Goal: Task Accomplishment & Management: Manage account settings

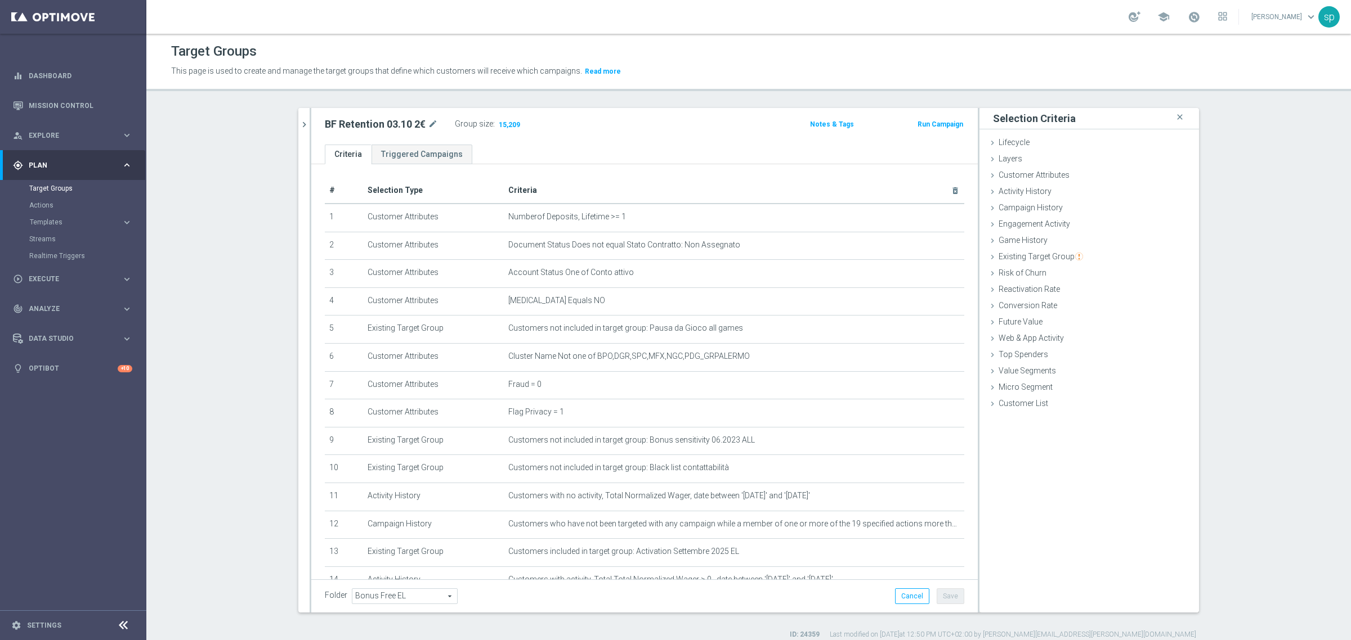
scroll to position [71, 0]
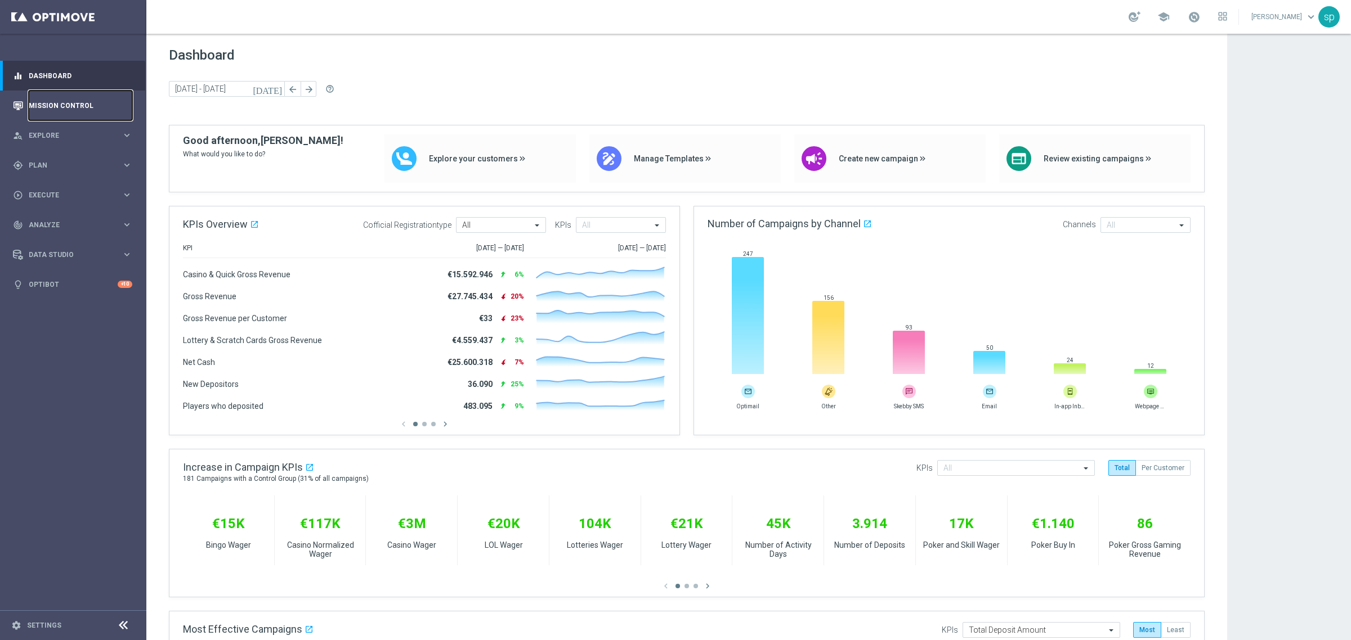
click at [51, 98] on link "Mission Control" at bounding box center [81, 106] width 104 height 30
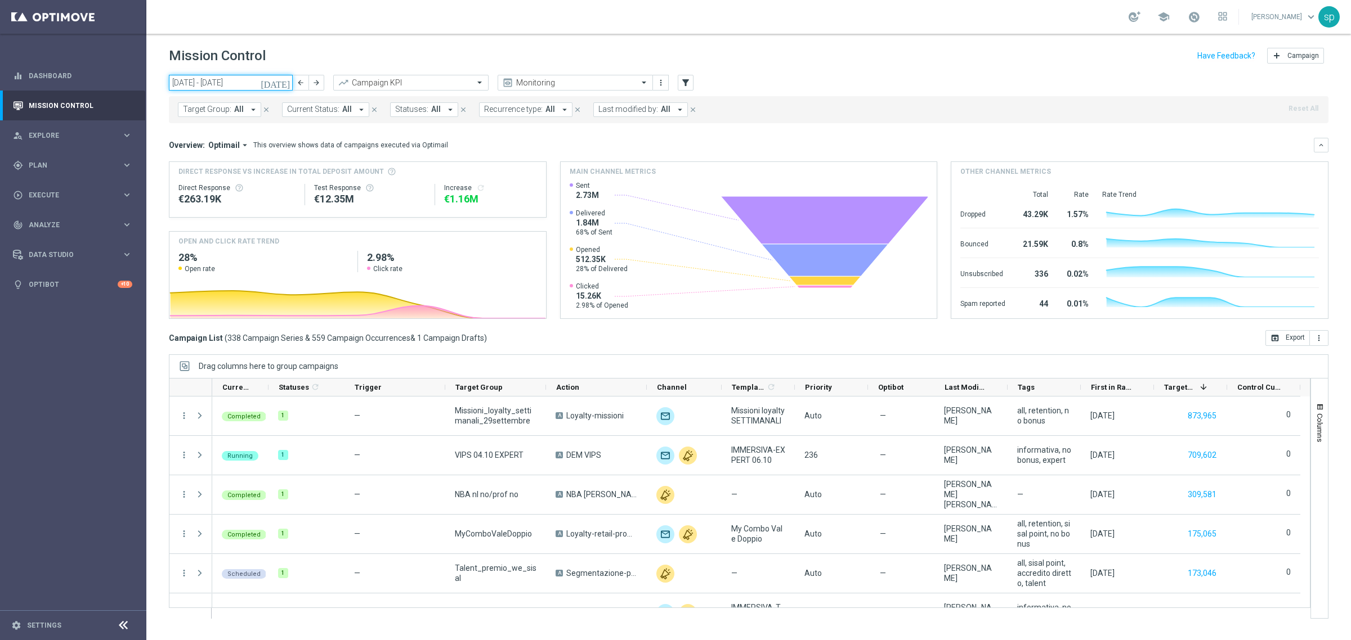
click at [207, 87] on input "29 Sep 2025 - 05 Oct 2025" at bounding box center [231, 83] width 124 height 16
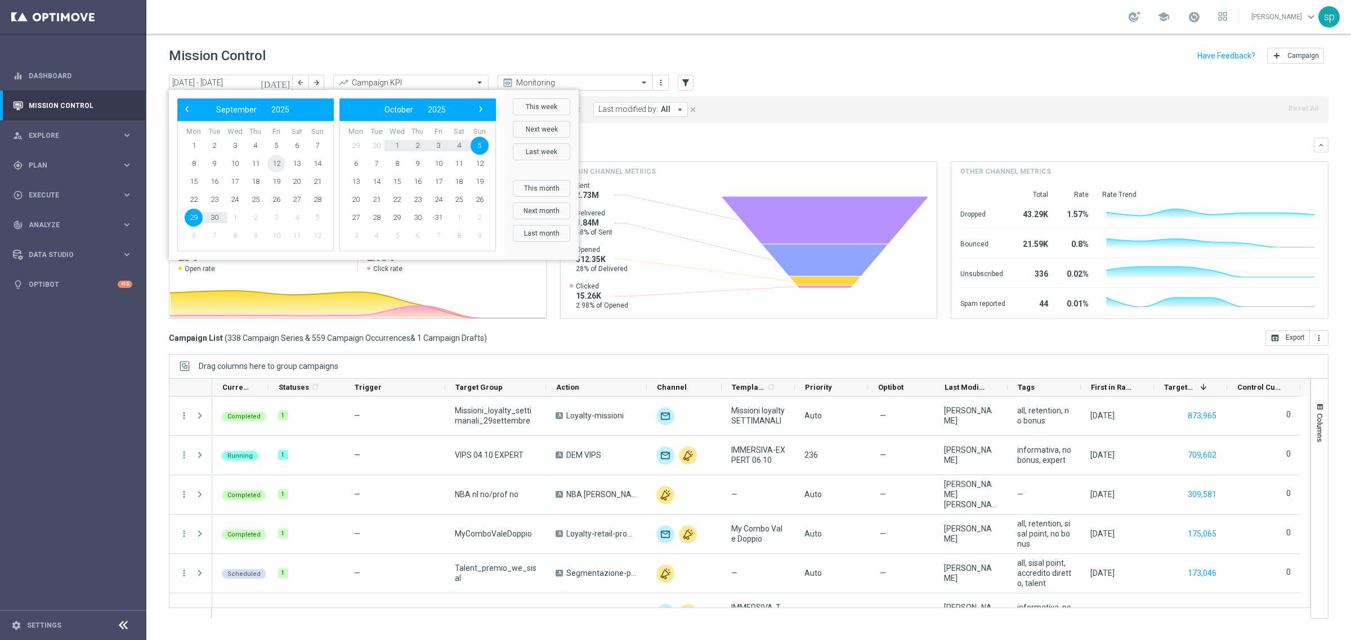
click at [279, 162] on span "12" at bounding box center [276, 164] width 18 height 18
type input "12 Sep 2025 - 12 Sep 2025"
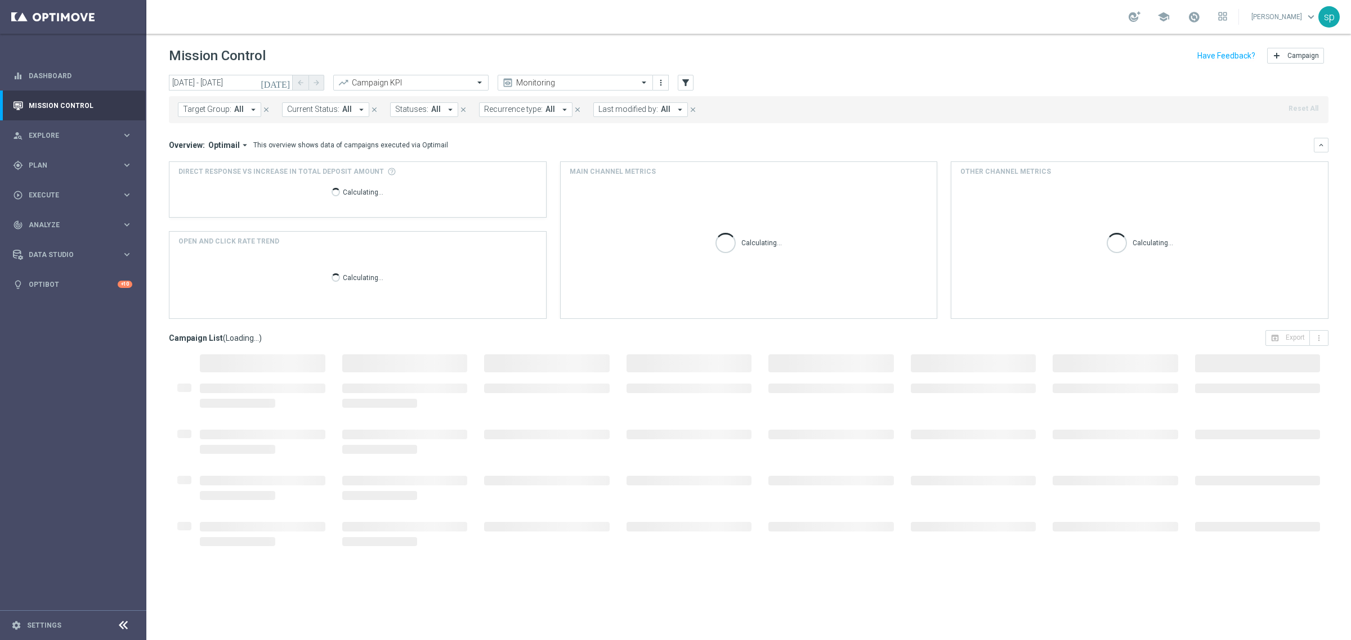
click at [593, 109] on button "Last modified by: All arrow_drop_down" at bounding box center [640, 109] width 95 height 15
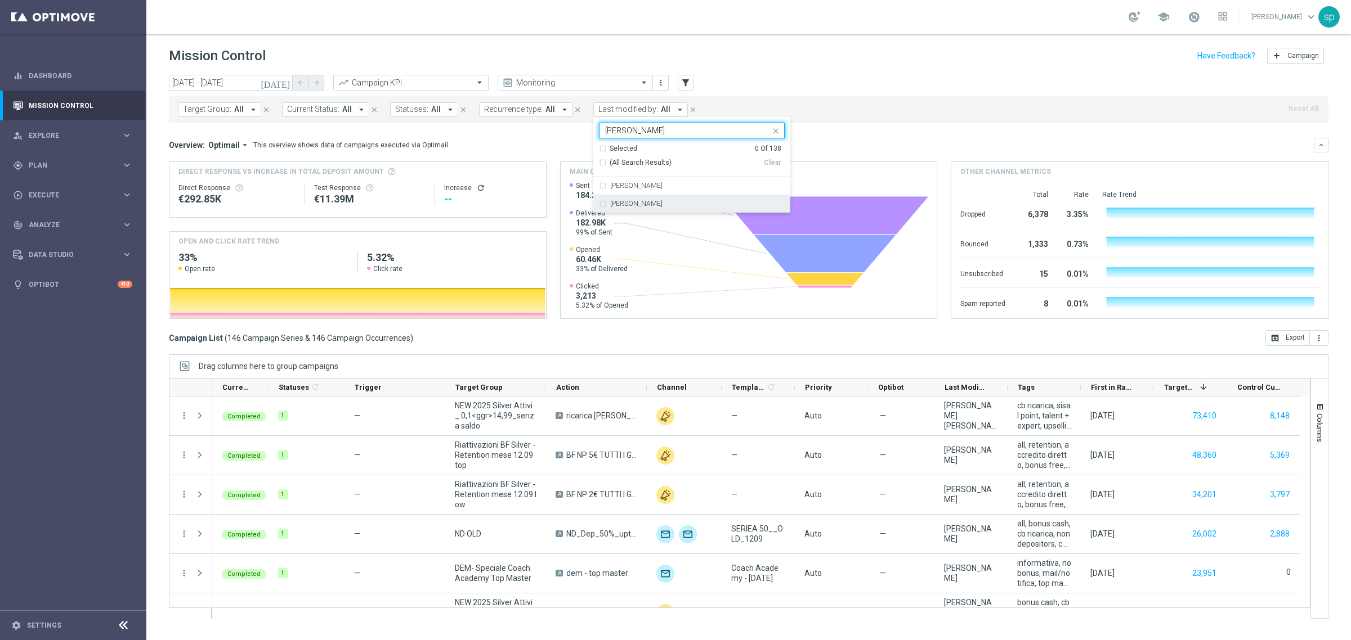
click at [661, 199] on div "Matteo Turri" at bounding box center [692, 204] width 186 height 18
type input "matteo"
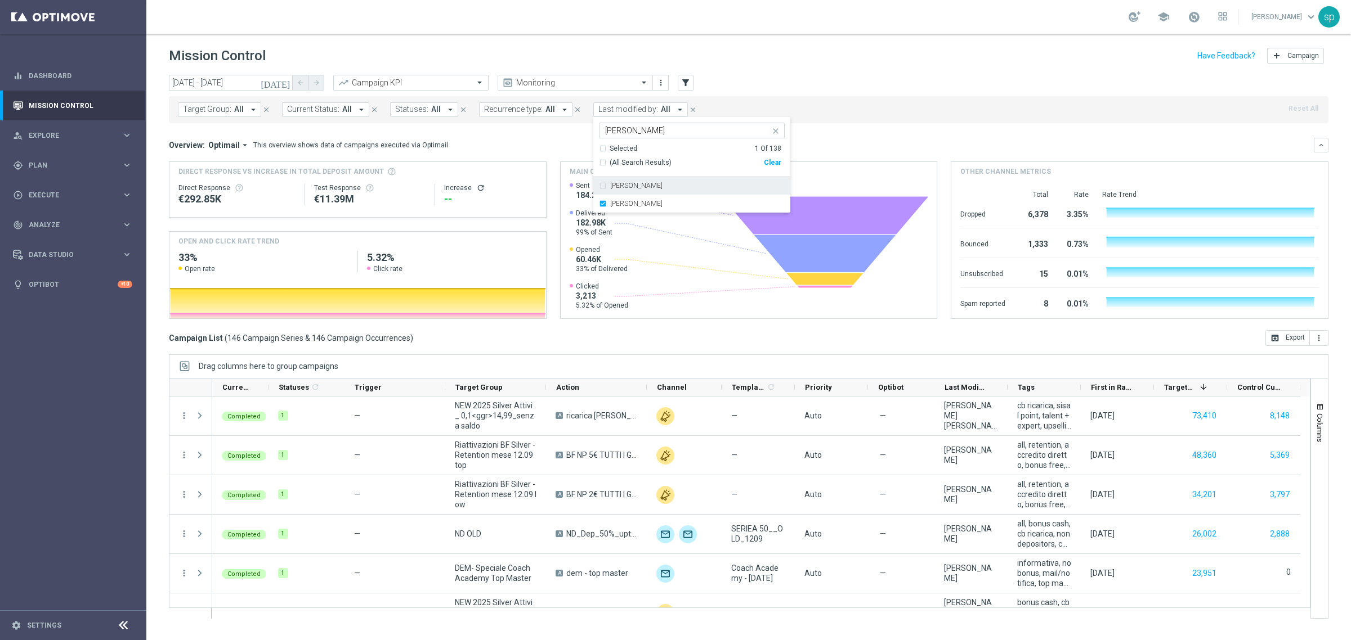
click at [819, 144] on div "Overview: Optimail arrow_drop_down This overview shows data of campaigns execut…" at bounding box center [741, 145] width 1145 height 10
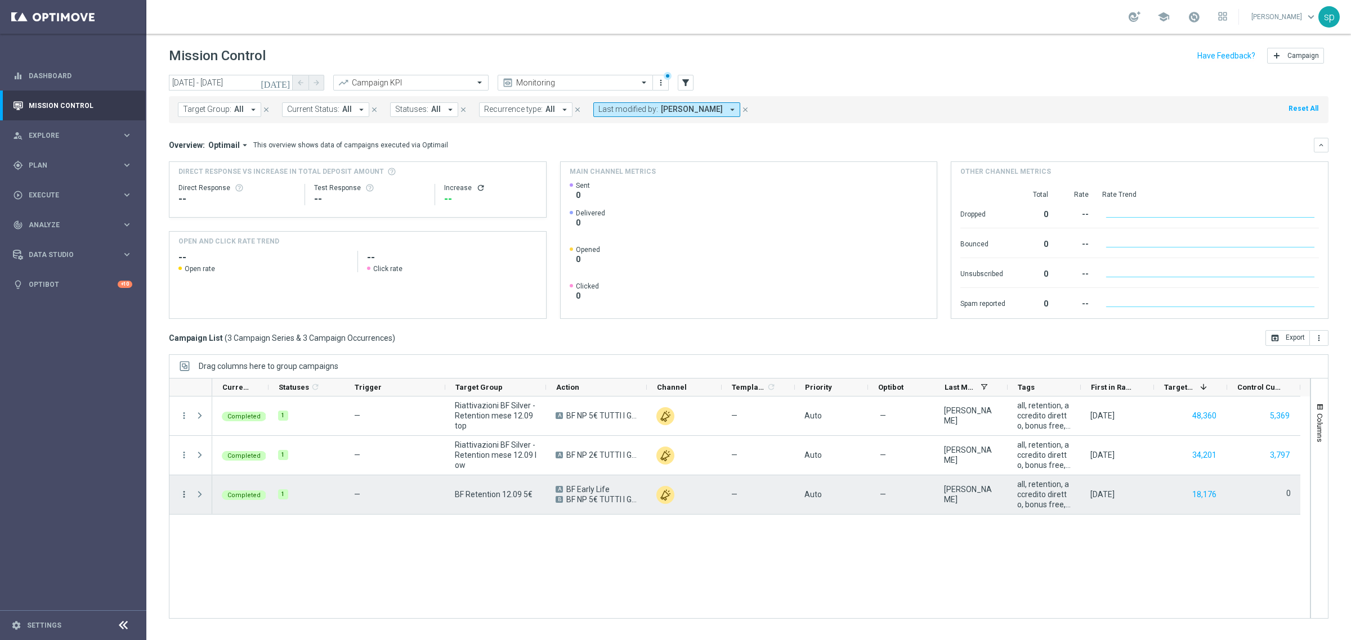
click at [183, 494] on icon "more_vert" at bounding box center [184, 495] width 10 height 10
click at [210, 496] on div "list Campaign Details" at bounding box center [252, 503] width 127 height 16
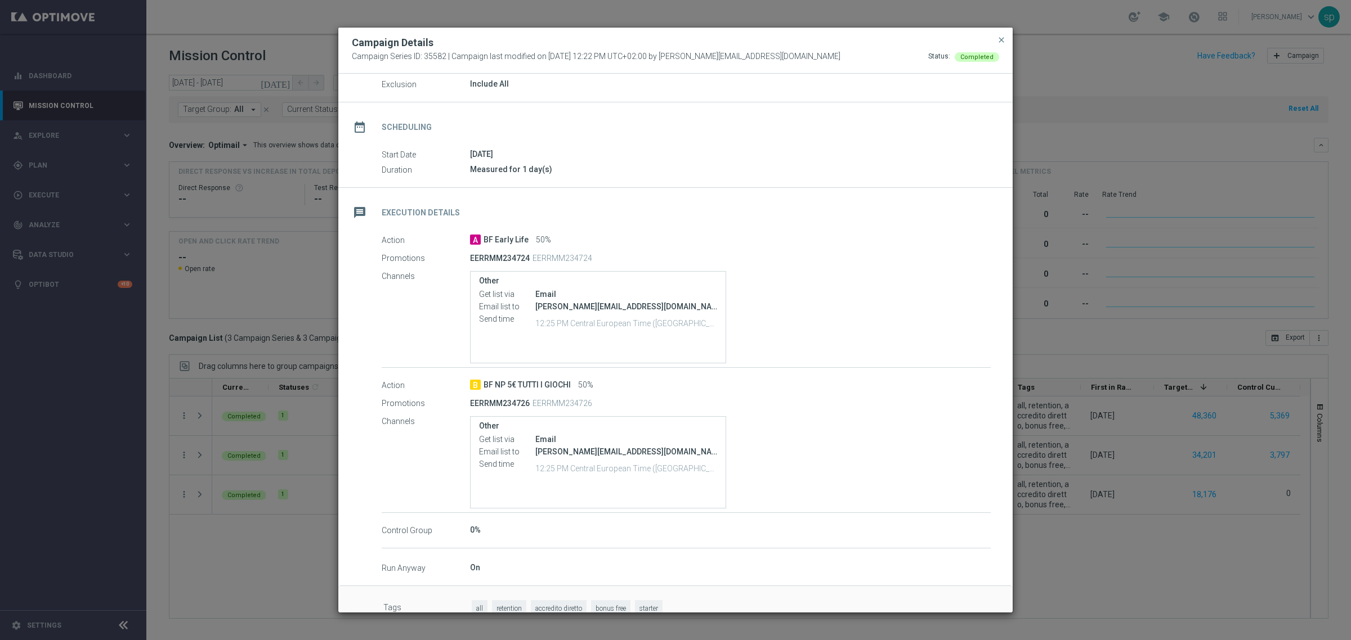
scroll to position [79, 0]
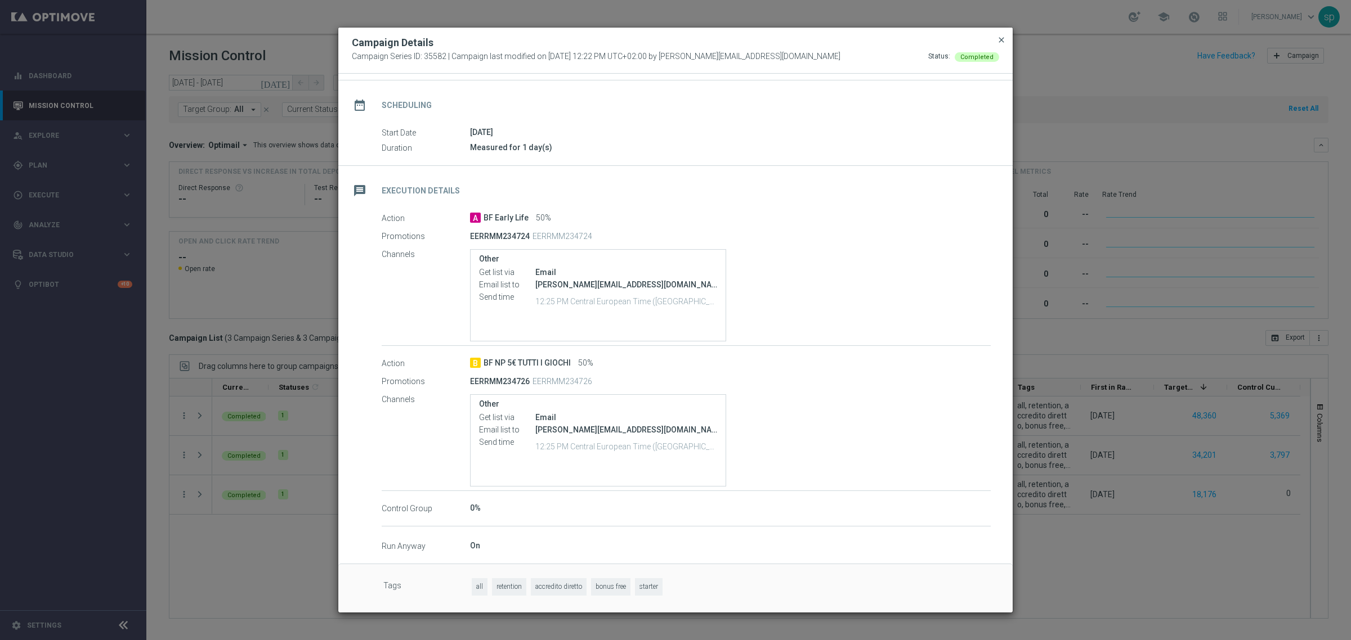
click at [1000, 44] on span "close" at bounding box center [1001, 39] width 9 height 9
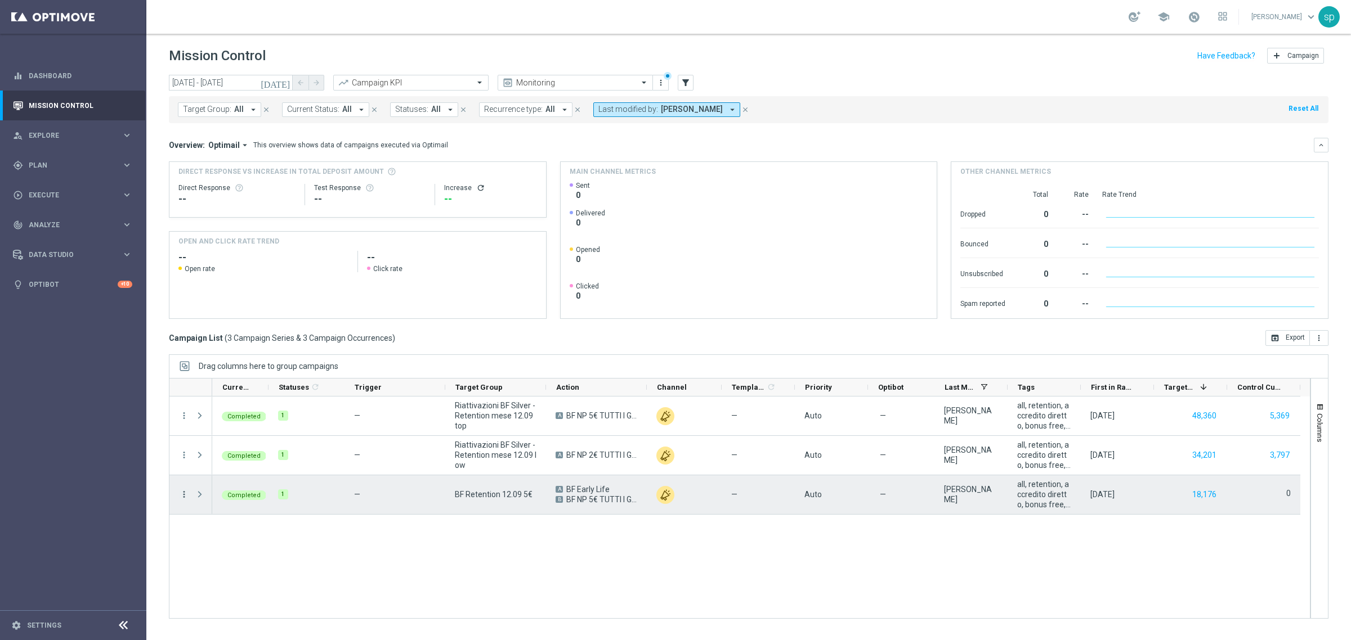
click at [183, 495] on icon "more_vert" at bounding box center [184, 495] width 10 height 10
click at [211, 499] on span "Campaign Details" at bounding box center [234, 502] width 57 height 8
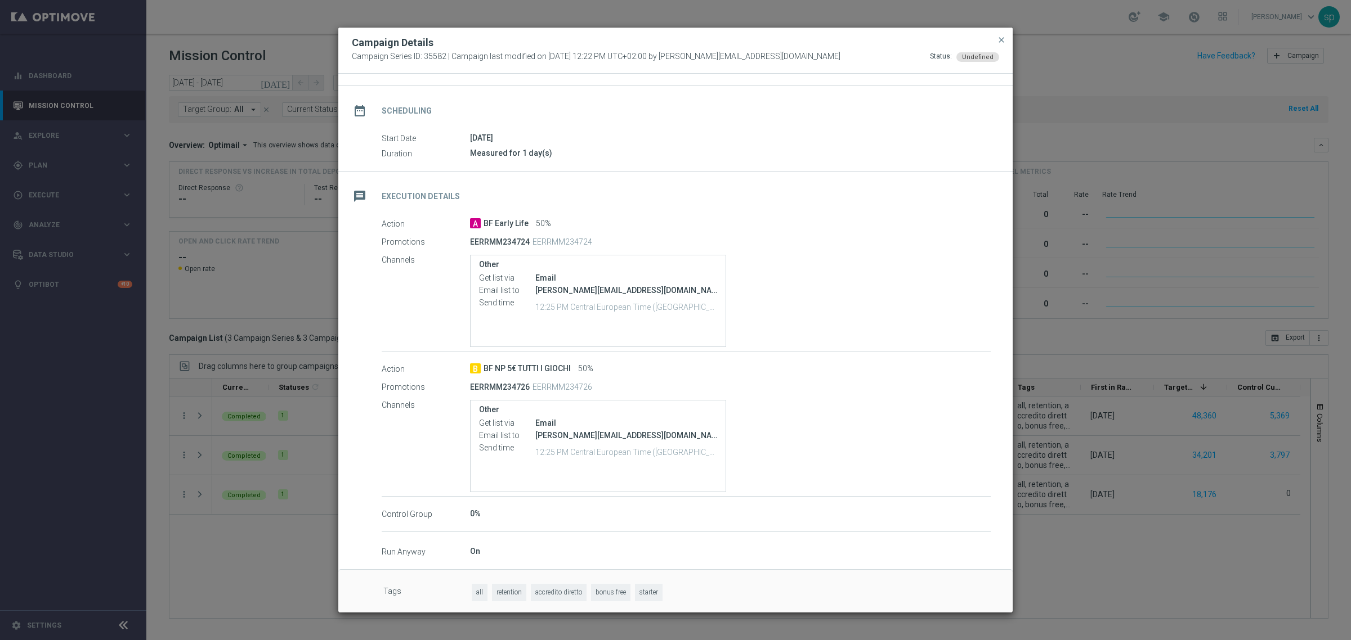
scroll to position [77, 0]
click at [1001, 37] on span "close" at bounding box center [1001, 39] width 9 height 9
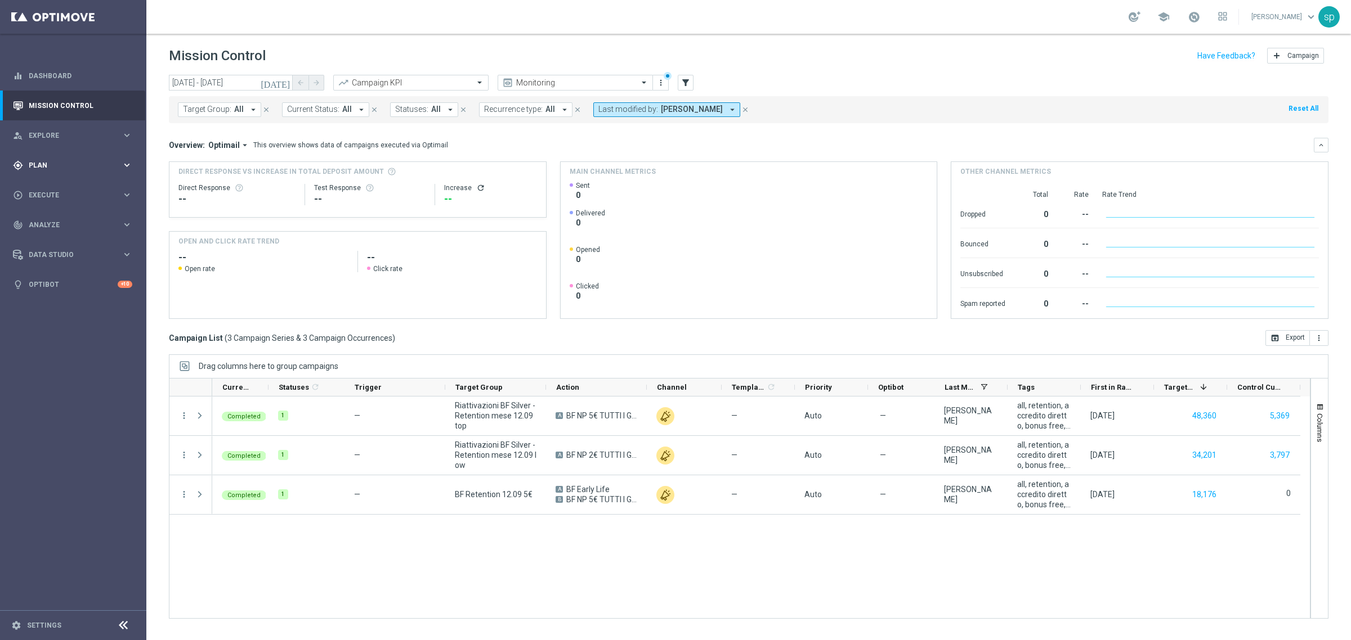
click at [38, 159] on div "gps_fixed Plan keyboard_arrow_right" at bounding box center [72, 165] width 145 height 30
click at [46, 203] on link "Actions" at bounding box center [73, 205] width 88 height 9
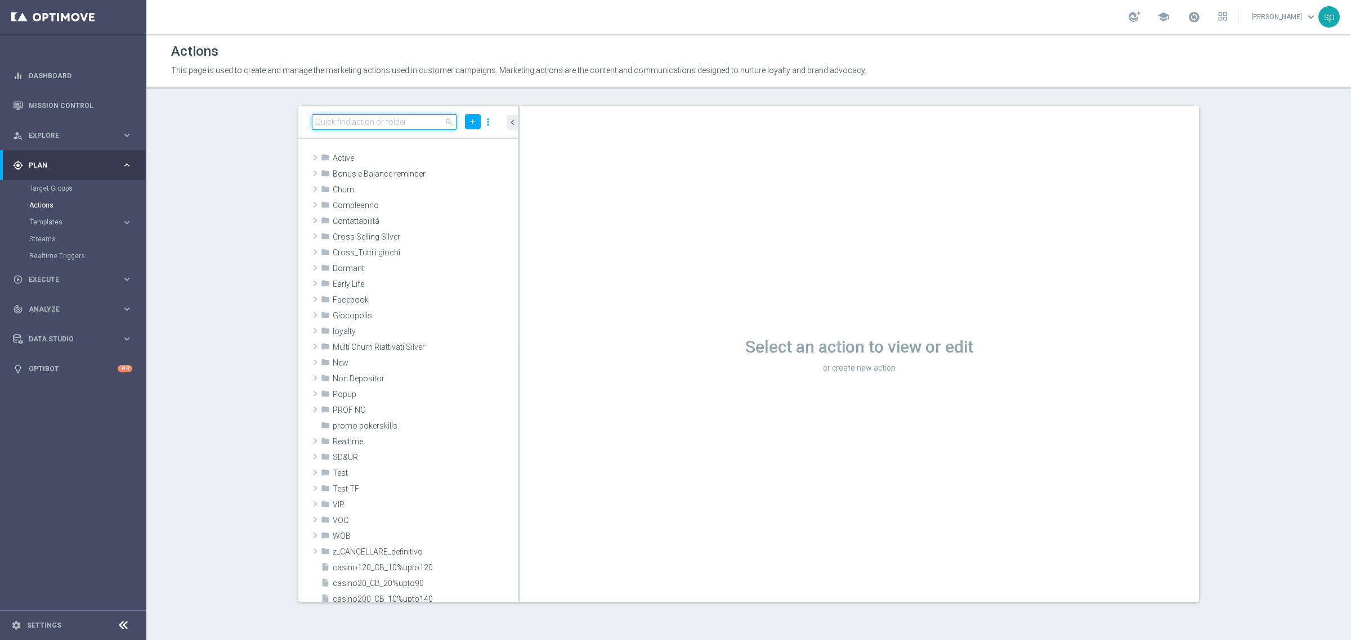
click at [384, 123] on input at bounding box center [384, 122] width 145 height 16
click at [319, 279] on span at bounding box center [315, 284] width 11 height 14
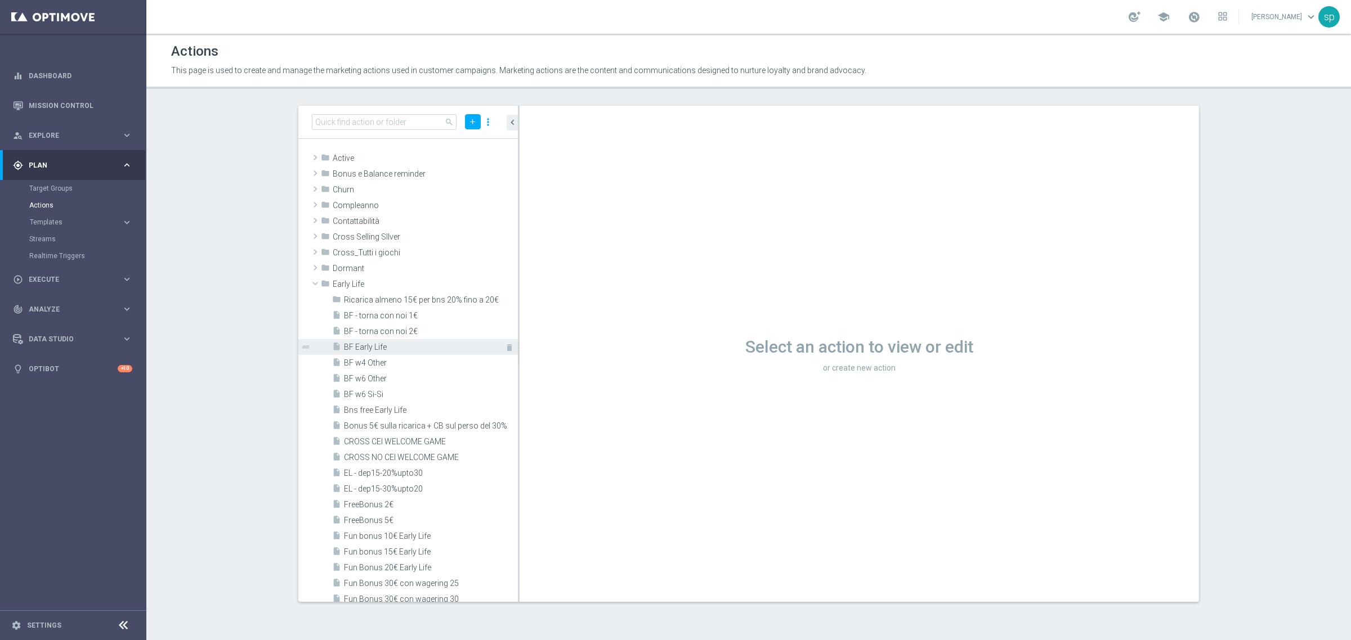
click at [410, 349] on span "BF Early Life" at bounding box center [418, 348] width 149 height 10
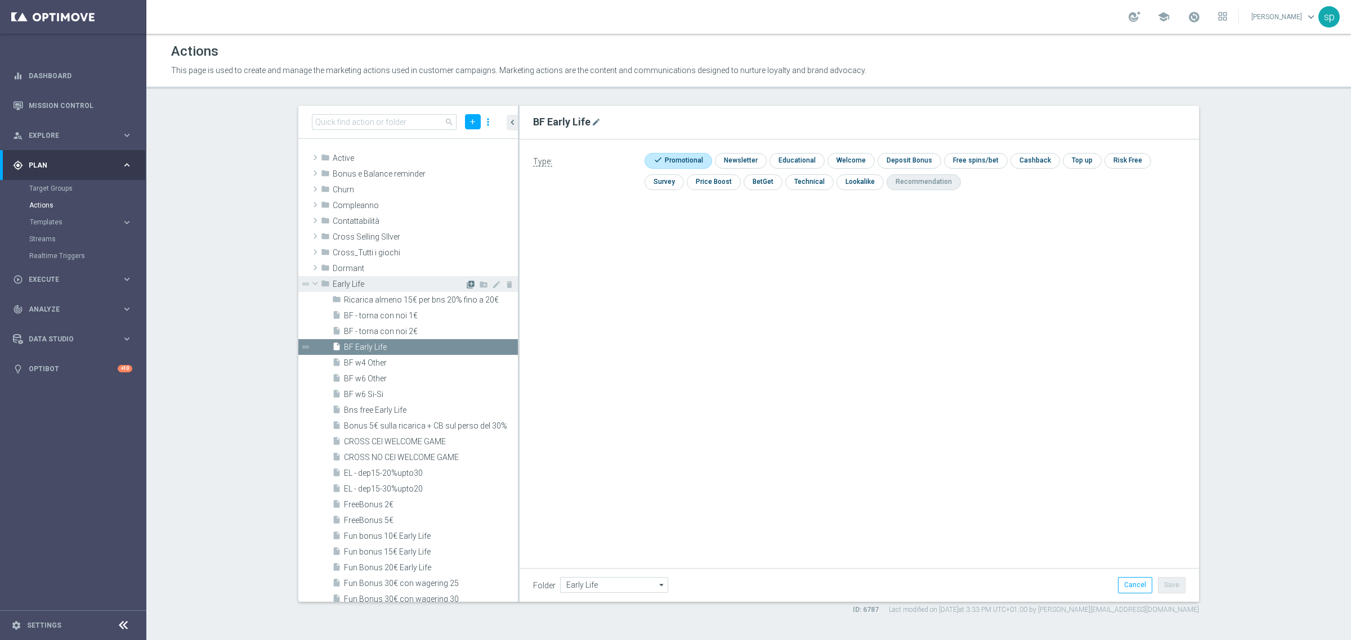
click at [466, 282] on icon "library_add" at bounding box center [470, 284] width 9 height 9
click at [595, 120] on input "BF Early Life_test lungo" at bounding box center [859, 122] width 652 height 16
click at [623, 122] on input "BF Early Life_BF lungo" at bounding box center [859, 122] width 652 height 16
click at [584, 118] on input "BF Early Life_BF 6" at bounding box center [859, 122] width 652 height 16
click at [633, 121] on input "BF Early Life_AB TEST BF 6" at bounding box center [859, 122] width 652 height 16
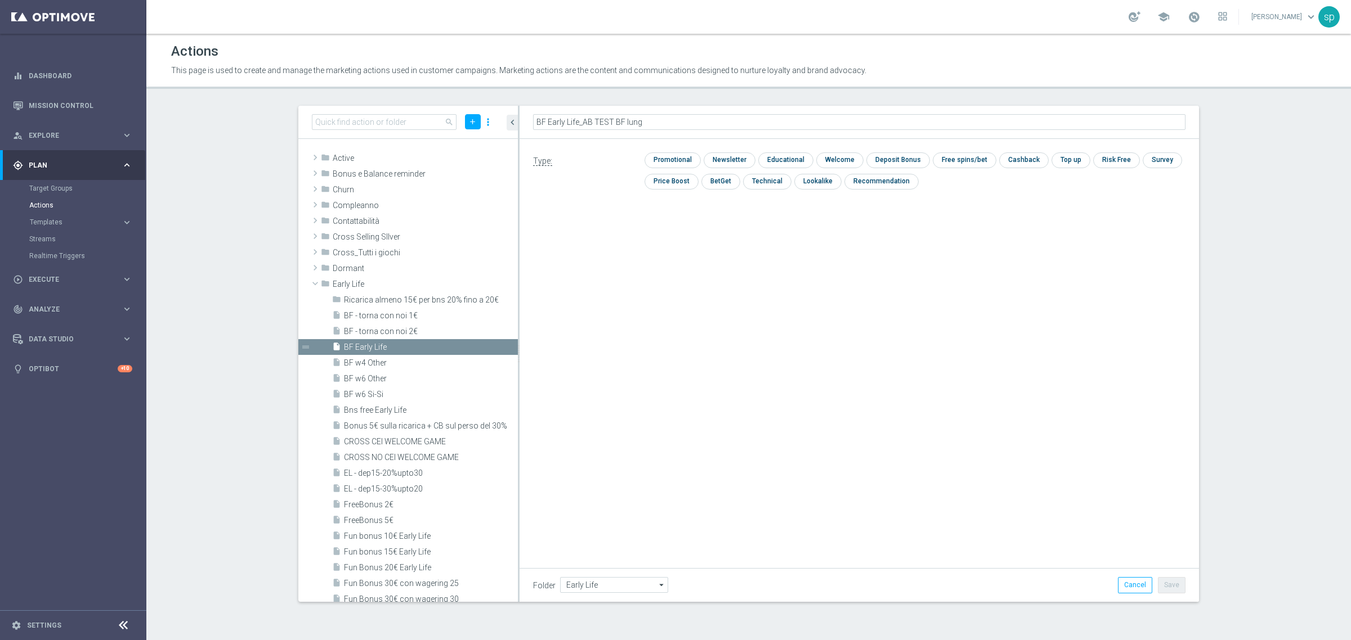
type input "BF Early Life_AB TEST BF lungo"
drag, startPoint x: 662, startPoint y: 120, endPoint x: 518, endPoint y: 122, distance: 144.1
click at [518, 122] on as-split "search add more_vert folder Active library_add create_new_folder mode_edit dele…" at bounding box center [748, 354] width 901 height 496
click at [684, 159] on input "checkbox" at bounding box center [670, 160] width 53 height 15
checkbox input "true"
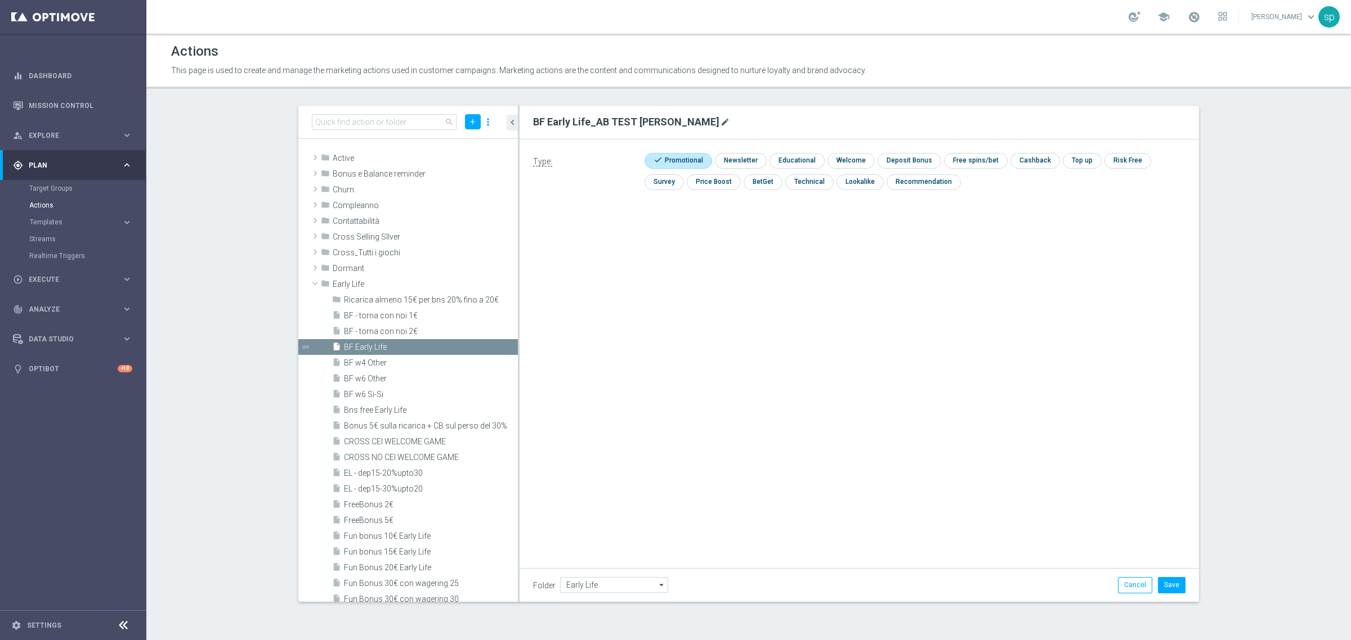
click at [720, 119] on icon "mode_edit" at bounding box center [724, 122] width 9 height 9
drag, startPoint x: 584, startPoint y: 119, endPoint x: 541, endPoint y: 119, distance: 43.3
click at [508, 118] on as-split "search add more_vert folder Active library_add create_new_folder mode_edit dele…" at bounding box center [748, 354] width 901 height 496
click at [1179, 583] on button "Save" at bounding box center [1172, 585] width 28 height 16
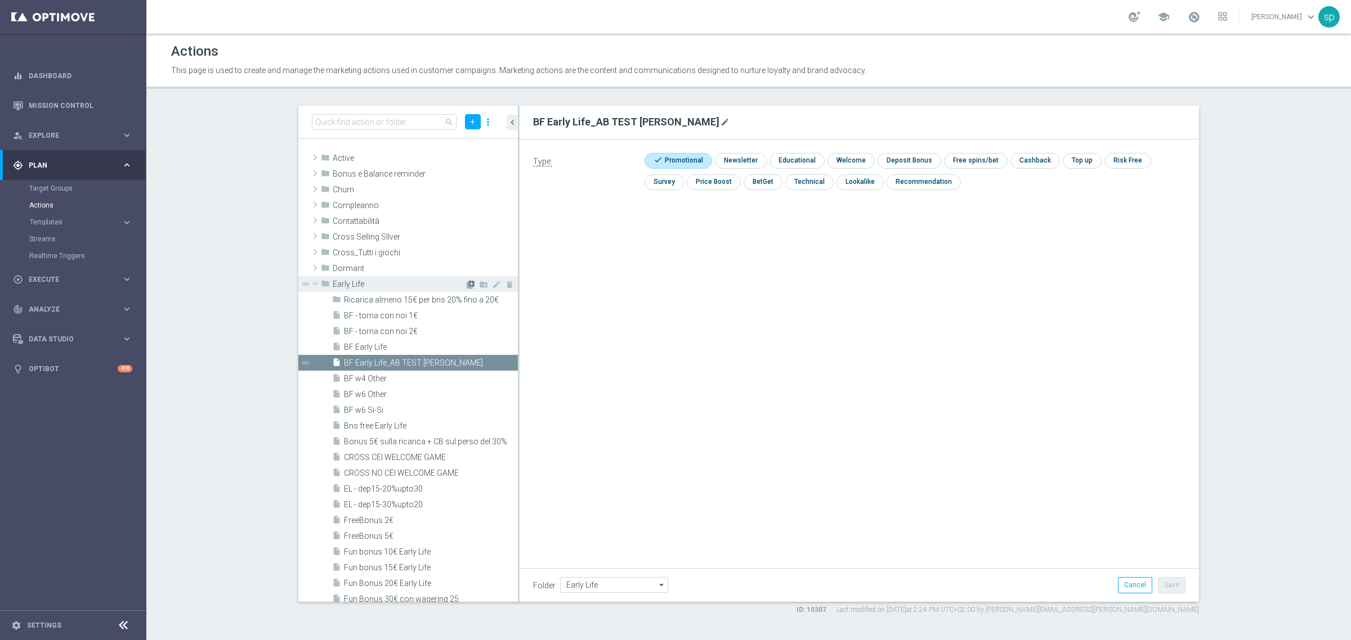
click at [466, 281] on icon "library_add" at bounding box center [470, 284] width 9 height 9
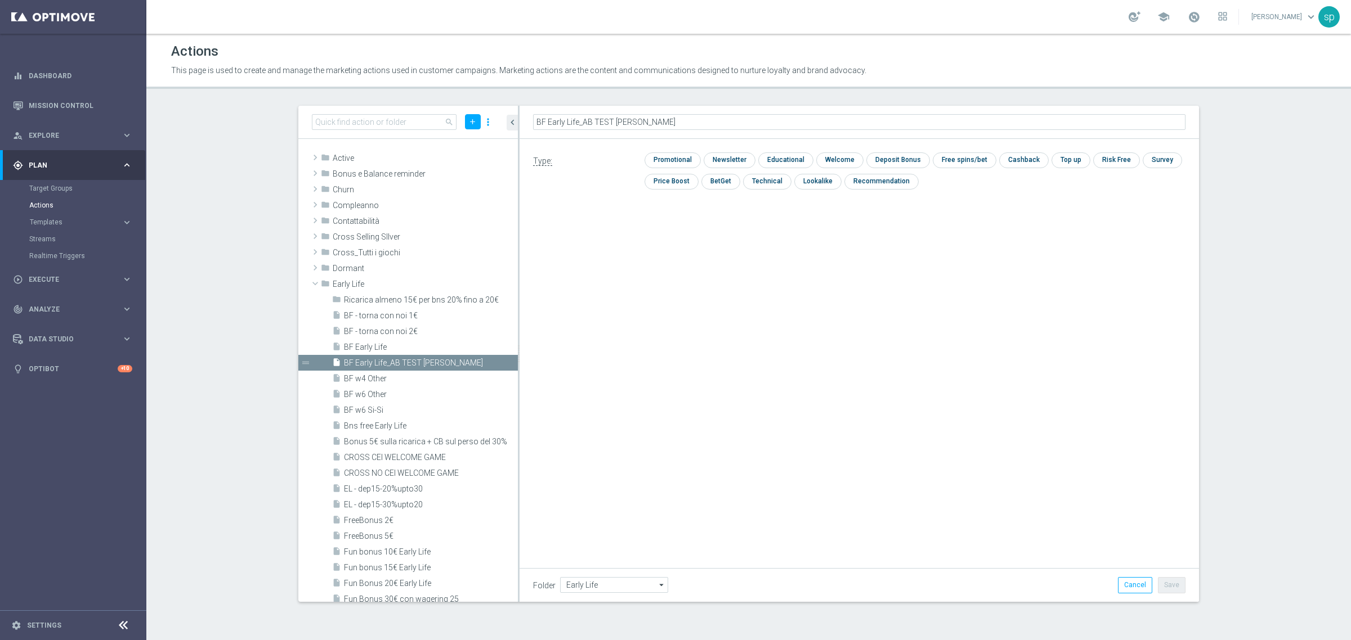
type input "BF Early Life_AB TEST BF corto"
click at [690, 162] on input "checkbox" at bounding box center [670, 160] width 53 height 15
checkbox input "true"
click at [1171, 591] on button "Save" at bounding box center [1172, 585] width 28 height 16
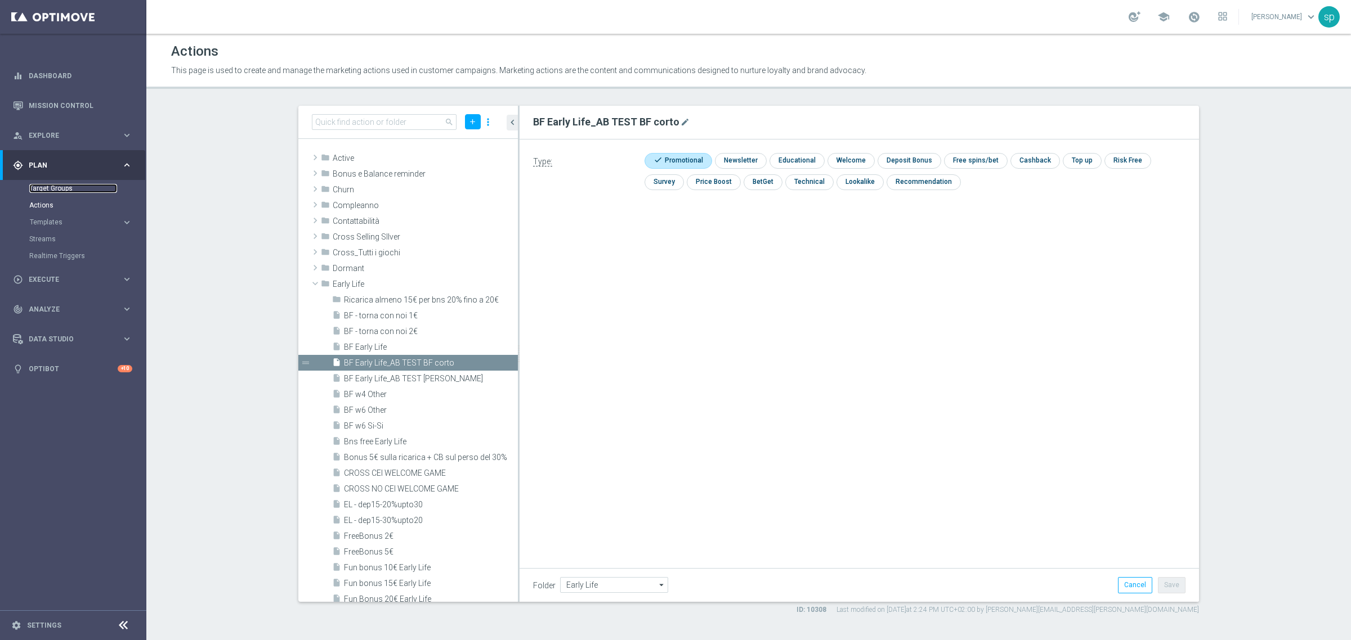
click at [49, 184] on link "Target Groups" at bounding box center [73, 188] width 88 height 9
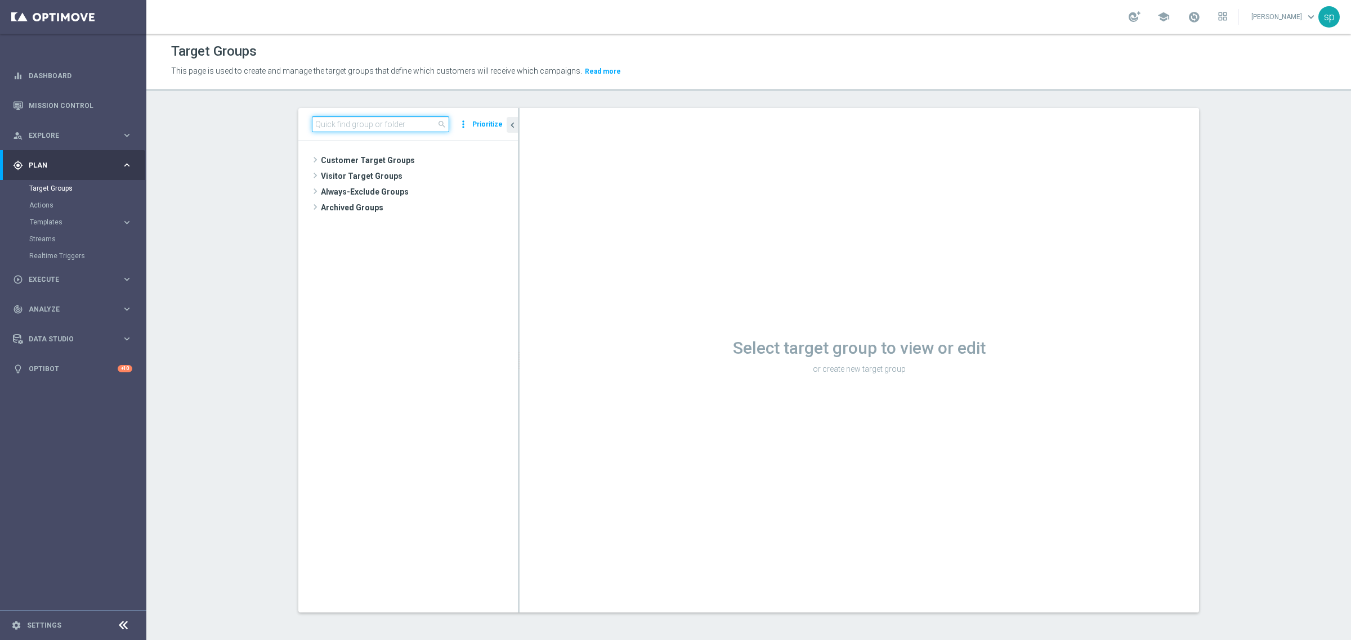
click at [363, 122] on input at bounding box center [380, 125] width 137 height 16
type input "retention 03.10"
click at [408, 223] on span "BF Retention 03.10 2€" at bounding box center [434, 225] width 113 height 10
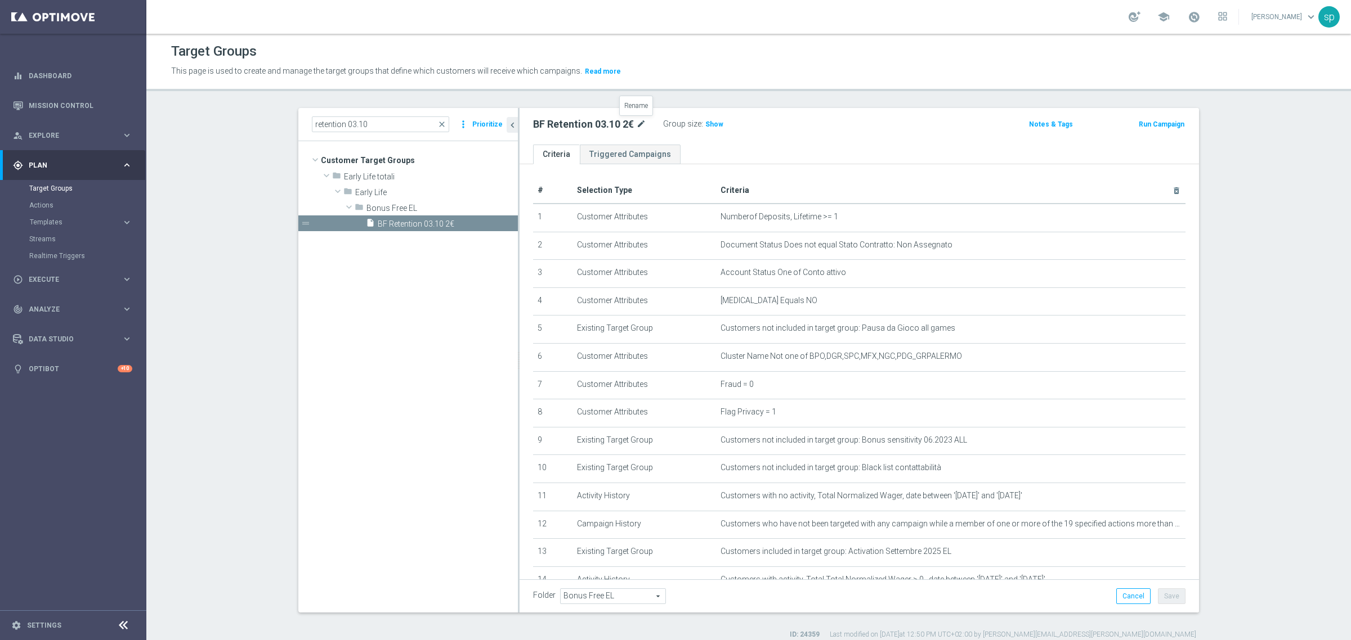
click at [636, 125] on icon "mode_edit" at bounding box center [641, 125] width 10 height 14
click at [1153, 128] on button "Run Campaign" at bounding box center [1161, 124] width 48 height 12
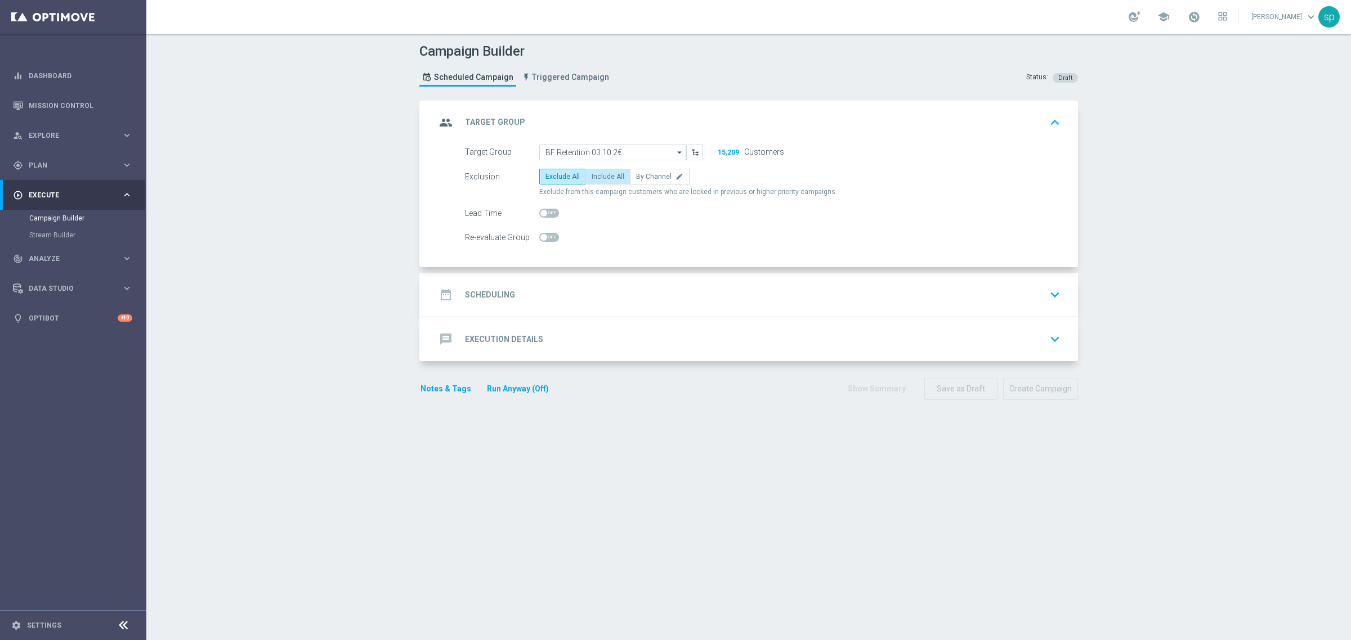
click at [606, 179] on span "Include All" at bounding box center [608, 177] width 33 height 8
click at [599, 179] on input "Include All" at bounding box center [595, 178] width 7 height 7
radio input "true"
click at [472, 293] on h2 "Scheduling" at bounding box center [490, 295] width 50 height 11
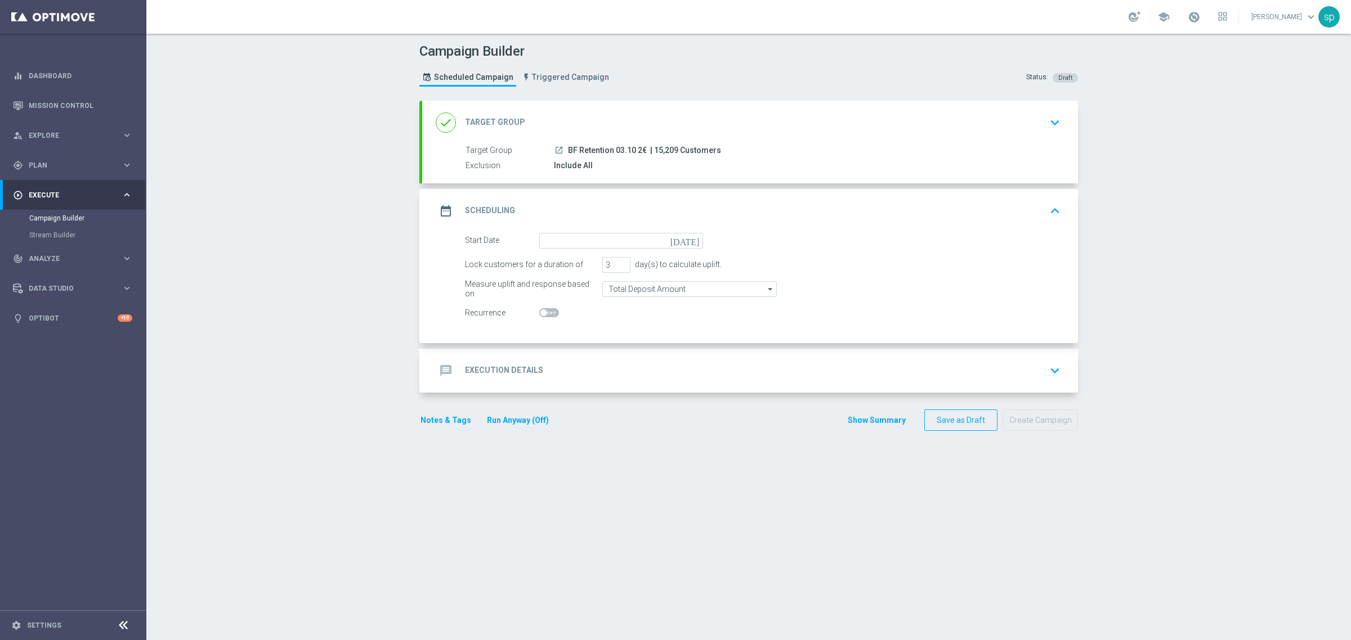
click at [688, 241] on icon "today" at bounding box center [686, 239] width 33 height 12
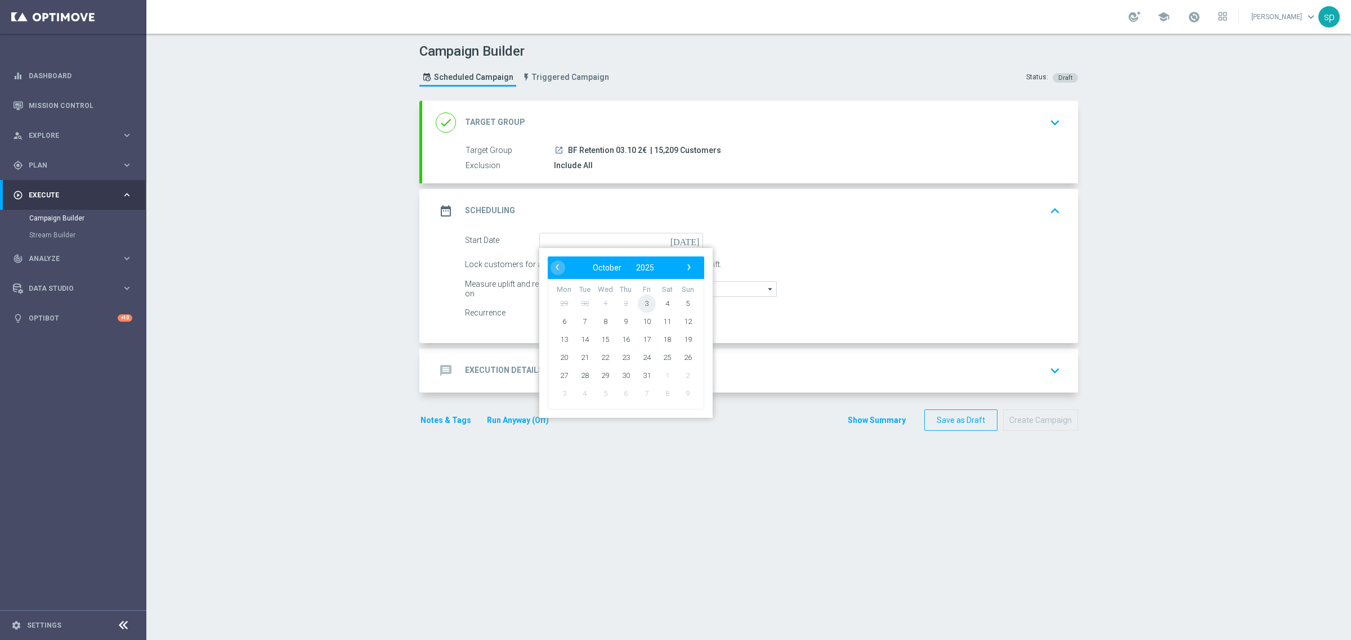
click at [638, 307] on span "3" at bounding box center [647, 303] width 18 height 18
type input "03 Oct 2025"
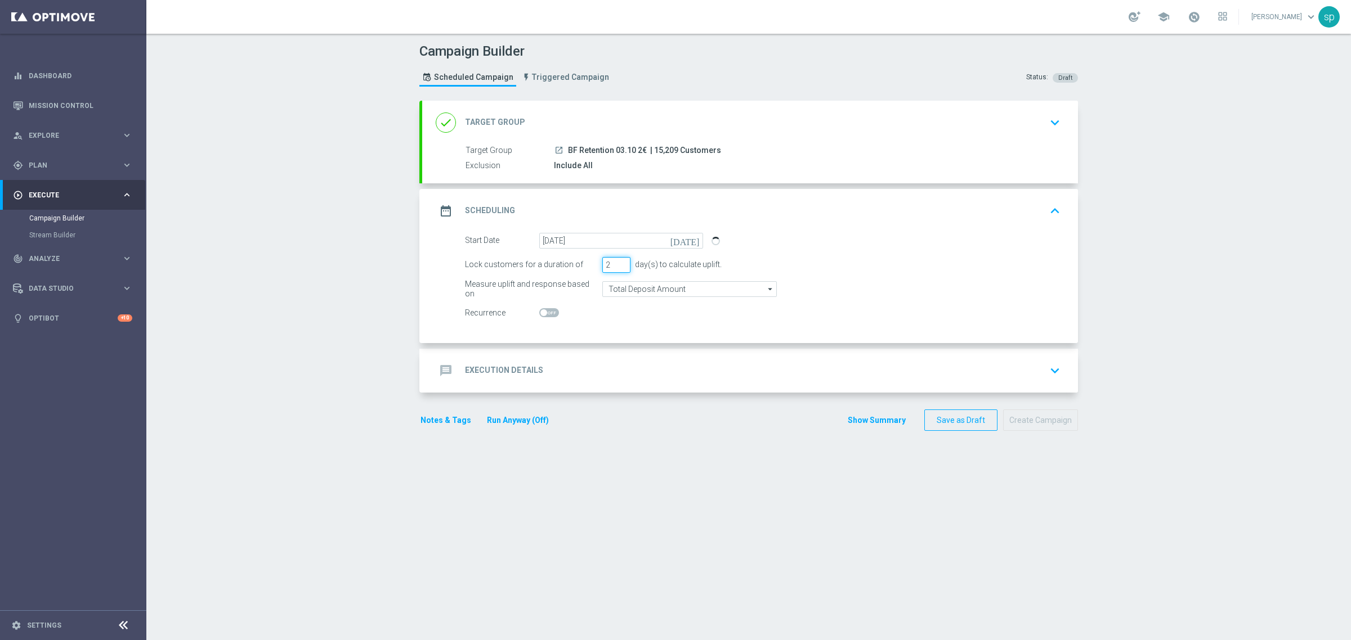
click at [616, 267] on input "2" at bounding box center [616, 265] width 28 height 16
type input "1"
click at [616, 267] on input "1" at bounding box center [616, 265] width 28 height 16
click at [656, 288] on input "Total Deposit Amount" at bounding box center [689, 289] width 174 height 16
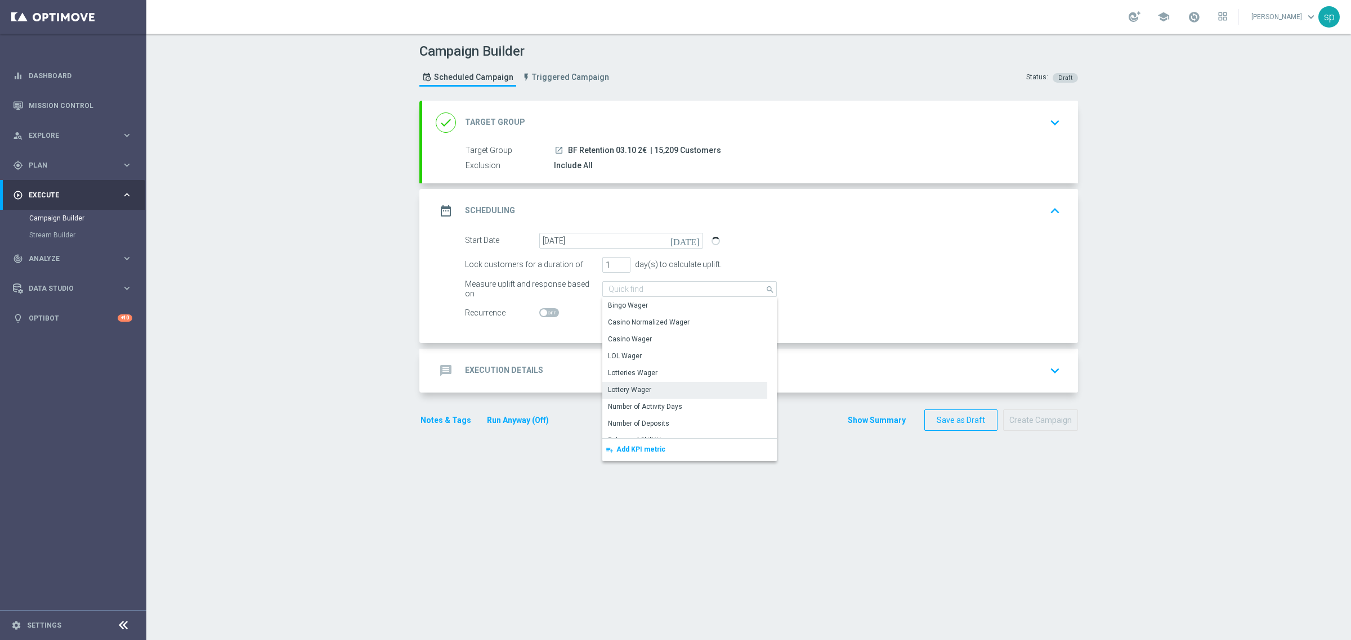
click at [651, 384] on div "Lottery Wager" at bounding box center [684, 390] width 165 height 16
type input "Lottery Wager"
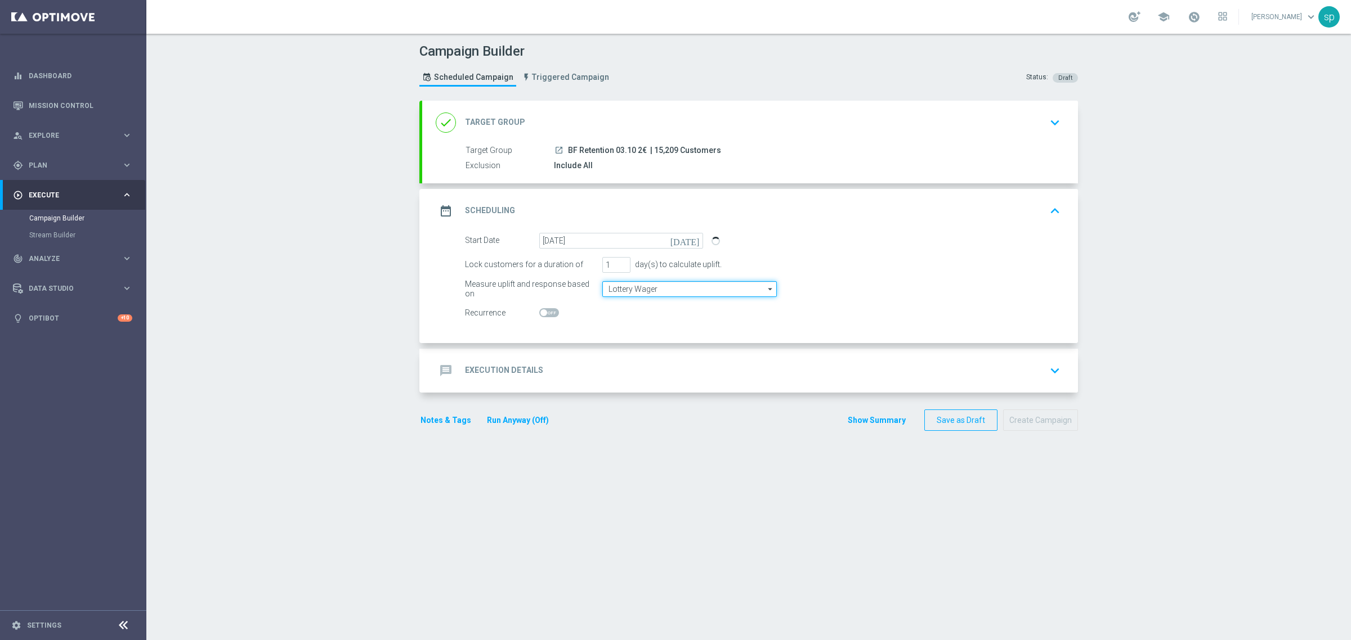
click at [670, 290] on input "Lottery Wager" at bounding box center [689, 289] width 174 height 16
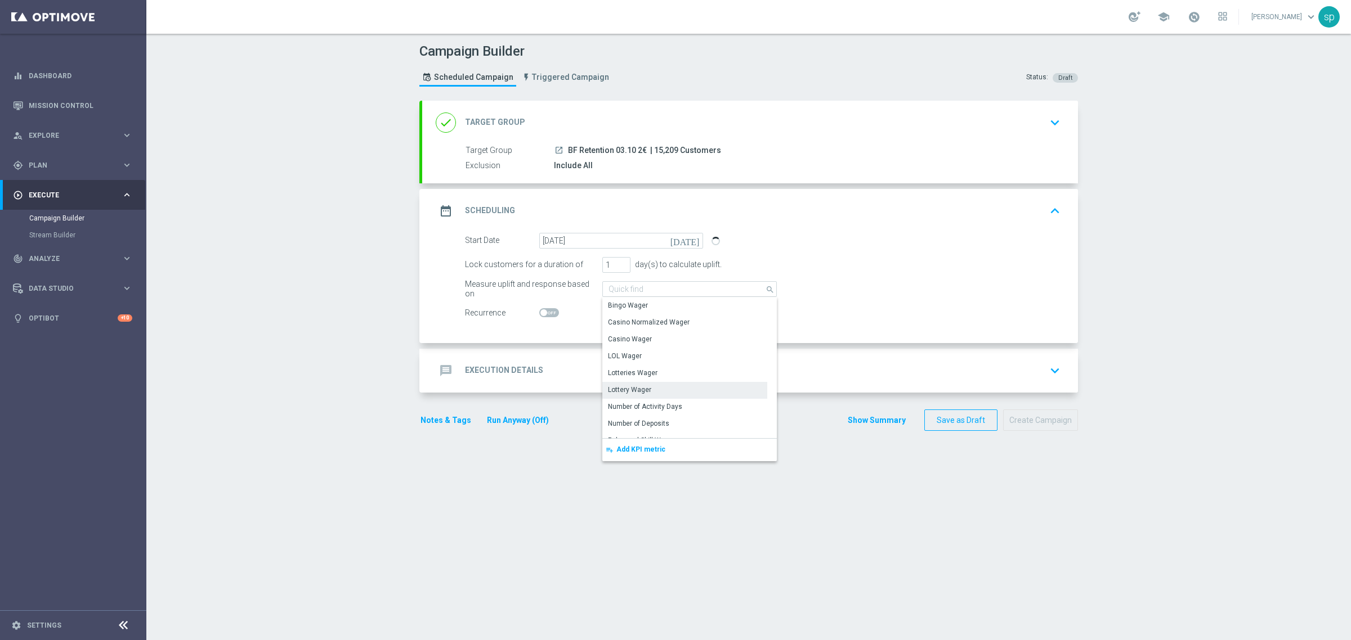
click at [943, 203] on div "date_range Scheduling keyboard_arrow_up" at bounding box center [750, 210] width 629 height 21
type input "Lottery Wager"
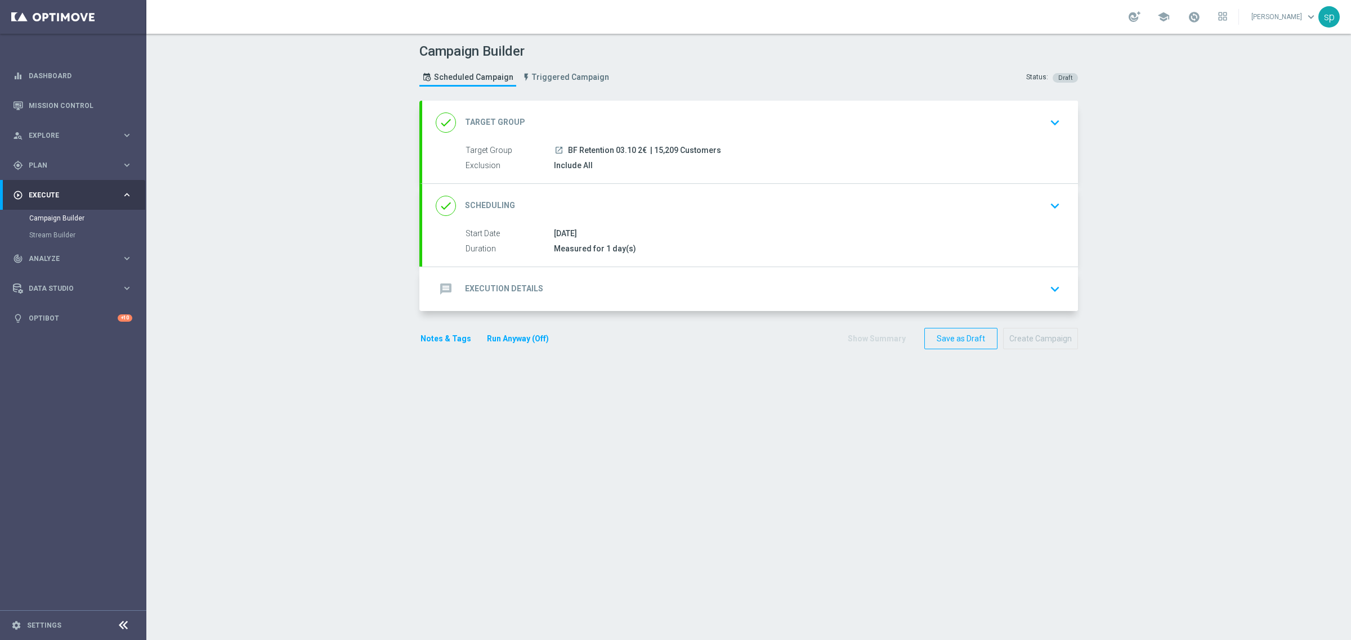
click at [531, 287] on h2 "Execution Details" at bounding box center [504, 289] width 78 height 11
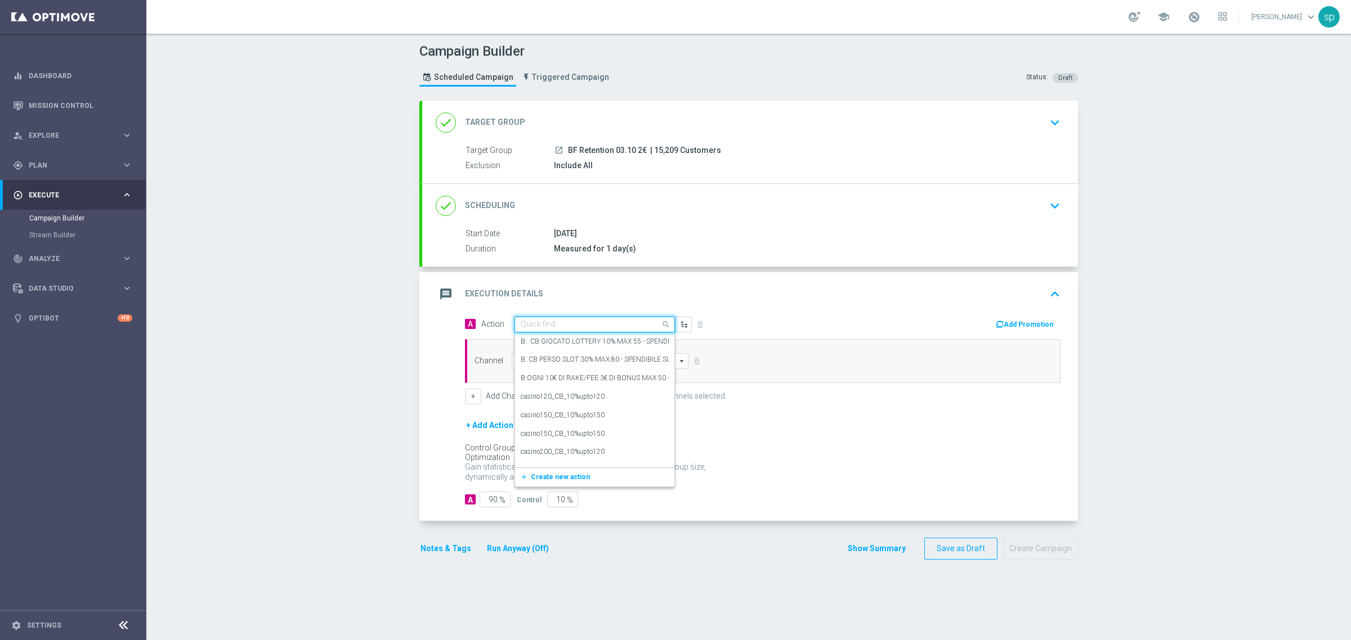
click at [586, 326] on input "text" at bounding box center [584, 325] width 126 height 10
paste input "BF Early Life_AB TEST BF lungo"
type input "BF Early Life_AB TEST BF lungo"
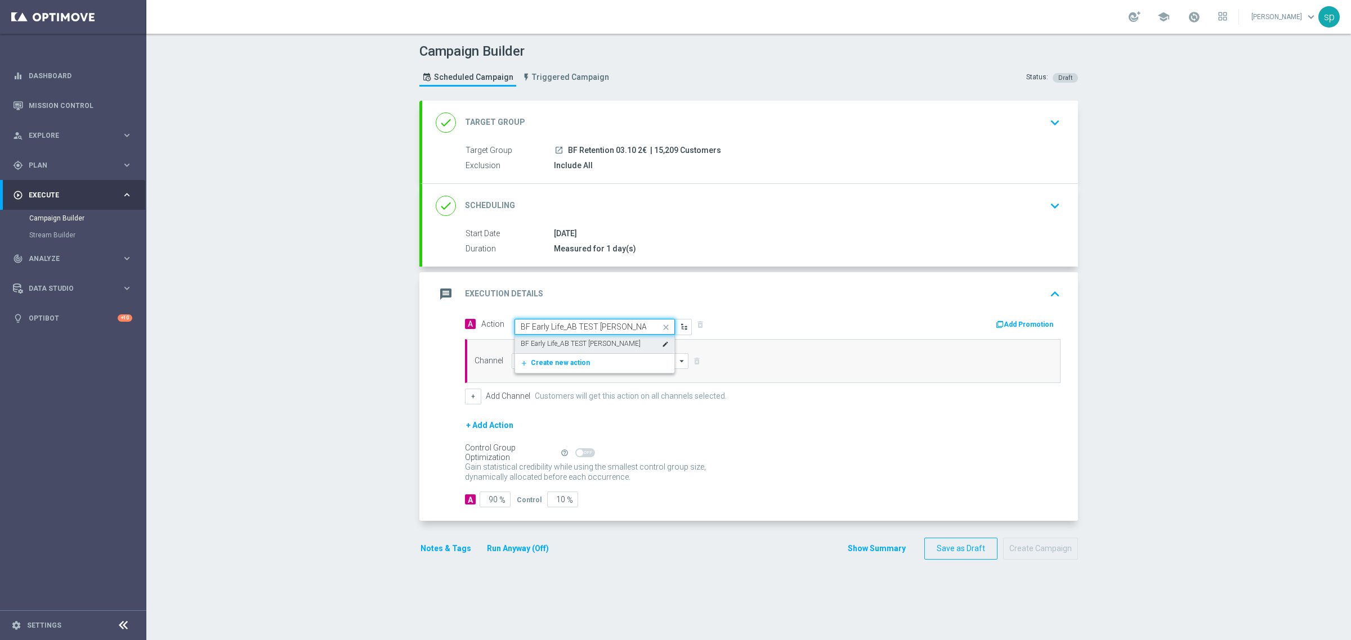
click at [606, 347] on label "BF Early Life_AB TEST BF lungo" at bounding box center [581, 344] width 120 height 10
click at [1045, 322] on button "Add Promotion" at bounding box center [1026, 325] width 62 height 12
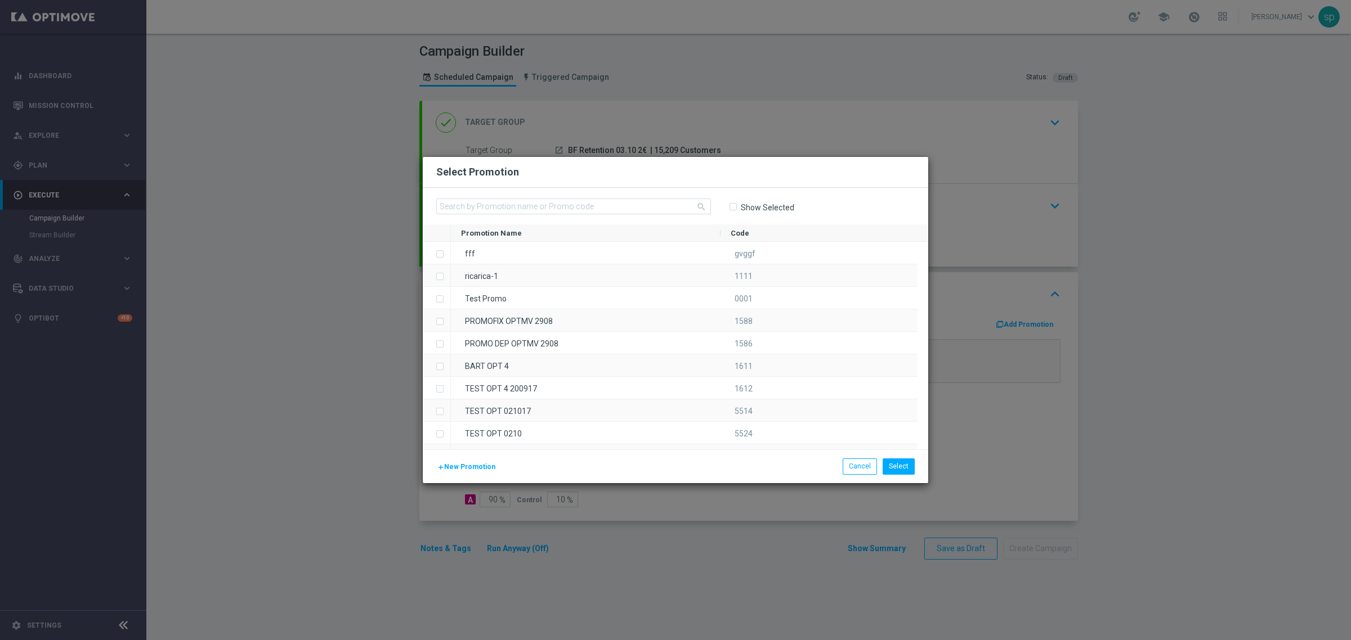
click at [563, 197] on div "search Show Selected" at bounding box center [675, 206] width 505 height 37
click at [572, 201] on input "text" at bounding box center [573, 207] width 275 height 16
paste input "239332"
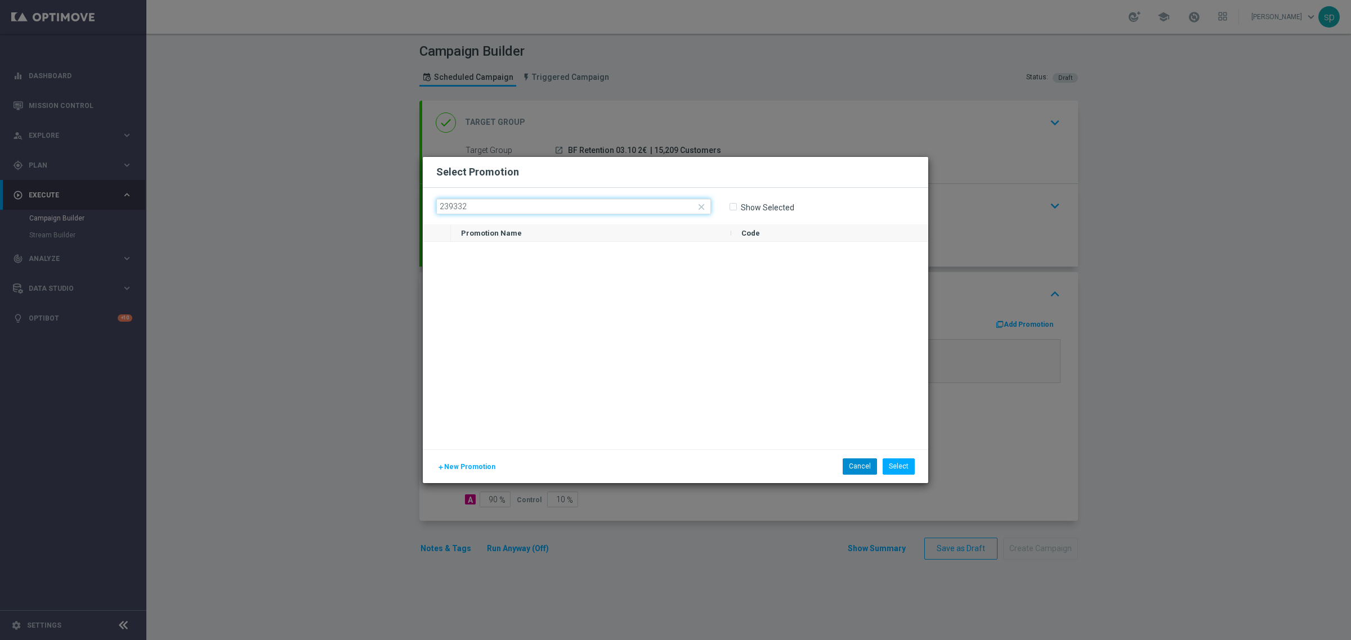
type input "239332"
click at [857, 467] on button "Cancel" at bounding box center [860, 467] width 34 height 16
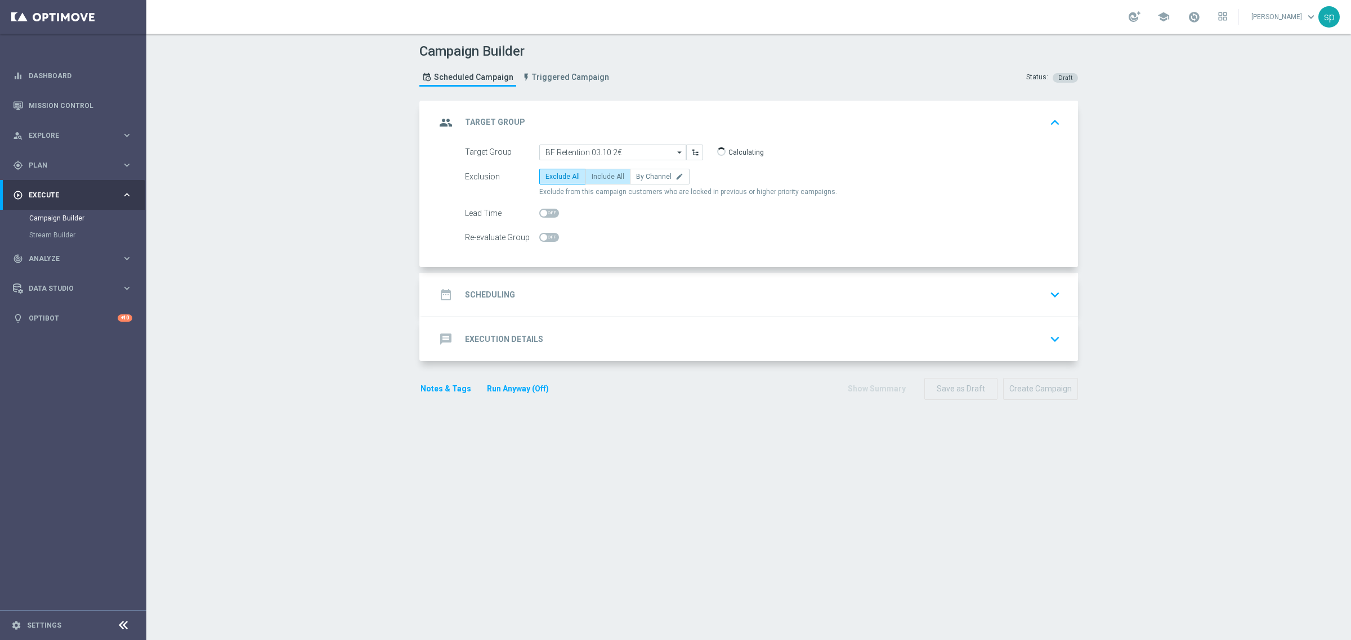
click at [597, 173] on span "Include All" at bounding box center [608, 177] width 33 height 8
click at [597, 175] on input "Include All" at bounding box center [595, 178] width 7 height 7
radio input "true"
click at [490, 291] on h2 "Scheduling" at bounding box center [490, 295] width 50 height 11
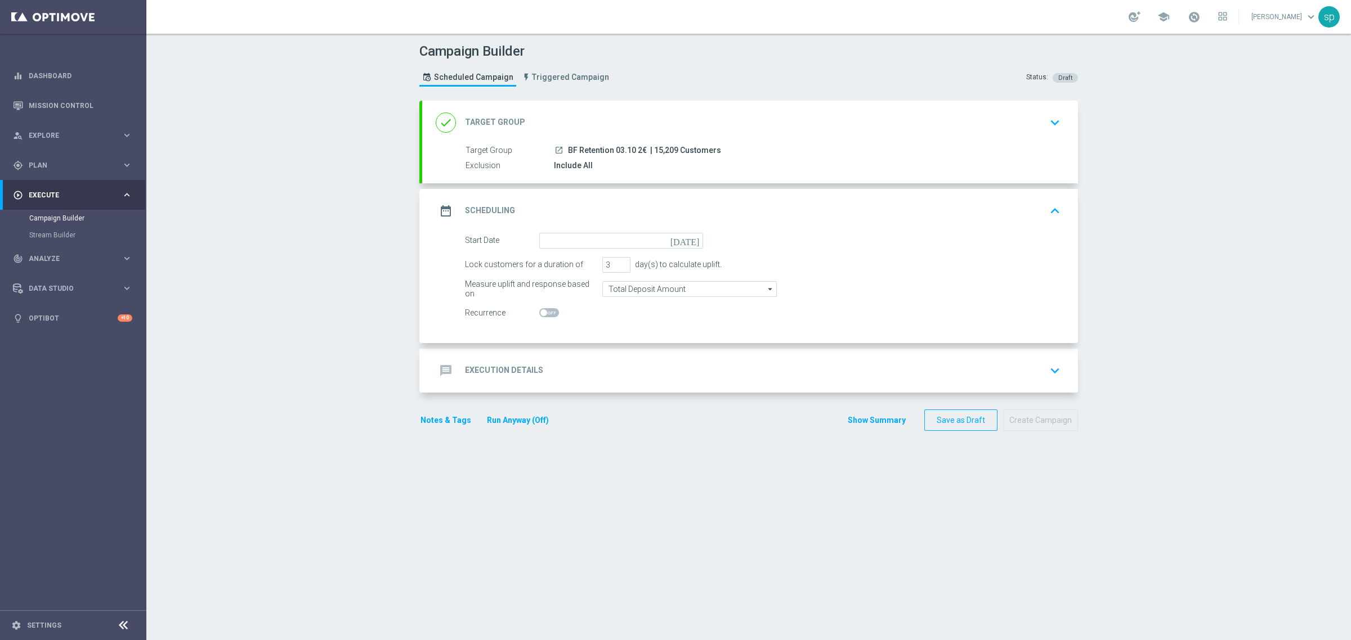
click at [687, 240] on icon "today" at bounding box center [686, 239] width 33 height 12
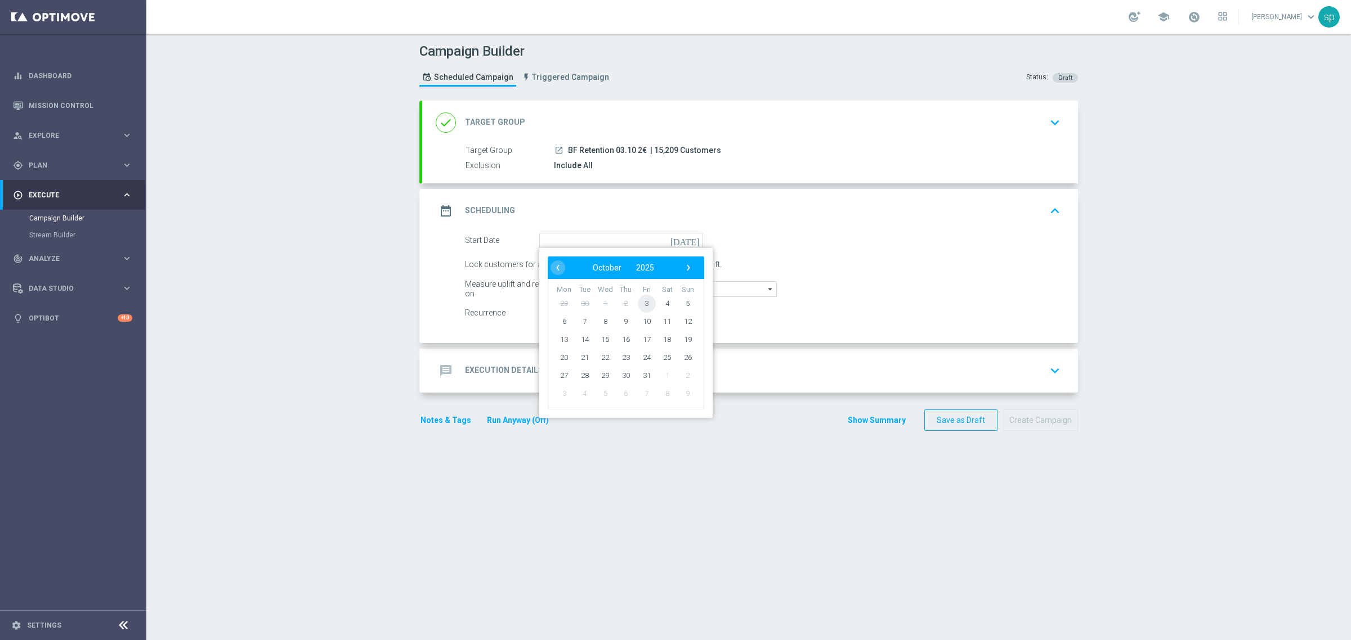
click at [638, 304] on span "3" at bounding box center [647, 303] width 18 height 18
type input "03 Oct 2025"
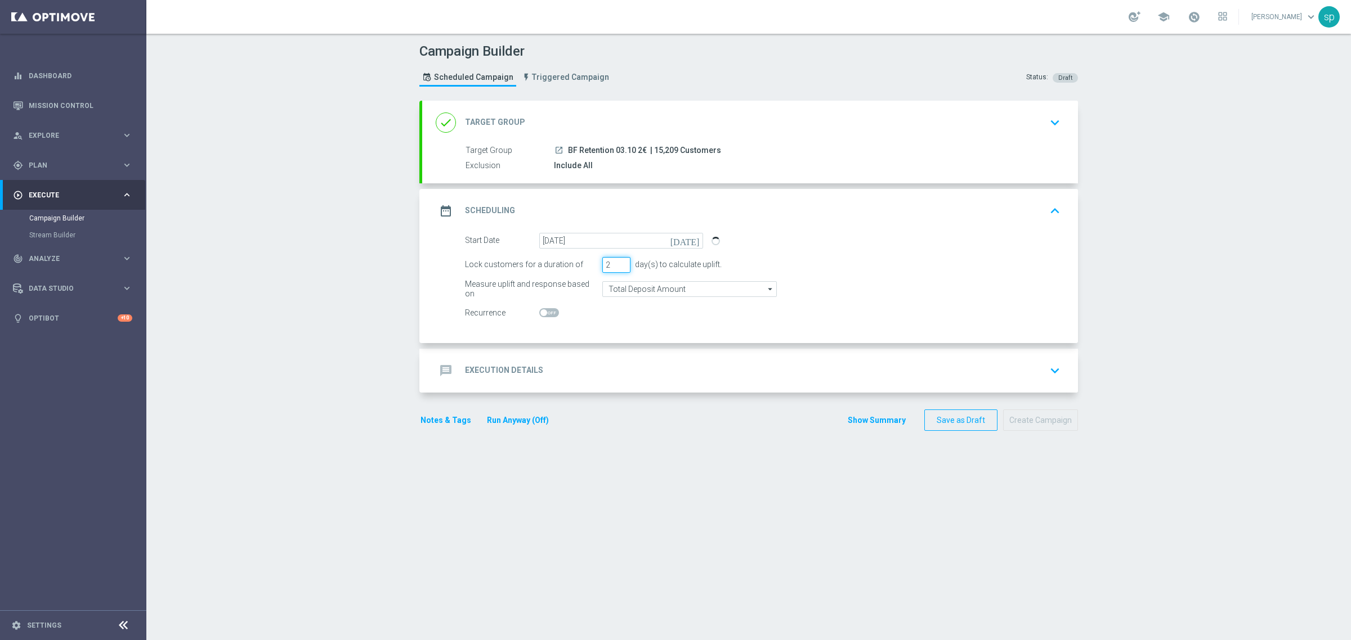
click at [617, 266] on input "2" at bounding box center [616, 265] width 28 height 16
type input "1"
click at [617, 266] on input "1" at bounding box center [616, 265] width 28 height 16
click at [482, 364] on div "message Execution Details" at bounding box center [489, 371] width 107 height 20
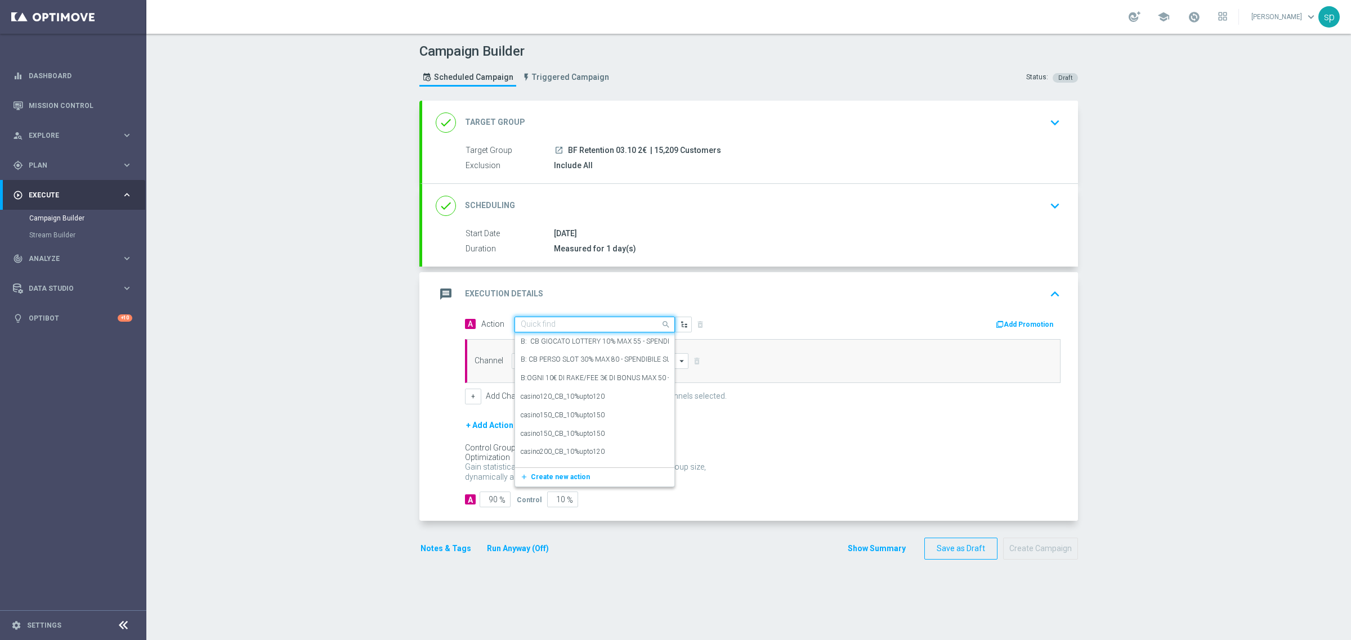
click at [564, 328] on input "text" at bounding box center [584, 325] width 126 height 10
paste input "BF Early Life_AB TEST BF lungo"
type input "BF Early Life_AB TEST BF lungo"
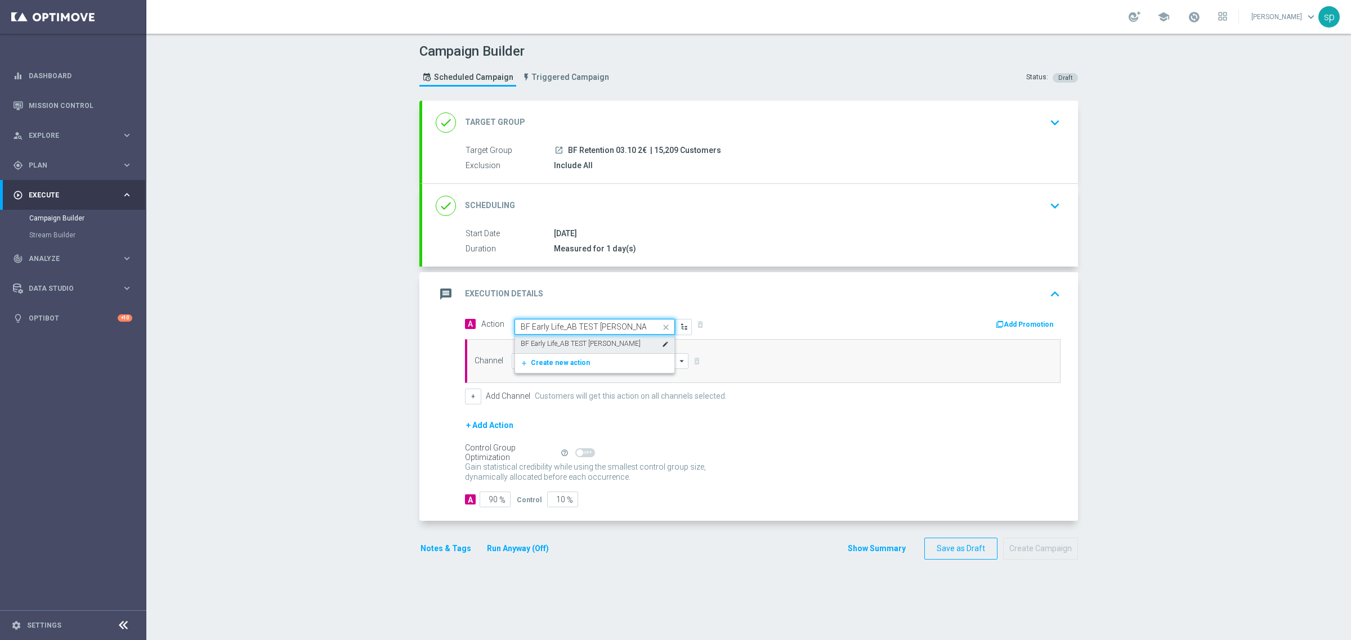
click at [580, 344] on label "BF Early Life_AB TEST BF lungo" at bounding box center [581, 344] width 120 height 10
click at [1042, 324] on button "Add Promotion" at bounding box center [1026, 325] width 62 height 12
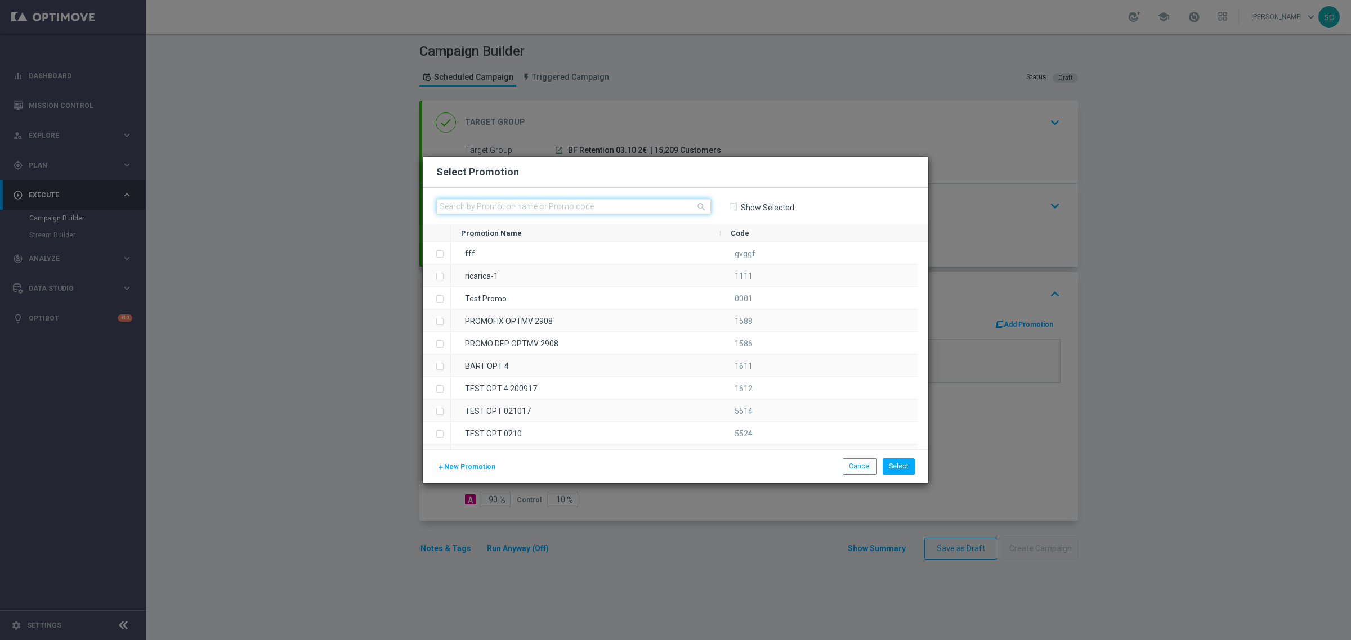
click at [602, 209] on input "text" at bounding box center [573, 207] width 275 height 16
paste input "239332"
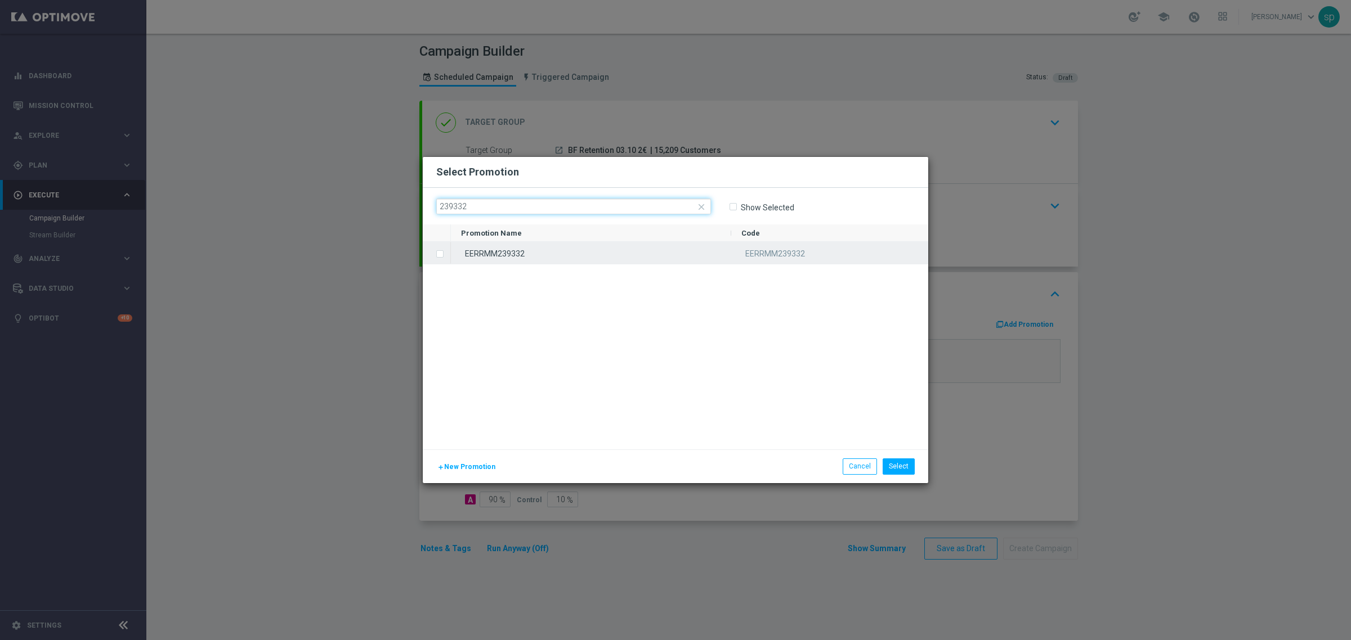
type input "239332"
click at [516, 253] on div "EERRMM239332" at bounding box center [591, 253] width 280 height 22
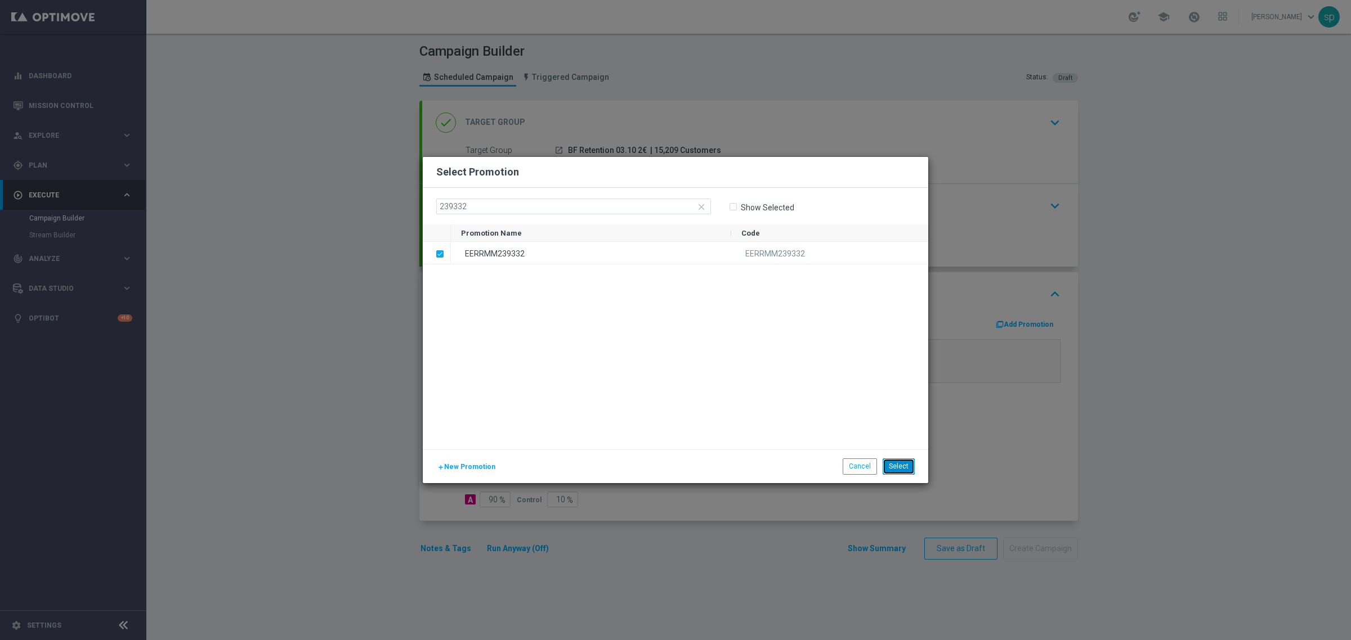
click at [902, 468] on button "Select" at bounding box center [899, 467] width 32 height 16
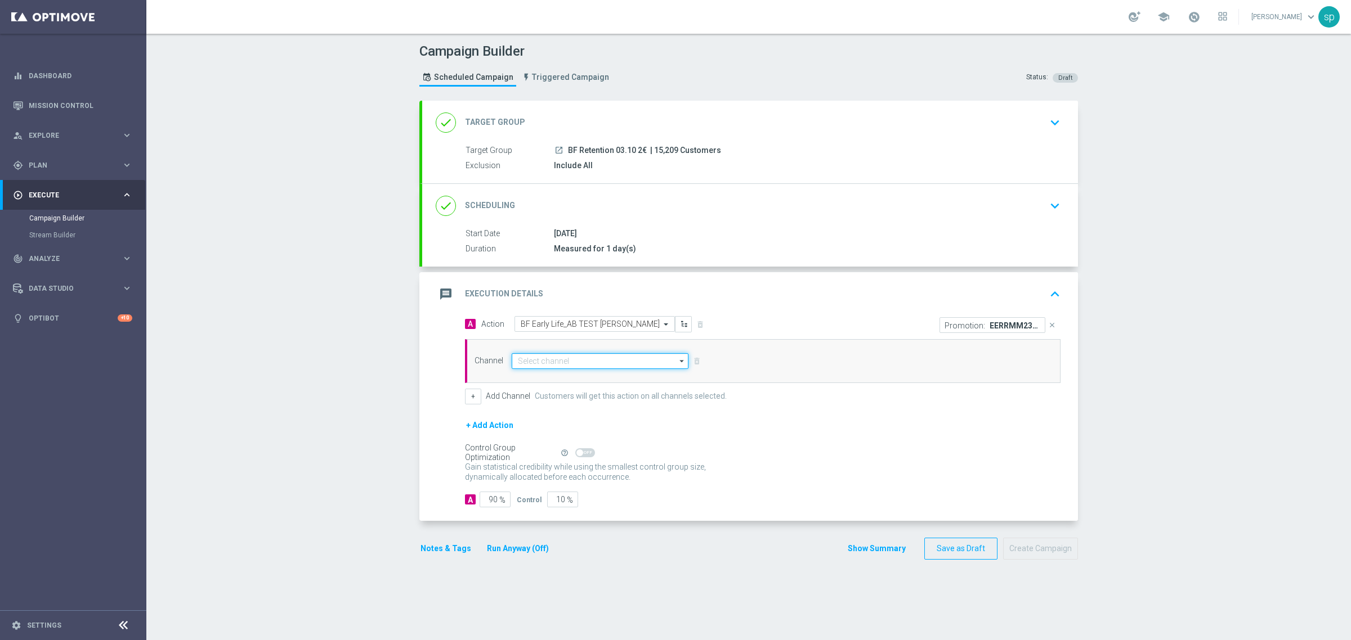
click at [567, 363] on input at bounding box center [600, 361] width 177 height 16
click at [575, 381] on div "Other" at bounding box center [600, 378] width 177 height 16
type input "Other"
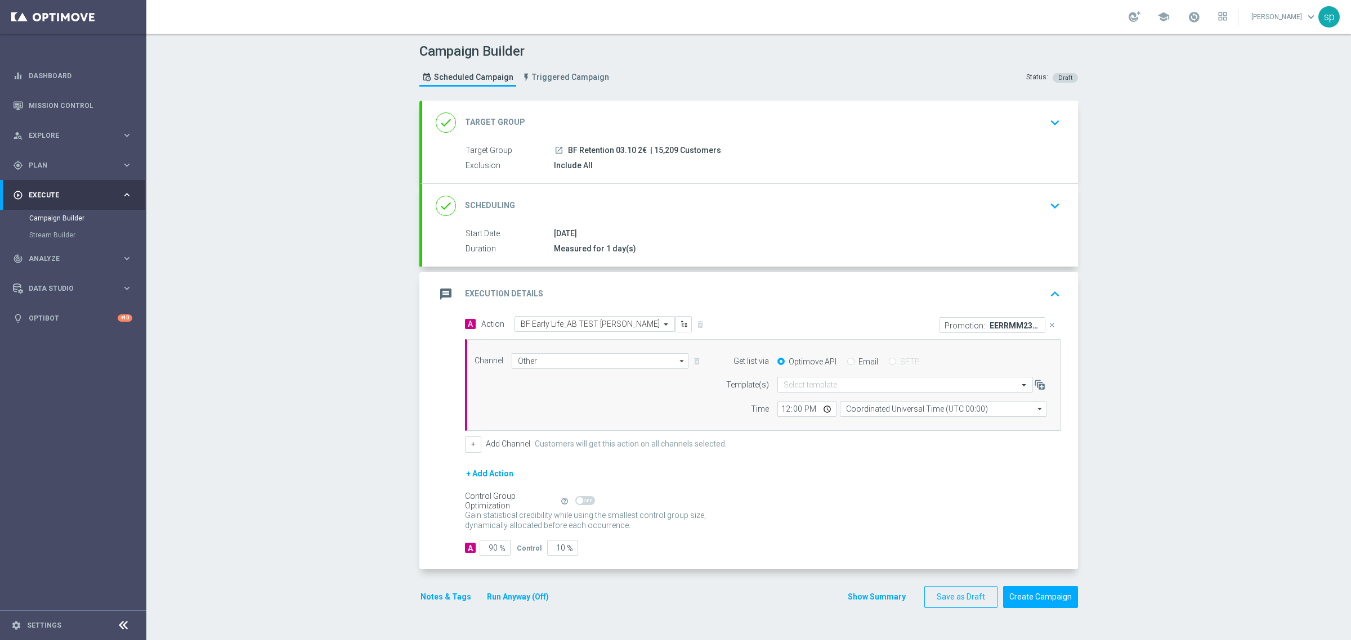
click at [876, 357] on div "Optimove API Email SFTP" at bounding box center [912, 362] width 286 height 10
click at [858, 360] on label "Email" at bounding box center [868, 362] width 20 height 10
click at [854, 360] on input "Email" at bounding box center [850, 362] width 7 height 7
radio input "true"
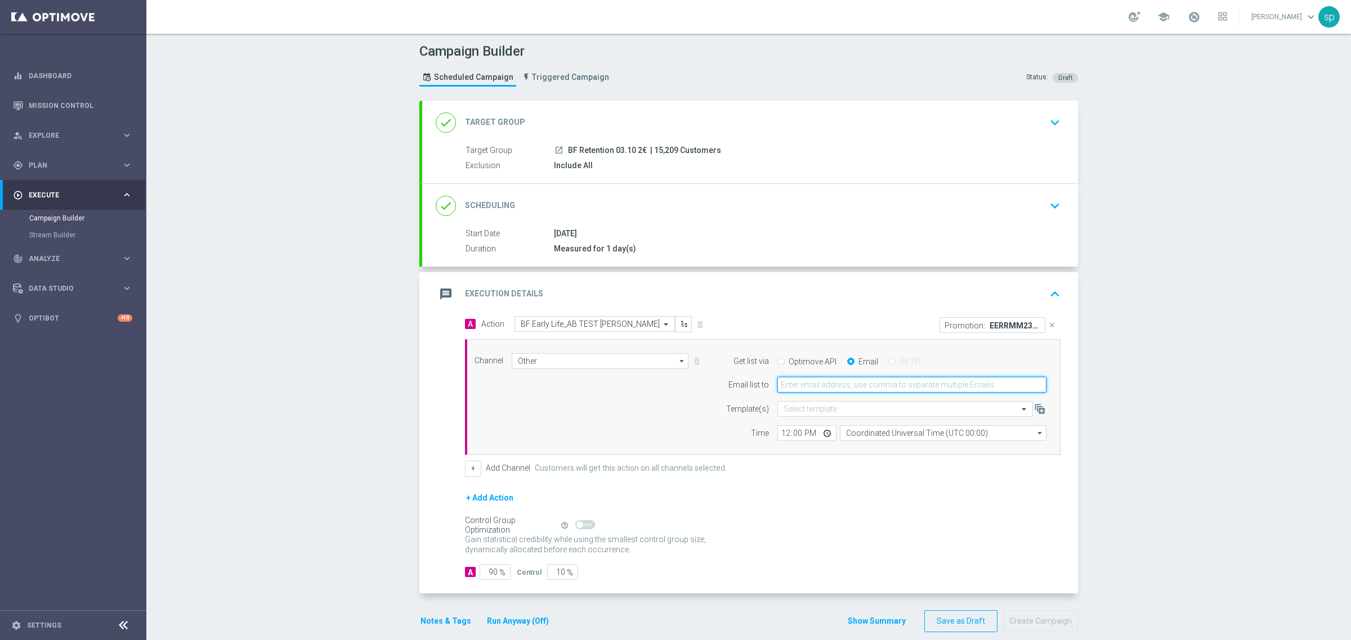
click at [851, 389] on input "email" at bounding box center [911, 385] width 269 height 16
type input "sara.parisi@sisal.it"
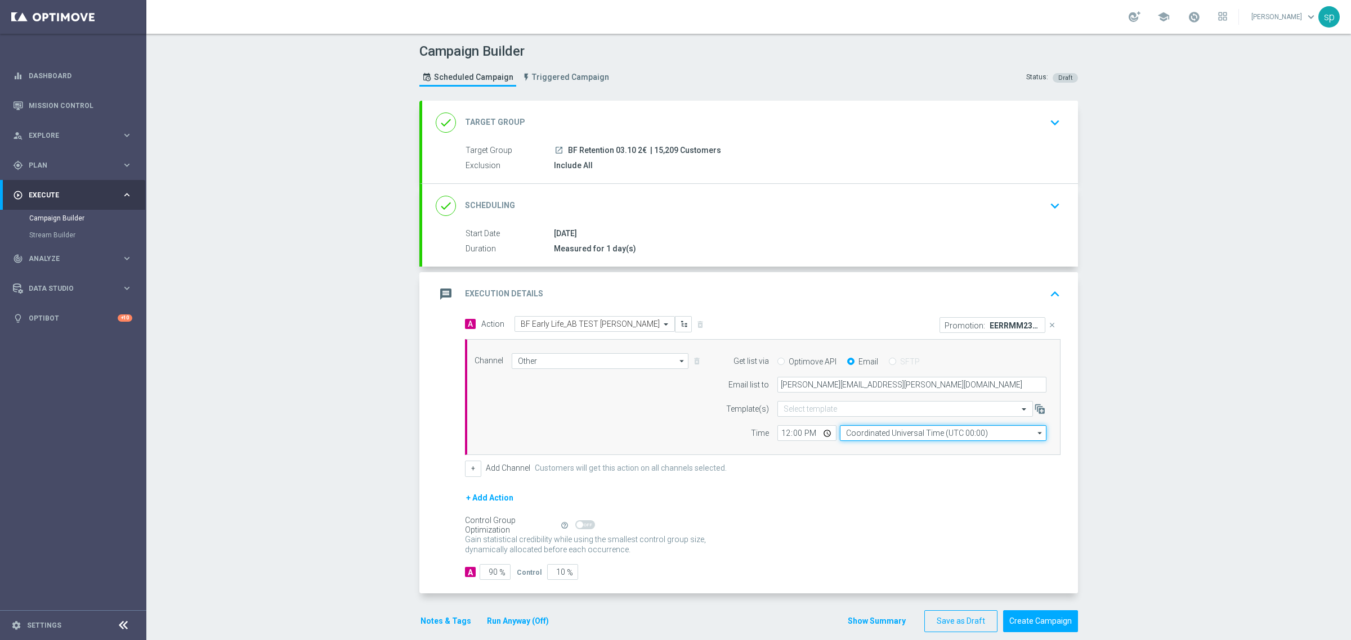
click at [909, 429] on input "Coordinated Universal Time (UTC 00:00)" at bounding box center [943, 433] width 207 height 16
type input "v"
click at [898, 450] on div "Central European Time (Berlin) (UTC +02:00)" at bounding box center [937, 450] width 184 height 10
type input "Central European Time (Berlin) (UTC +02:00)"
click at [778, 438] on input "12:00" at bounding box center [806, 433] width 59 height 16
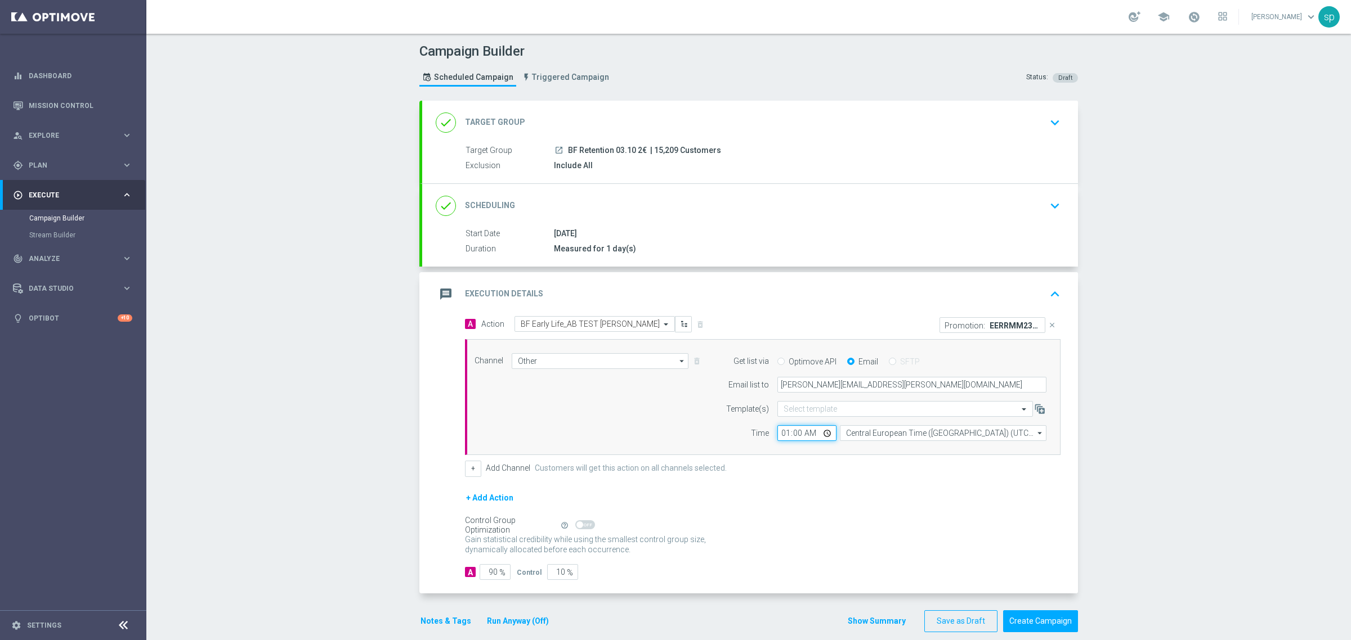
type input "14:00"
click at [465, 463] on button "+" at bounding box center [473, 469] width 16 height 16
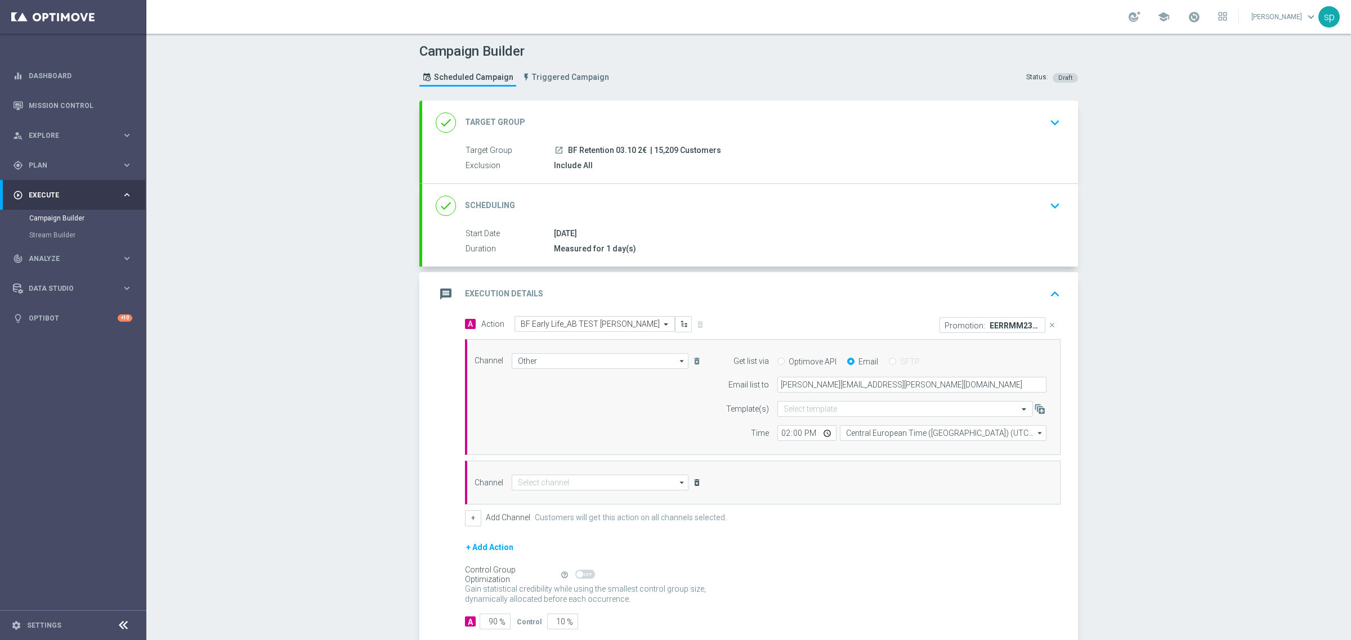
click at [692, 483] on icon "delete_forever" at bounding box center [696, 482] width 9 height 9
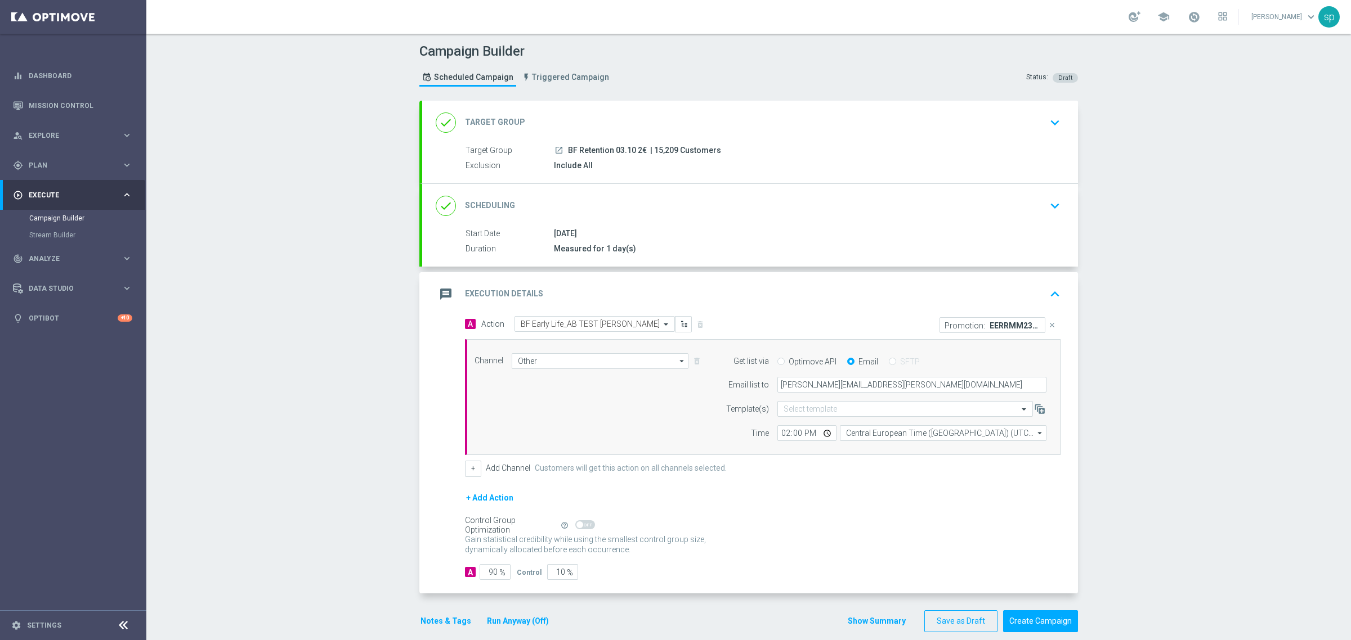
click at [477, 502] on button "+ Add Action" at bounding box center [490, 498] width 50 height 14
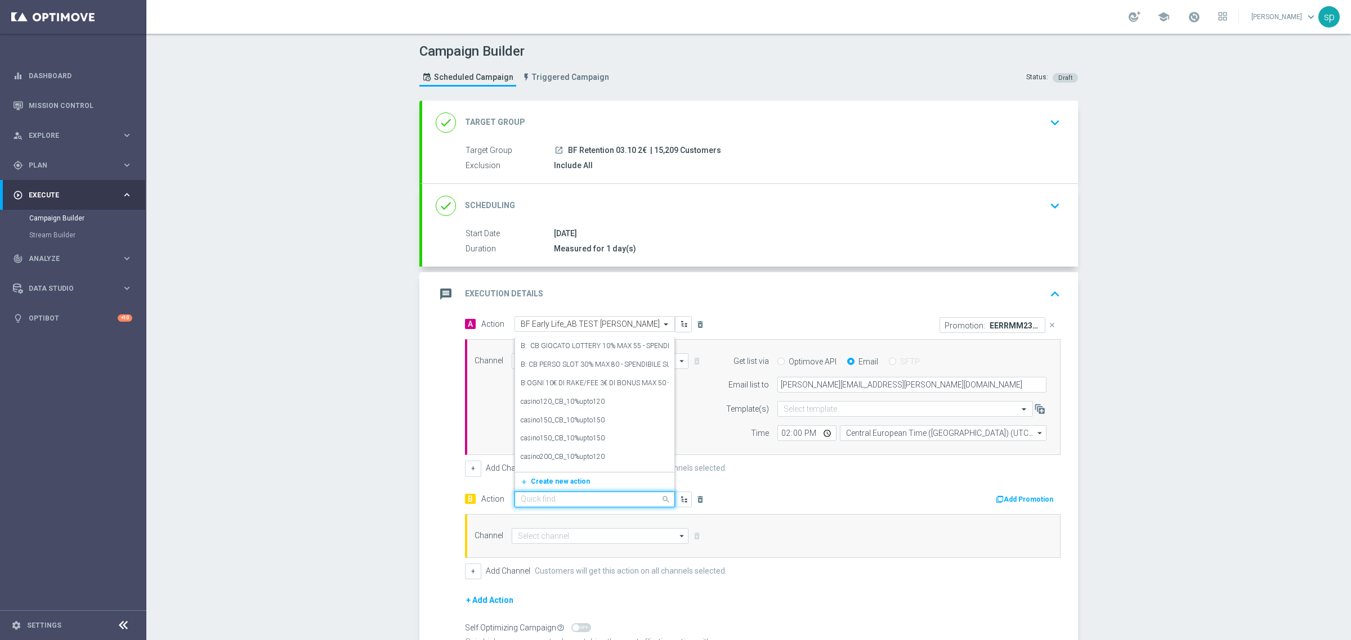
click at [568, 499] on input "text" at bounding box center [584, 500] width 126 height 10
paste input "BF Early Life_AB TEST BF corto"
type input "BF Early Life_AB TEST BF corto"
click at [605, 466] on label "BF Early Life_AB TEST BF corto" at bounding box center [567, 466] width 92 height 10
click at [1008, 493] on div "Add Promotion" at bounding box center [1028, 499] width 66 height 14
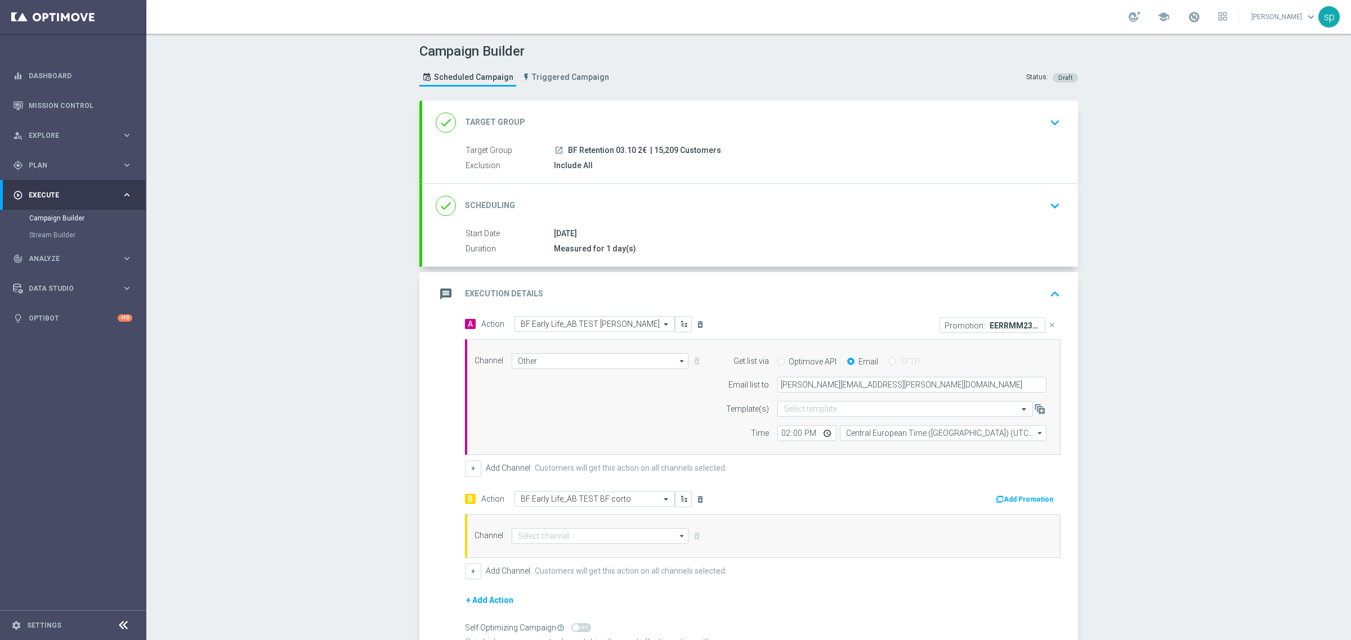
click at [1015, 500] on button "Add Promotion" at bounding box center [1026, 500] width 62 height 12
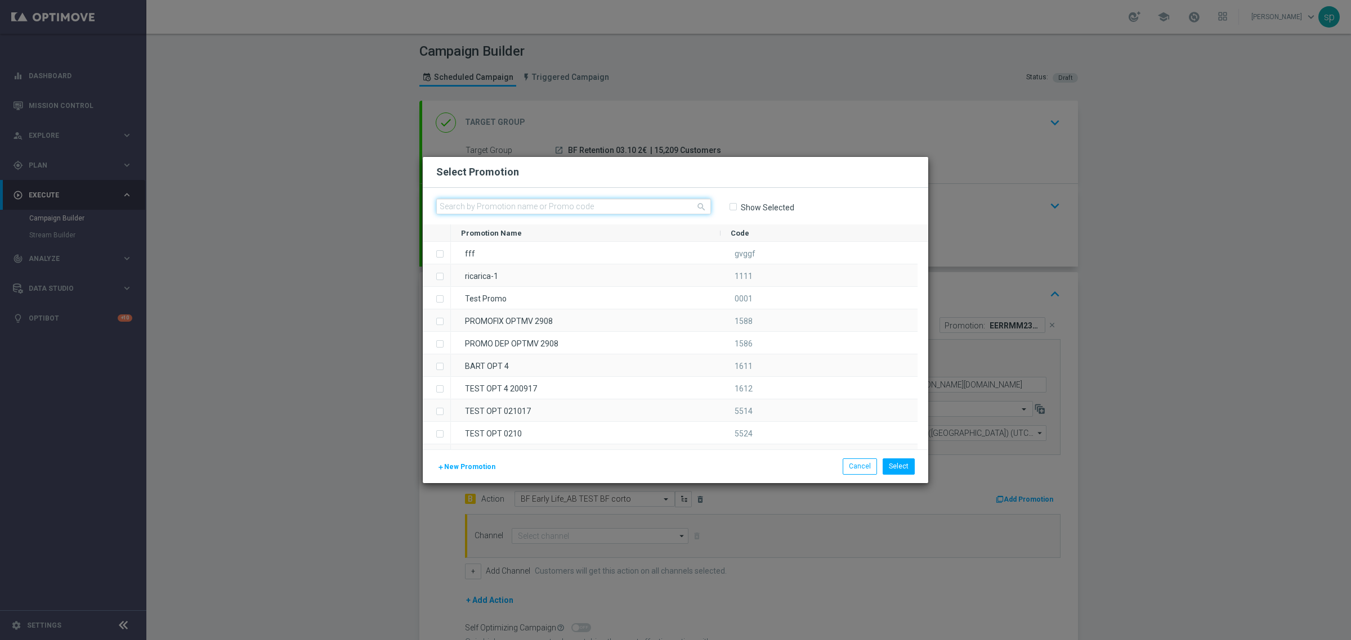
click at [585, 201] on input "text" at bounding box center [573, 207] width 275 height 16
paste input "239333"
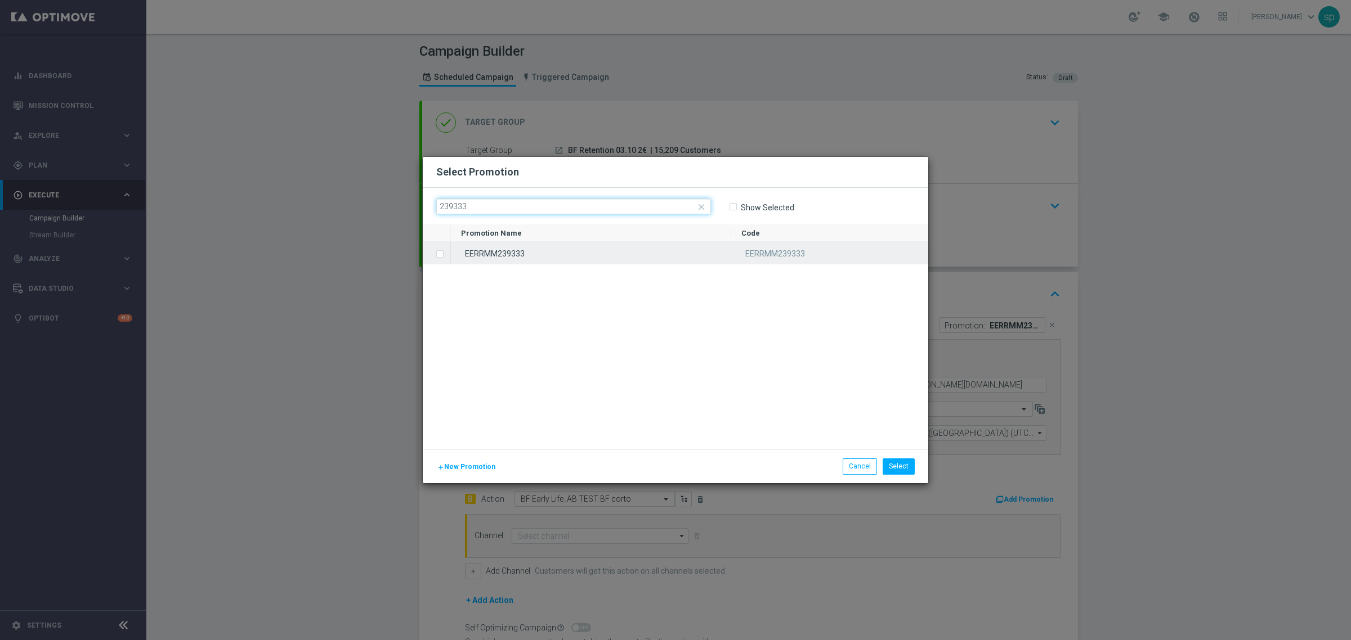
type input "239333"
click at [527, 249] on div "EERRMM239333" at bounding box center [591, 253] width 280 height 22
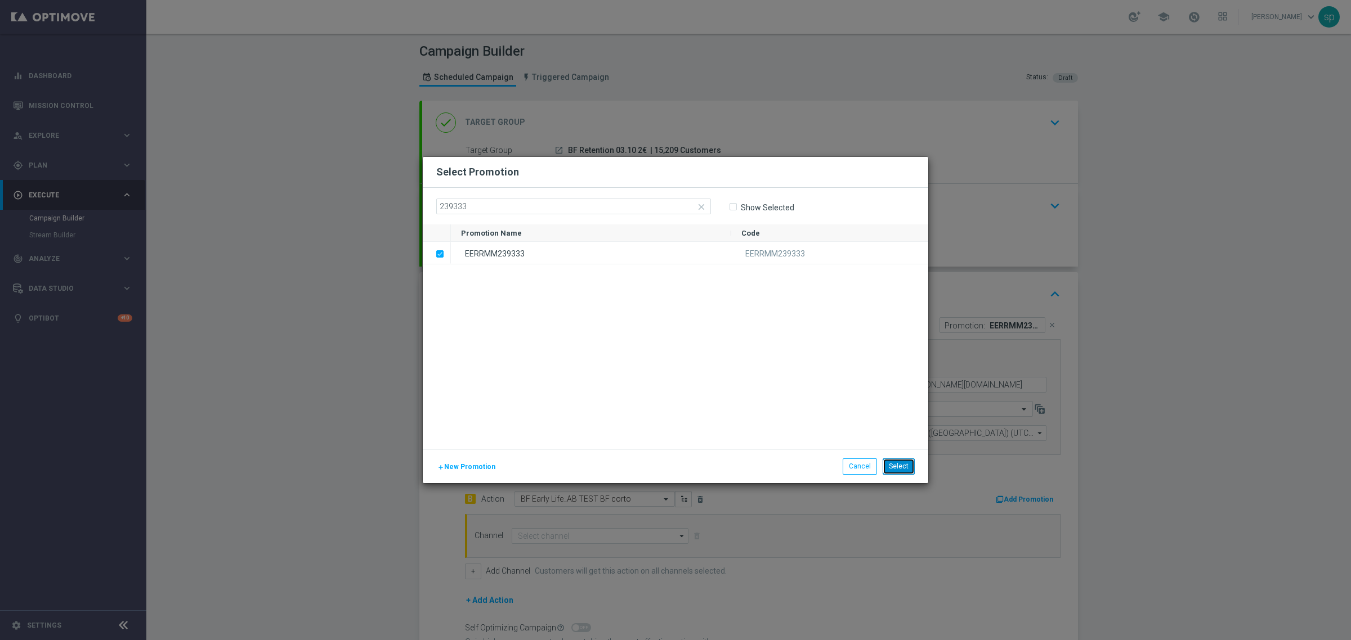
click at [897, 469] on button "Select" at bounding box center [899, 467] width 32 height 16
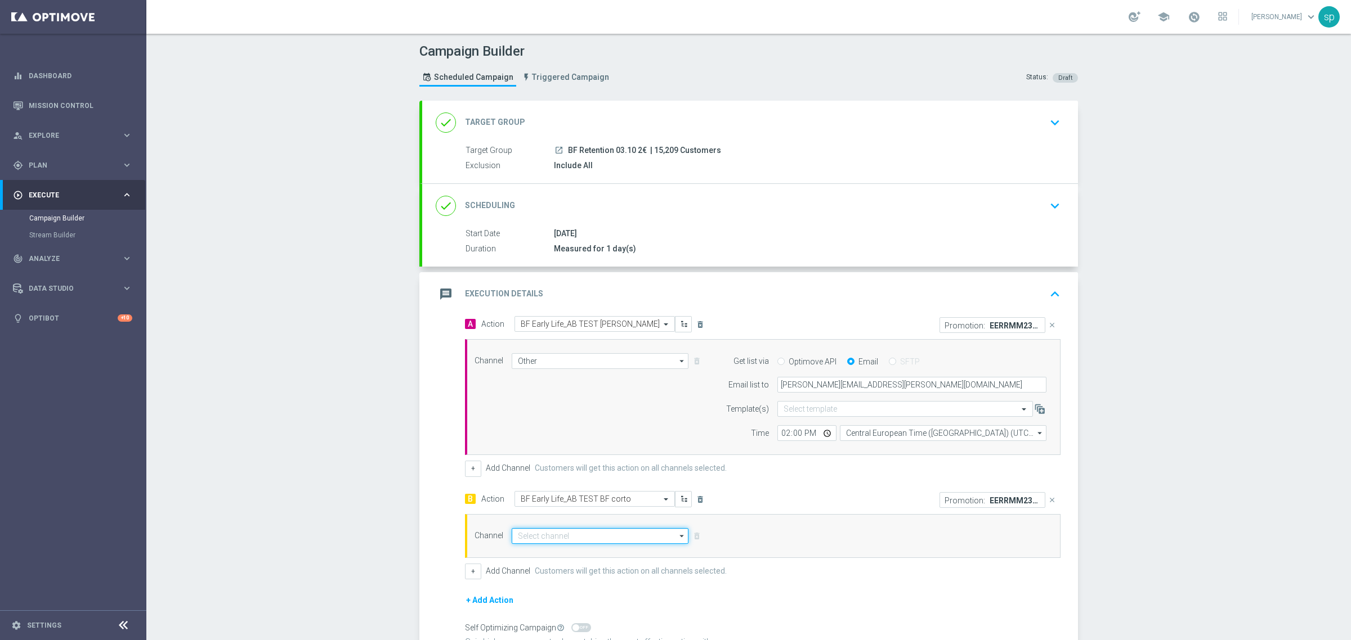
click at [584, 534] on input at bounding box center [600, 536] width 177 height 16
click at [586, 547] on div "Other" at bounding box center [600, 553] width 177 height 16
type input "Other"
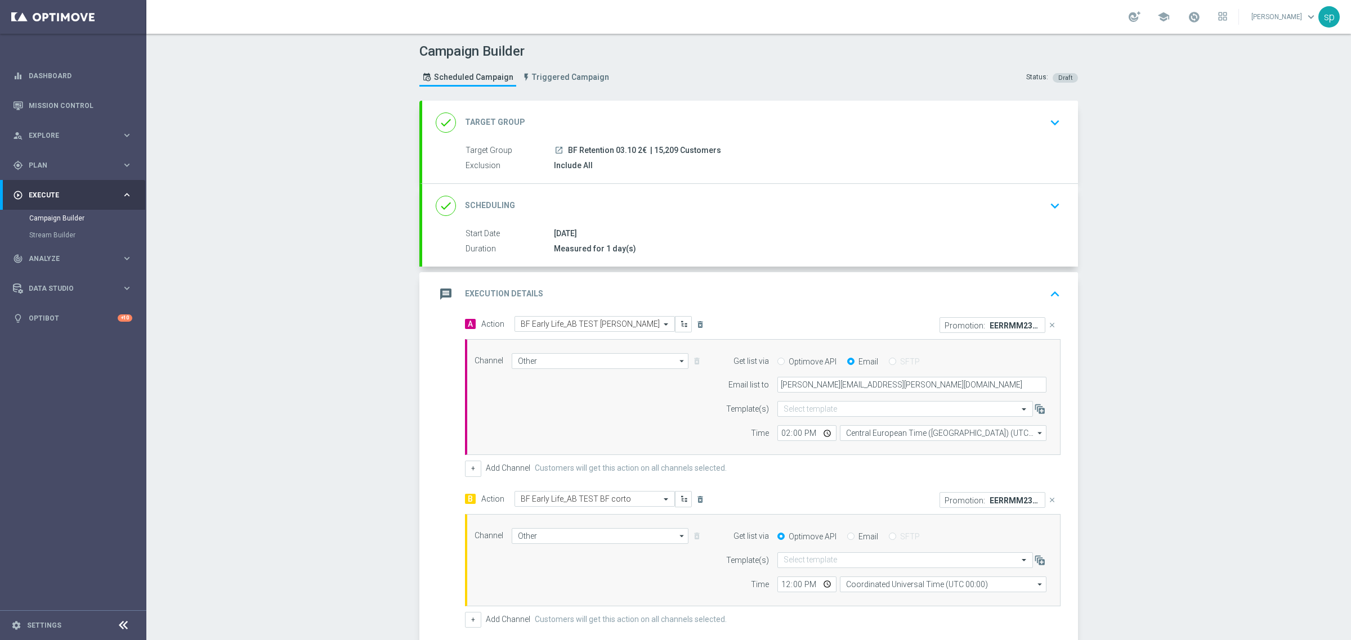
click at [858, 532] on label "Email" at bounding box center [868, 537] width 20 height 10
click at [854, 534] on input "Email" at bounding box center [850, 537] width 7 height 7
radio input "true"
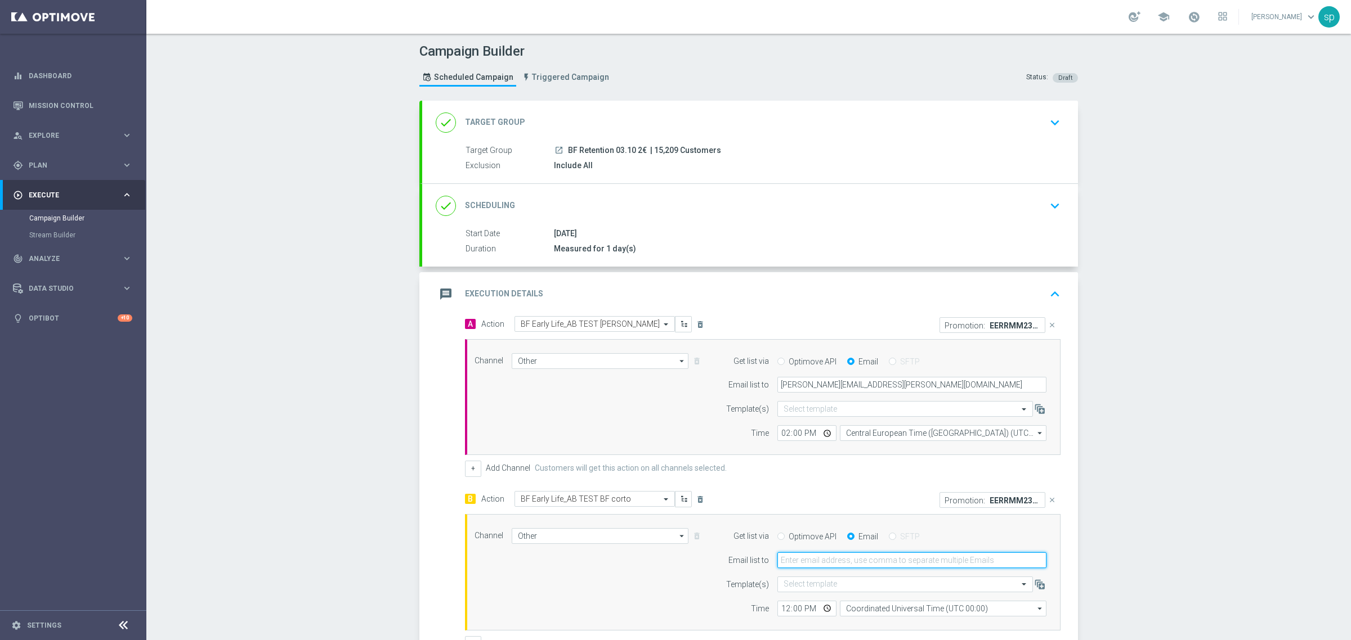
click at [857, 566] on input "email" at bounding box center [911, 561] width 269 height 16
type input "sara.parisi@sisal.it"
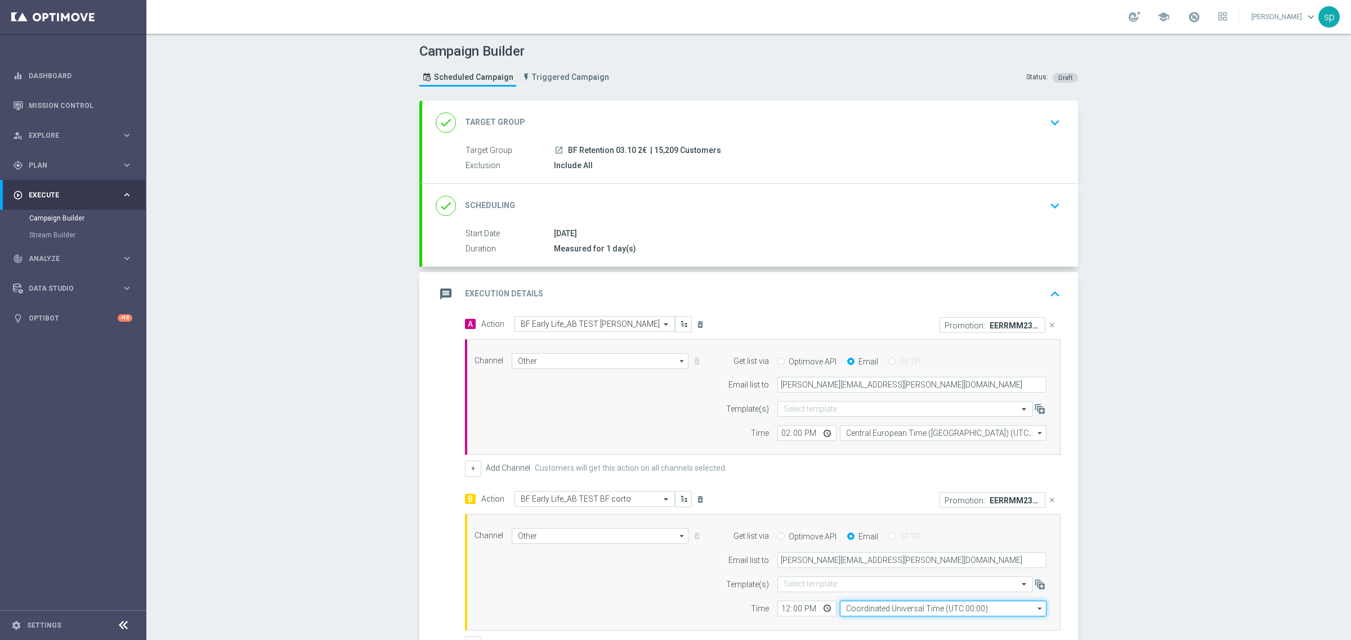
click at [931, 609] on input "Coordinated Universal Time (UTC 00:00)" at bounding box center [943, 609] width 207 height 16
click at [938, 625] on div "Central European Time (Berlin) (UTC +02:00)" at bounding box center [937, 625] width 184 height 10
type input "Central European Time (Berlin) (UTC +02:00)"
click at [780, 610] on input "12:00" at bounding box center [806, 609] width 59 height 16
type input "15:00"
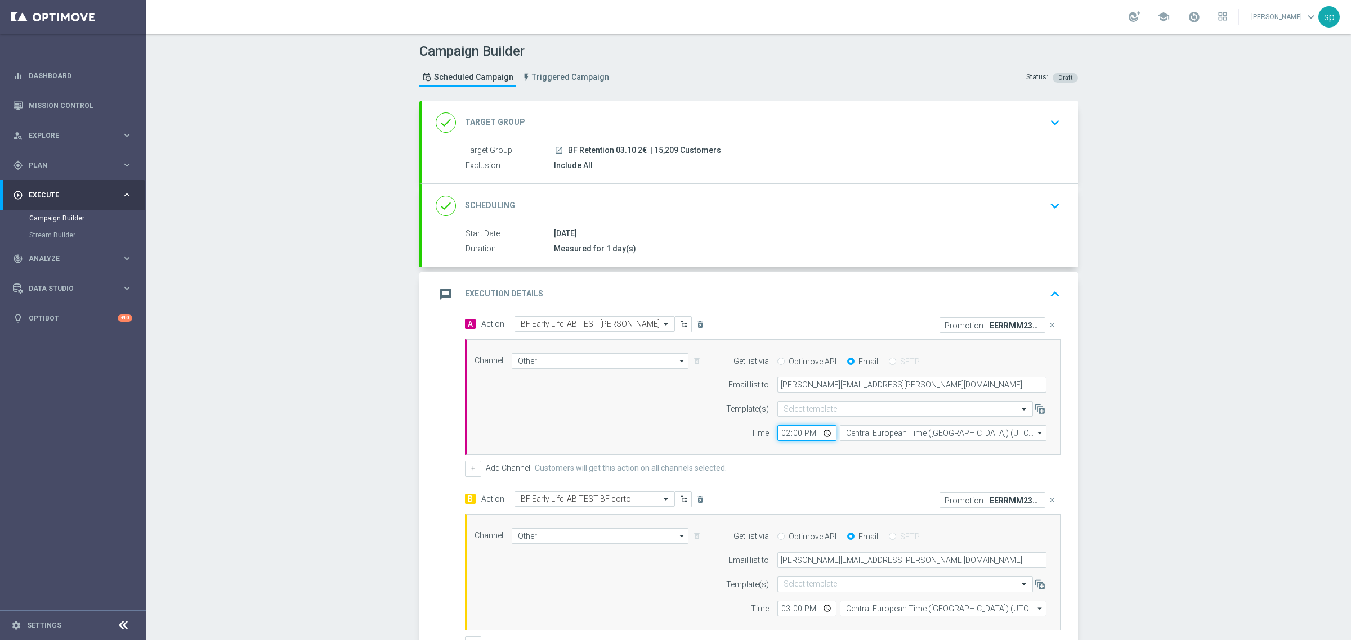
click at [787, 435] on input "14:00" at bounding box center [806, 433] width 59 height 16
type input "14:35"
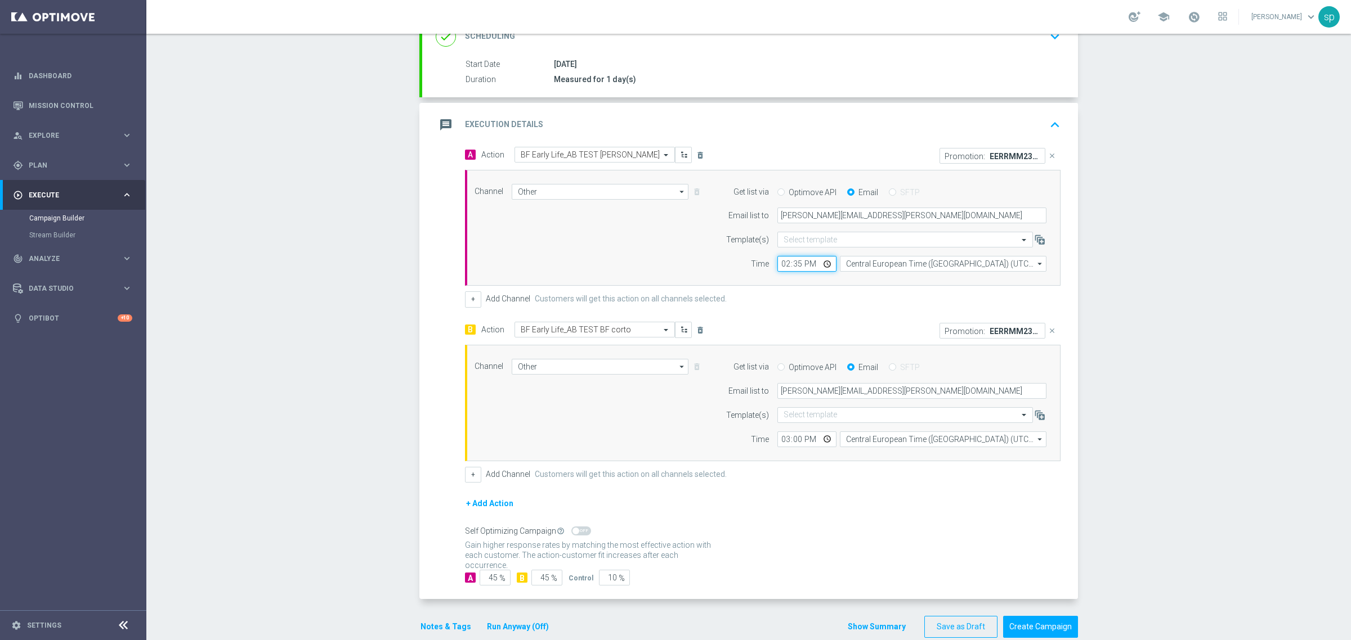
scroll to position [181, 0]
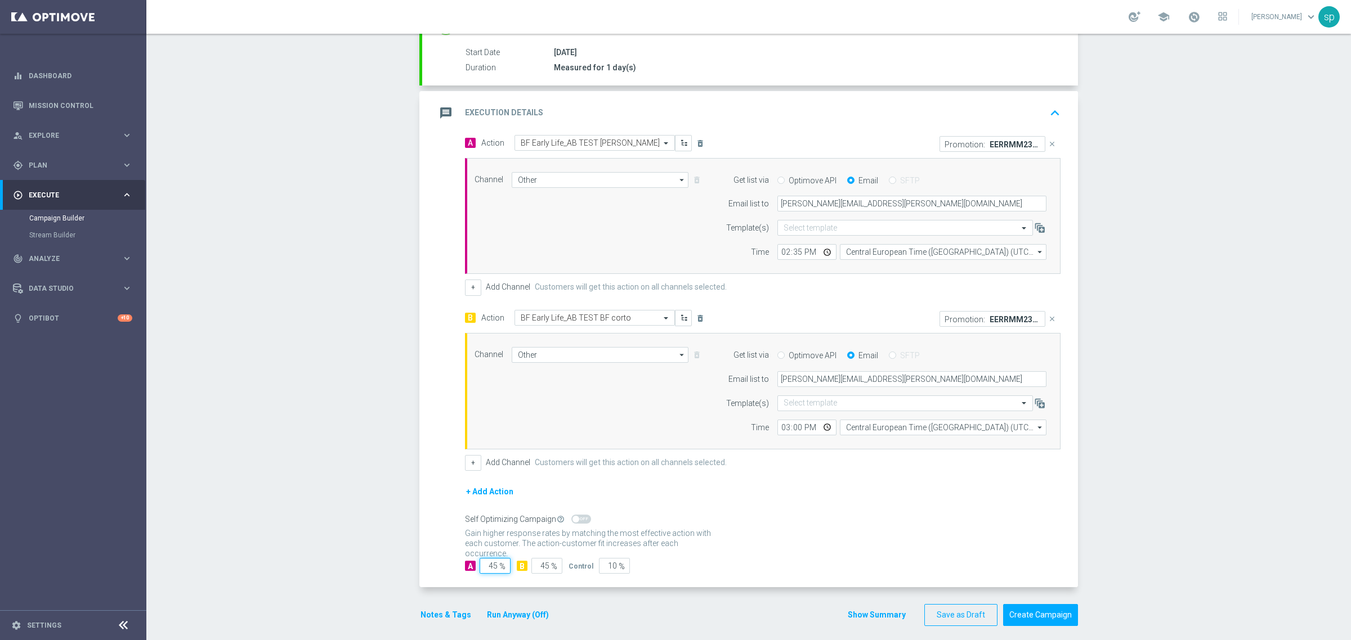
click at [490, 569] on input "45" at bounding box center [495, 566] width 31 height 16
type input "4"
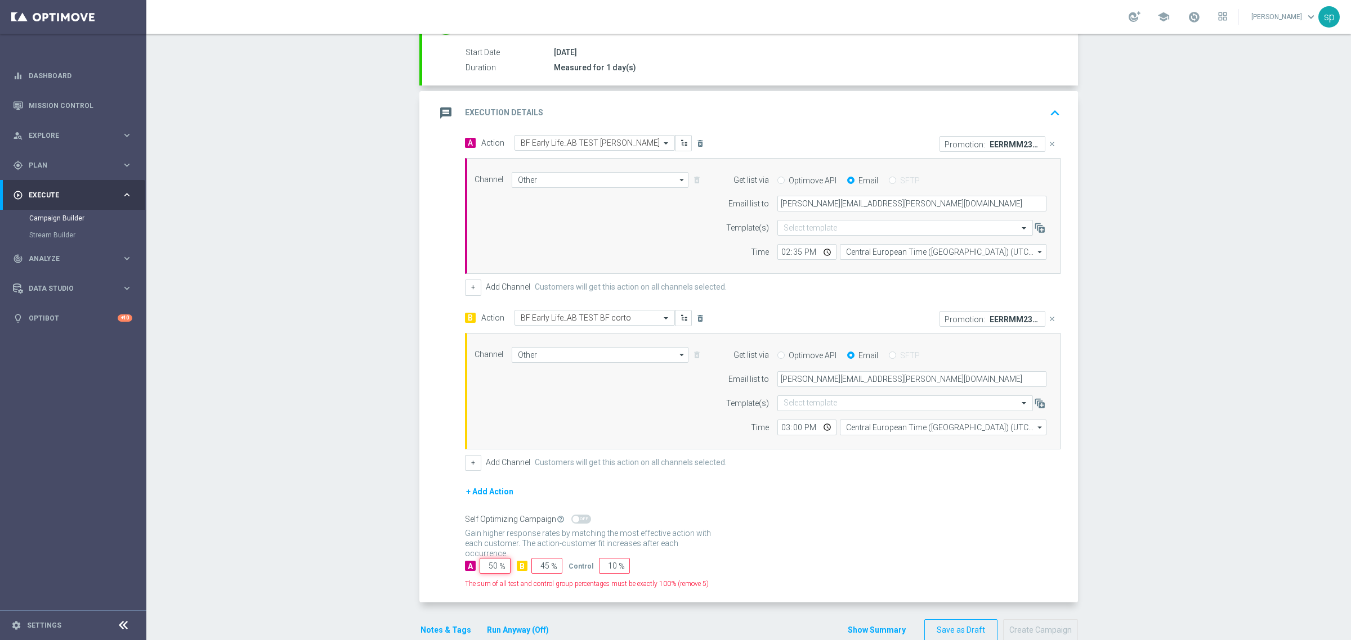
type input "50"
click at [551, 568] on span "%" at bounding box center [554, 567] width 6 height 10
click at [543, 567] on input "45" at bounding box center [546, 566] width 31 height 16
type input "4"
type input "50"
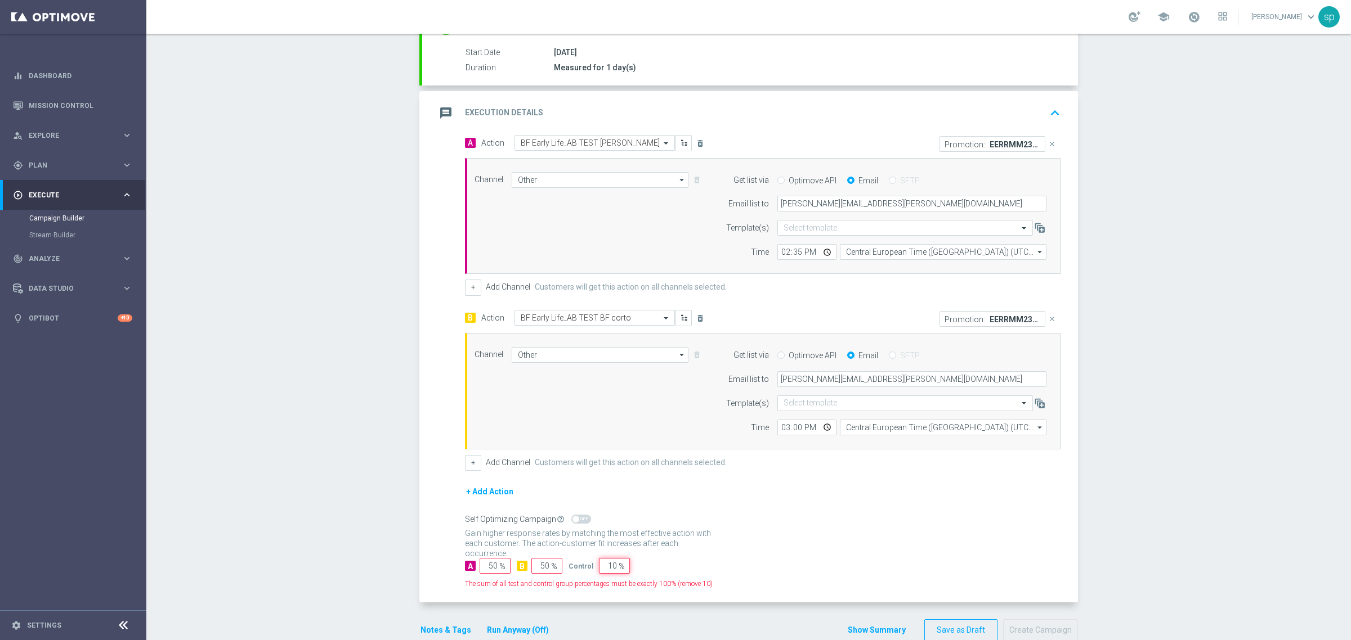
click at [607, 570] on input "10" at bounding box center [614, 566] width 31 height 16
type input "1"
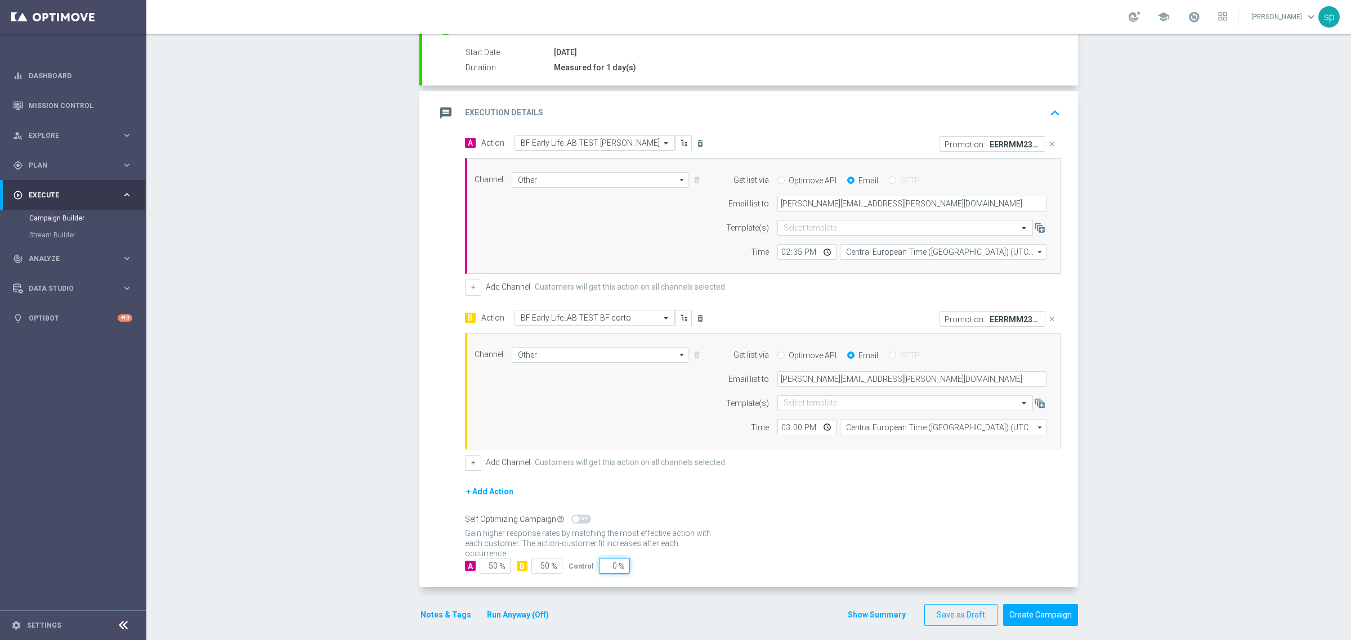
scroll to position [192, 0]
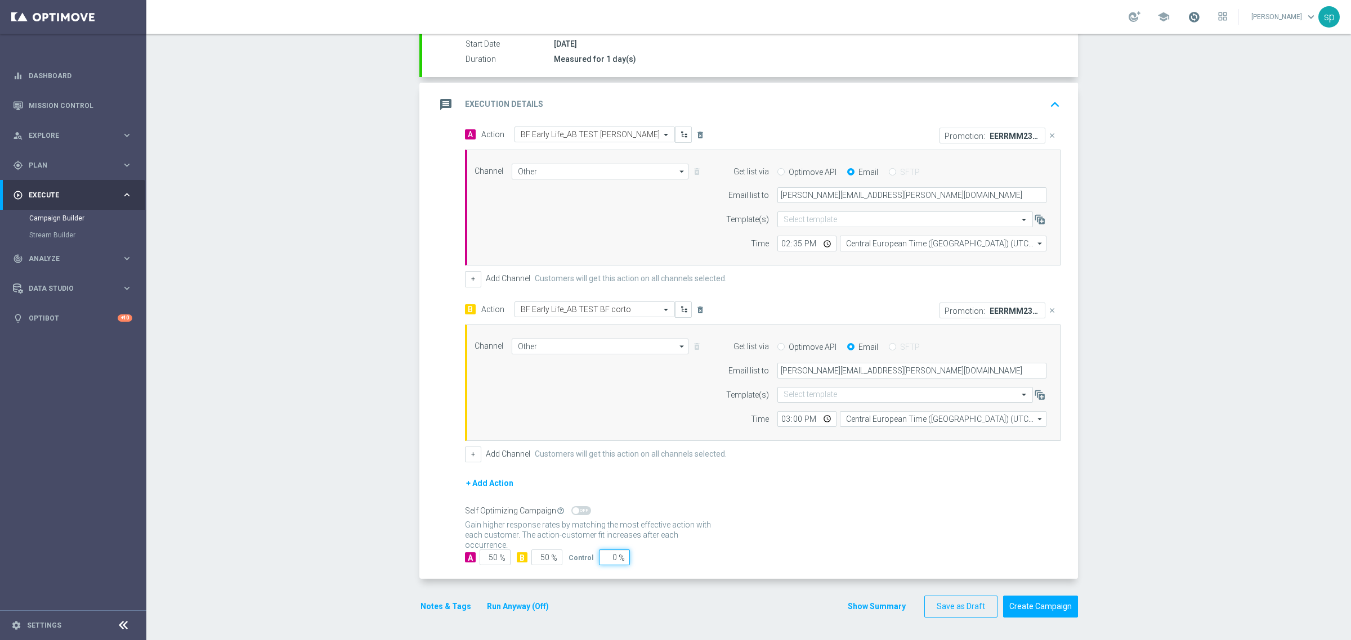
type input "0"
click at [1200, 20] on span at bounding box center [1194, 17] width 12 height 12
click at [1203, 229] on div "Campaign Builder Scheduled Campaign Triggered Campaign Status: Draft done Targe…" at bounding box center [748, 337] width 1204 height 607
click at [451, 608] on button "Notes & Tags" at bounding box center [445, 607] width 53 height 14
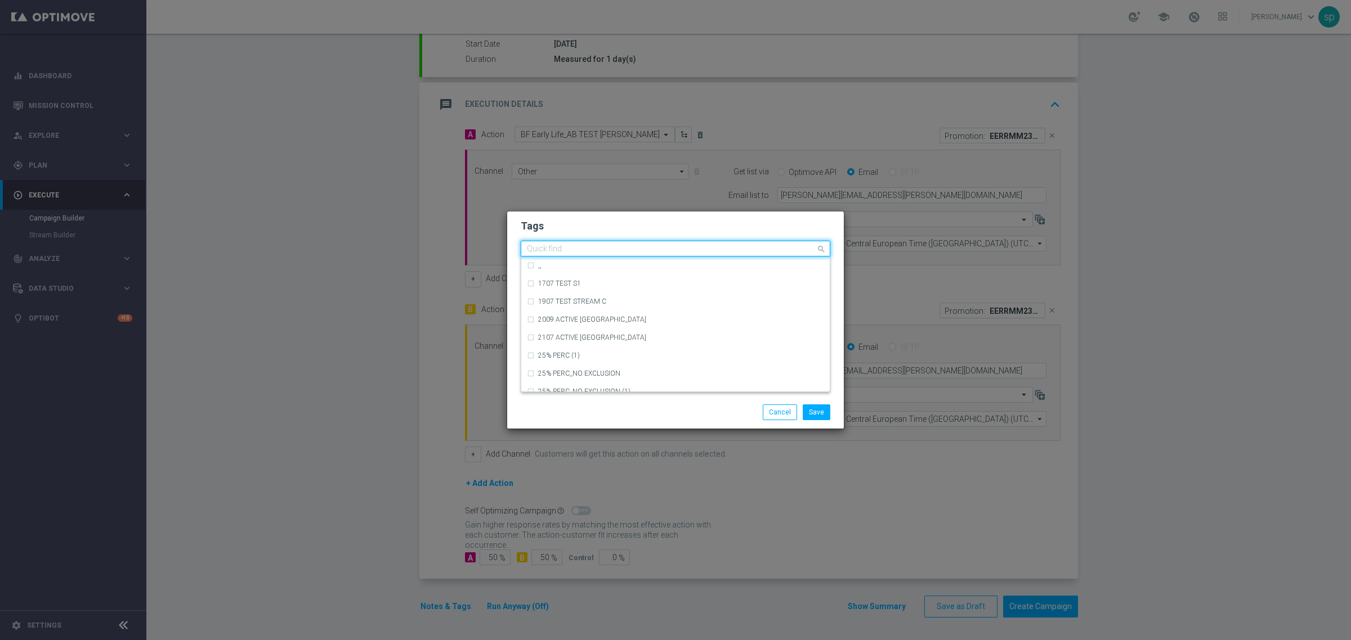
click at [584, 249] on input "text" at bounding box center [671, 250] width 289 height 10
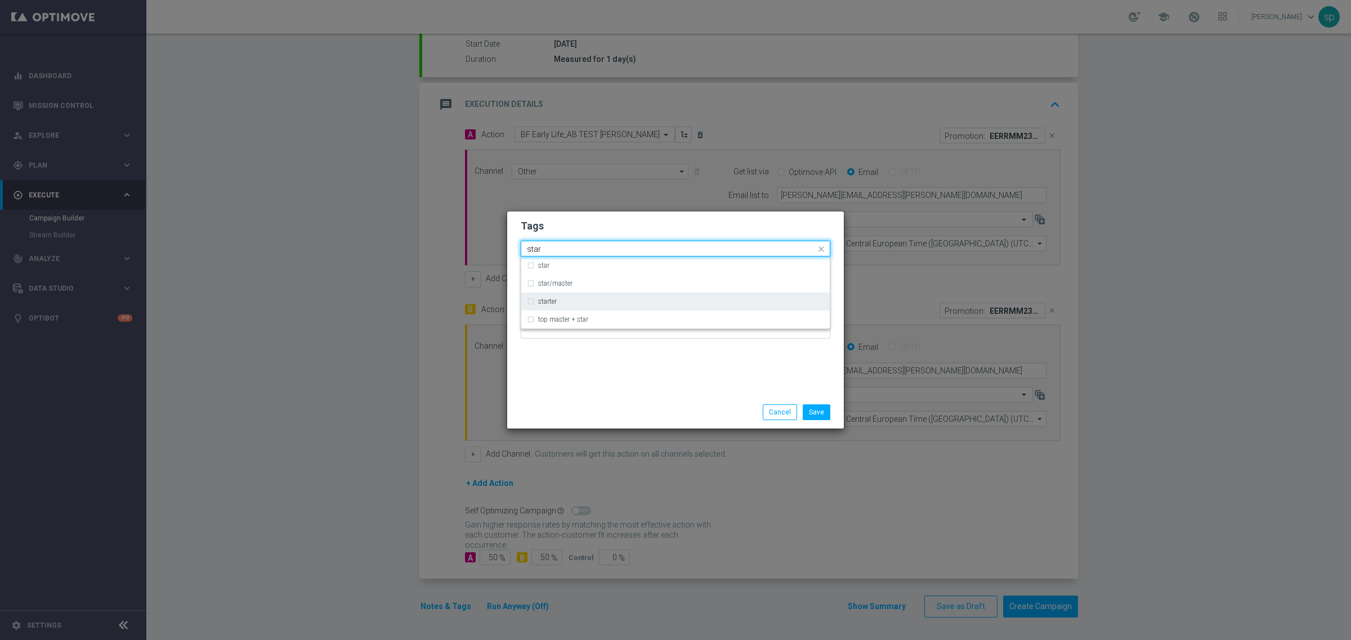
click at [591, 302] on div "starter" at bounding box center [681, 301] width 286 height 7
drag, startPoint x: 553, startPoint y: 250, endPoint x: 452, endPoint y: 247, distance: 101.4
click at [452, 247] on modal-container "Tags Quick find × starter star star star/master starter top master + star Notes…" at bounding box center [675, 320] width 1351 height 640
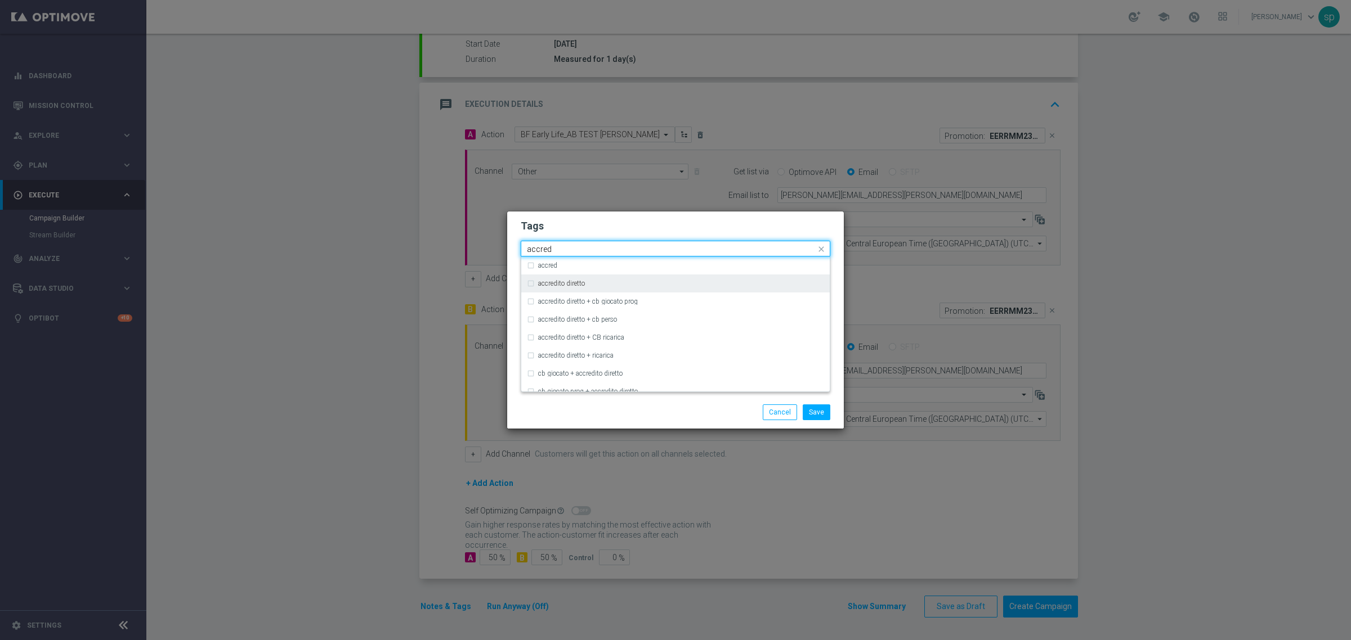
click at [568, 283] on label "accredito diretto" at bounding box center [561, 283] width 47 height 7
drag, startPoint x: 557, startPoint y: 245, endPoint x: 364, endPoint y: 248, distance: 193.6
click at [364, 248] on modal-container "Tags Quick find × starter × accredito diretto accred accred accredito diretto a…" at bounding box center [675, 320] width 1351 height 640
click at [544, 333] on div "bonus free" at bounding box center [675, 338] width 297 height 18
drag, startPoint x: 392, startPoint y: 240, endPoint x: 361, endPoint y: 234, distance: 31.7
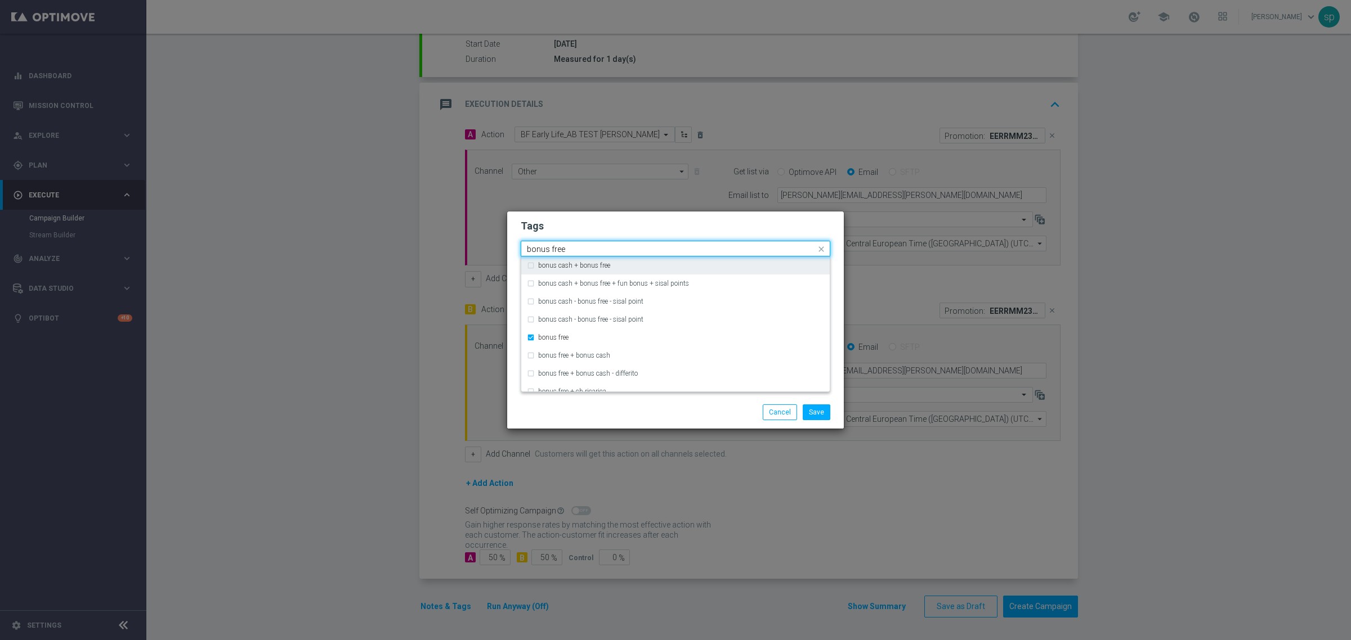
click at [361, 234] on modal-container "Tags Quick find × starter × accredito diretto × bonus free bonus free bonus cas…" at bounding box center [675, 320] width 1351 height 640
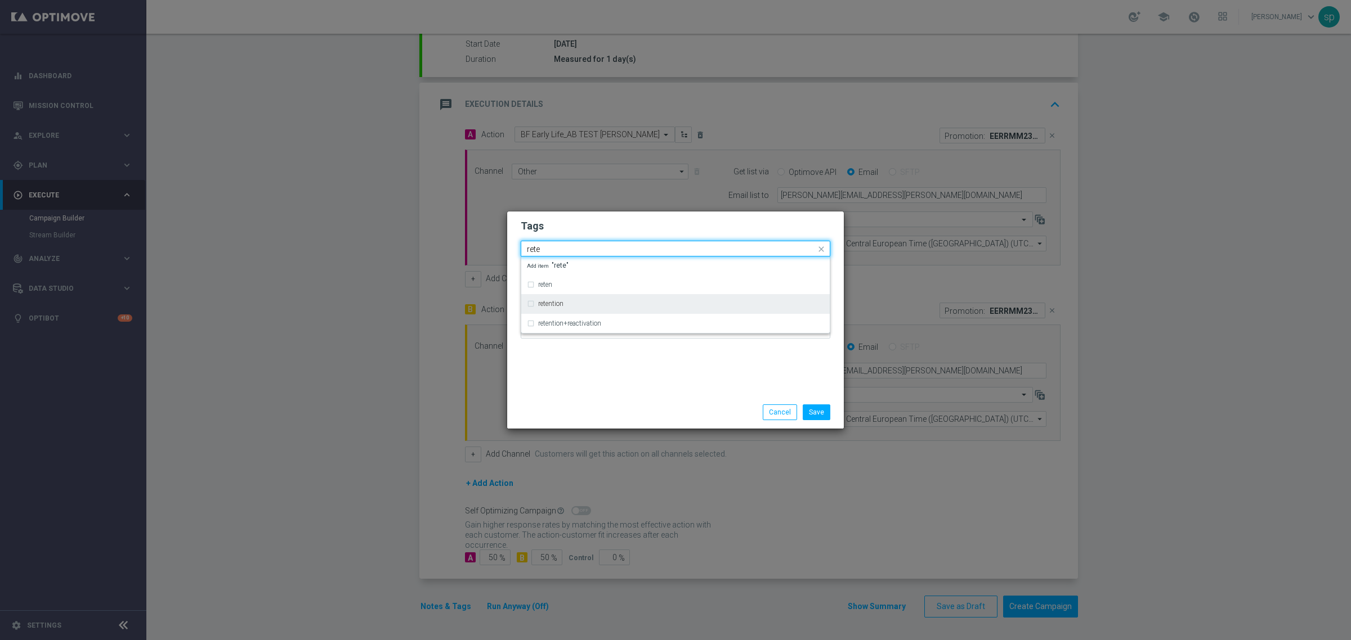
click at [552, 301] on label "retention" at bounding box center [550, 304] width 25 height 7
type input "rete"
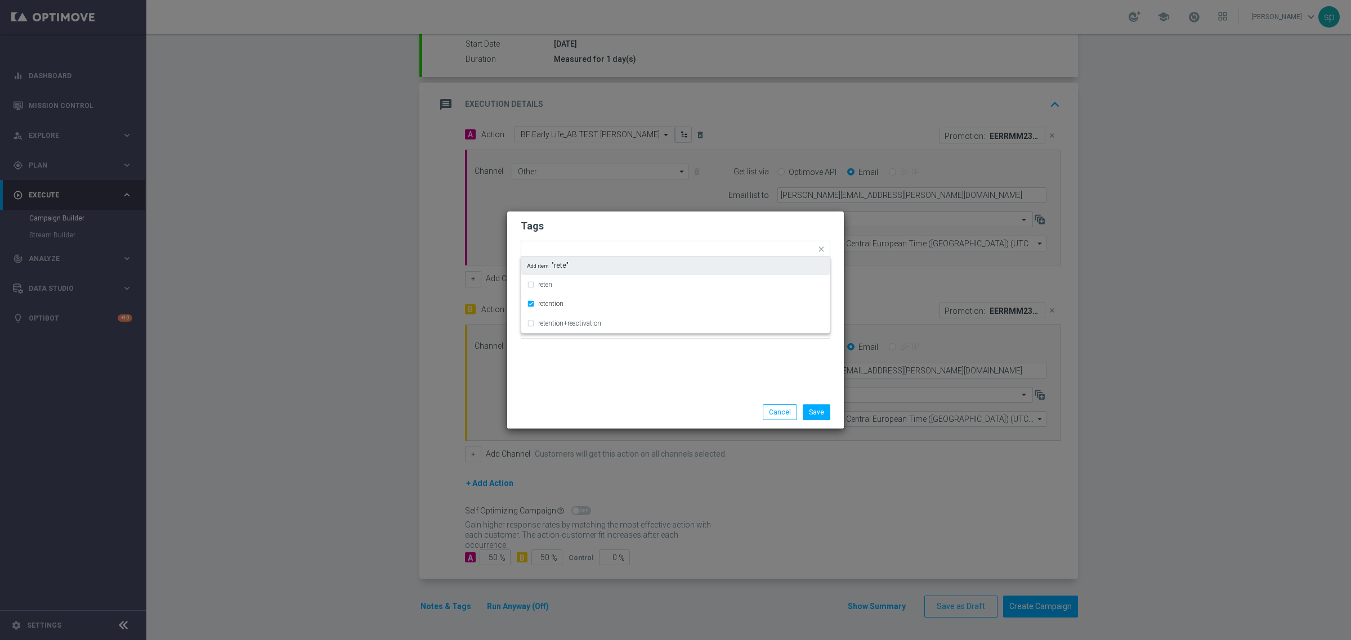
click at [552, 240] on form "Tags Quick find × starter × accredito diretto × bonus free × retention reten re…" at bounding box center [676, 282] width 310 height 131
click at [769, 251] on input "text" at bounding box center [783, 250] width 64 height 10
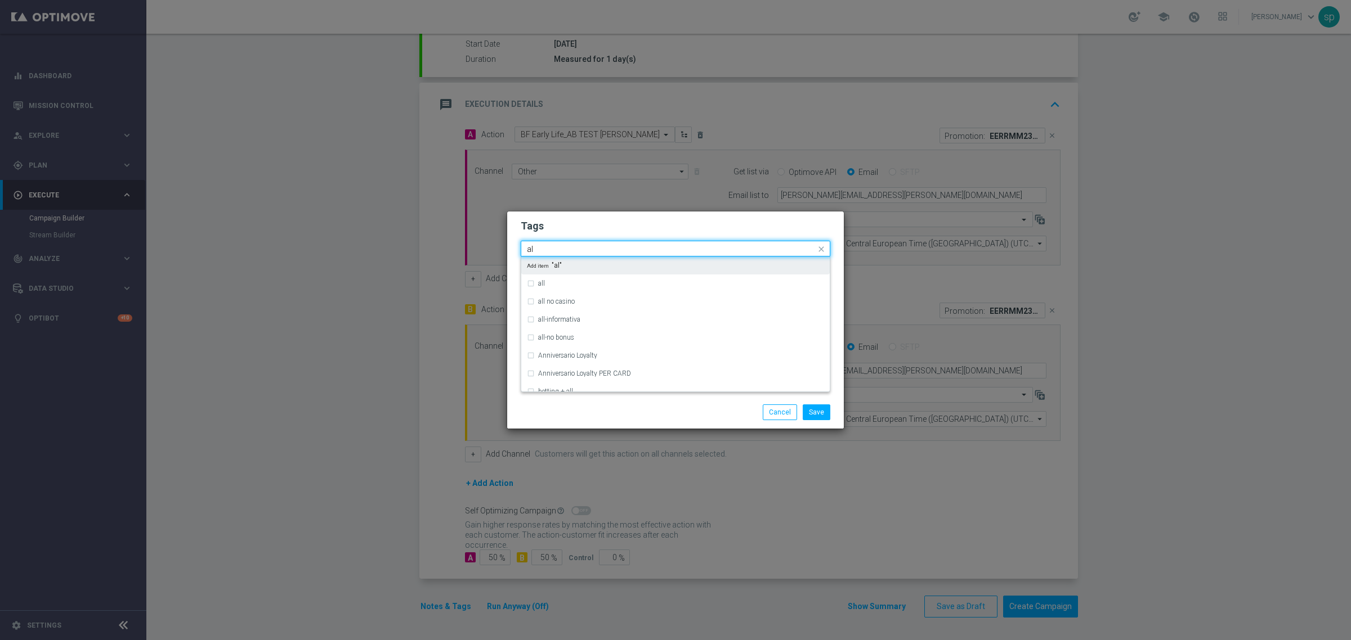
type input "all"
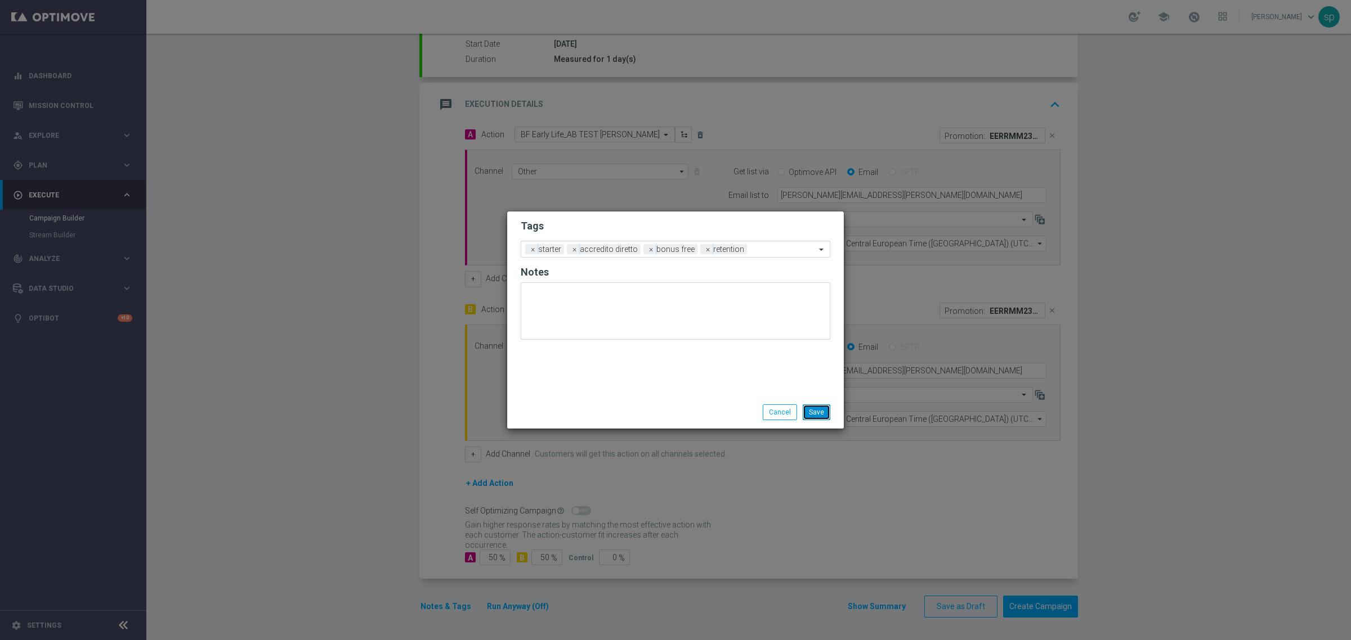
click at [816, 409] on button "Save" at bounding box center [817, 413] width 28 height 16
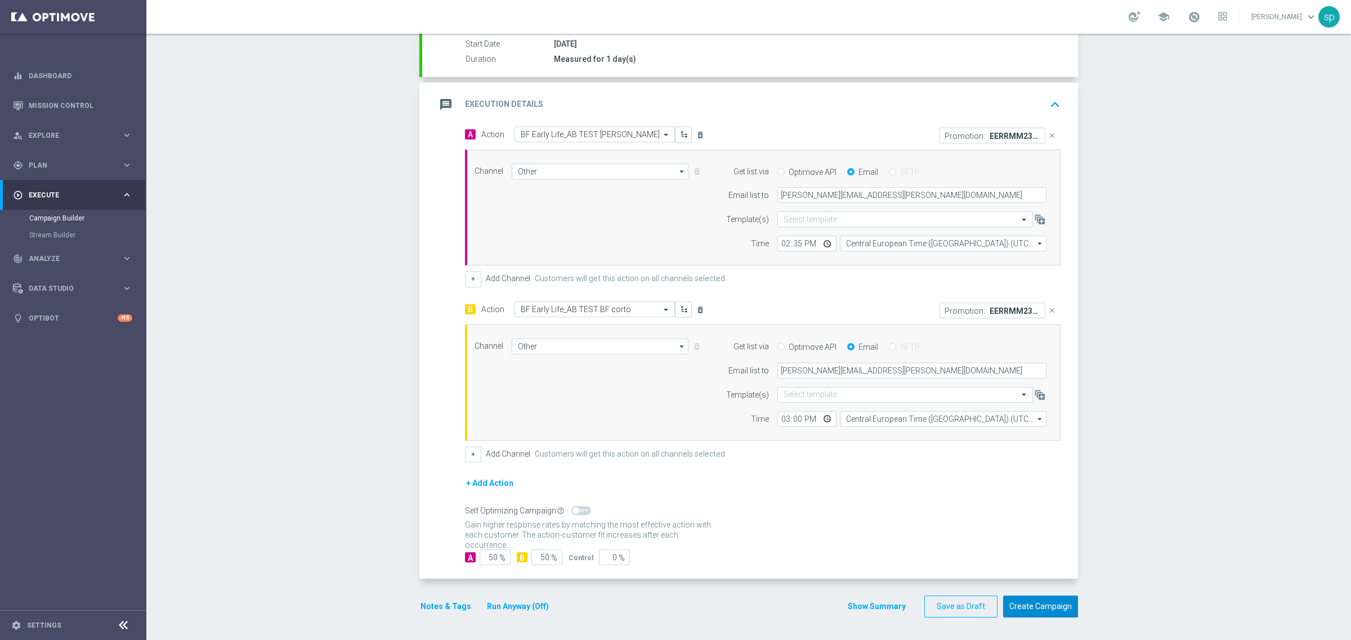
click at [1058, 603] on button "Create Campaign" at bounding box center [1040, 607] width 75 height 22
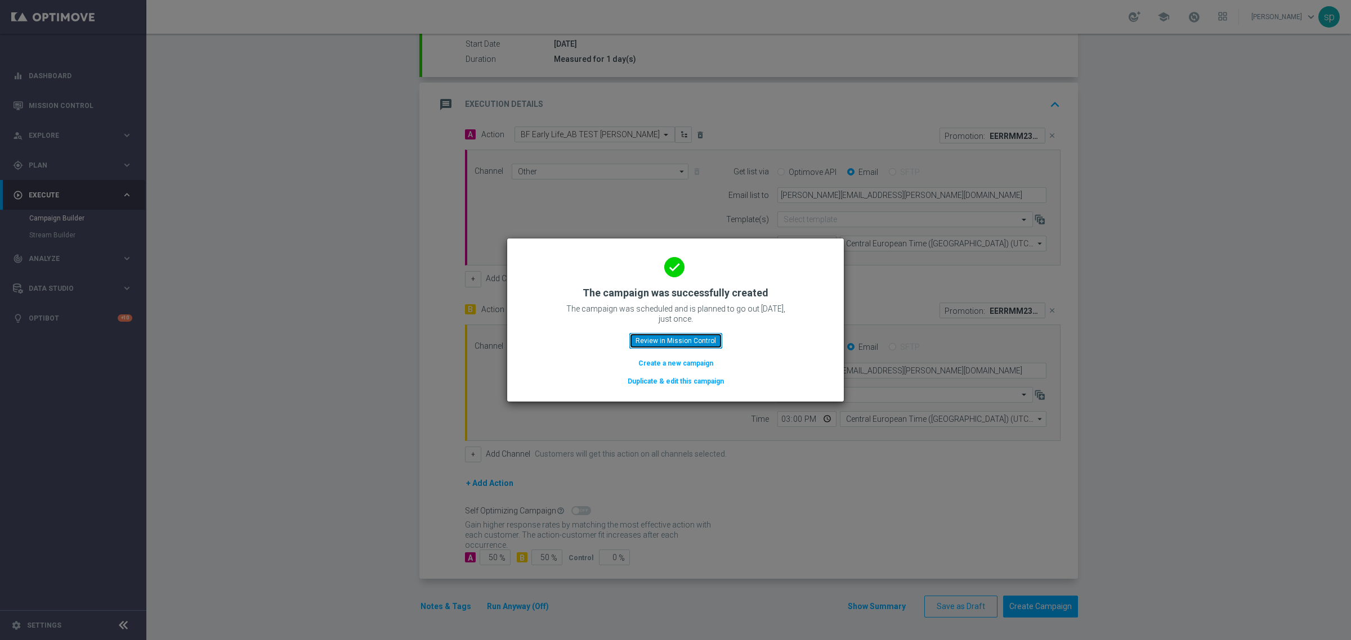
click at [687, 347] on button "Review in Mission Control" at bounding box center [675, 341] width 93 height 16
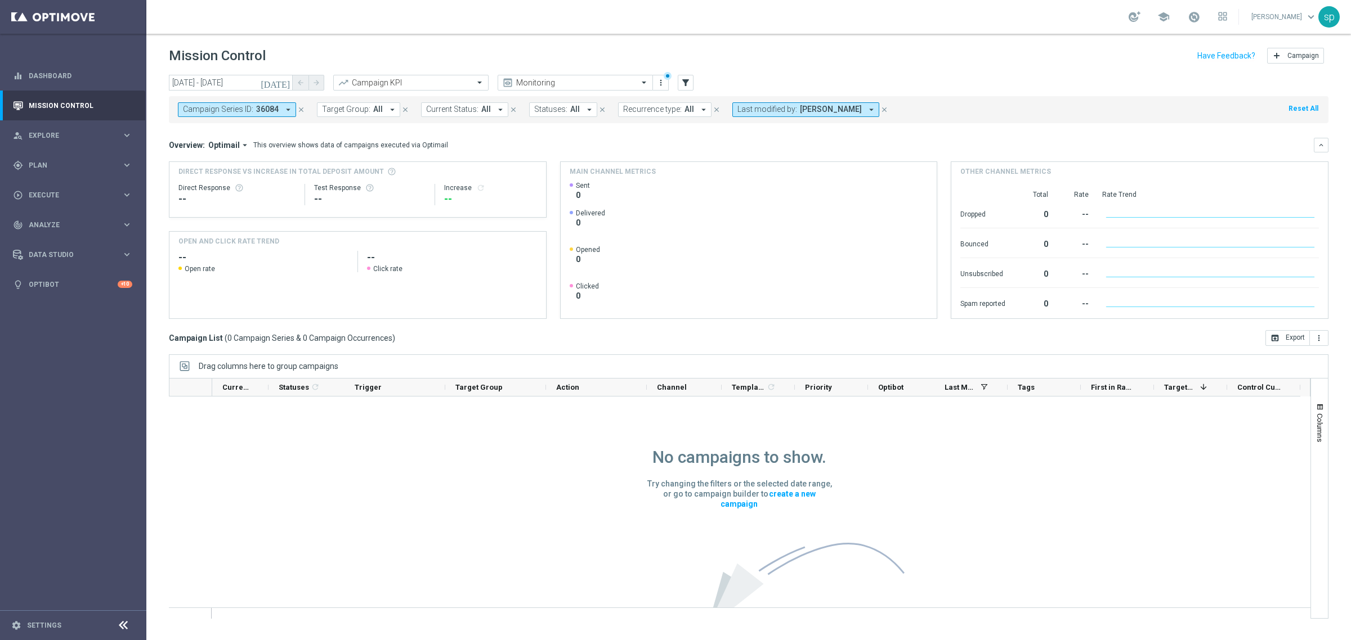
click at [818, 115] on button "Last modified by: Matteo Turri arrow_drop_down" at bounding box center [805, 109] width 147 height 15
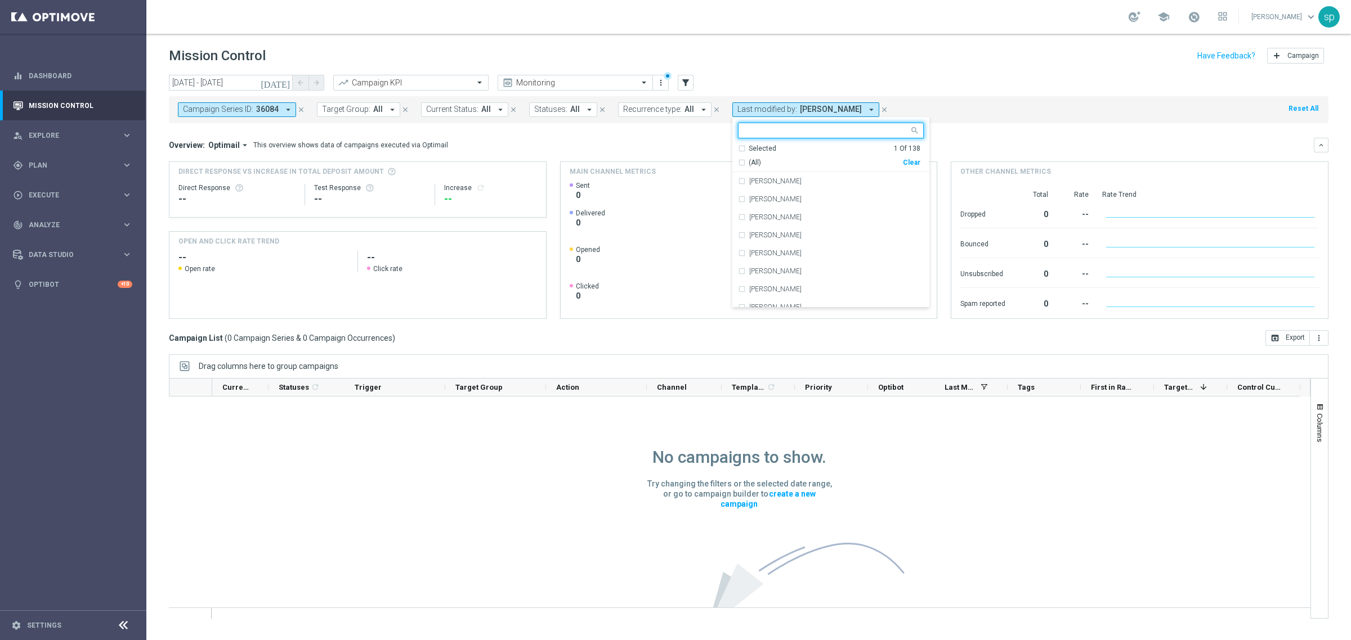
click at [0, 0] on div "Clear" at bounding box center [0, 0] width 0 height 0
click at [957, 131] on mini-dashboard "Overview: Optimail arrow_drop_down This overview shows data of campaigns execut…" at bounding box center [748, 226] width 1159 height 207
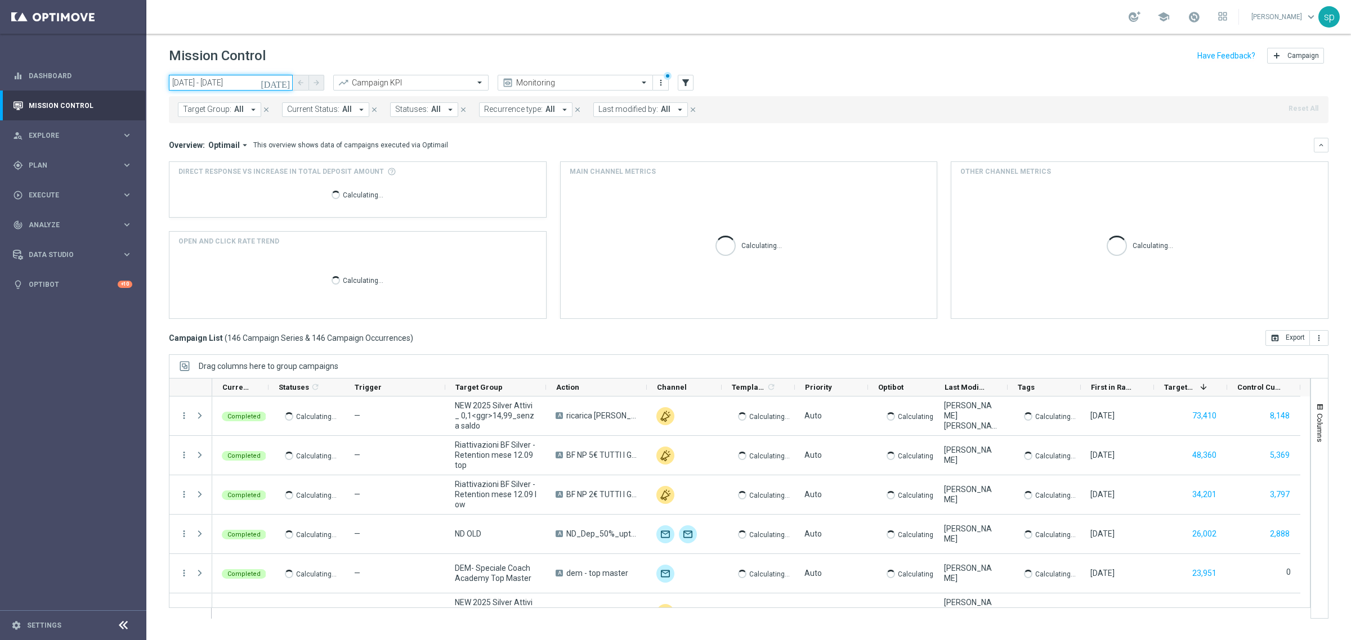
click at [231, 76] on input "12 Sep 2025 - 12 Sep 2025" at bounding box center [231, 83] width 124 height 16
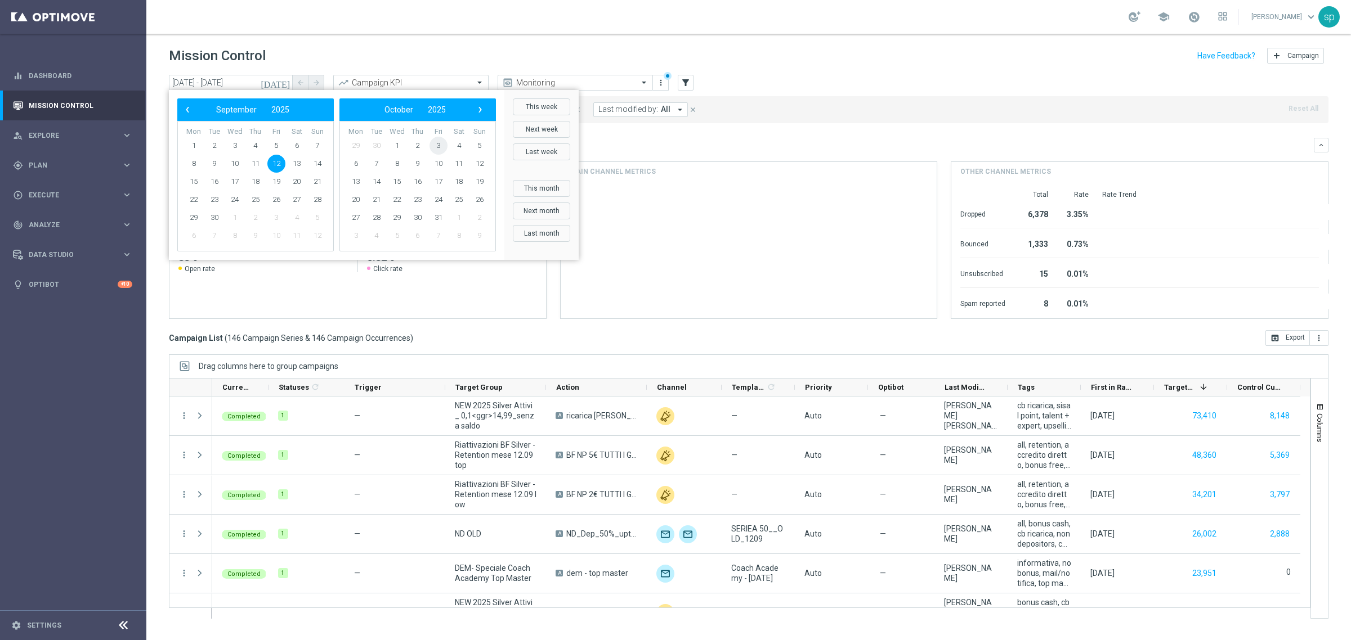
click at [434, 145] on span "3" at bounding box center [438, 146] width 18 height 18
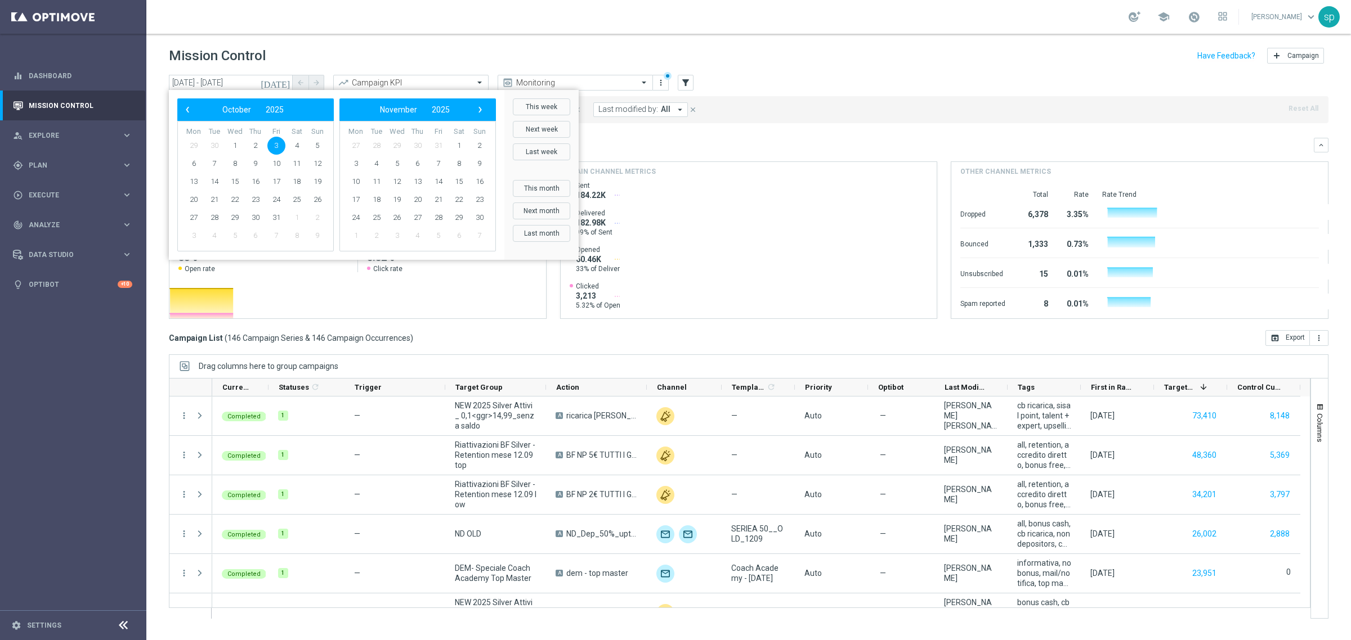
click at [434, 145] on span "31" at bounding box center [438, 146] width 18 height 18
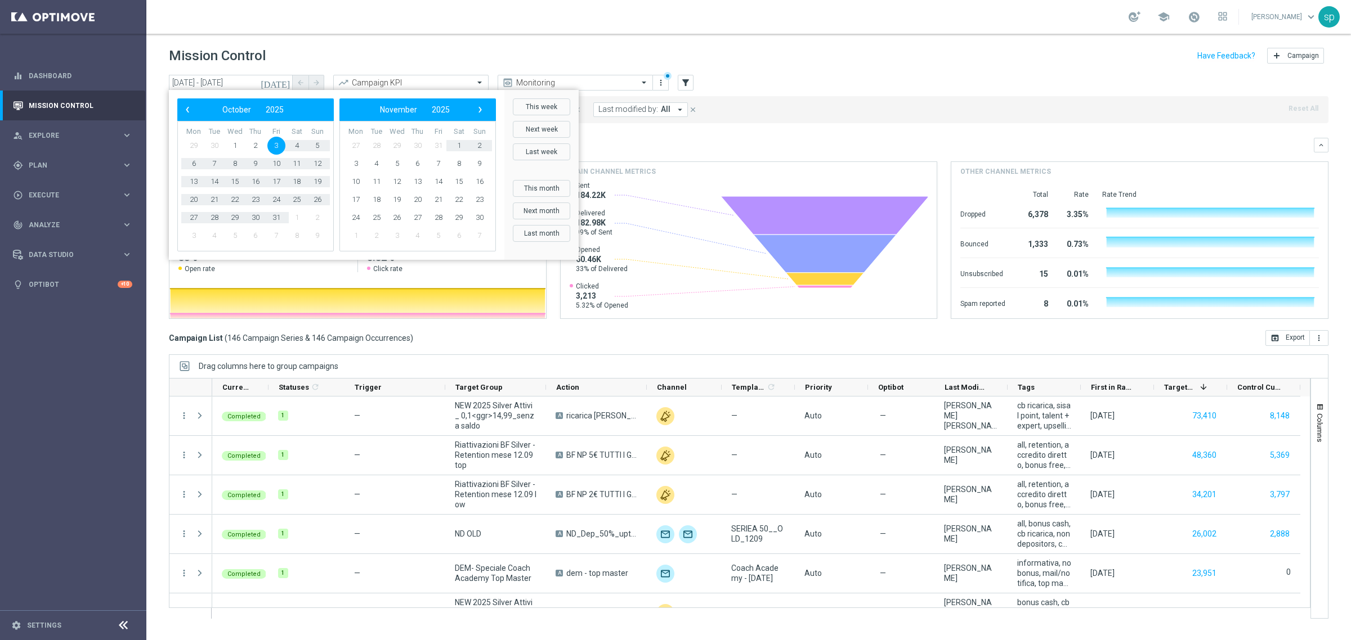
click at [665, 139] on div "Overview: Optimail arrow_drop_down This overview shows data of campaigns execut…" at bounding box center [748, 145] width 1159 height 15
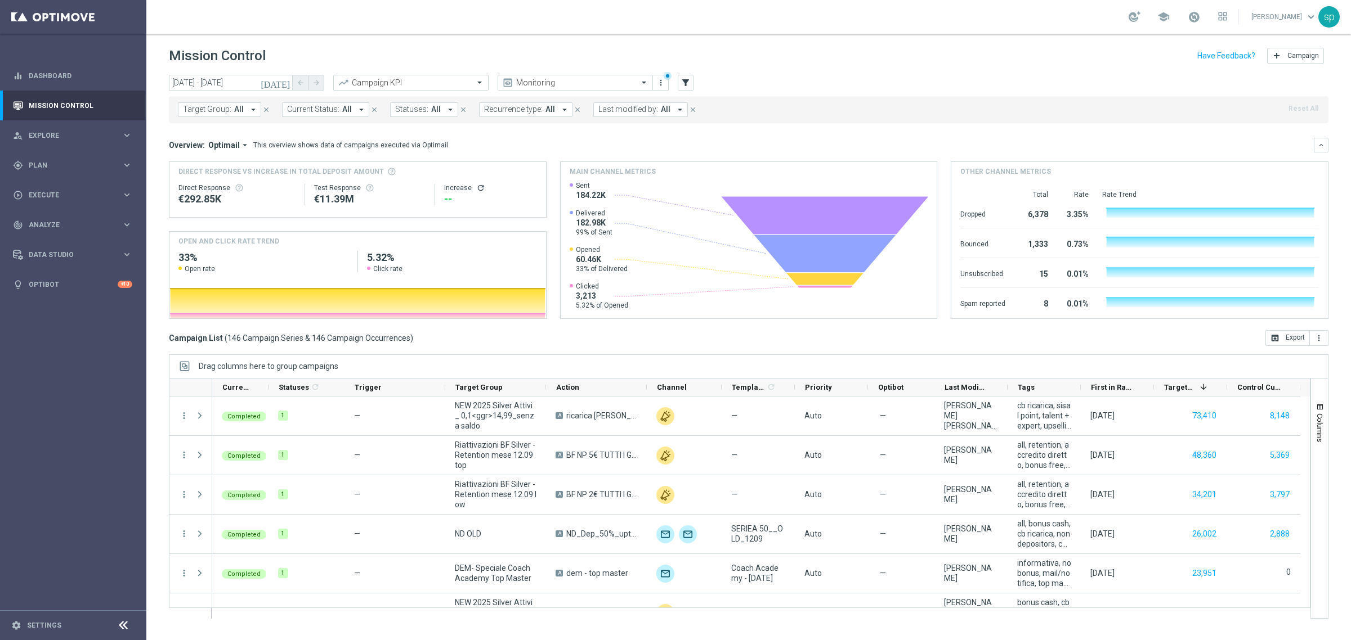
click at [646, 102] on button "Last modified by: All arrow_drop_down" at bounding box center [640, 109] width 95 height 15
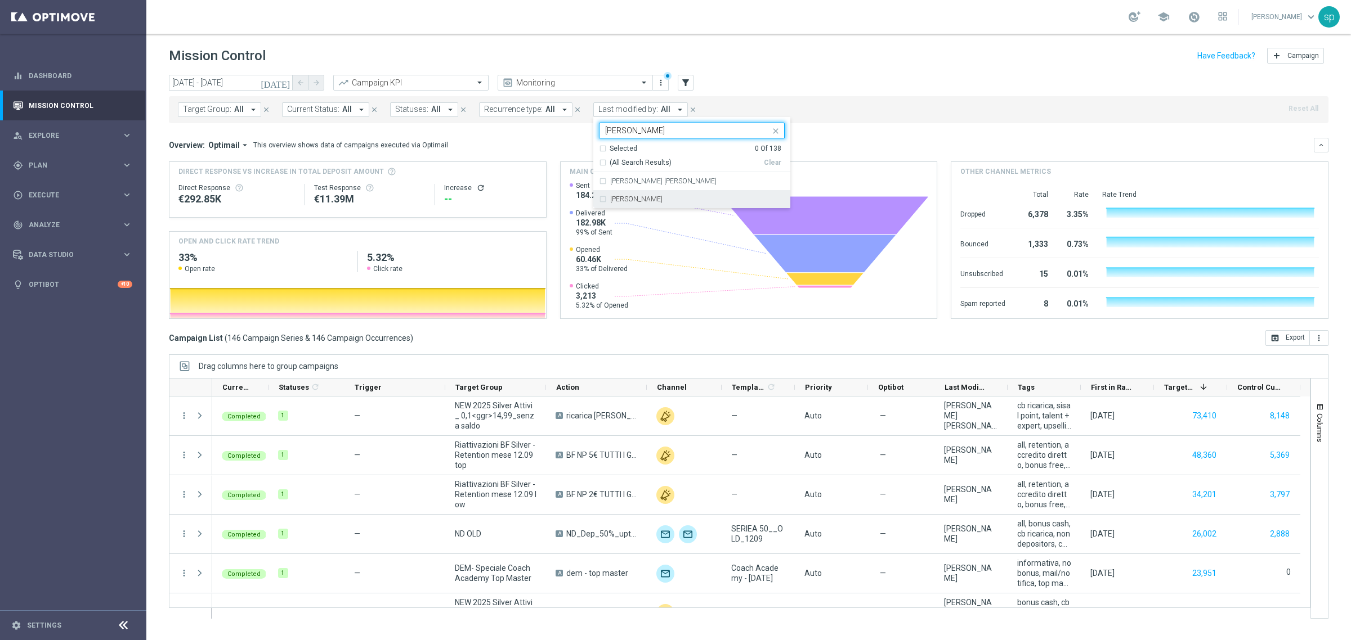
click at [621, 200] on label "[PERSON_NAME]" at bounding box center [636, 199] width 52 height 7
type input "SARA"
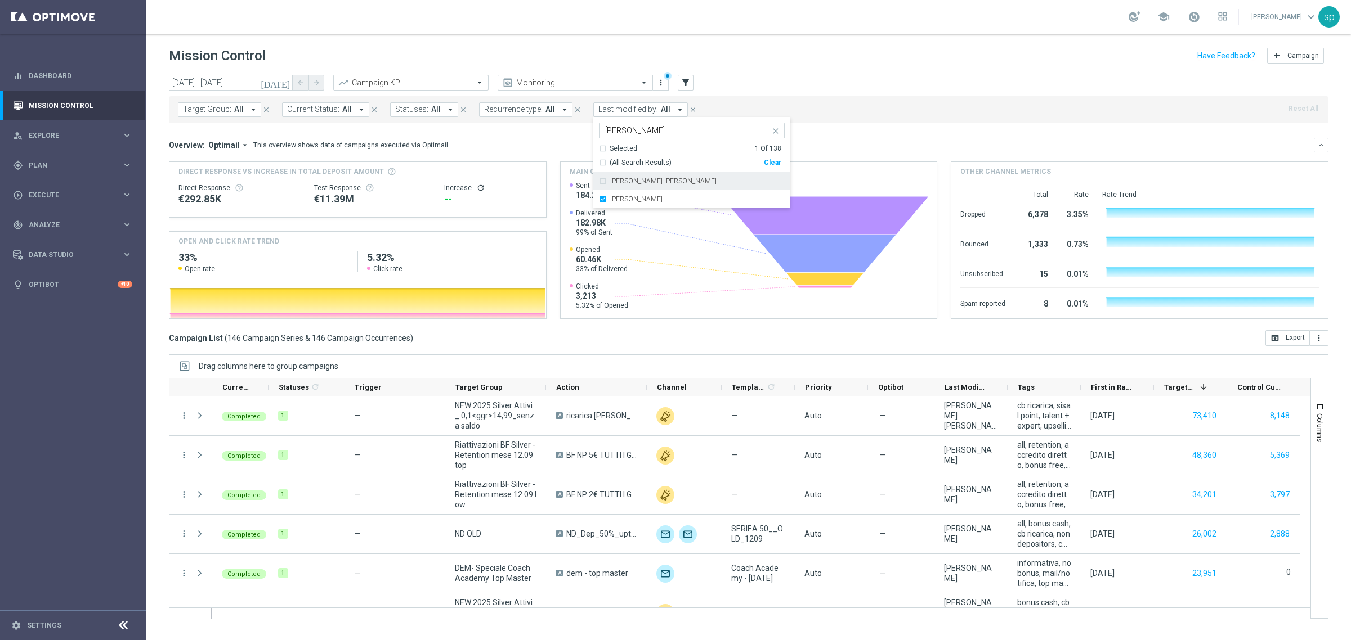
click at [556, 146] on div "Overview: Optimail arrow_drop_down This overview shows data of campaigns execut…" at bounding box center [741, 145] width 1145 height 10
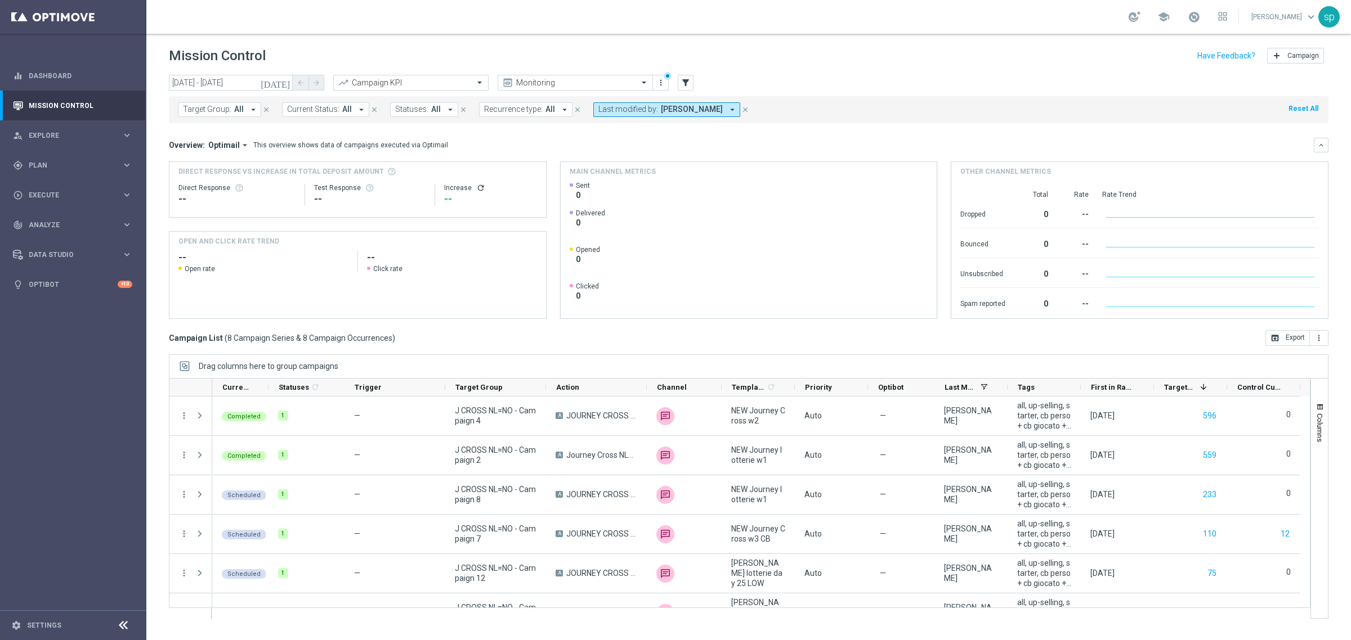
click at [224, 72] on header "Mission Control add Campaign" at bounding box center [748, 54] width 1204 height 41
click at [231, 82] on input "12 Sep 2025 - 12 Sep 2025" at bounding box center [231, 83] width 124 height 16
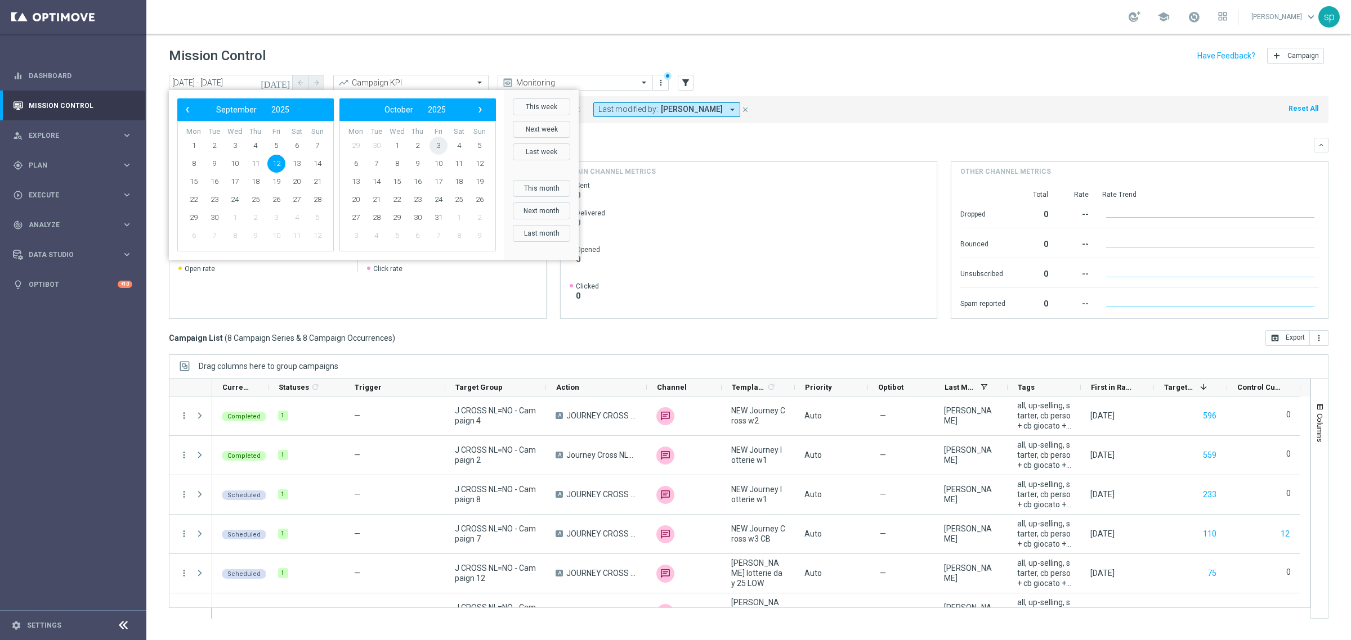
click at [436, 144] on span "3" at bounding box center [438, 146] width 18 height 18
click at [436, 144] on span "31" at bounding box center [438, 146] width 18 height 18
click at [279, 142] on span "3" at bounding box center [276, 146] width 18 height 18
type input "03 Oct 2025 - 03 Oct 2025"
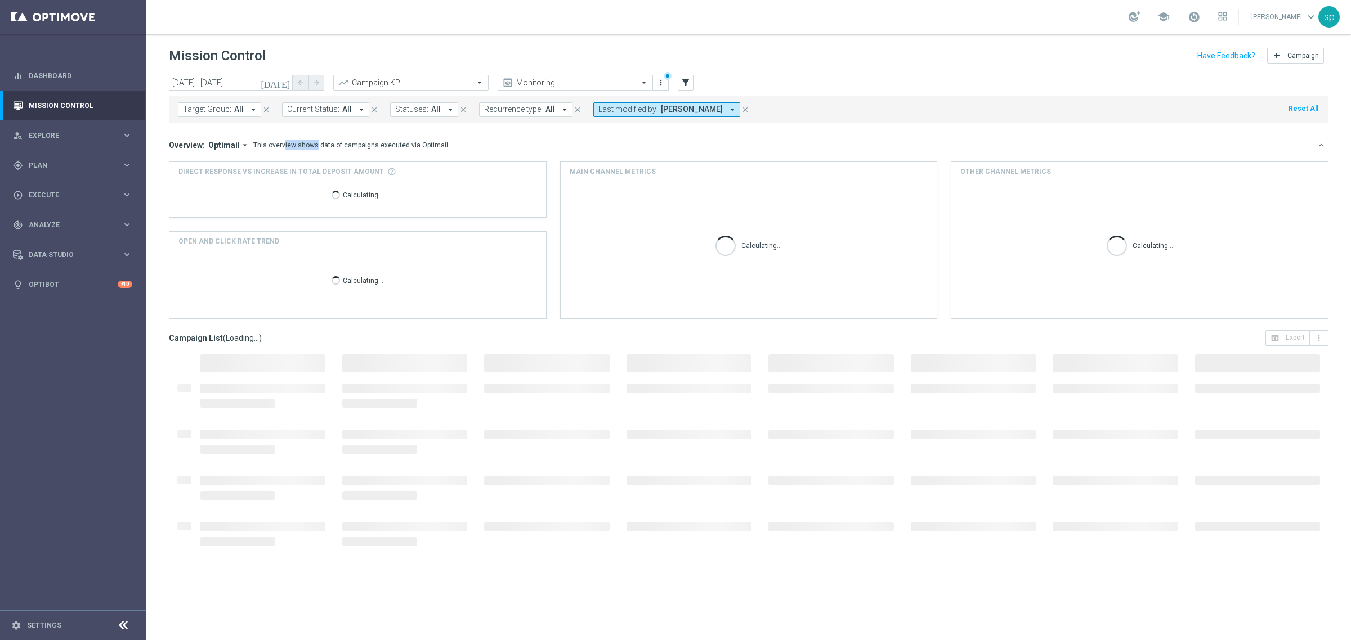
click at [279, 142] on div "This overview shows data of campaigns executed via Optimail" at bounding box center [350, 145] width 195 height 10
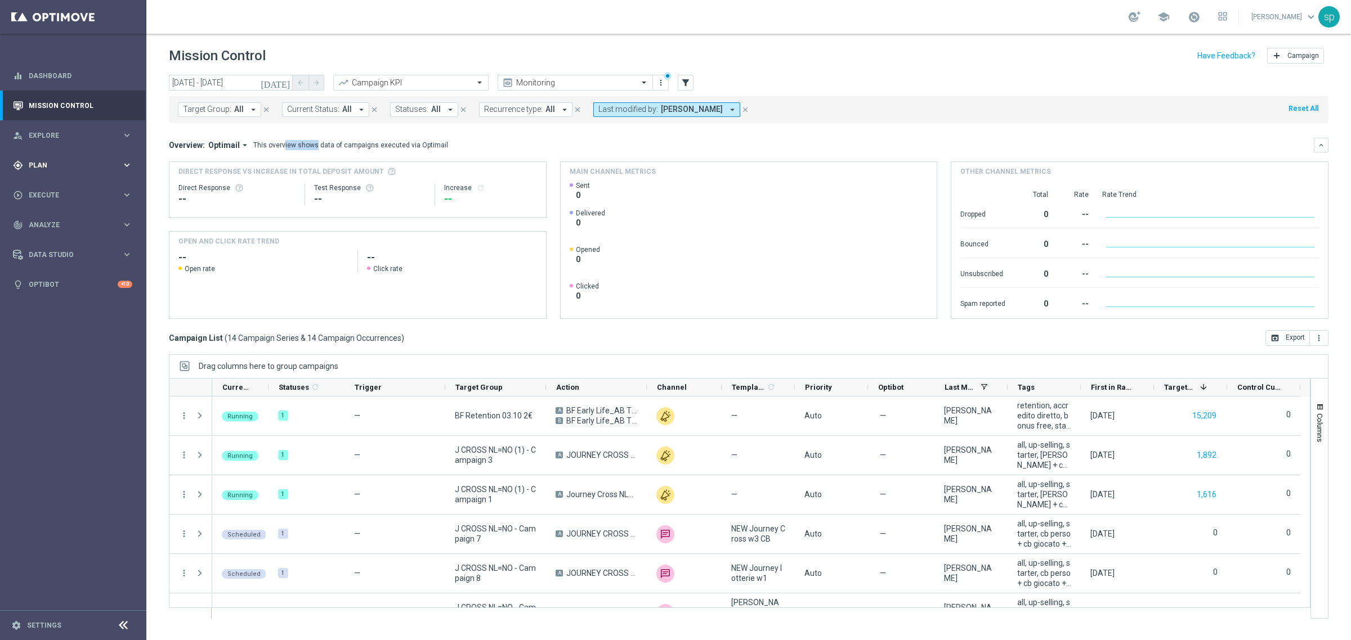
click at [35, 162] on span "Plan" at bounding box center [75, 165] width 93 height 7
click at [48, 219] on span "Templates" at bounding box center [70, 222] width 80 height 7
click at [48, 238] on link "Optimail" at bounding box center [76, 239] width 82 height 9
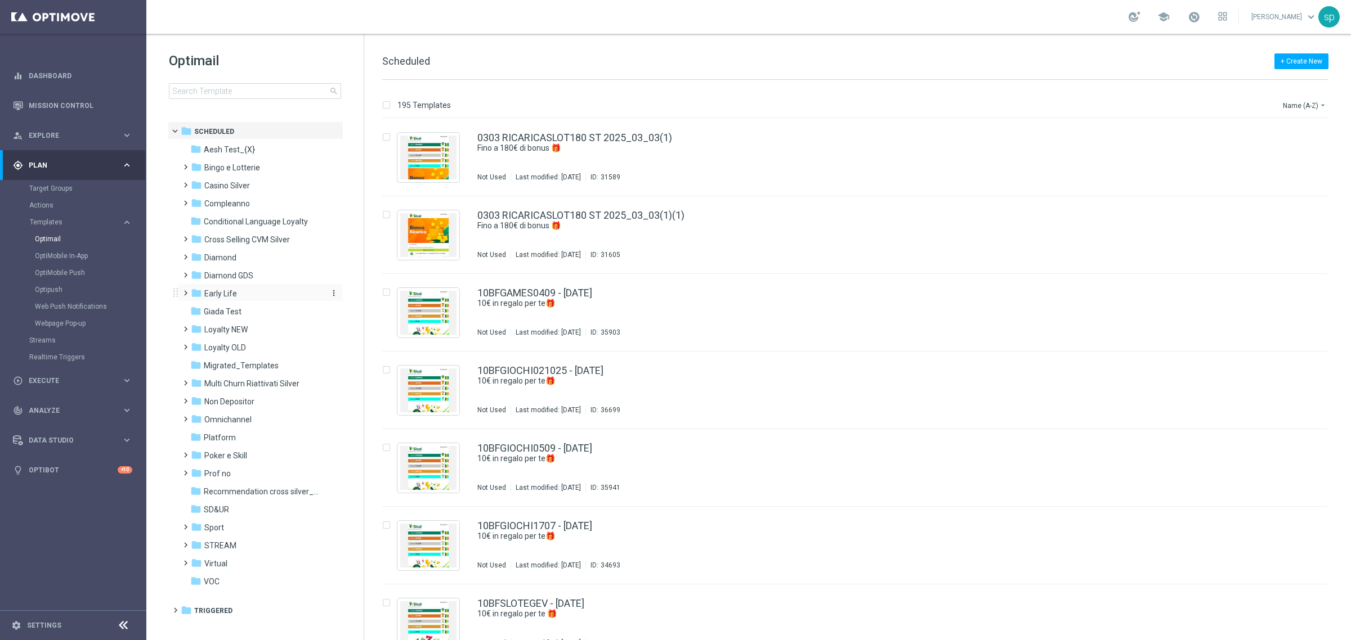
click at [216, 294] on span "Early Life" at bounding box center [220, 294] width 33 height 10
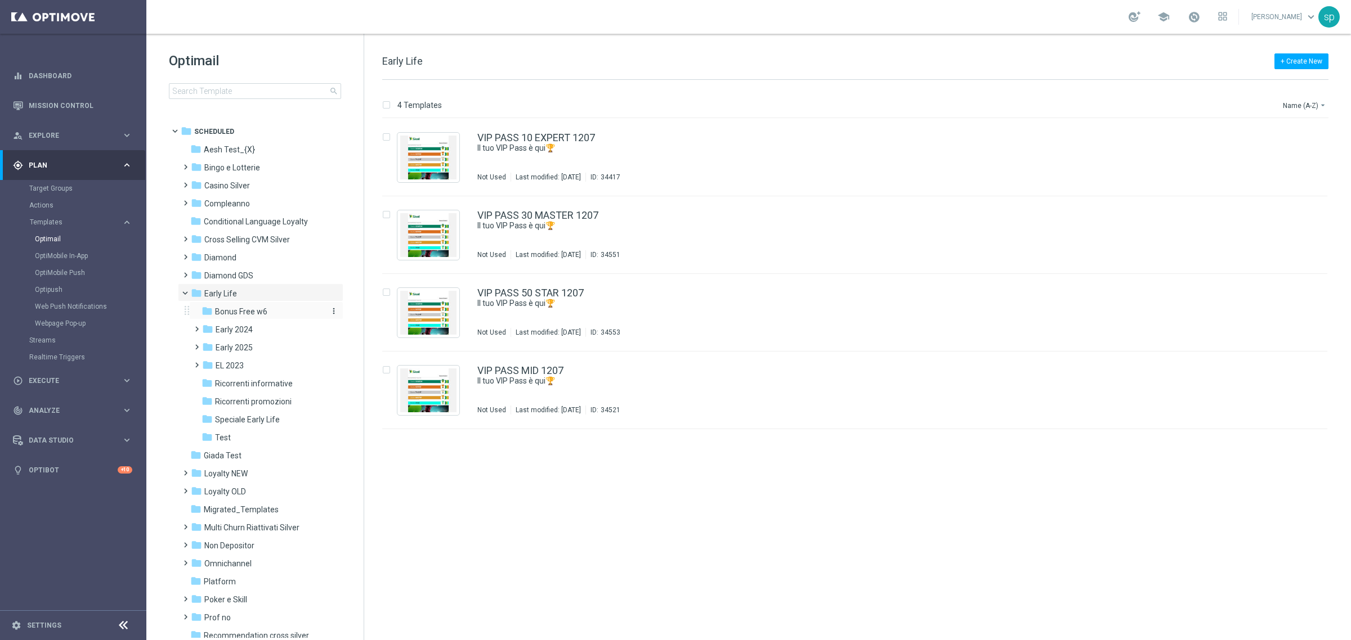
click at [242, 312] on span "Bonus Free w6" at bounding box center [241, 312] width 52 height 10
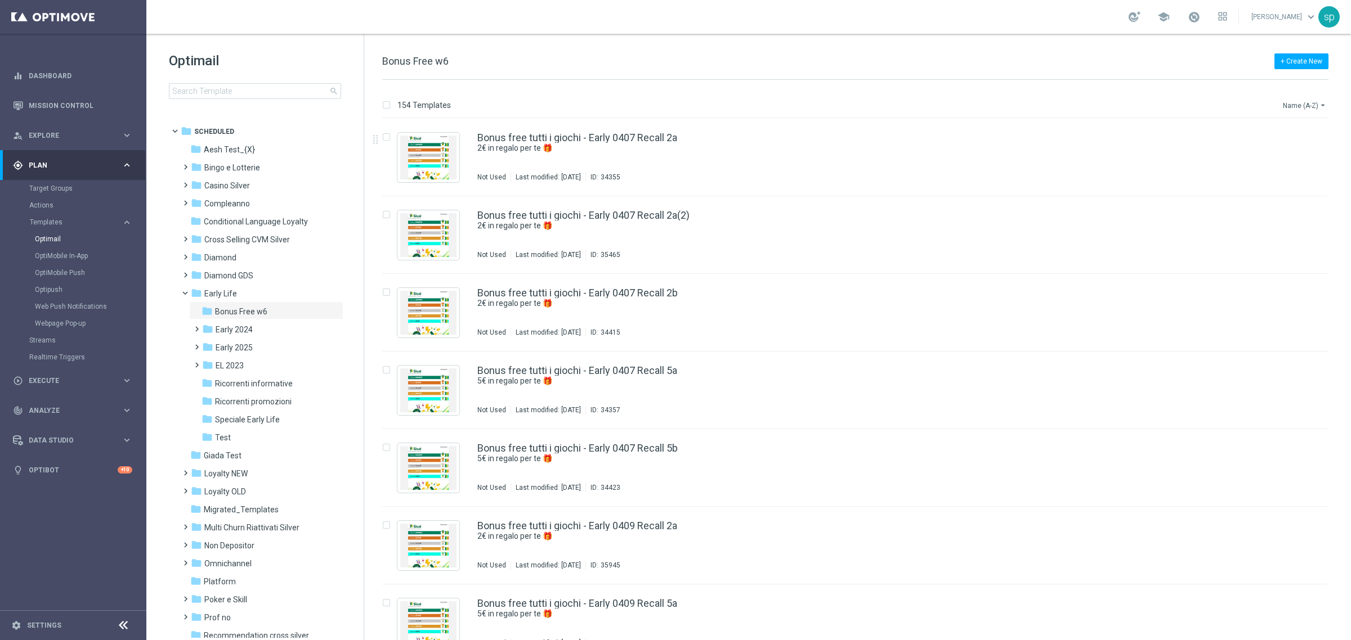
click at [1318, 104] on icon "arrow_drop_down" at bounding box center [1322, 105] width 9 height 9
click at [1316, 153] on span "Date Modified (Newest)" at bounding box center [1284, 156] width 75 height 8
drag, startPoint x: 1349, startPoint y: 268, endPoint x: 1349, endPoint y: 294, distance: 25.9
click at [1349, 294] on div "154 Templates Date Modified (Newest) arrow_drop_down Drag here to set row group…" at bounding box center [857, 360] width 987 height 561
click at [1293, 137] on icon "file_copy" at bounding box center [1296, 135] width 9 height 9
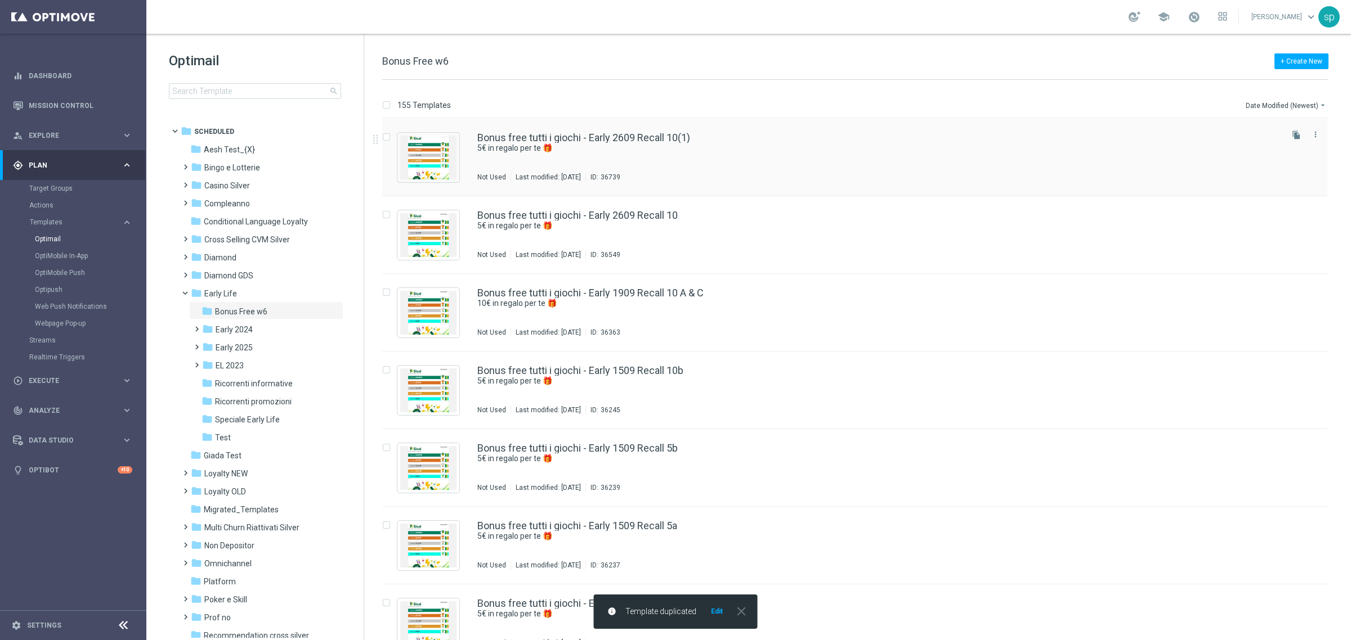
click at [691, 128] on div "Bonus free tutti i giochi - Early 2609 Recall 10(1) 5€ in regalo per te 🎁 Not U…" at bounding box center [854, 158] width 945 height 78
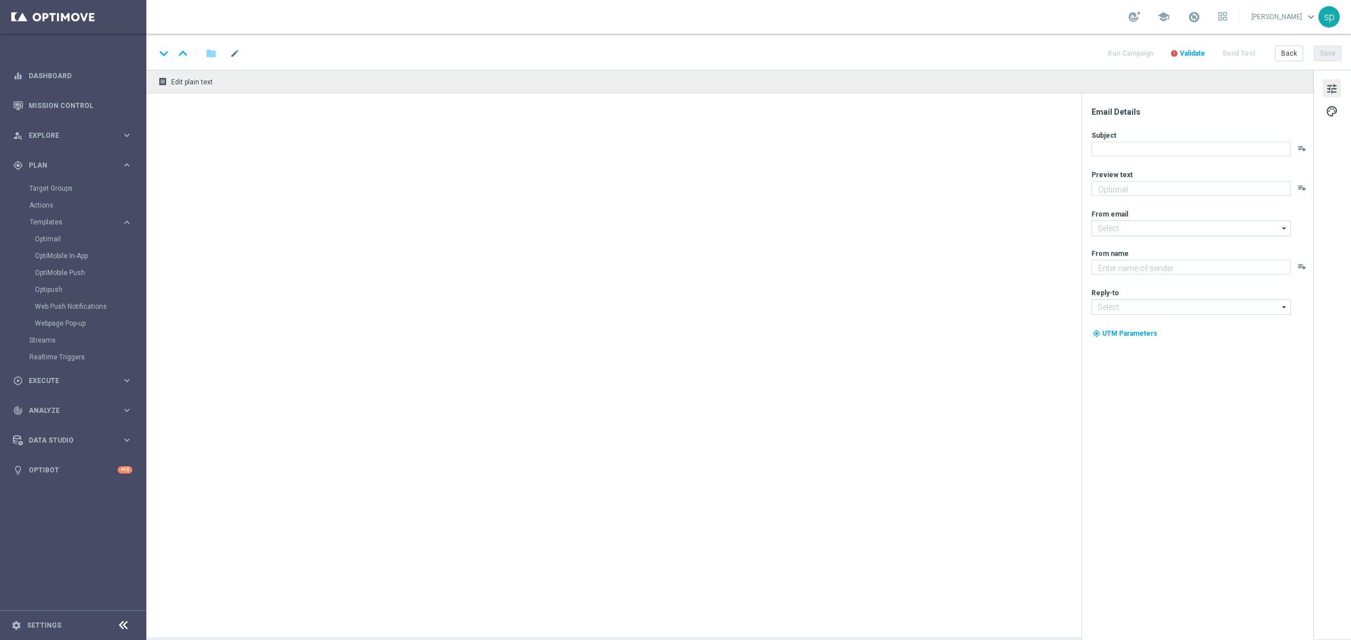
type textarea "5€ in regalo per te 🎁"
type textarea "Sisal"
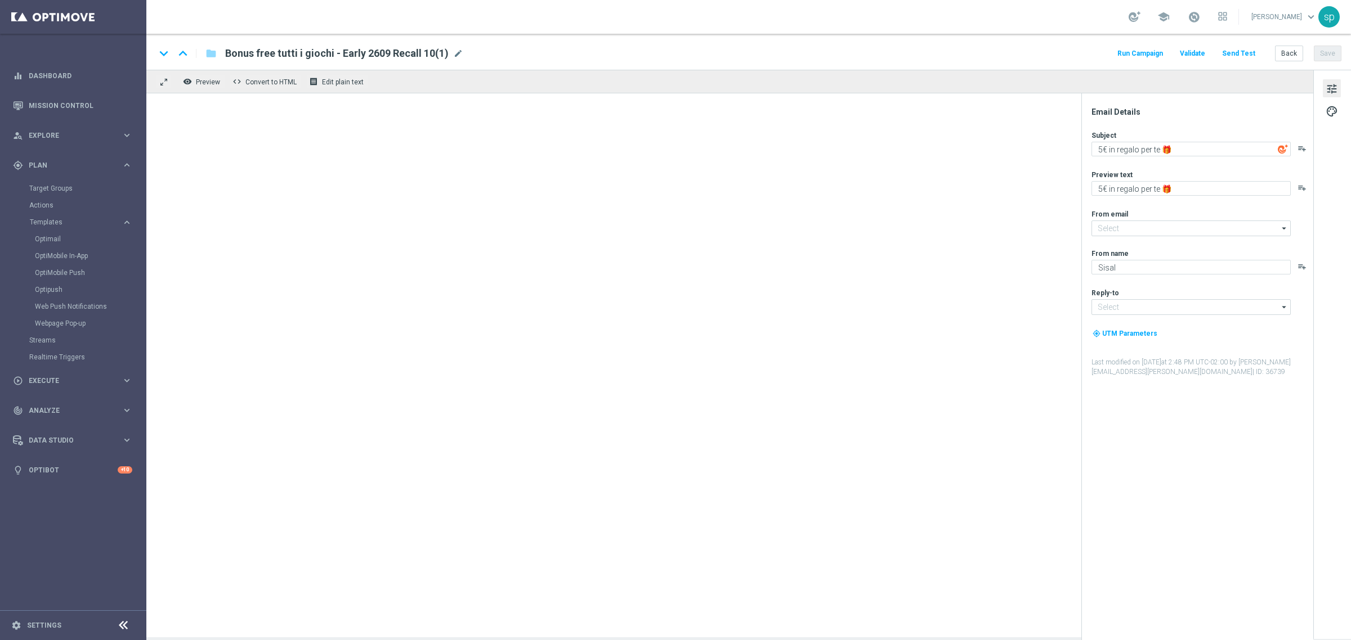
type input "newsletter@comunicazioni.sisal.it"
type input "info@sisal.it"
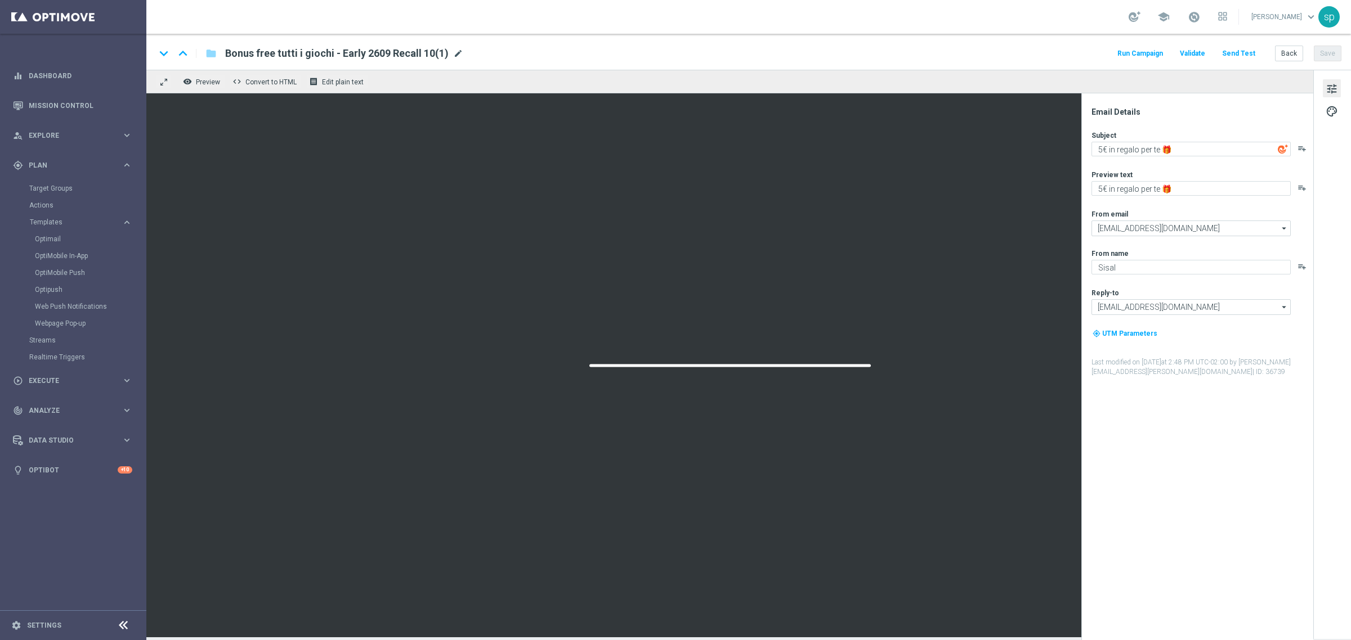
click at [453, 51] on span "mode_edit" at bounding box center [458, 53] width 10 height 10
click at [352, 50] on input "Bonus free tutti i giochi - Early 2609 Recall 10(1)" at bounding box center [364, 53] width 279 height 15
click at [339, 50] on input "Bonus free tutti i giochi - Early 010 Recall 10(1)" at bounding box center [364, 53] width 279 height 15
drag, startPoint x: 377, startPoint y: 51, endPoint x: 417, endPoint y: 51, distance: 40.0
click at [417, 51] on input "Bonus free tutti i giochi - Early 0310 Recall 10(1)" at bounding box center [364, 53] width 279 height 15
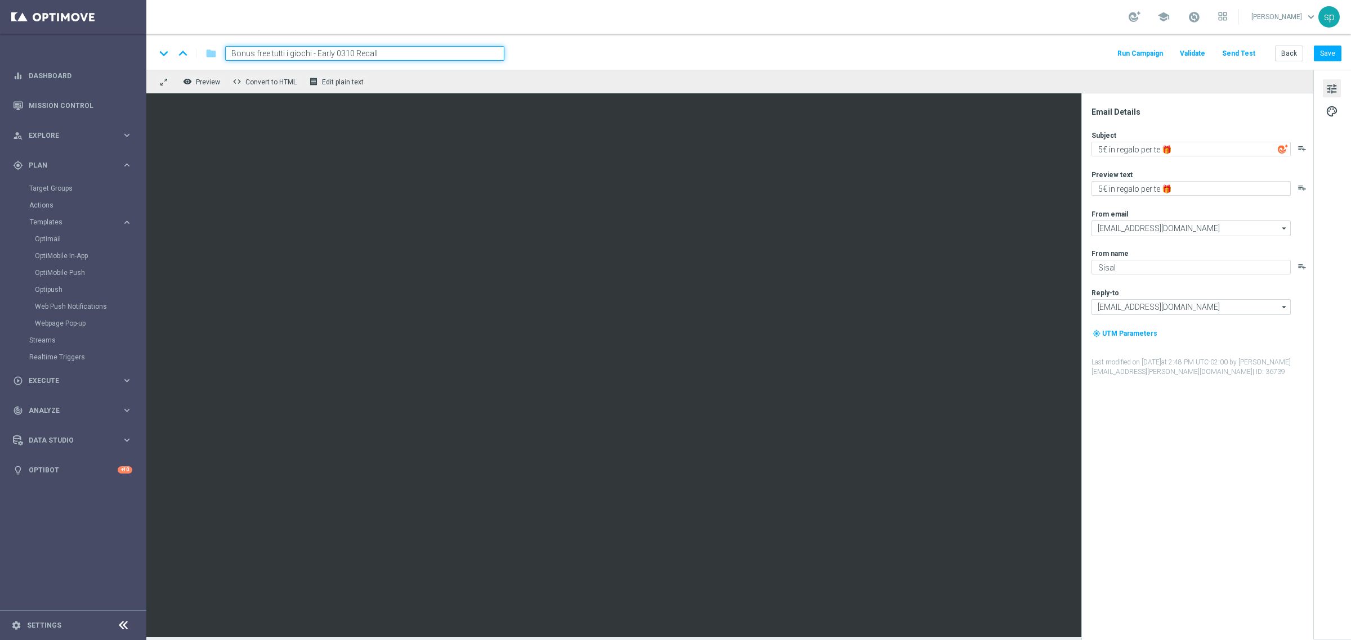
type input "Bonus free tutti i giochi - Early 0310 Recall"
click at [668, 44] on div "keyboard_arrow_down keyboard_arrow_up folder Bonus free tutti i giochi - Early …" at bounding box center [748, 52] width 1204 height 36
click at [1102, 151] on textarea "5€ in regalo per te 🎁" at bounding box center [1190, 149] width 199 height 15
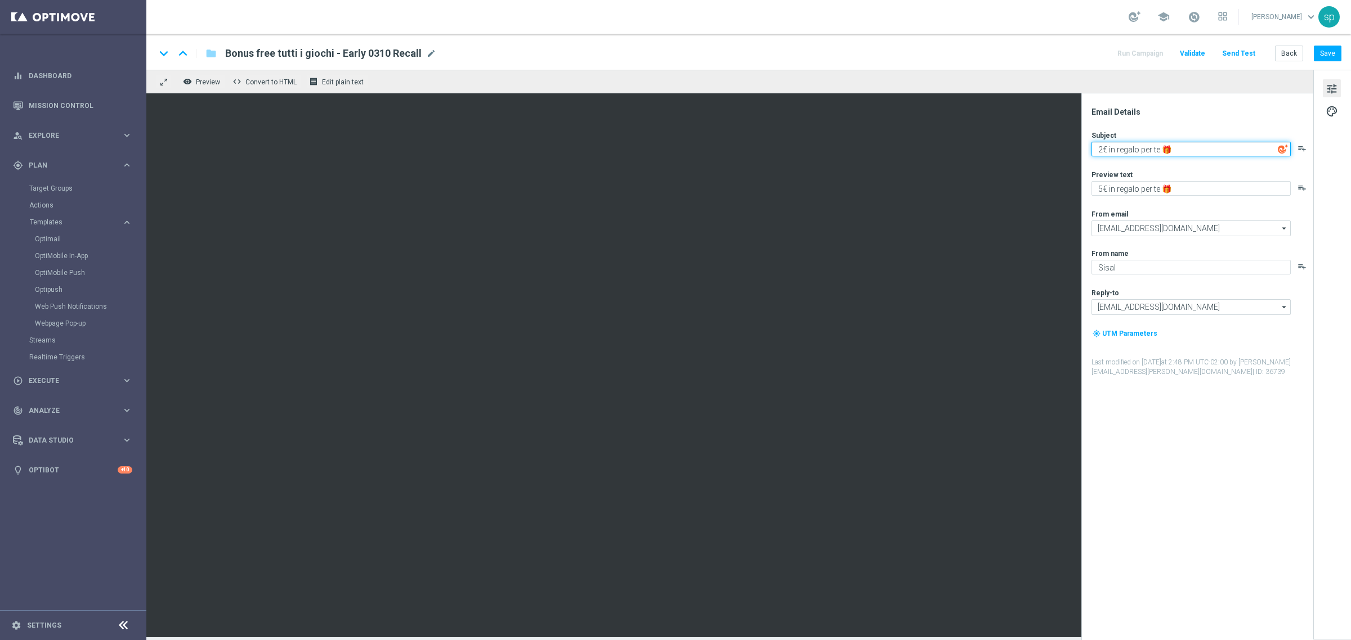
type textarea "2€ in regalo per te 🎁"
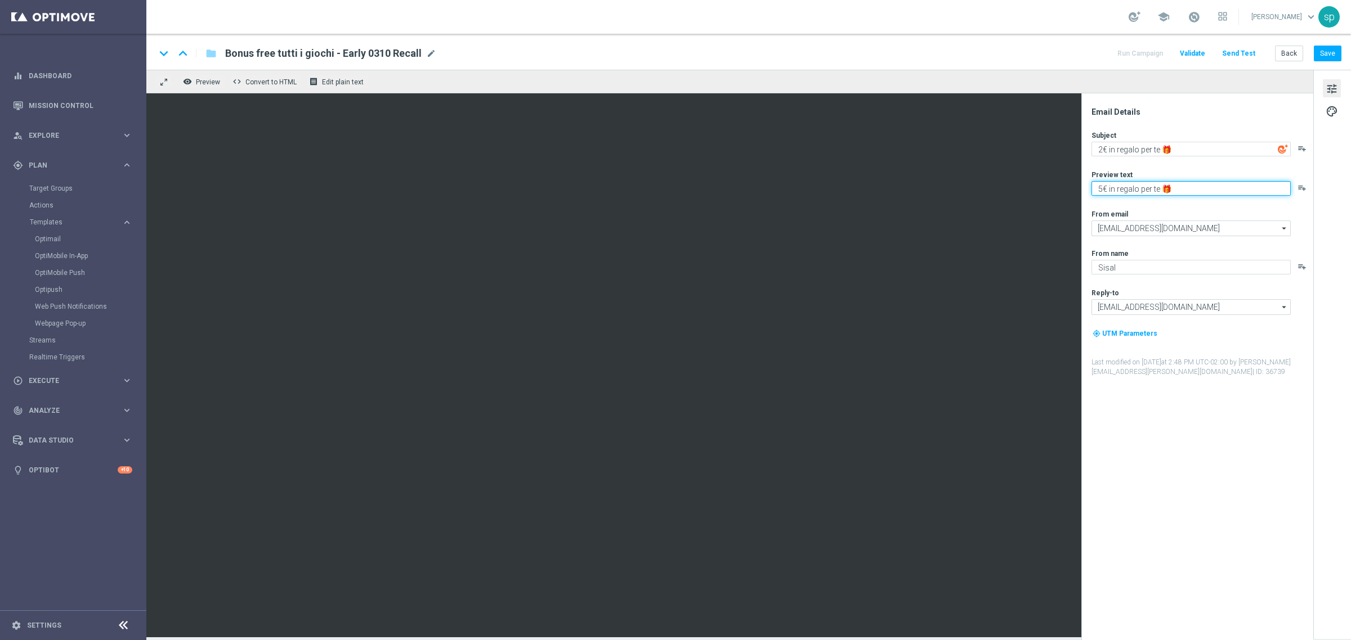
click at [1103, 186] on textarea "5€ in regalo per te 🎁" at bounding box center [1190, 188] width 199 height 15
type textarea "2€ in regalo per te 🎁"
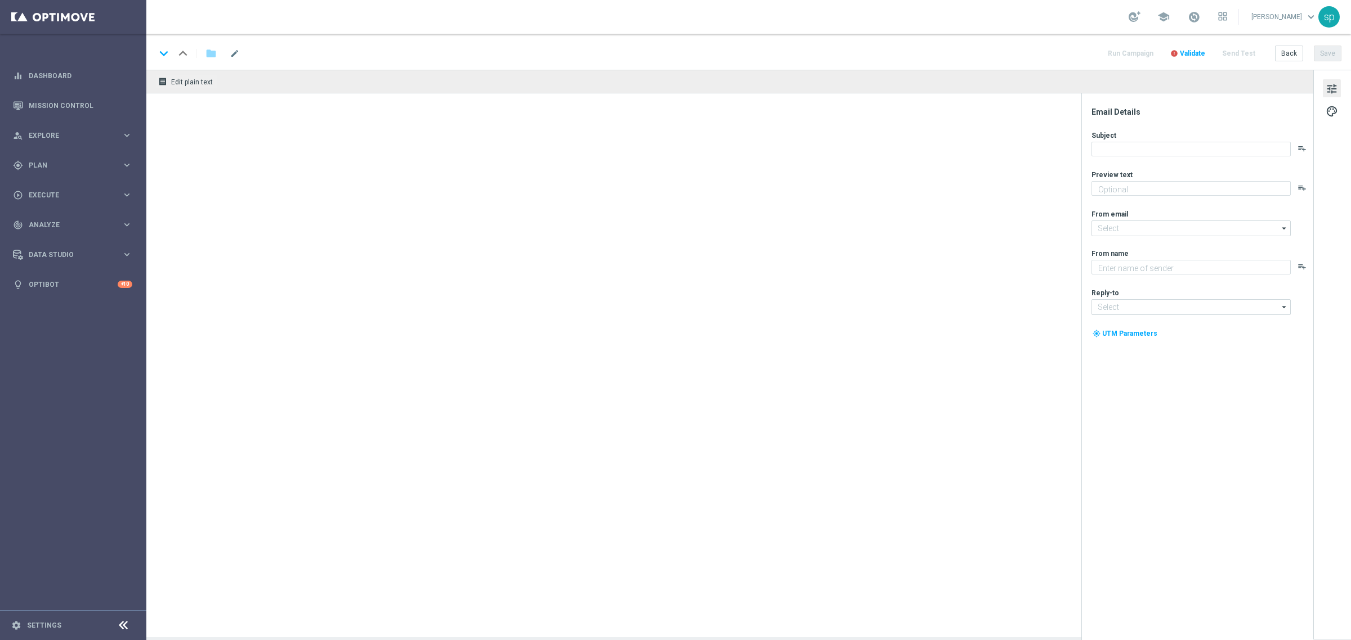
click at [820, 43] on div "keyboard_arrow_down keyboard_arrow_up folder mode_edit Run Campaign error Valid…" at bounding box center [748, 52] width 1204 height 36
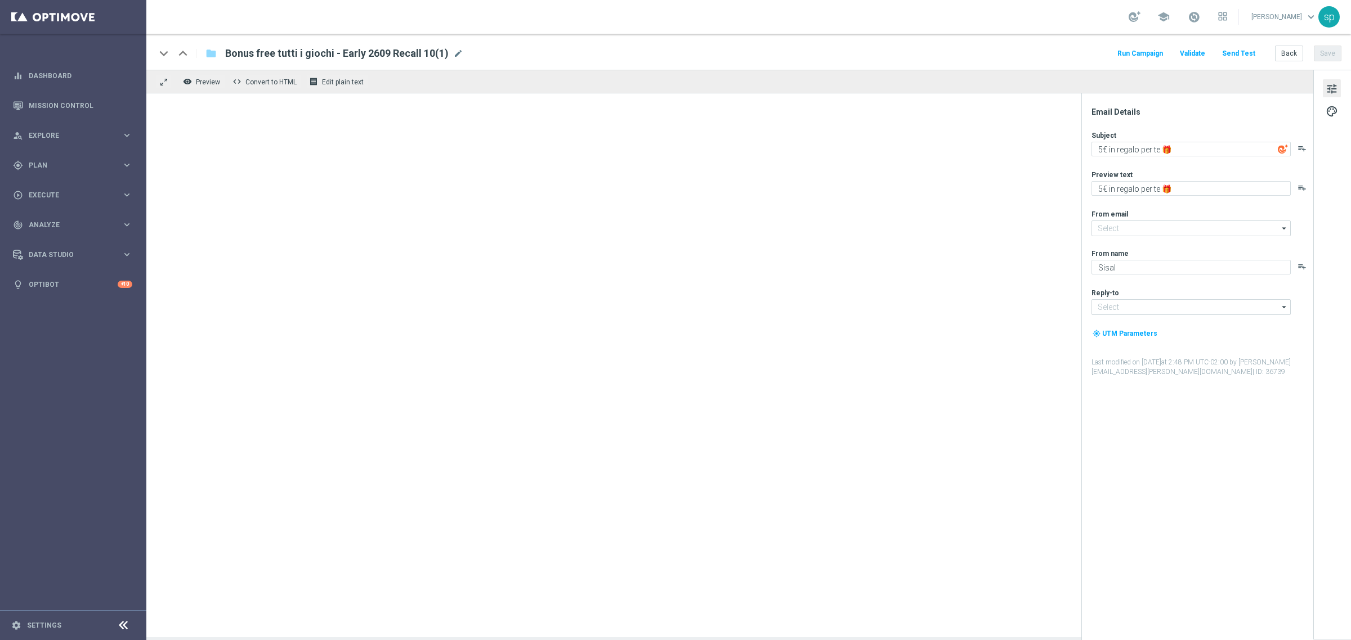
type input "[EMAIL_ADDRESS][DOMAIN_NAME]"
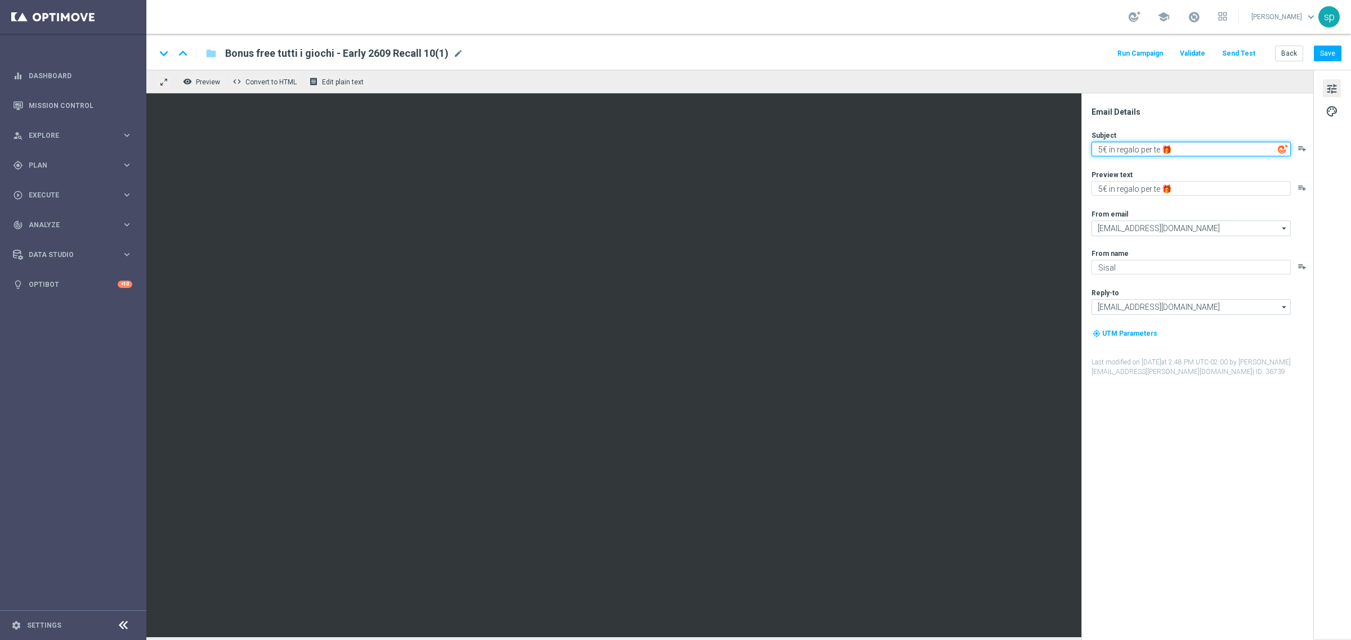
click at [1104, 149] on textarea "5€ in regalo per te 🎁" at bounding box center [1190, 149] width 199 height 15
type textarea "2€ in regalo per te 🎁"
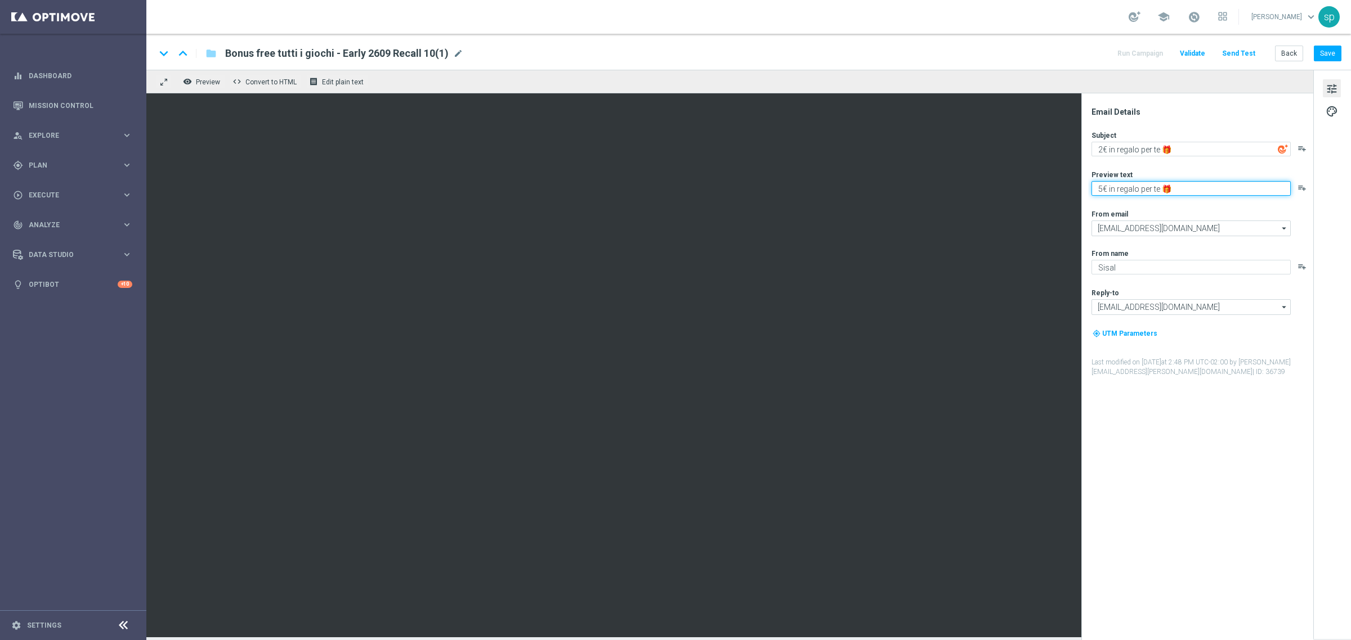
click at [1103, 189] on textarea "5€ in regalo per te 🎁" at bounding box center [1190, 188] width 199 height 15
type textarea "2€ in regalo per te 🎁"
click at [454, 52] on span "mode_edit" at bounding box center [458, 53] width 10 height 10
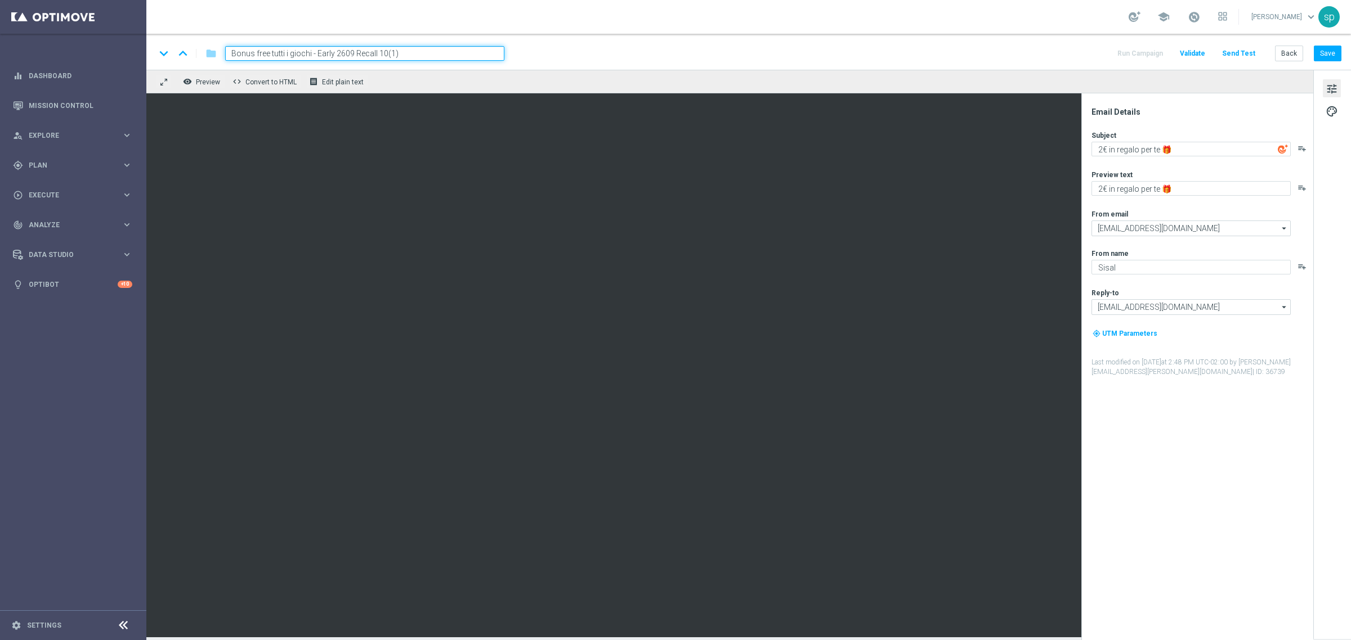
drag, startPoint x: 336, startPoint y: 51, endPoint x: 352, endPoint y: 52, distance: 15.8
click at [352, 52] on input "Bonus free tutti i giochi - Early 2609 Recall 10(1)" at bounding box center [364, 53] width 279 height 15
drag, startPoint x: 380, startPoint y: 53, endPoint x: 415, endPoint y: 51, distance: 35.6
click at [415, 51] on input "Bonus free tutti i giochi - Early 0310 Recall 10(1)" at bounding box center [364, 53] width 279 height 15
type input "Bonus free tutti i giochi - Early 0310 Recall"
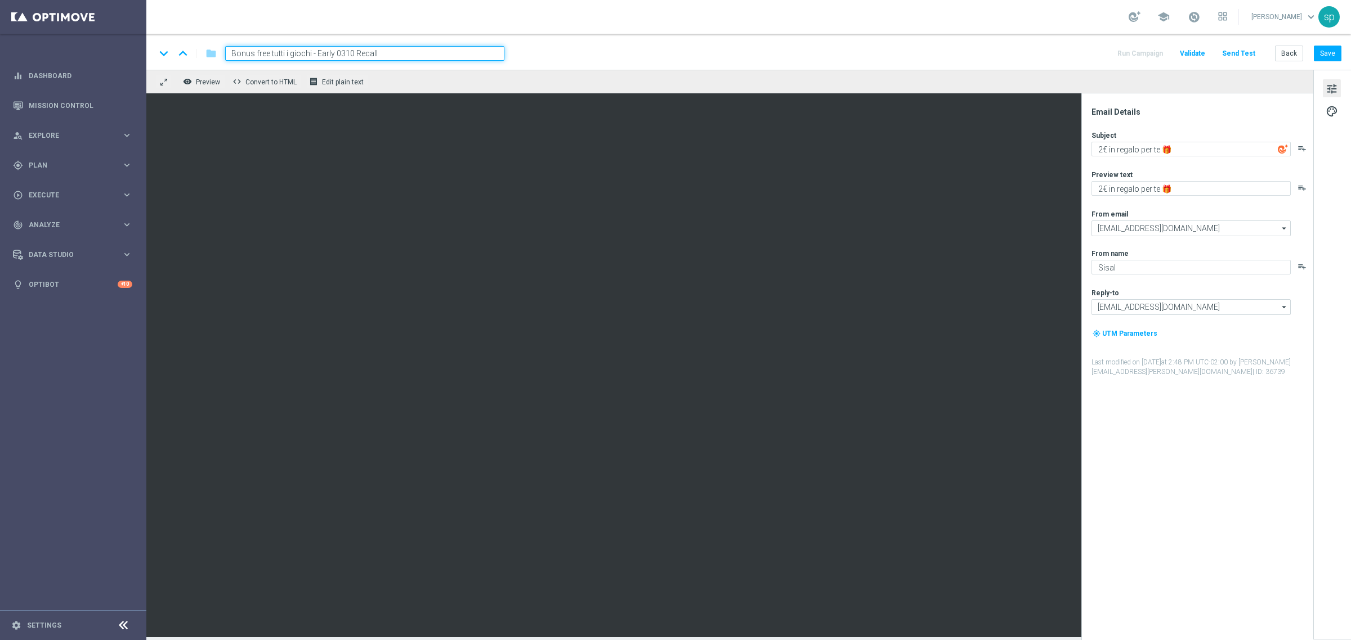
click at [652, 51] on div "keyboard_arrow_down keyboard_arrow_up folder Bonus free tutti i giochi - Early …" at bounding box center [748, 53] width 1186 height 15
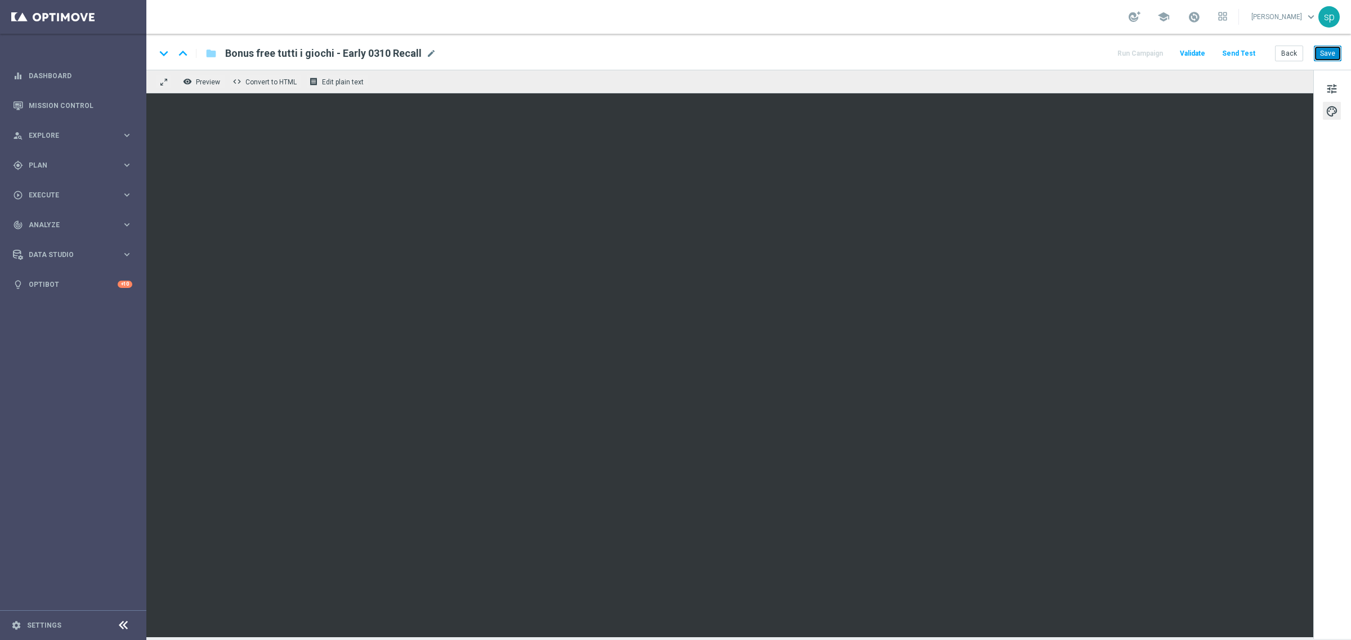
click at [1329, 60] on button "Save" at bounding box center [1328, 54] width 28 height 16
click at [1327, 52] on button "Save" at bounding box center [1328, 54] width 28 height 16
click at [1330, 49] on button "Save" at bounding box center [1328, 54] width 28 height 16
click at [1288, 55] on button "Back" at bounding box center [1289, 54] width 28 height 16
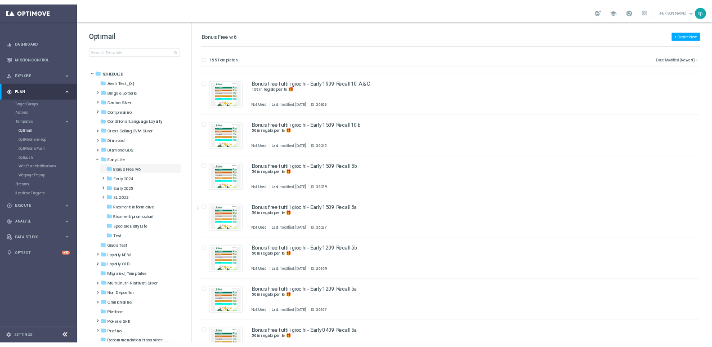
scroll to position [145, 0]
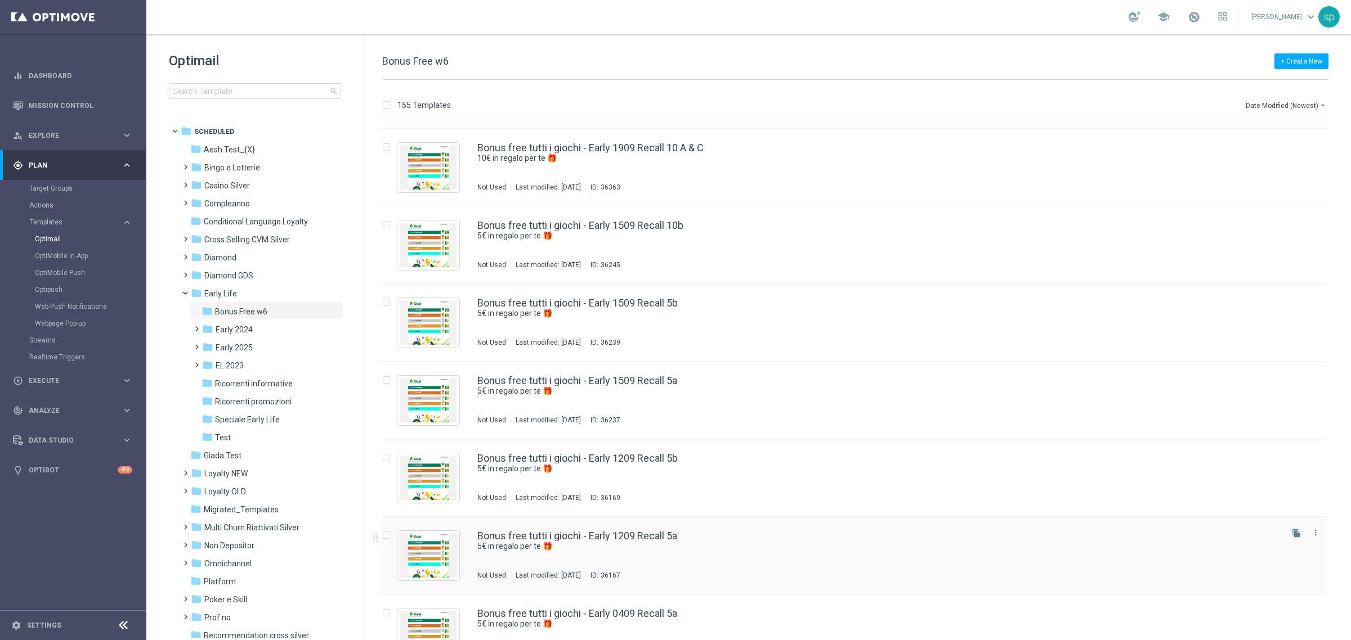
click at [640, 526] on div "Bonus free tutti i giochi - Early 1209 Recall 5a 5€ in regalo per te 🎁 Not Used…" at bounding box center [854, 556] width 945 height 78
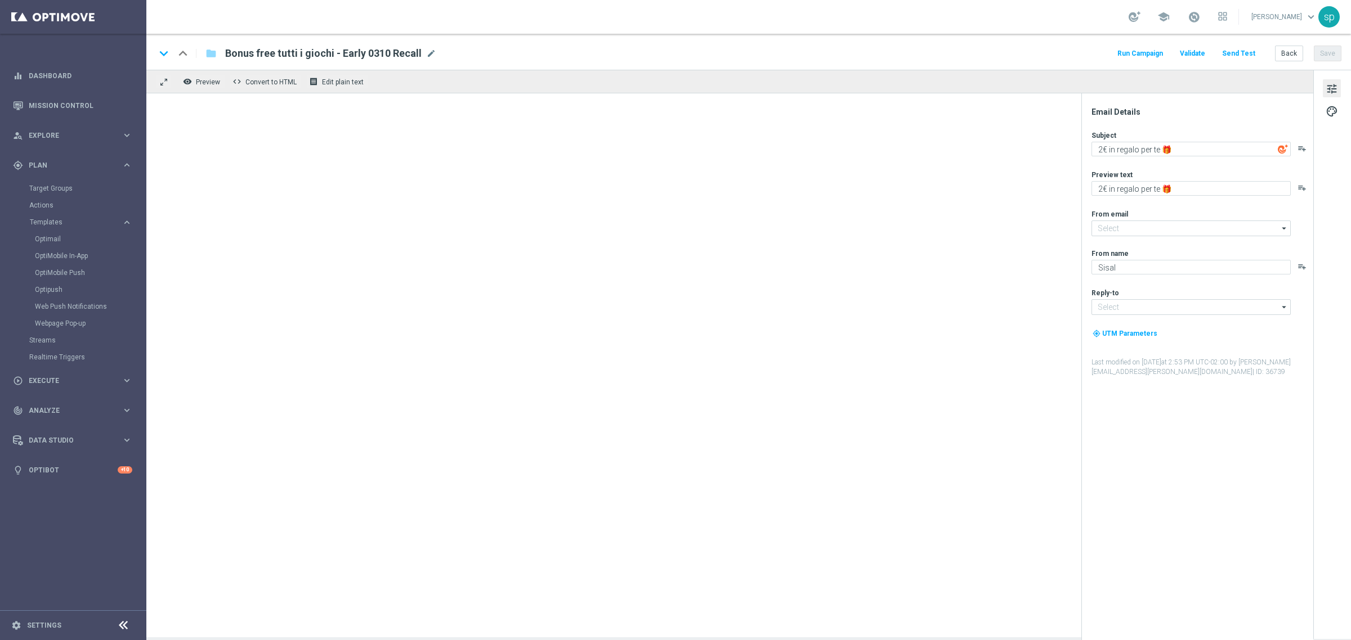
type input "newsletter@comunicazioni.sisal.it"
type input "info@sisal.it"
type textarea "5€ in regalo per te 🎁"
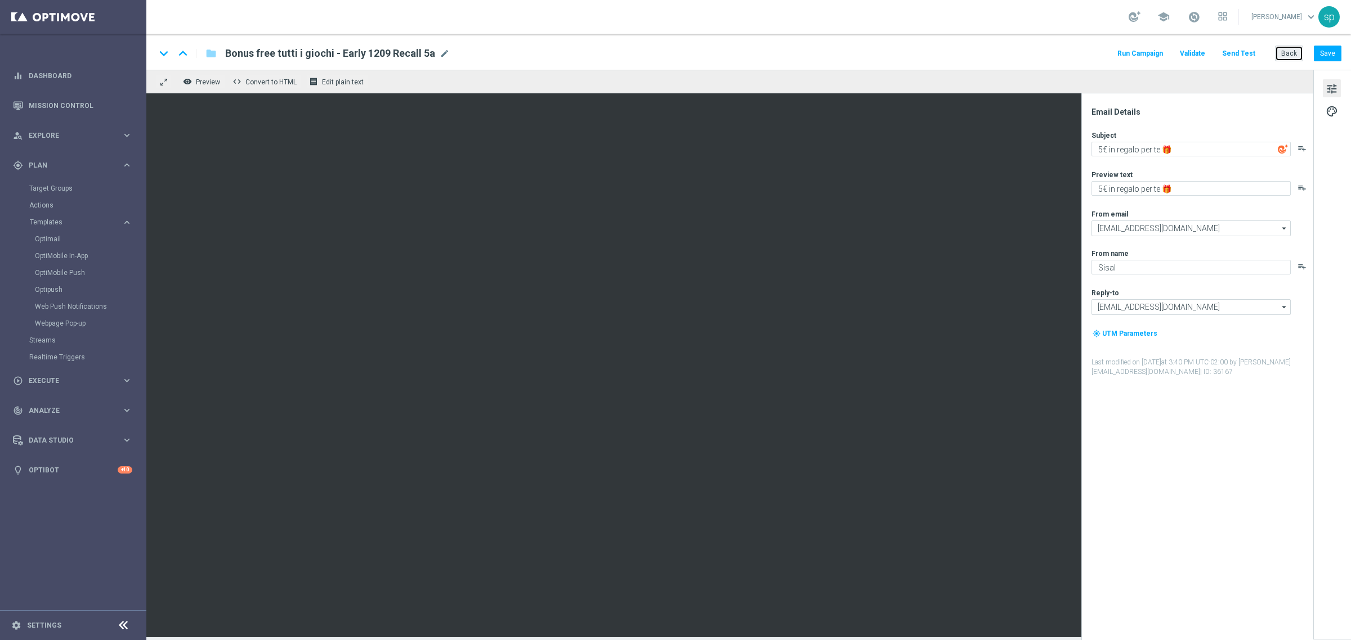
click at [1290, 51] on button "Back" at bounding box center [1289, 54] width 28 height 16
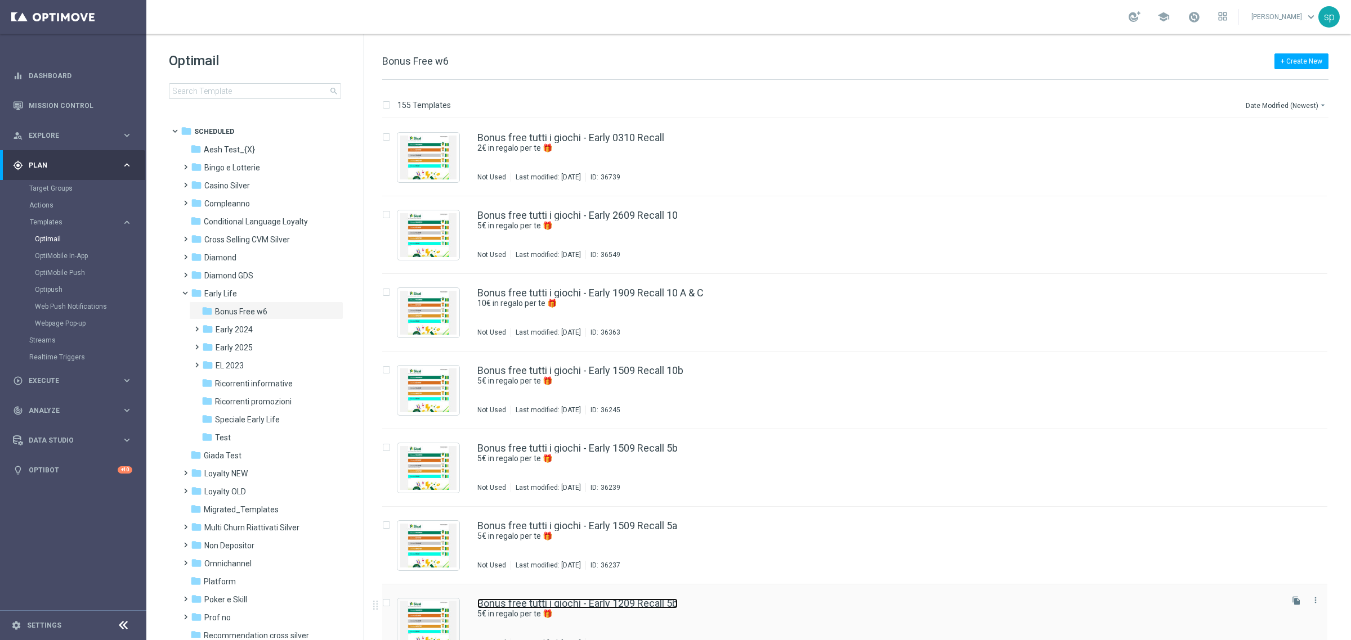
click at [656, 601] on link "Bonus free tutti i giochi - Early 1209 Recall 5b" at bounding box center [577, 604] width 200 height 10
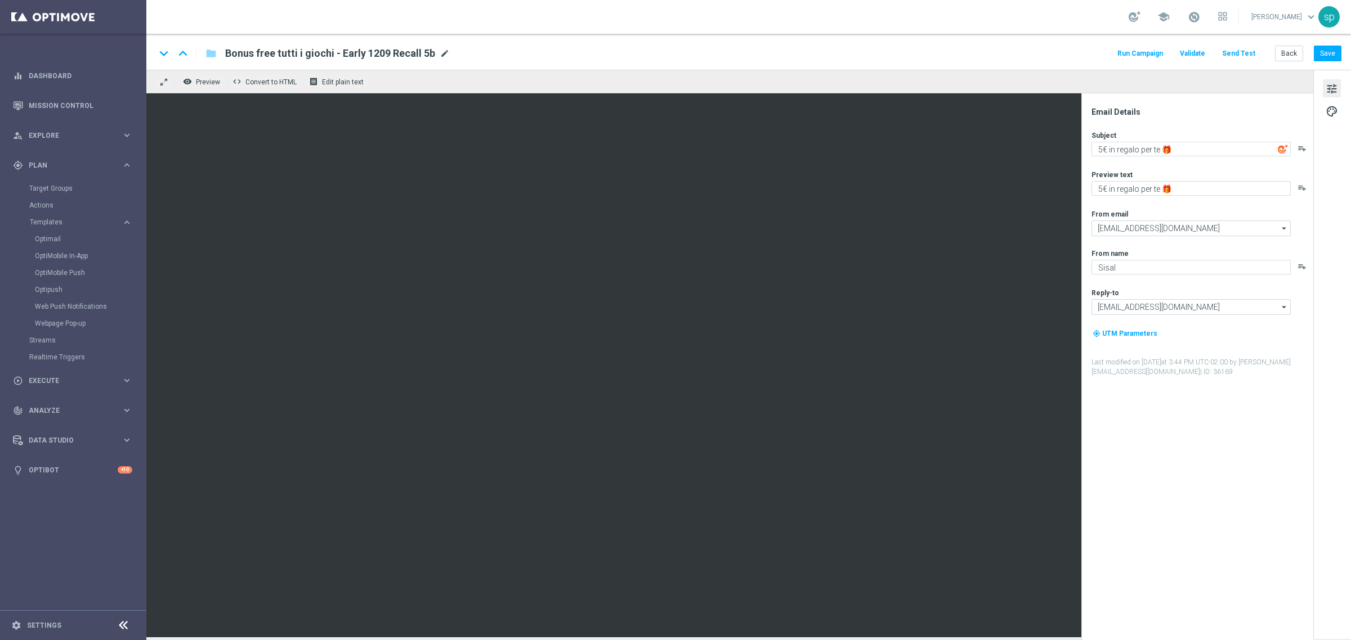
click at [445, 51] on span "mode_edit" at bounding box center [445, 53] width 10 height 10
drag, startPoint x: 394, startPoint y: 54, endPoint x: 201, endPoint y: 56, distance: 193.1
click at [163, 56] on div "keyboard_arrow_down keyboard_arrow_up folder Bonus free tutti i giochi - Early …" at bounding box center [329, 53] width 349 height 15
click at [1297, 50] on button "Back" at bounding box center [1289, 54] width 28 height 16
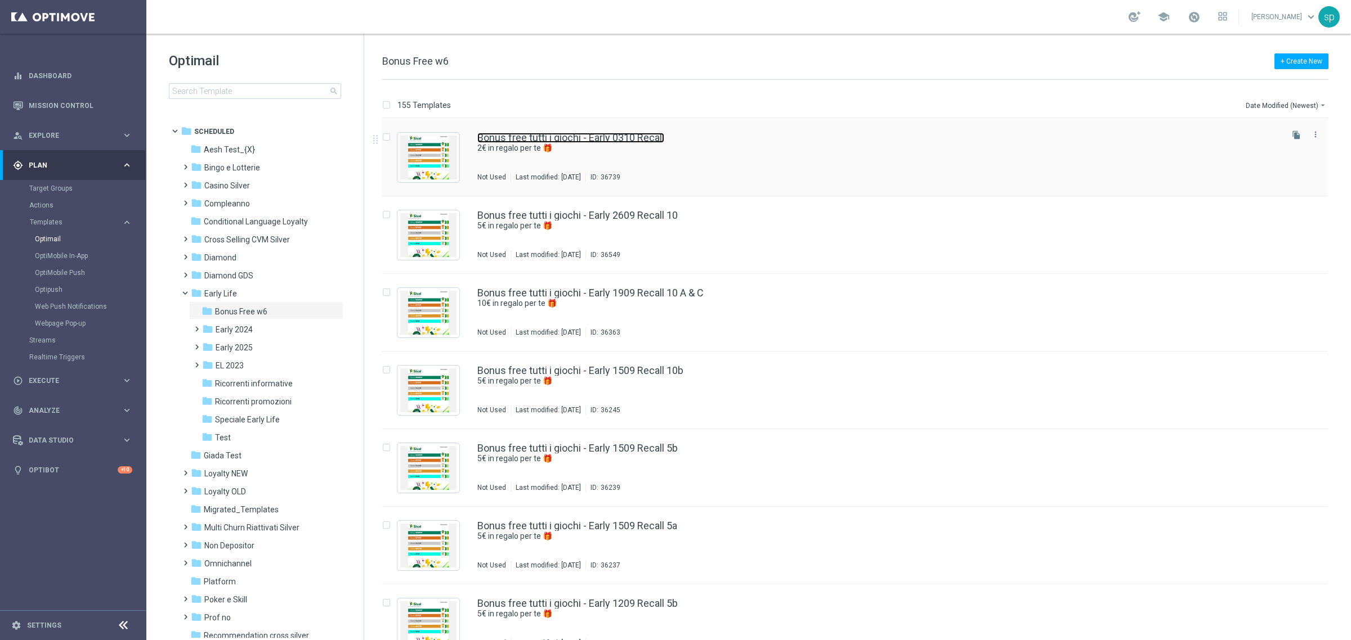
click at [612, 138] on link "Bonus free tutti i giochi - Early 0310 Recall" at bounding box center [570, 138] width 187 height 10
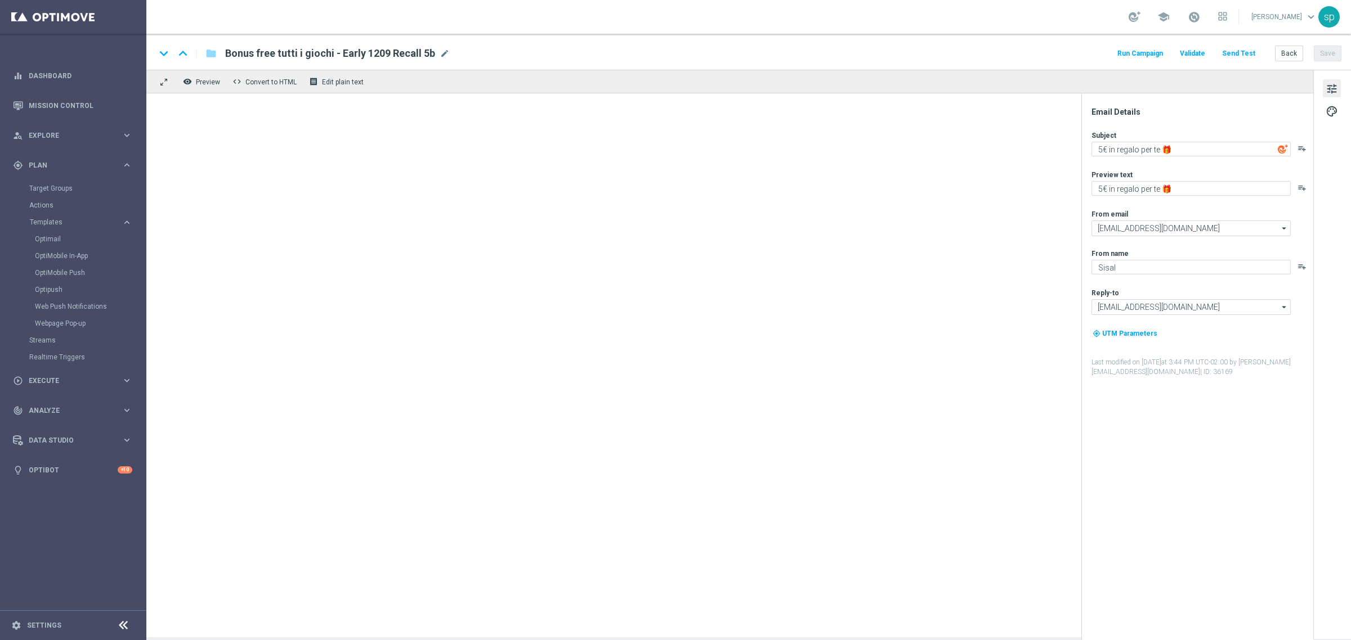
type textarea "2€ in regalo per te 🎁"
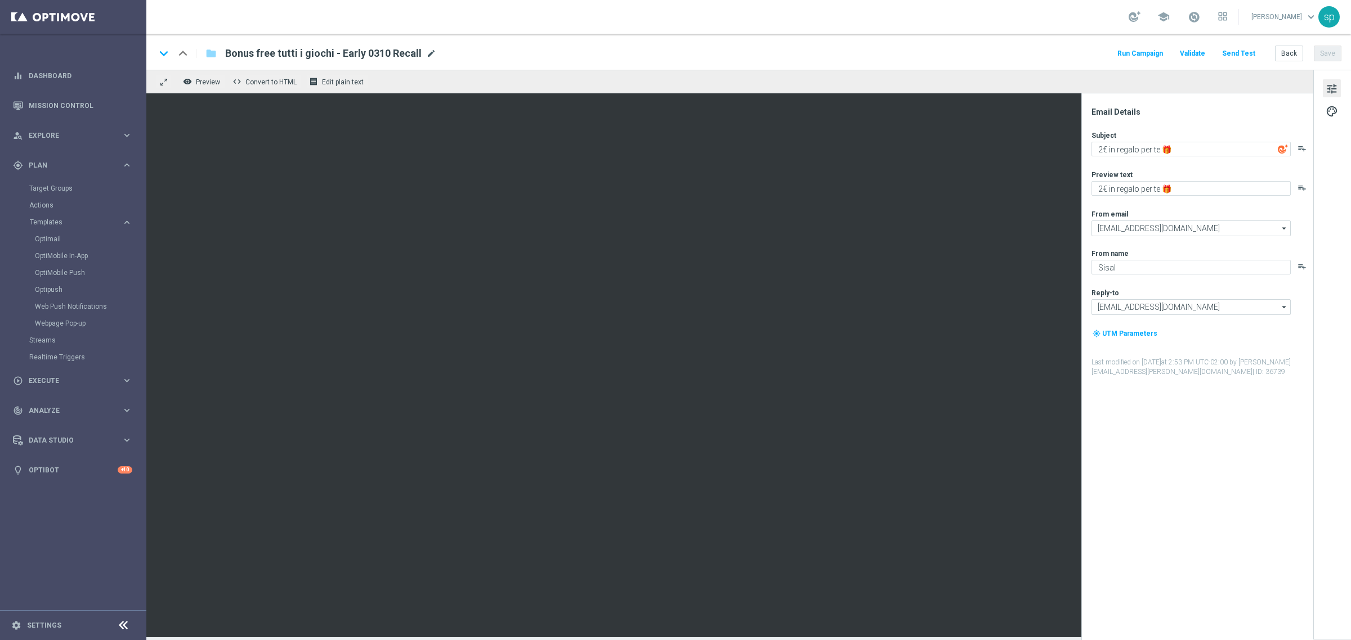
click at [429, 52] on span "mode_edit" at bounding box center [431, 53] width 10 height 10
click at [355, 52] on input "Bonus free tutti i giochi - Early 0310 BF lungo" at bounding box center [364, 53] width 279 height 15
type input "Bonus free tutti i giochi - Early 0310_BF lungo"
click at [1334, 48] on button "Save" at bounding box center [1328, 54] width 28 height 16
click at [1282, 52] on button "Back" at bounding box center [1289, 54] width 28 height 16
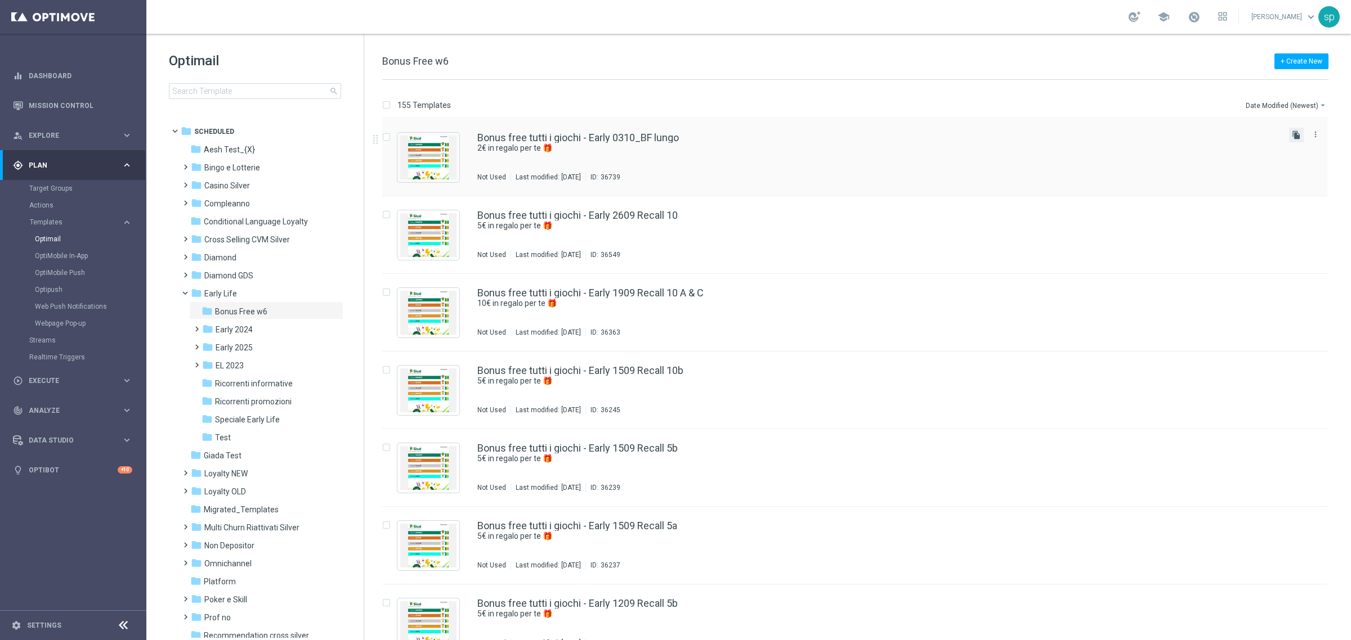
click at [1296, 131] on icon "file_copy" at bounding box center [1296, 135] width 9 height 9
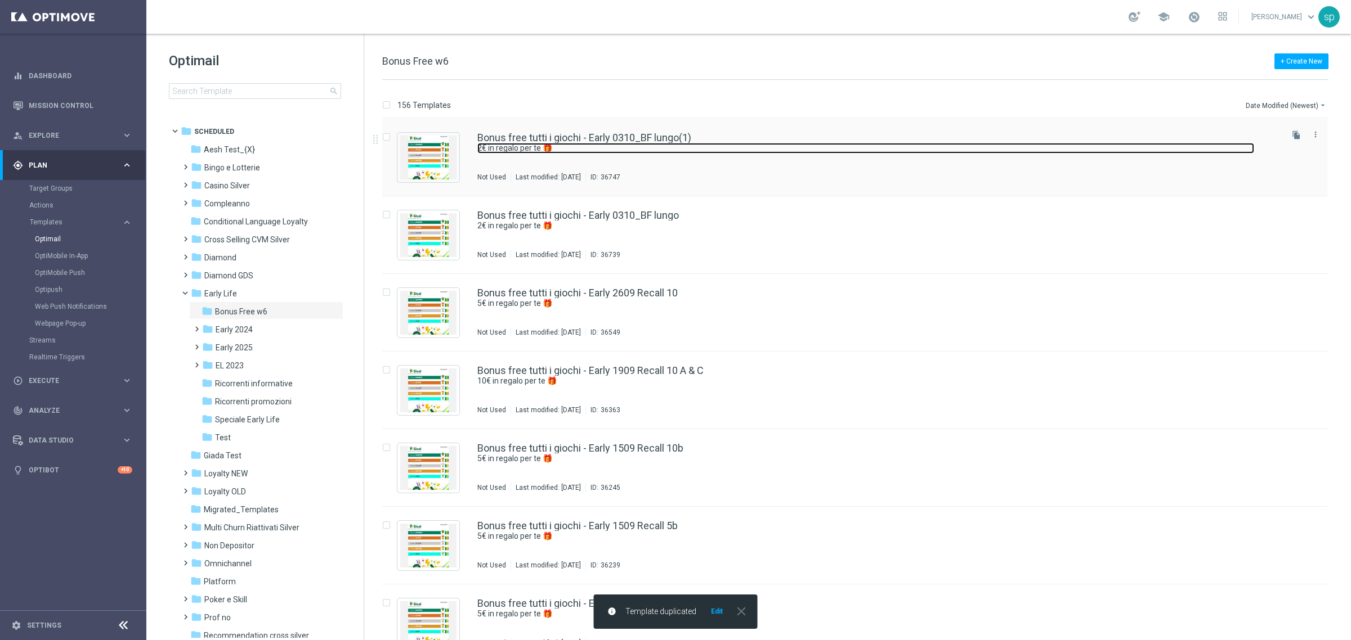
click at [666, 144] on link "2€ in regalo per te 🎁" at bounding box center [865, 148] width 777 height 11
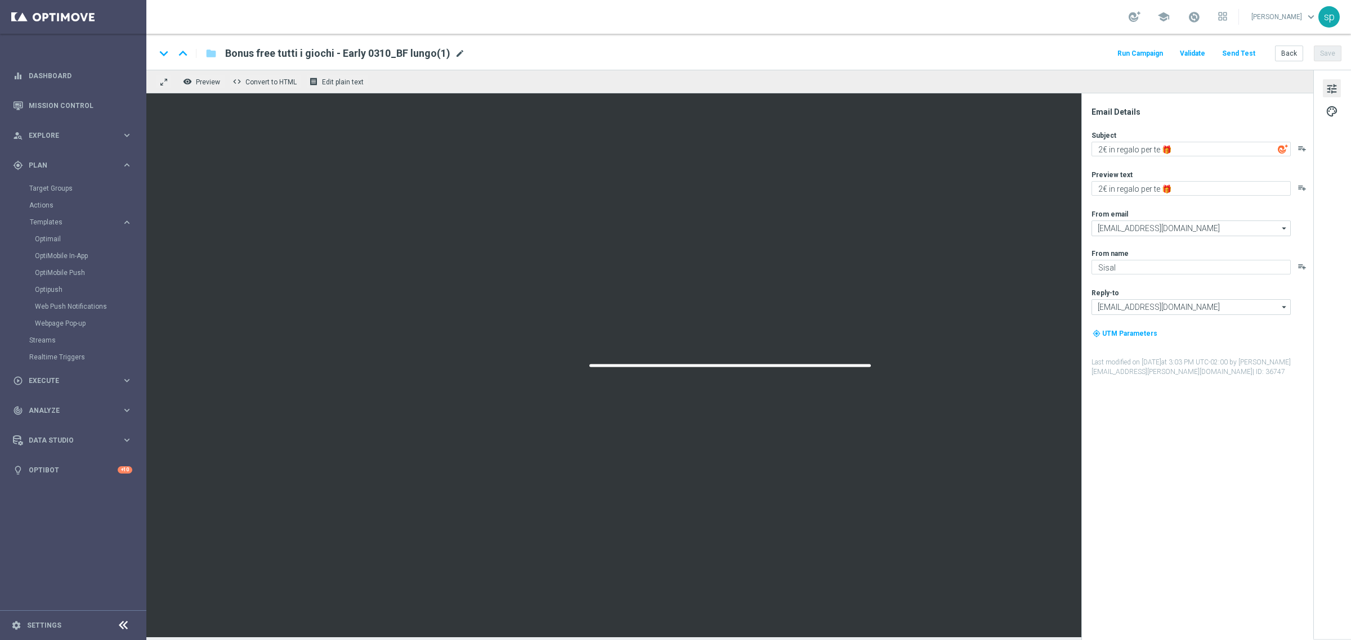
click at [459, 52] on span "mode_edit" at bounding box center [460, 53] width 10 height 10
type input "Bonus free tutti i giochi - Early 0310_BF corto"
click at [613, 52] on div "keyboard_arrow_down keyboard_arrow_up folder Bonus free tutti i giochi - Early …" at bounding box center [748, 53] width 1186 height 15
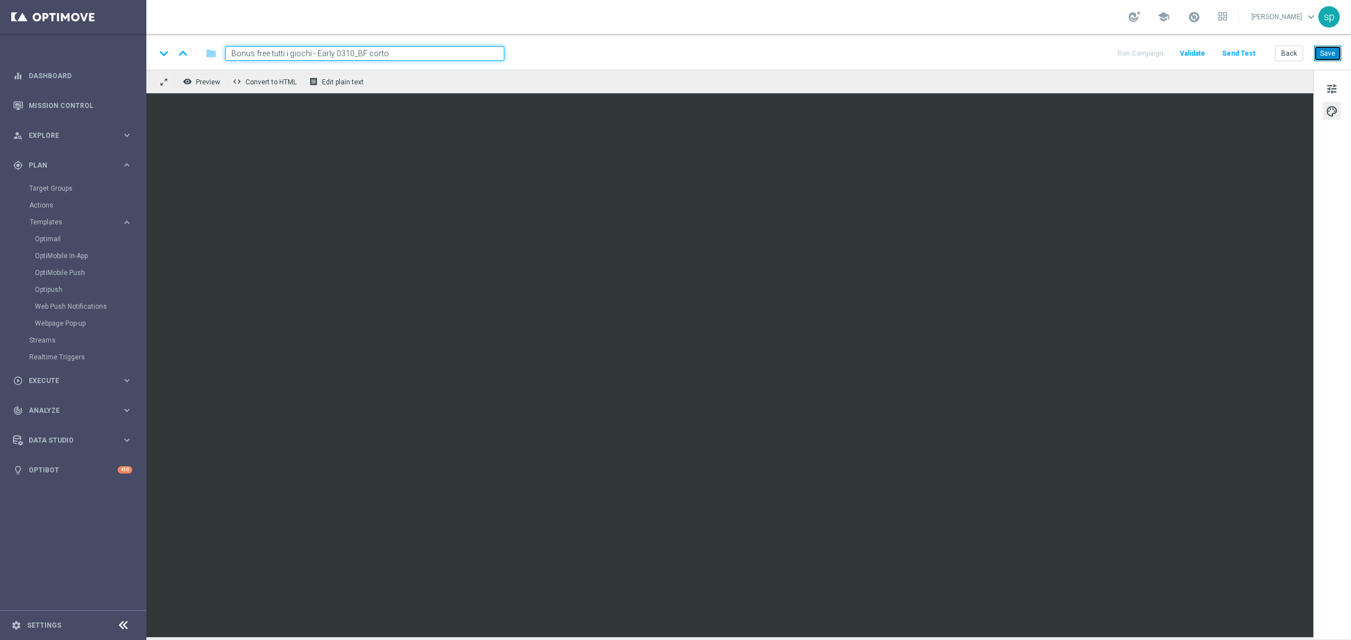
click at [1334, 50] on button "Save" at bounding box center [1328, 54] width 28 height 16
click at [1282, 53] on button "Back" at bounding box center [1289, 54] width 28 height 16
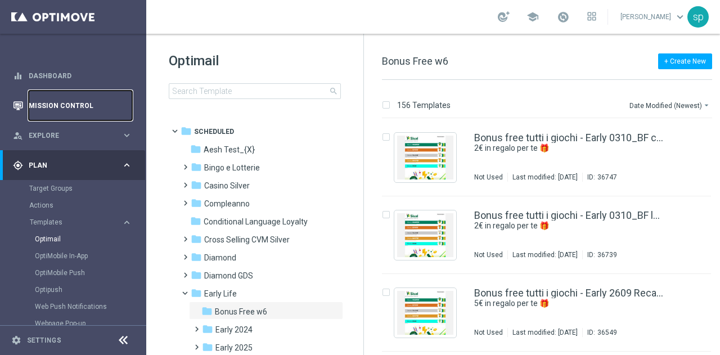
click at [61, 106] on link "Mission Control" at bounding box center [81, 106] width 104 height 30
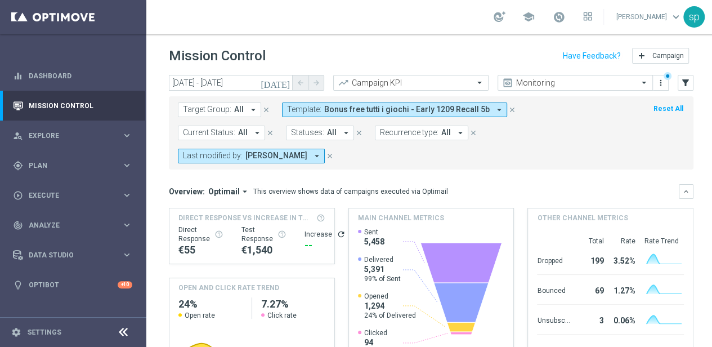
click at [460, 106] on span "Bonus free tutti i giochi - Early 1209 Recall 5b" at bounding box center [406, 110] width 165 height 10
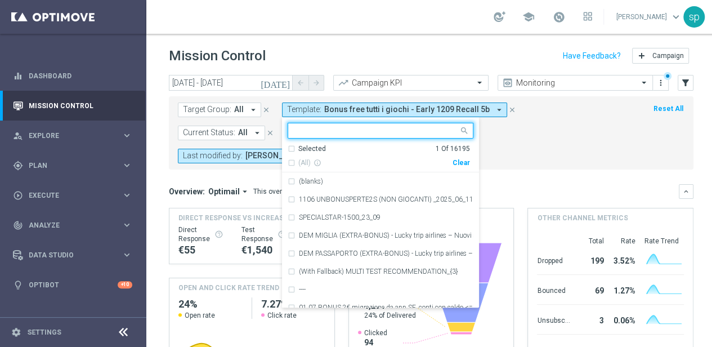
click at [0, 0] on div "Clear" at bounding box center [0, 0] width 0 height 0
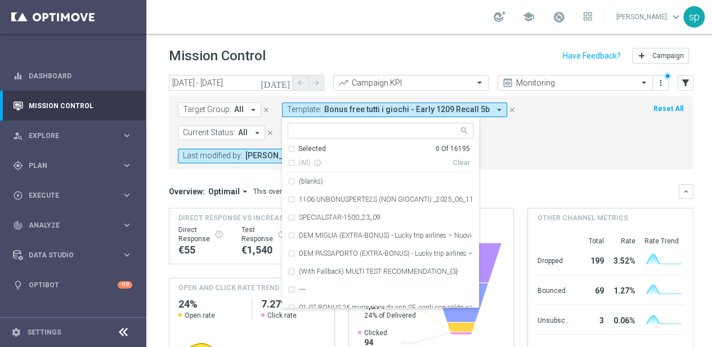
click at [307, 151] on span "[PERSON_NAME]" at bounding box center [276, 156] width 62 height 10
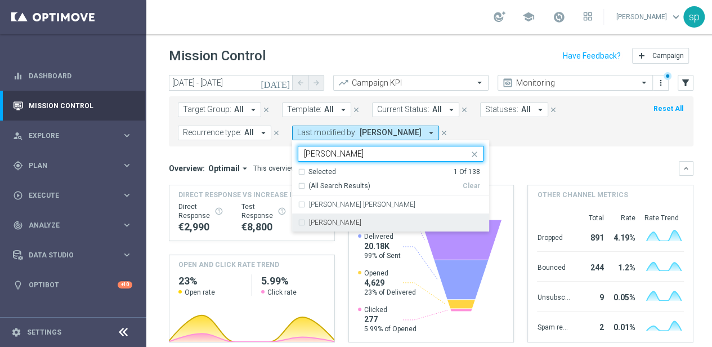
click at [347, 226] on div "[PERSON_NAME]" at bounding box center [391, 222] width 186 height 18
type input "sara"
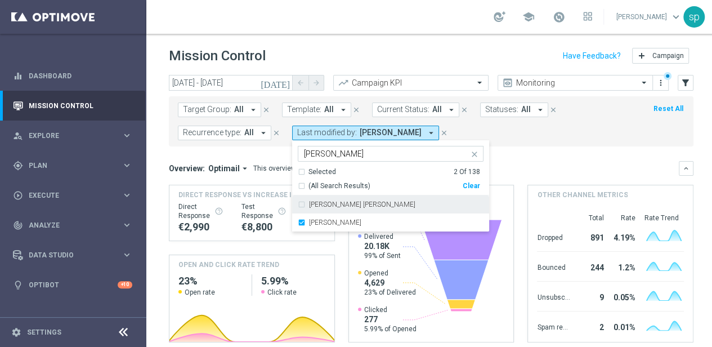
click at [533, 134] on form "Target Group: All arrow_drop_down close Template: All arrow_drop_down close Cur…" at bounding box center [406, 121] width 456 height 38
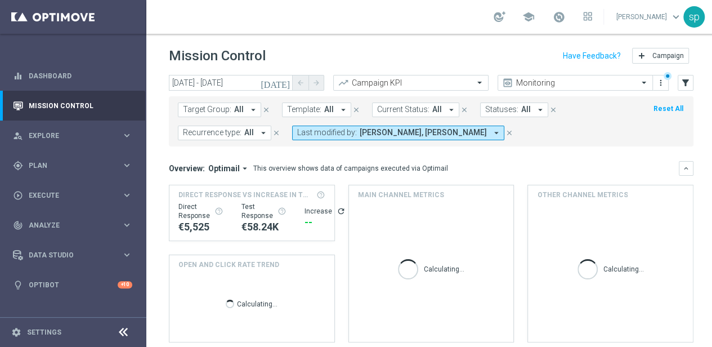
click at [388, 132] on span "Matteo Turri, sara parisi" at bounding box center [423, 133] width 127 height 10
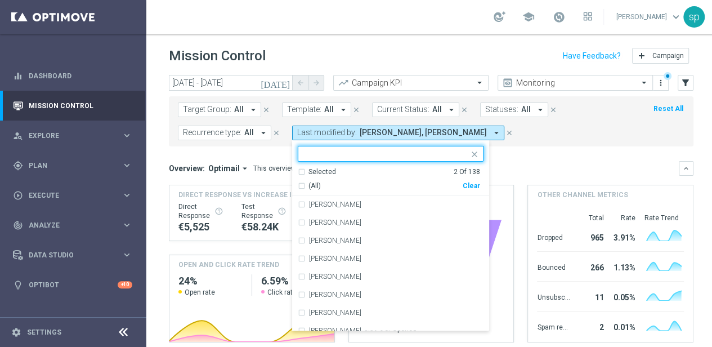
click at [299, 171] on div "Selected 2 Of 138" at bounding box center [389, 172] width 182 height 10
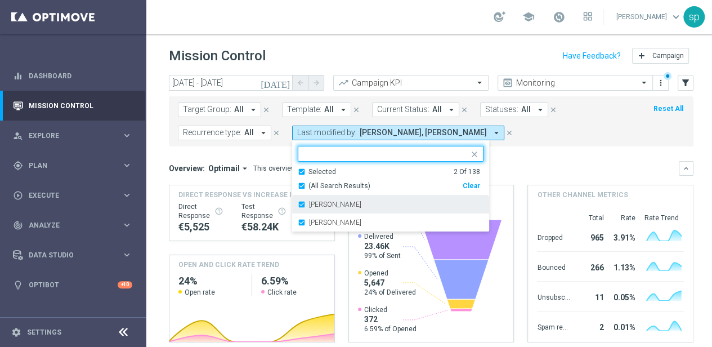
click at [302, 204] on div "[PERSON_NAME]" at bounding box center [391, 204] width 186 height 18
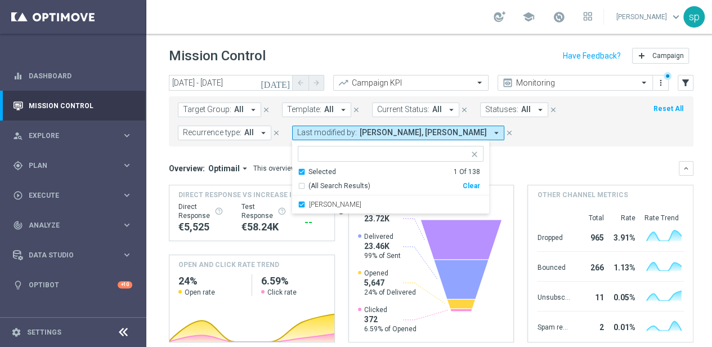
click at [522, 141] on div "Target Group: All arrow_drop_down close Template: All arrow_drop_down close Cur…" at bounding box center [431, 121] width 525 height 50
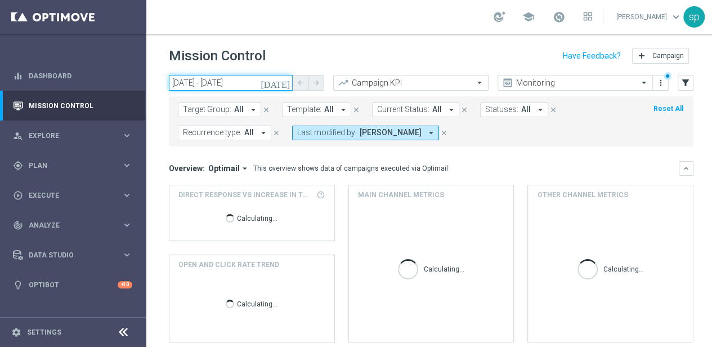
click at [241, 84] on input "[DATE] - [DATE]" at bounding box center [231, 83] width 124 height 16
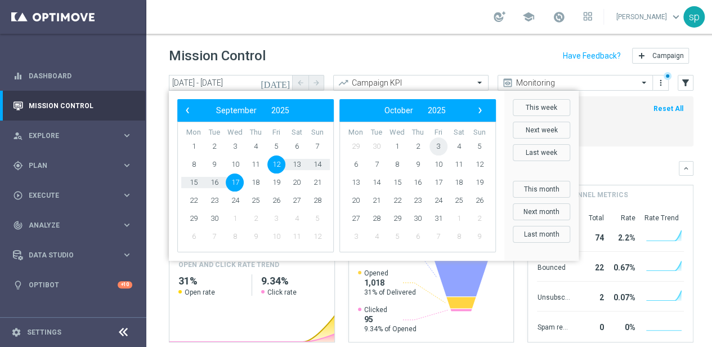
click at [436, 143] on span "3" at bounding box center [438, 146] width 18 height 18
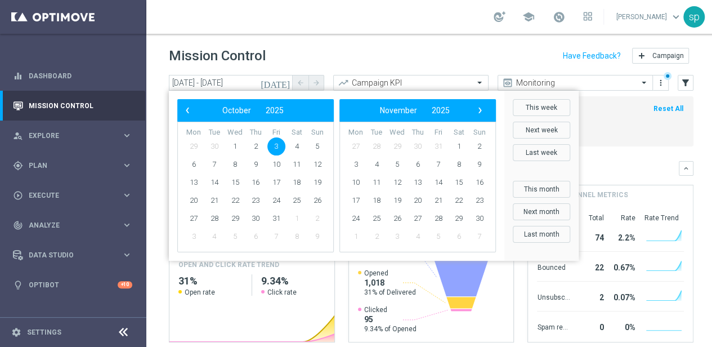
click at [436, 143] on span "31" at bounding box center [438, 146] width 18 height 18
click at [274, 144] on span "3" at bounding box center [276, 146] width 18 height 18
type input "[DATE] - [DATE]"
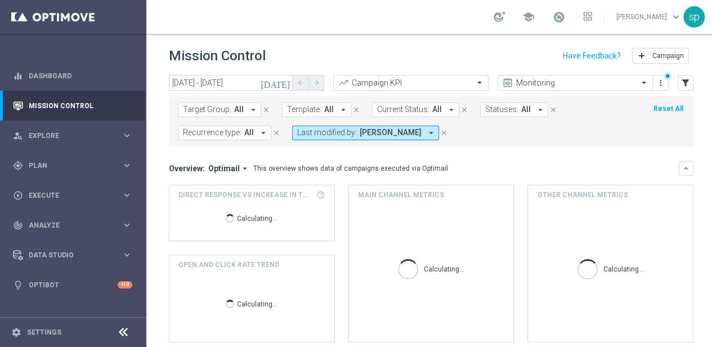
drag, startPoint x: 310, startPoint y: 143, endPoint x: 274, endPoint y: 144, distance: 35.5
click at [274, 144] on div "Target Group: All arrow_drop_down close Template: All arrow_drop_down close Cur…" at bounding box center [431, 121] width 525 height 50
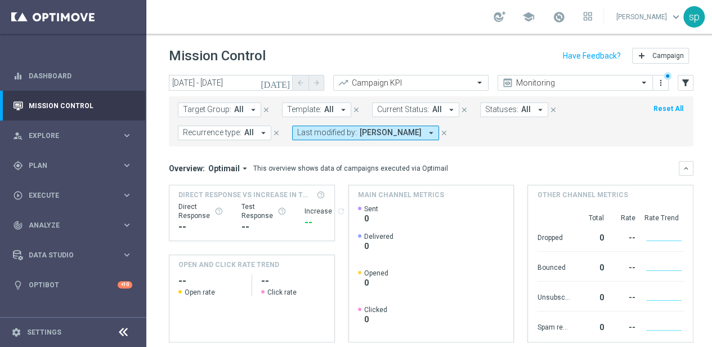
scroll to position [8, 0]
click at [480, 146] on mini-dashboard "Overview: Optimail arrow_drop_down This overview shows data of campaigns execut…" at bounding box center [431, 249] width 525 height 207
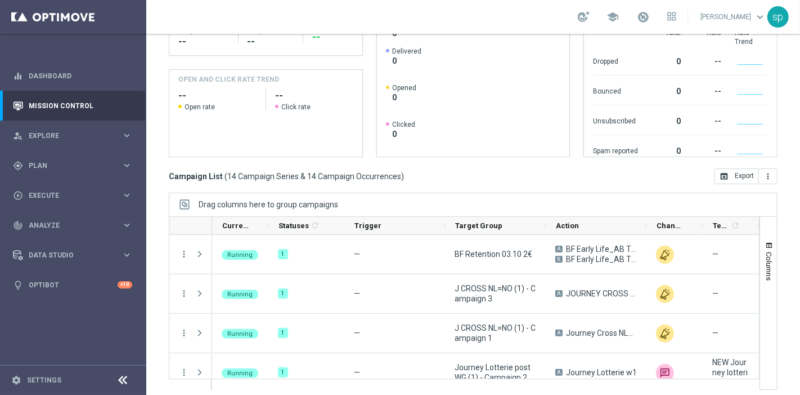
scroll to position [188, 0]
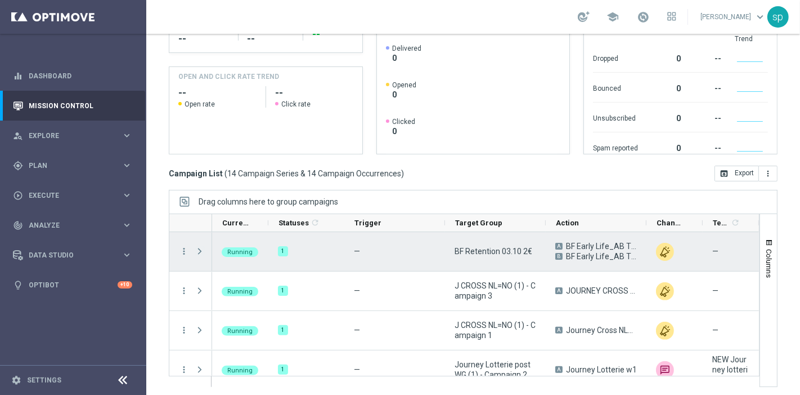
click at [201, 248] on span "Press SPACE to select this row." at bounding box center [200, 251] width 10 height 9
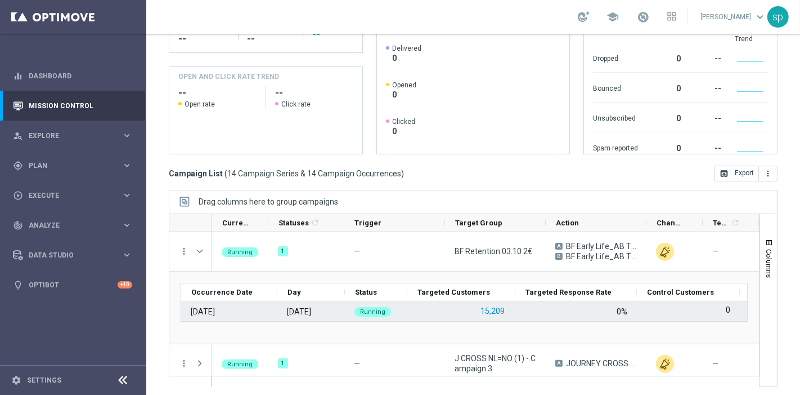
scroll to position [0, 0]
click at [495, 310] on button "15,209" at bounding box center [493, 311] width 26 height 14
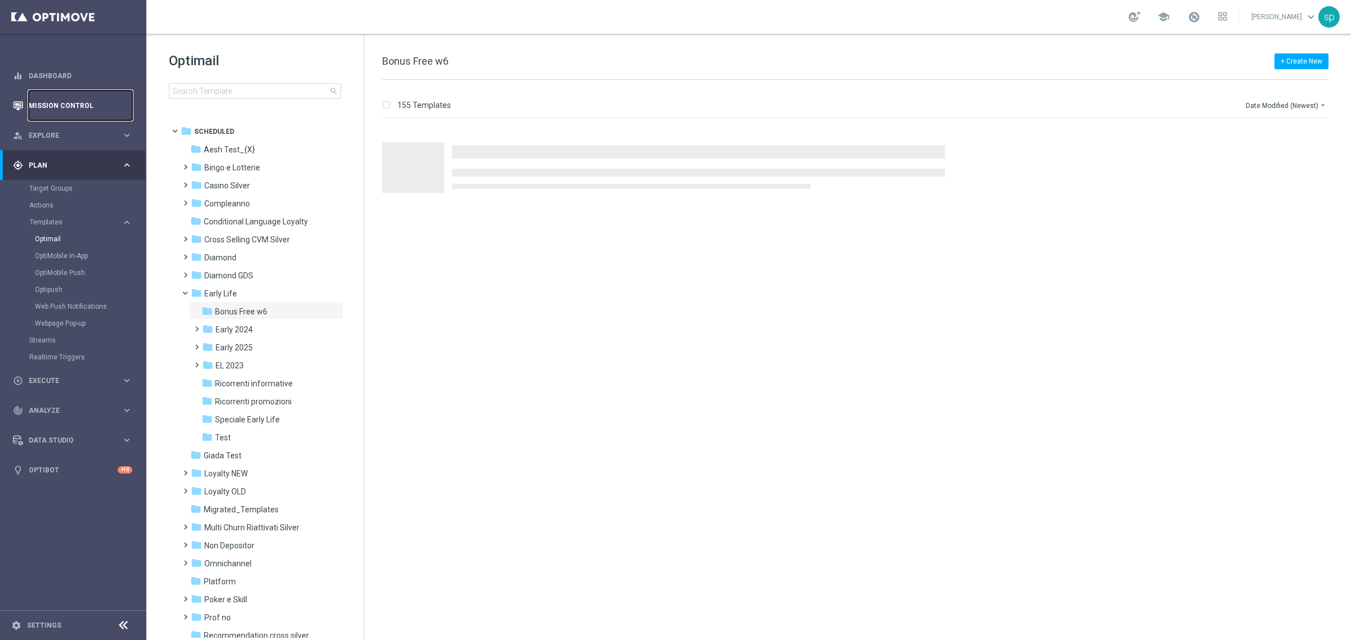
click at [83, 107] on link "Mission Control" at bounding box center [81, 106] width 104 height 30
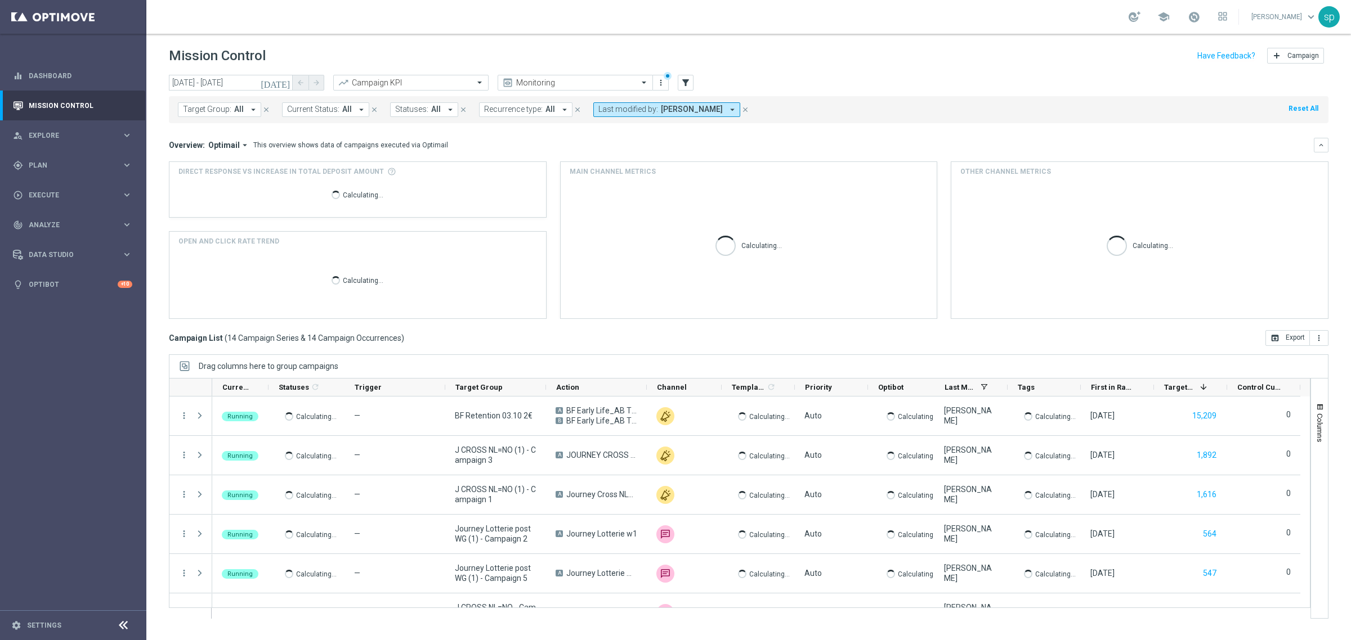
click at [664, 109] on span "[PERSON_NAME]" at bounding box center [692, 110] width 62 height 10
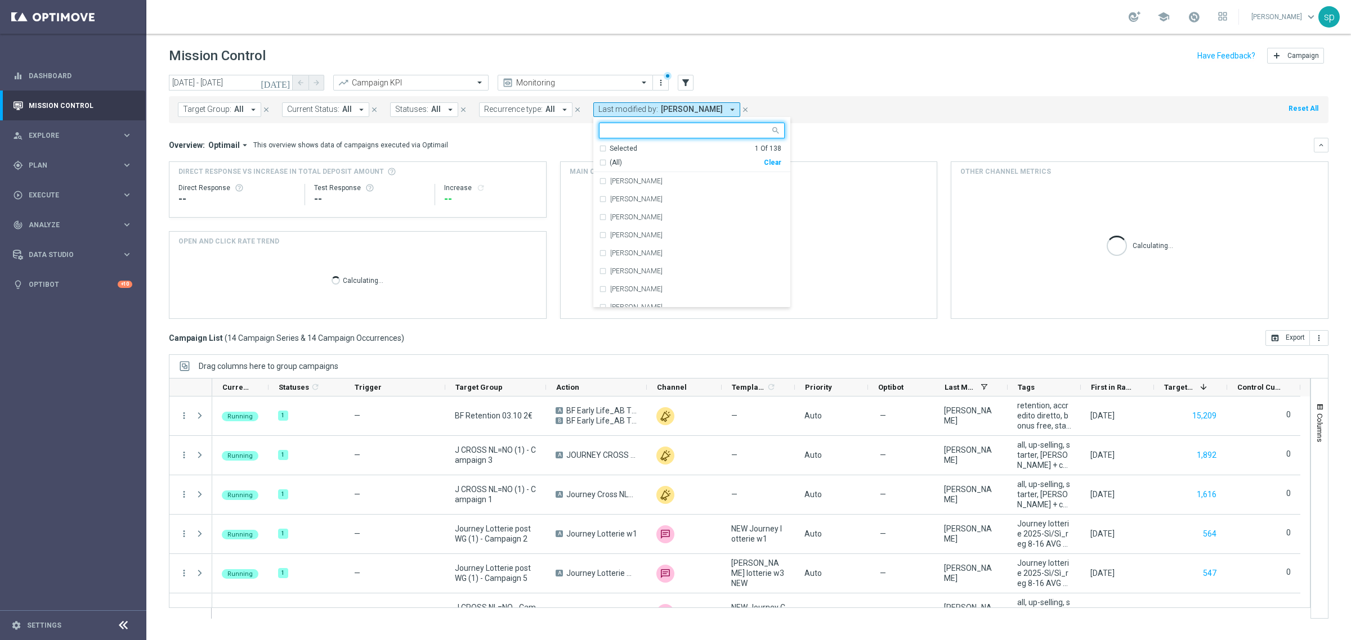
click at [0, 0] on div "Clear" at bounding box center [0, 0] width 0 height 0
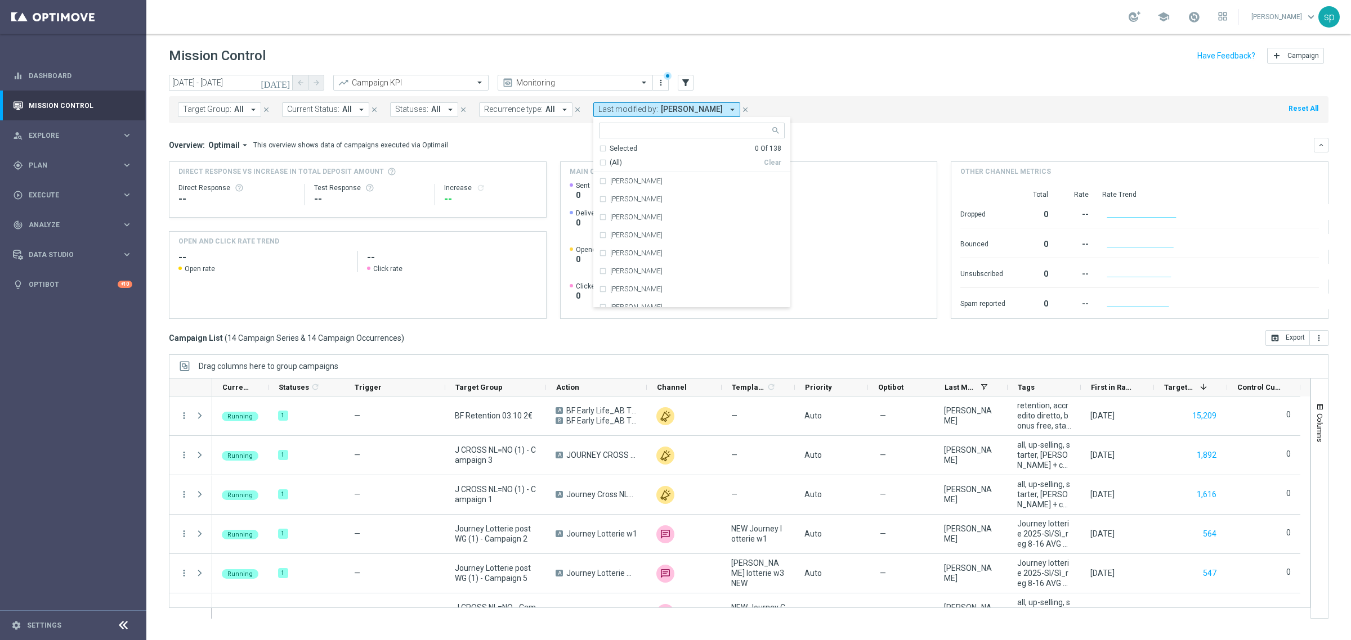
click at [834, 136] on mini-dashboard "Overview: Optimail arrow_drop_down This overview shows data of campaigns execut…" at bounding box center [748, 226] width 1159 height 207
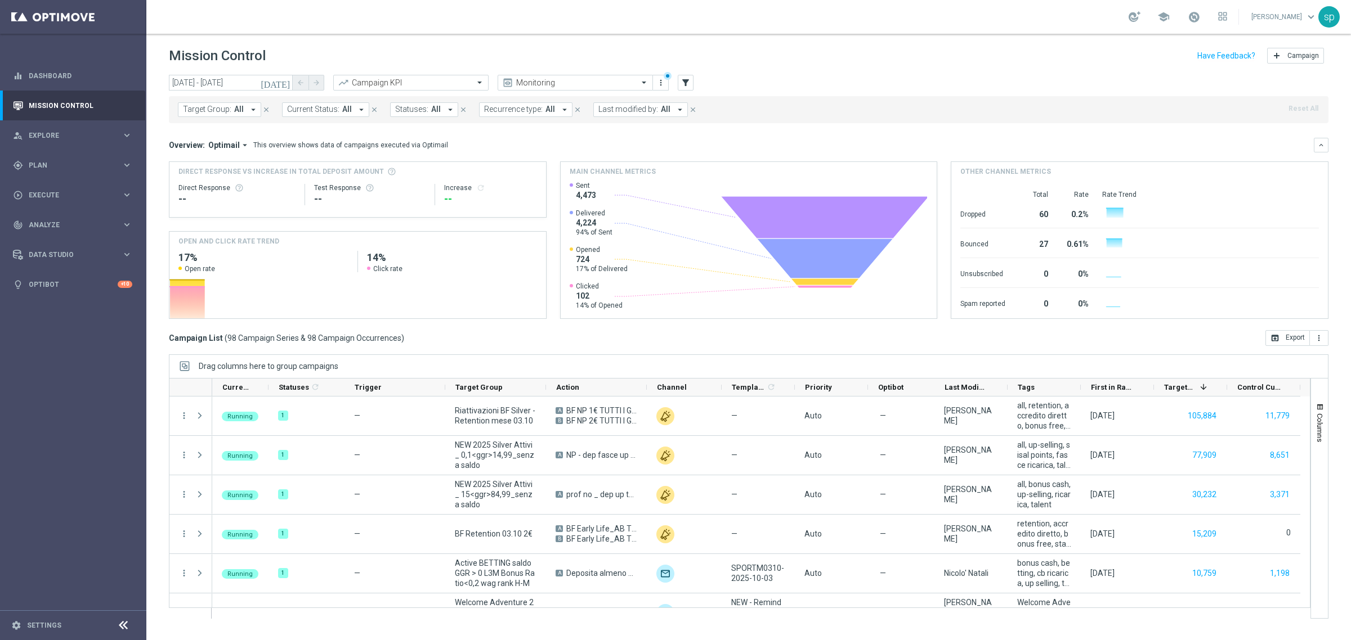
click at [640, 102] on button "Last modified by: All arrow_drop_down" at bounding box center [640, 109] width 95 height 15
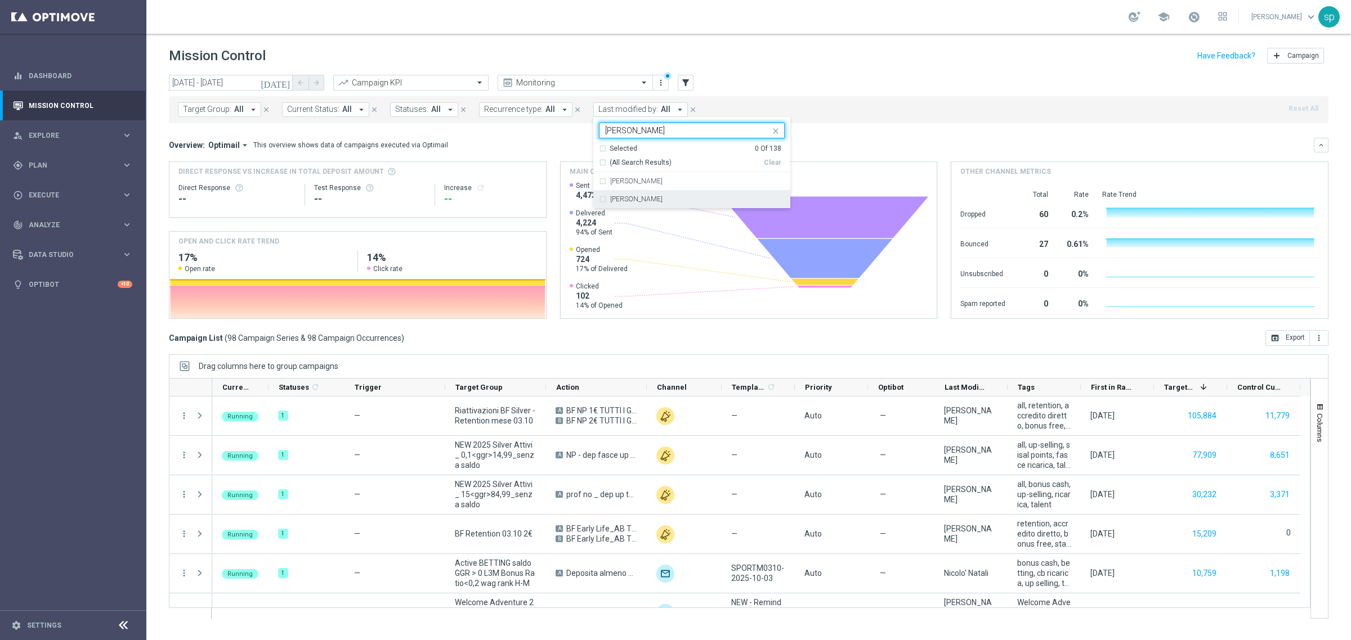
click at [653, 200] on div "[PERSON_NAME]" at bounding box center [697, 199] width 174 height 7
type input "[PERSON_NAME]"
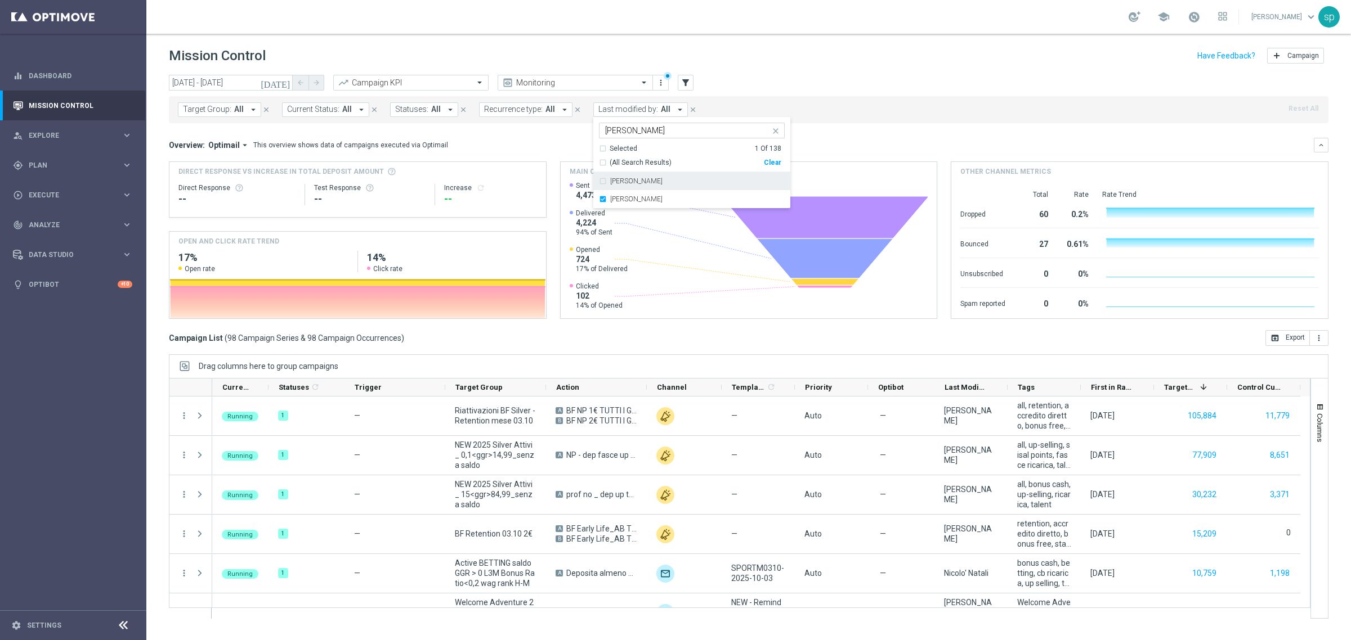
click at [834, 149] on div "Overview: Optimail arrow_drop_down This overview shows data of campaigns execut…" at bounding box center [741, 145] width 1145 height 10
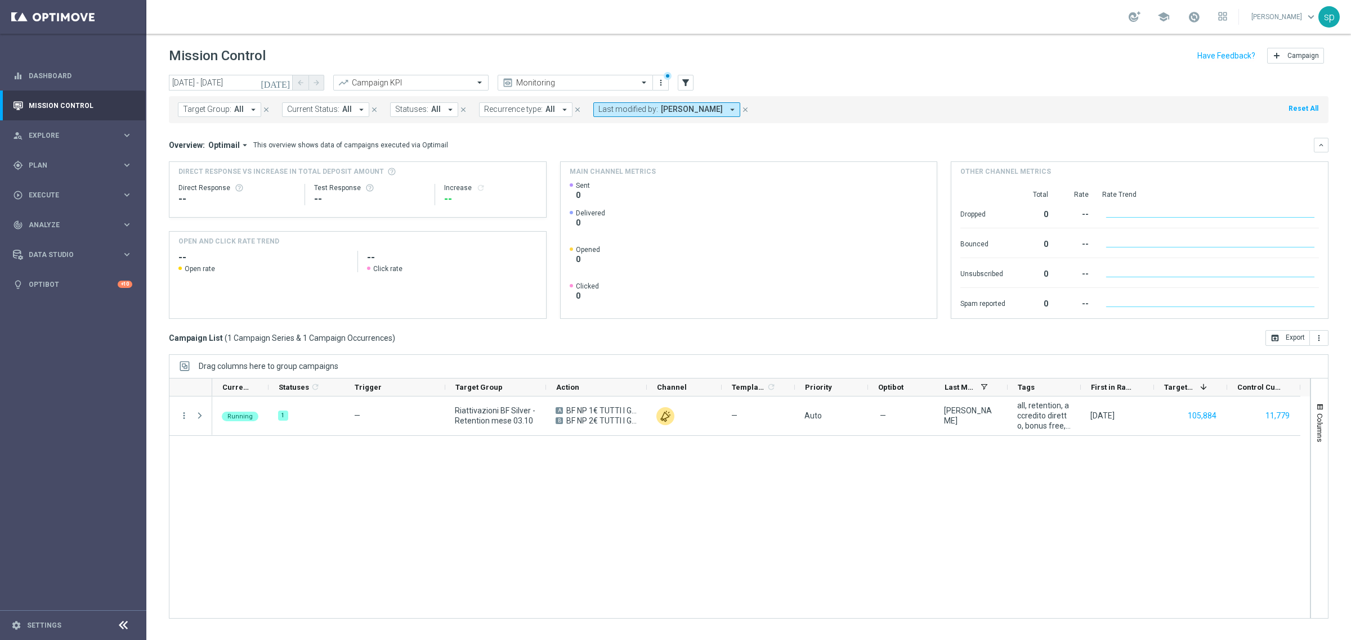
click at [677, 104] on button "Last modified by: [PERSON_NAME] arrow_drop_down" at bounding box center [666, 109] width 147 height 15
click at [802, 99] on div "Target Group: All arrow_drop_down close Current Status: All arrow_drop_down clo…" at bounding box center [748, 109] width 1159 height 27
click at [223, 86] on input "[DATE] - [DATE]" at bounding box center [231, 83] width 124 height 16
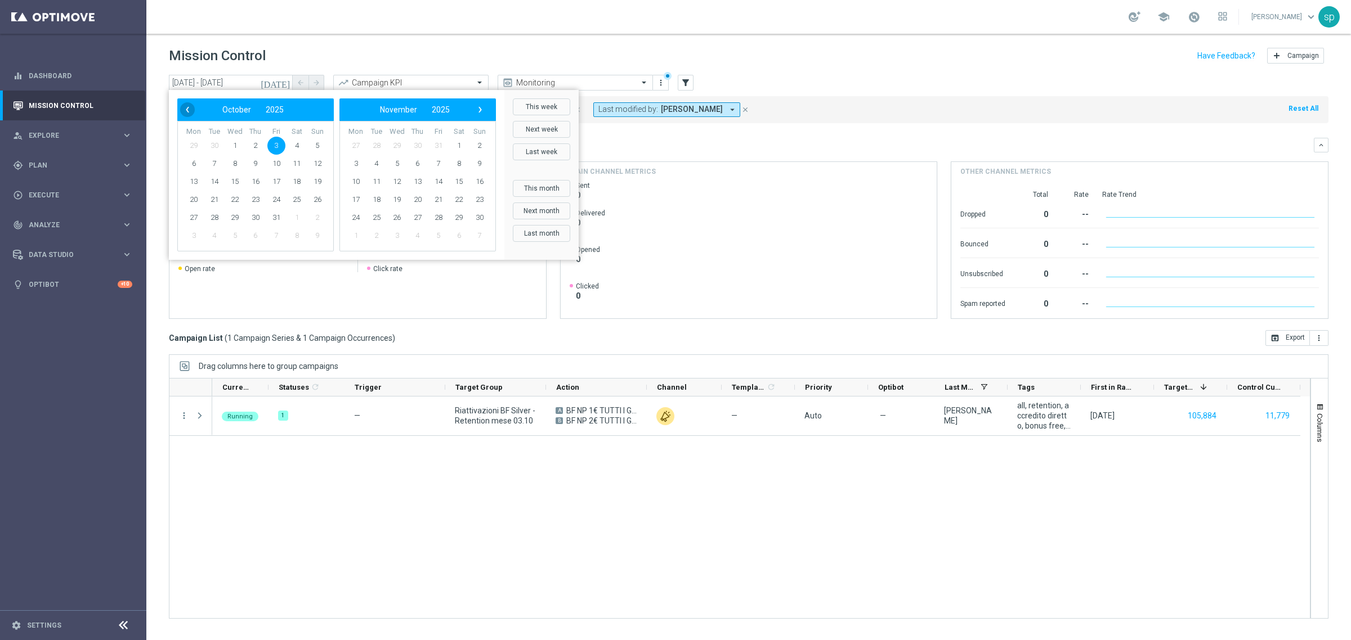
click at [181, 110] on span "‹" at bounding box center [187, 109] width 15 height 15
click at [276, 183] on span "19" at bounding box center [276, 182] width 18 height 18
click at [291, 181] on span "20" at bounding box center [297, 182] width 18 height 18
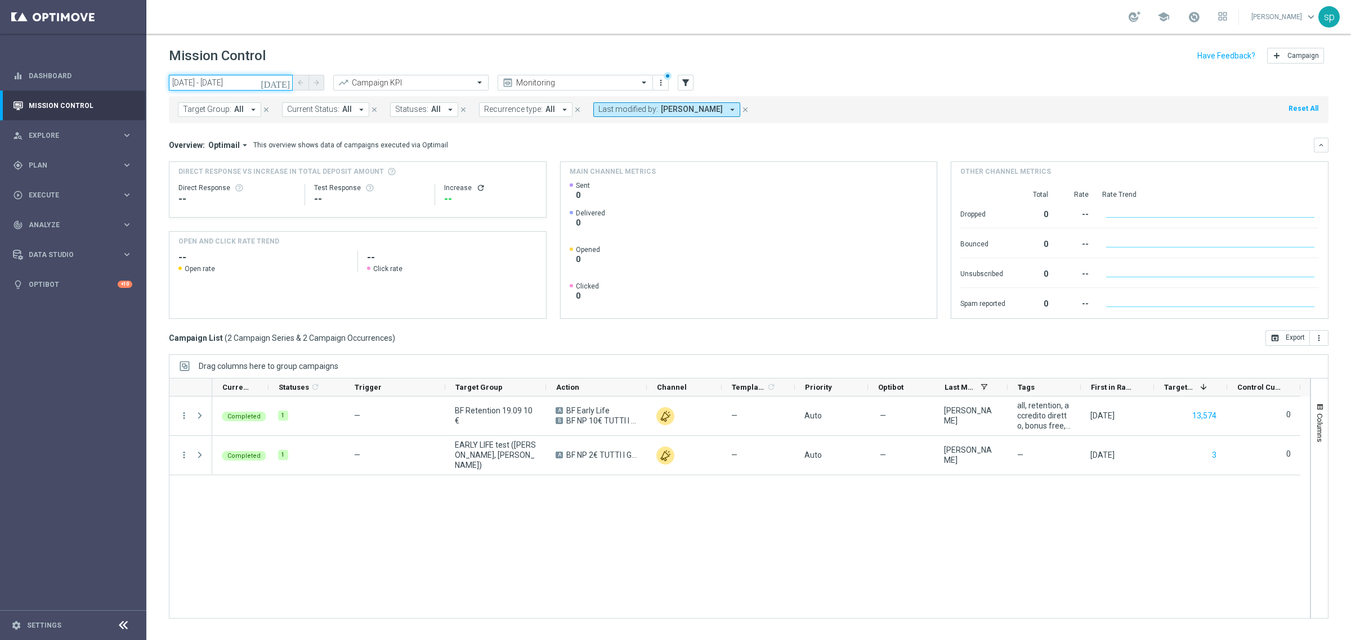
click at [227, 78] on input "[DATE] - [DATE]" at bounding box center [231, 83] width 124 height 16
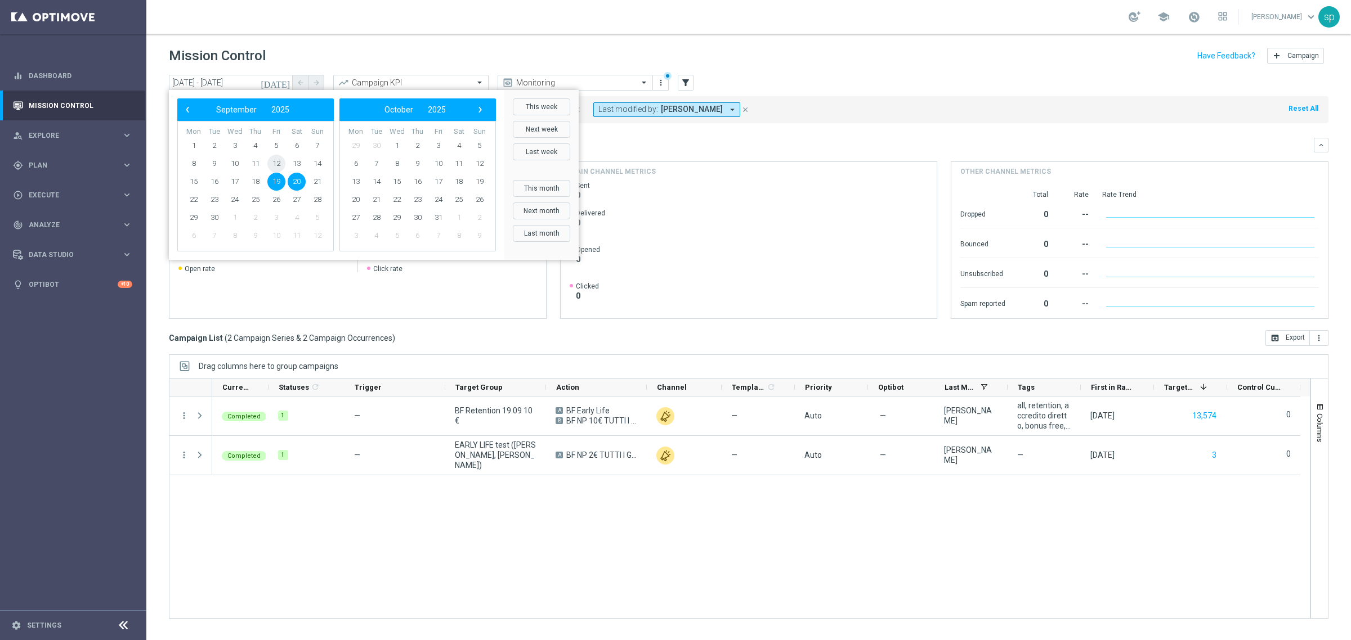
click at [276, 160] on span "12" at bounding box center [276, 164] width 18 height 18
click at [244, 183] on td "17" at bounding box center [235, 182] width 21 height 18
click at [232, 181] on span "17" at bounding box center [235, 182] width 18 height 18
type input "[DATE] - [DATE]"
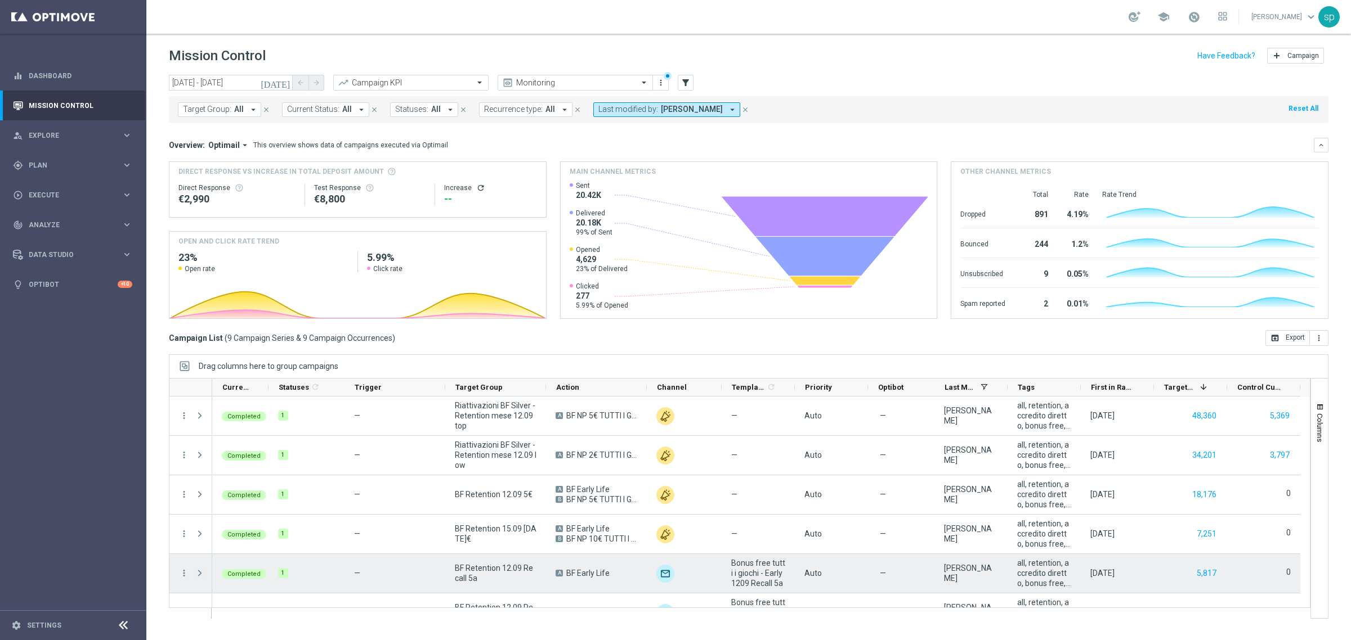
click at [198, 572] on span "Press SPACE to select this row." at bounding box center [200, 573] width 10 height 9
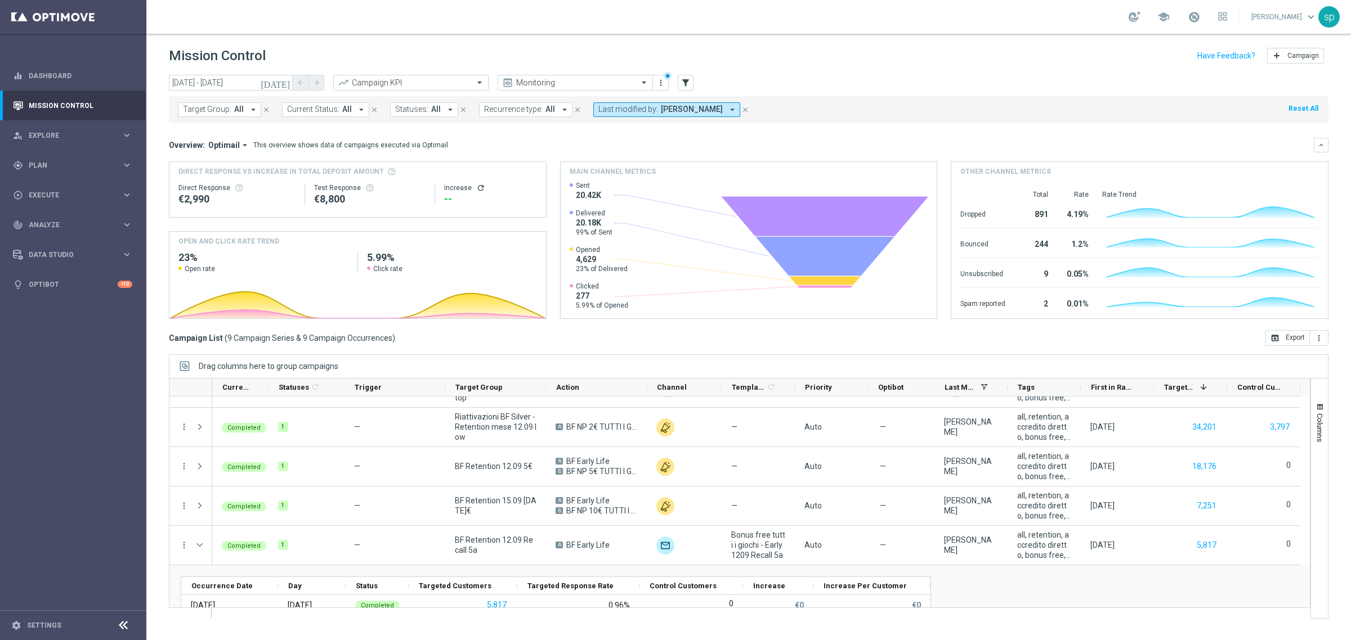
scroll to position [56, 0]
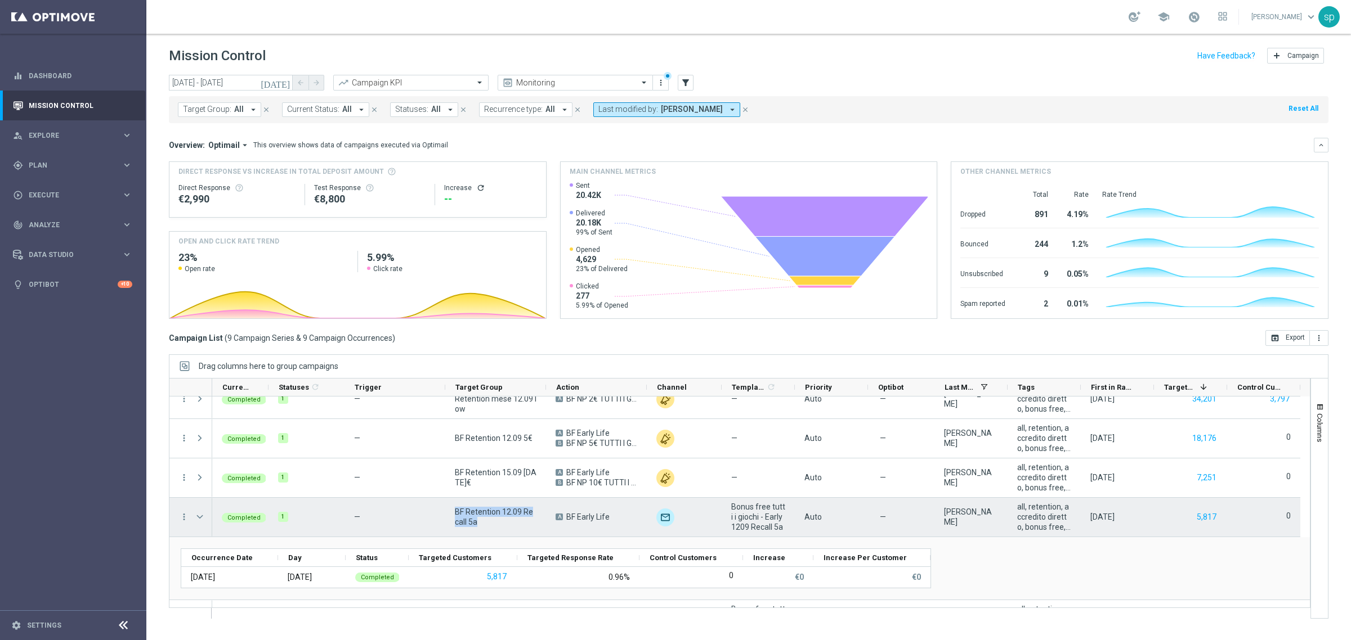
drag, startPoint x: 482, startPoint y: 523, endPoint x: 452, endPoint y: 513, distance: 31.7
click at [452, 513] on div "BF Retention 12.09 Recall 5a" at bounding box center [495, 517] width 101 height 39
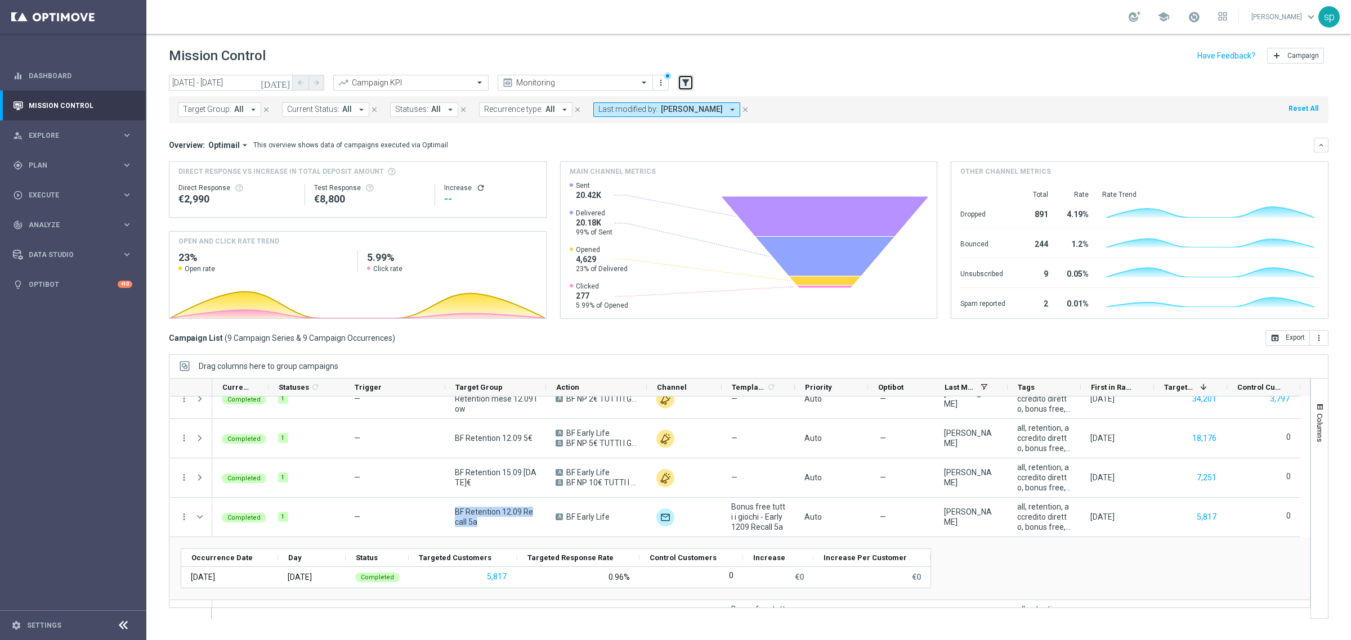
click at [679, 84] on button "filter_alt" at bounding box center [686, 83] width 16 height 16
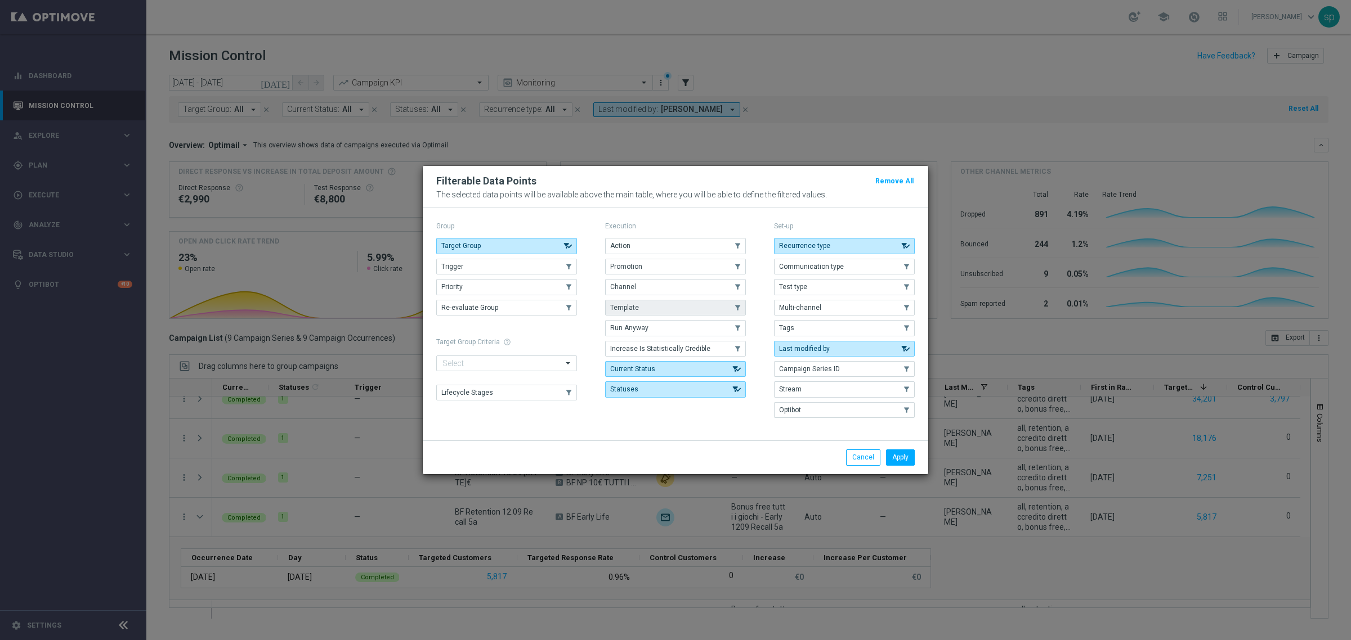
click at [653, 303] on button "Template" at bounding box center [675, 308] width 141 height 16
click at [895, 451] on button "Apply" at bounding box center [900, 458] width 29 height 16
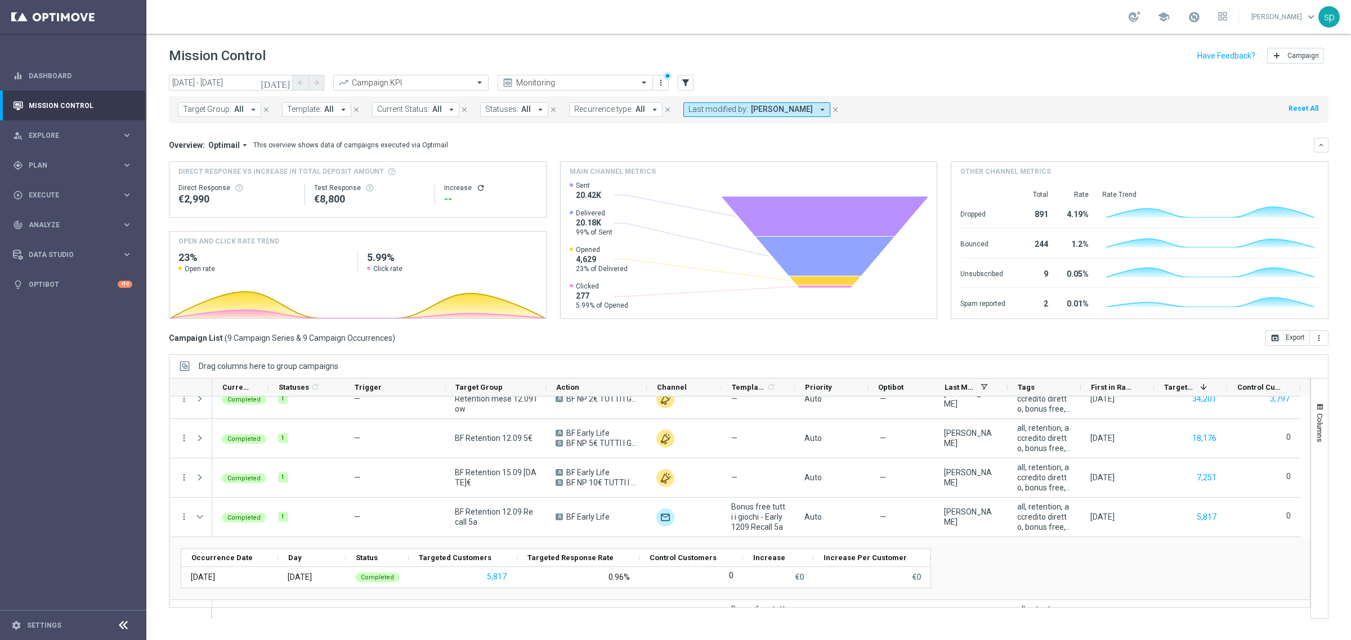
click at [318, 111] on span "Template:" at bounding box center [304, 110] width 34 height 10
click at [347, 183] on label "Bonus free tutti i giochi - Early 1209 Recall 5b" at bounding box center [366, 181] width 134 height 7
type input "Bonus free tutti i giochi - Early 1209 Recall 5b"
click at [521, 128] on mini-dashboard "Overview: Optimail arrow_drop_down This overview shows data of campaigns execut…" at bounding box center [748, 226] width 1159 height 207
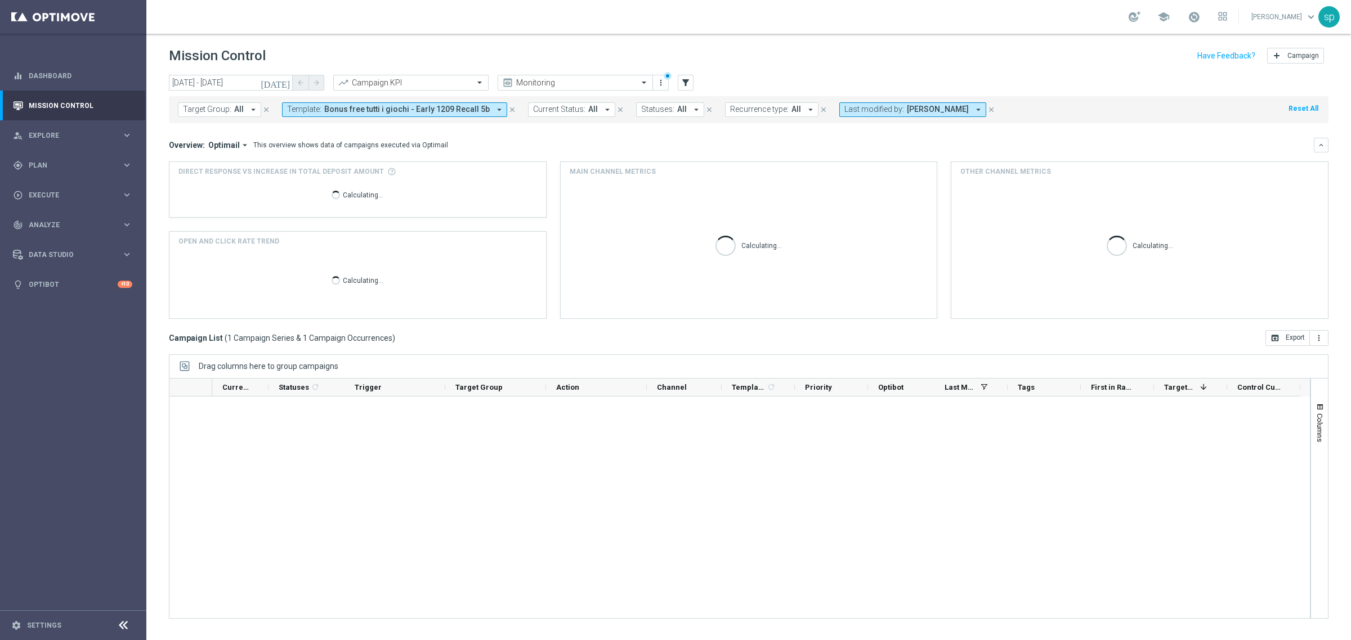
scroll to position [0, 0]
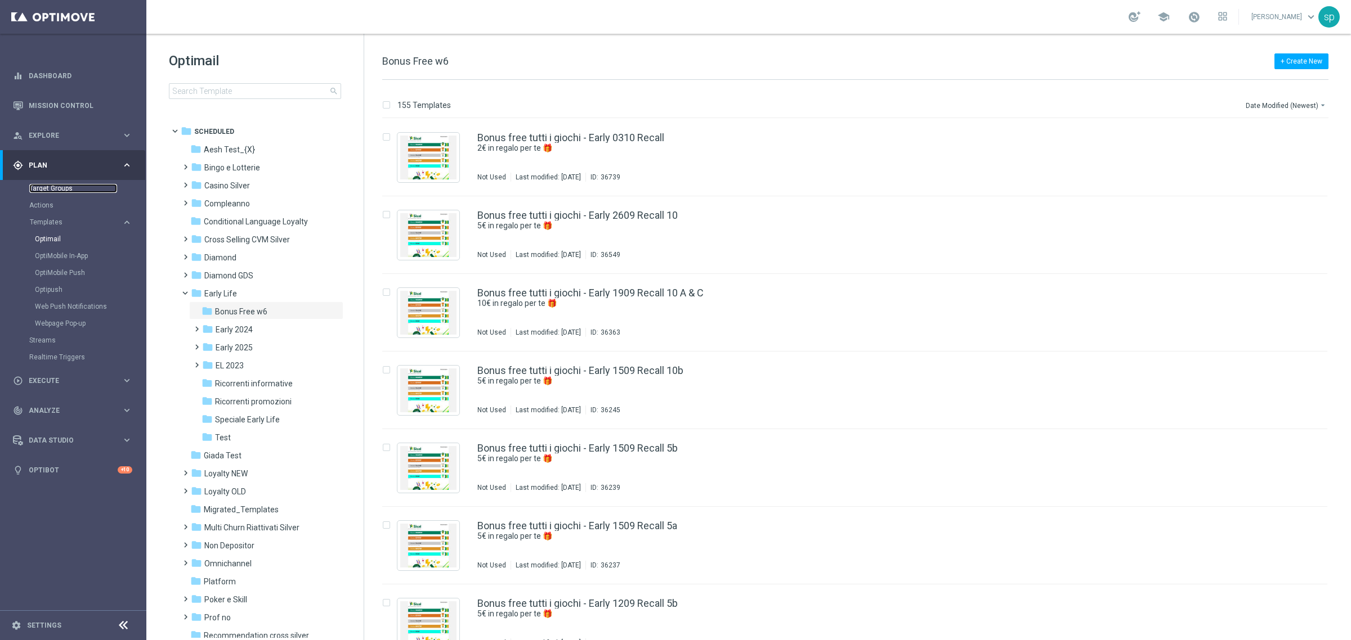
click at [53, 184] on link "Target Groups" at bounding box center [73, 188] width 88 height 9
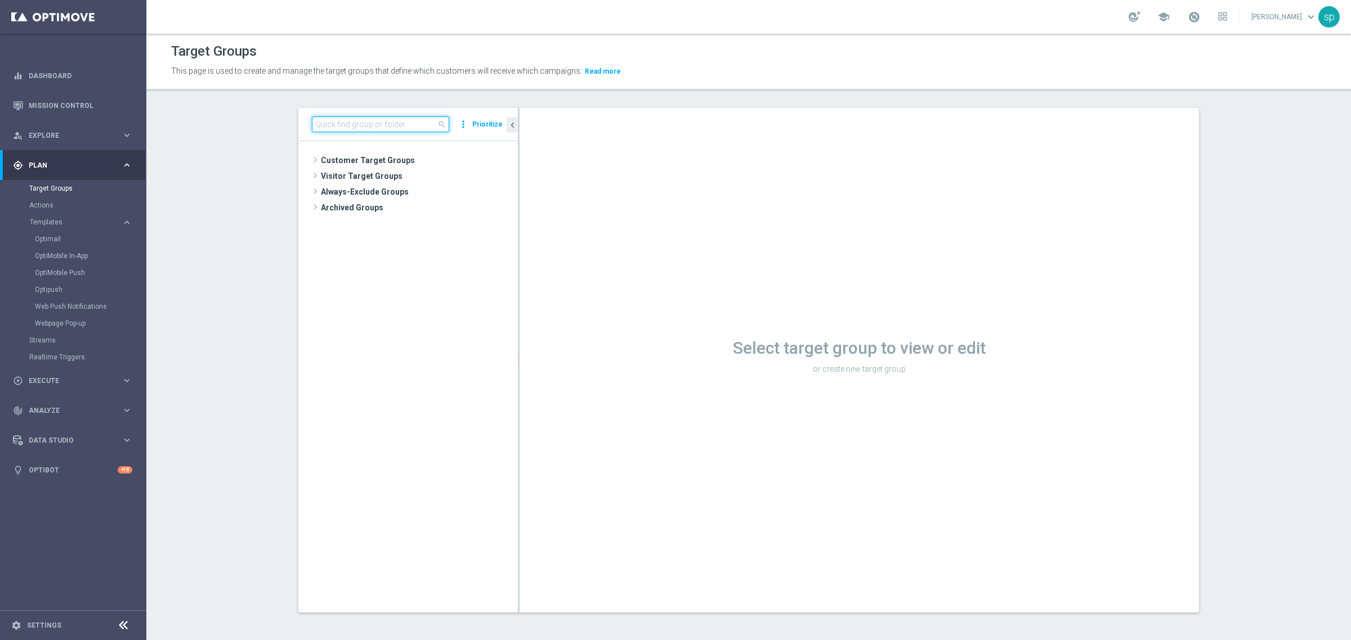
click at [333, 122] on input at bounding box center [380, 125] width 137 height 16
paste input "BF Retention 12.09 Recall 5a"
click at [407, 221] on span "BF Retention 12.09 Recall 5a" at bounding box center [434, 225] width 113 height 10
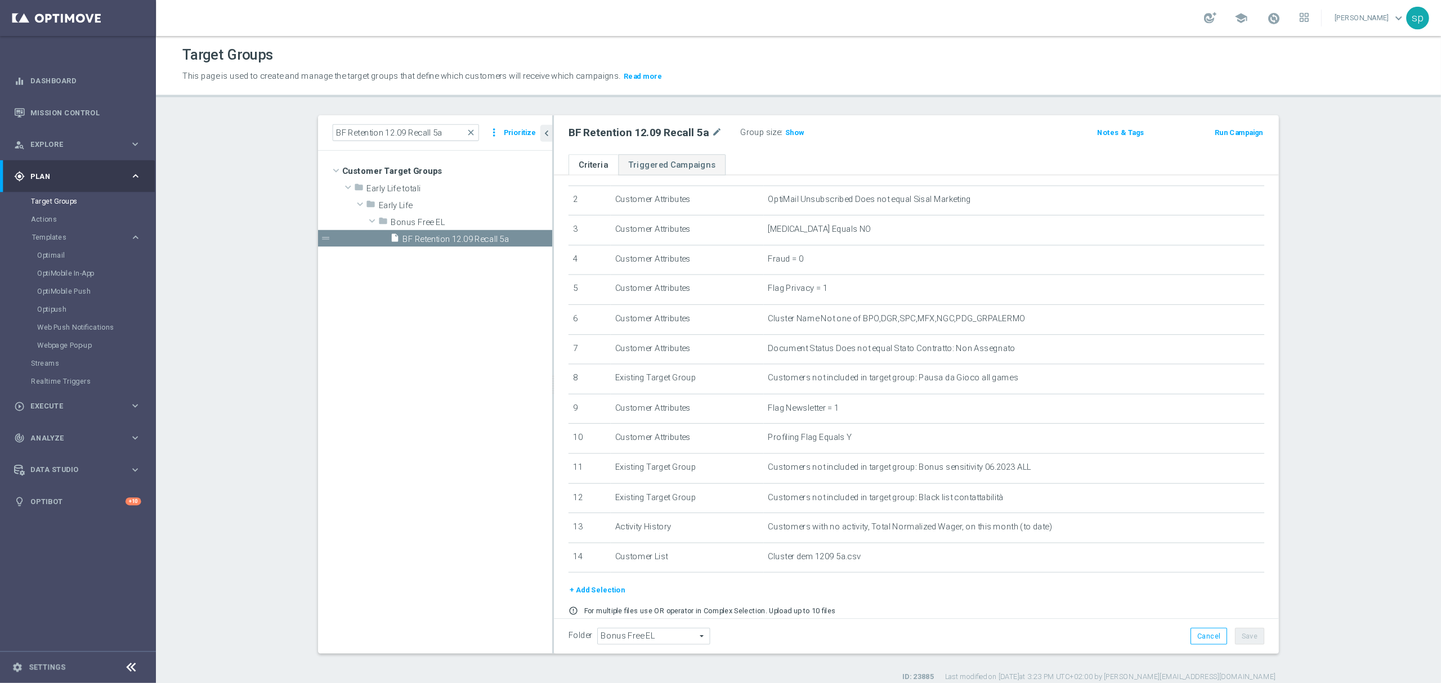
scroll to position [84, 0]
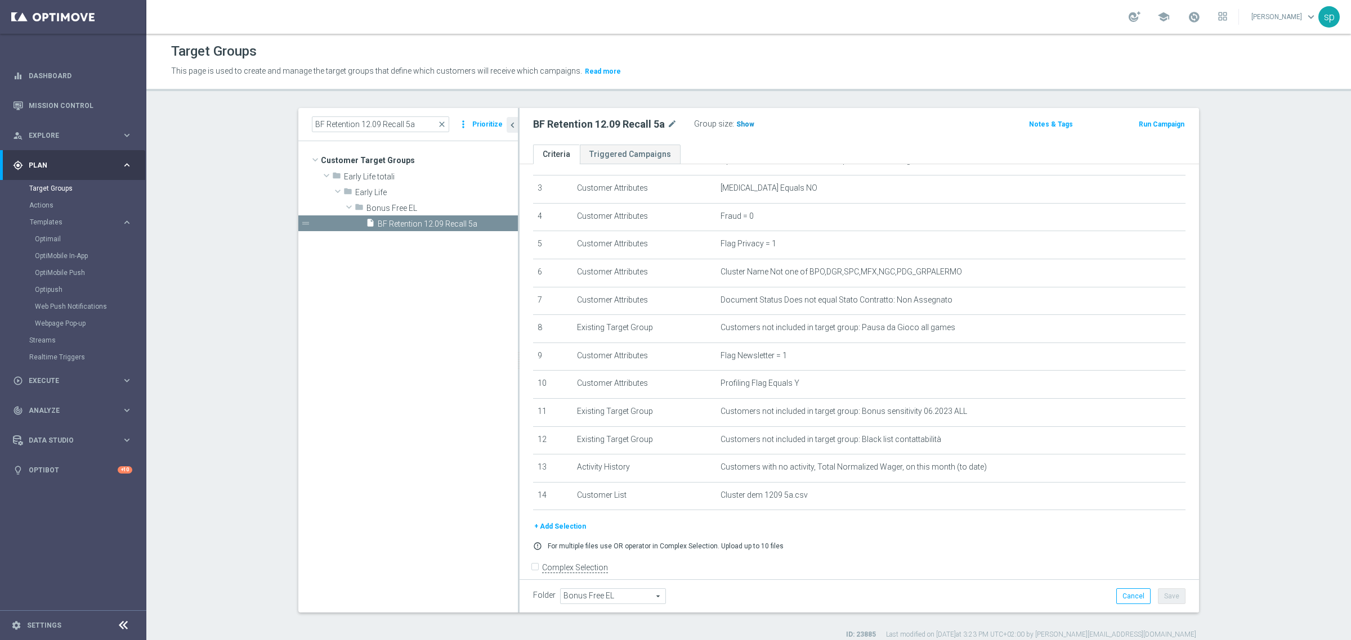
click at [736, 127] on span "Show" at bounding box center [745, 124] width 18 height 8
click at [737, 127] on span "5,454" at bounding box center [747, 125] width 20 height 11
drag, startPoint x: 423, startPoint y: 119, endPoint x: 355, endPoint y: 121, distance: 67.6
click at [355, 121] on input "BF Retention 12.09 Recall 5a" at bounding box center [380, 125] width 137 height 16
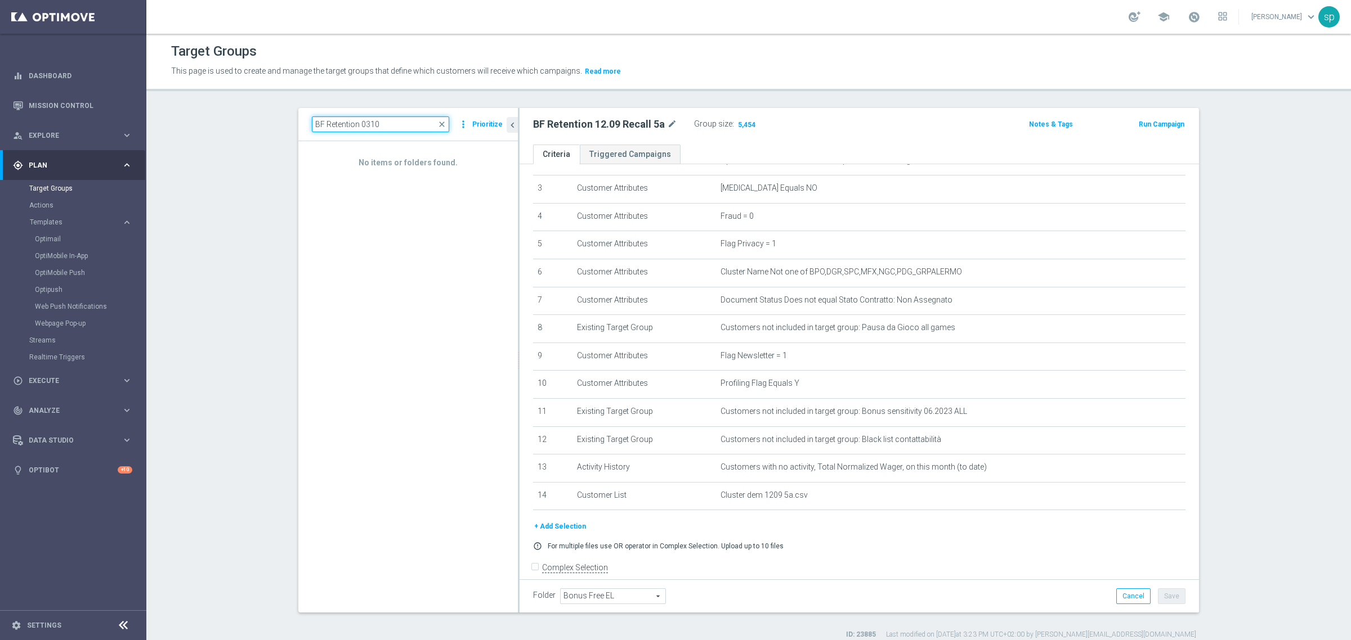
click at [363, 123] on input "BF Retention 0310" at bounding box center [380, 125] width 137 height 16
type input "BF Retention 03.10"
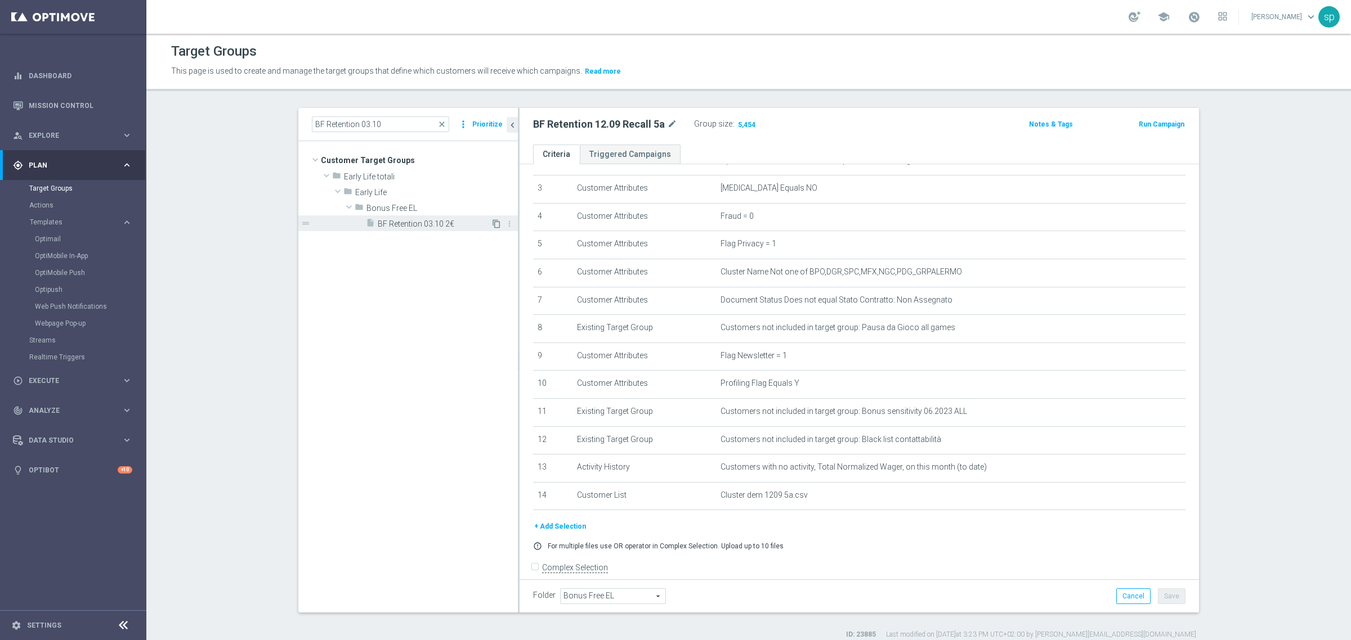
click at [492, 226] on icon "content_copy" at bounding box center [496, 224] width 9 height 9
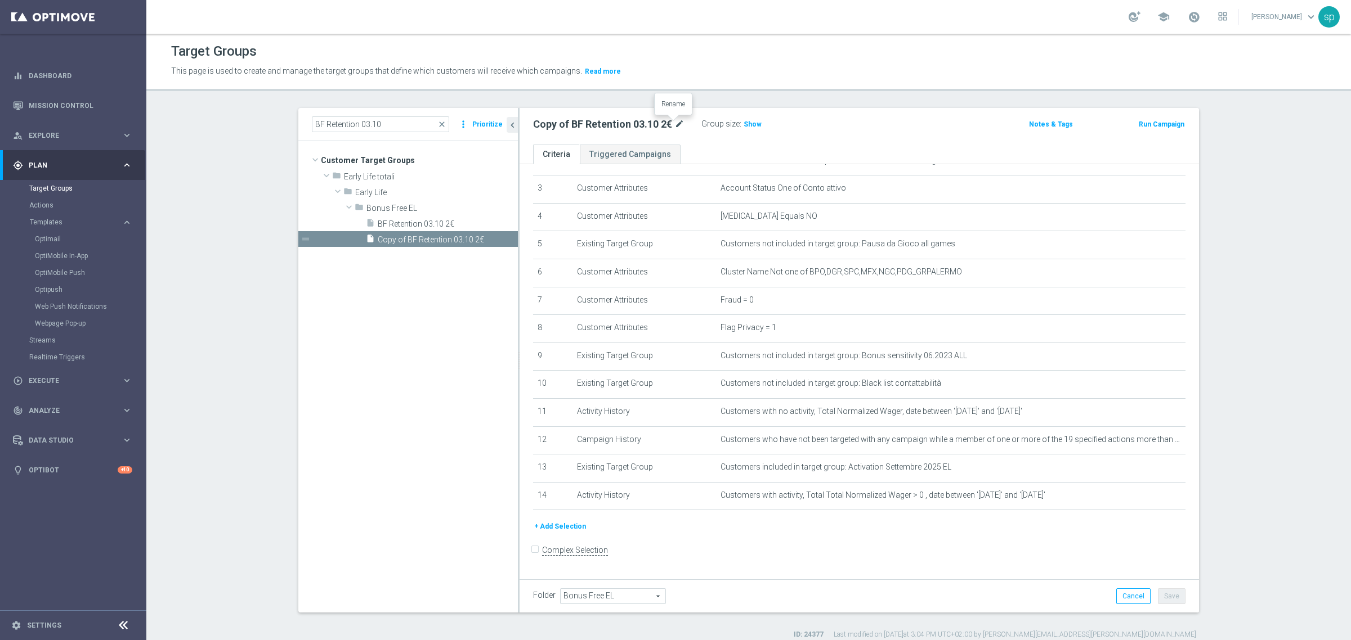
click at [677, 122] on icon "mode_edit" at bounding box center [679, 125] width 10 height 14
click at [652, 124] on input "Copy of BF Retention 03.10 2€" at bounding box center [609, 126] width 152 height 16
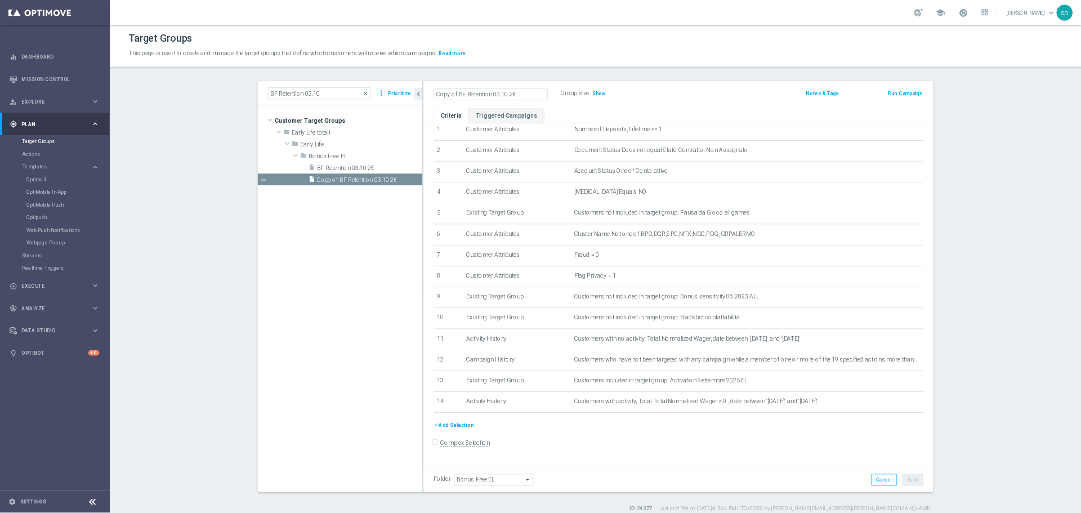
scroll to position [47, 0]
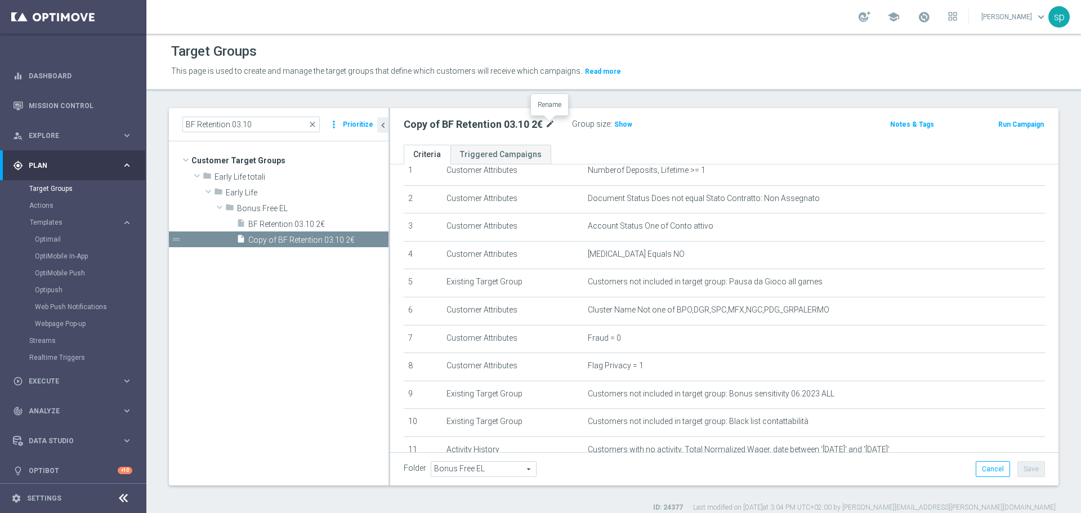
click at [552, 125] on icon "mode_edit" at bounding box center [550, 125] width 10 height 14
click at [523, 125] on input "Copy of BF Retention 03.10 2€" at bounding box center [480, 126] width 152 height 16
drag, startPoint x: 434, startPoint y: 125, endPoint x: 389, endPoint y: 125, distance: 45.6
click at [389, 125] on as-split "BF Retention 03.10 close more_vert Prioritize Customer Target Groups library_ad…" at bounding box center [613, 296] width 889 height 377
click at [532, 124] on input "BF Retention 03.10 2€_BF corto" at bounding box center [480, 126] width 152 height 16
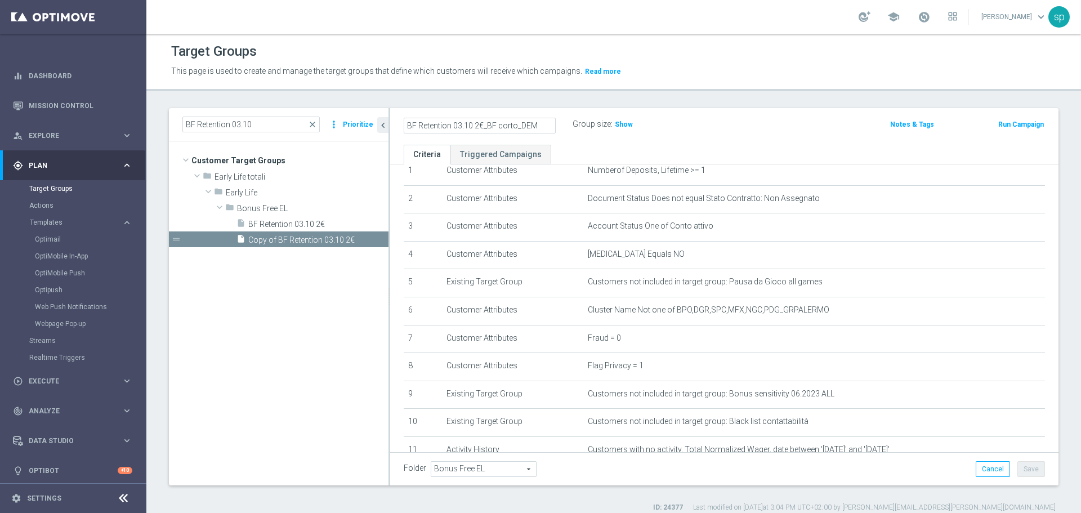
type input "BF Retention 03.10 2€_BF corto_DEM"
click at [577, 135] on div "BF Retention 03.10 2€_BF corto_DEM Group size : Show Notes & Tags Run Campaign" at bounding box center [724, 126] width 668 height 37
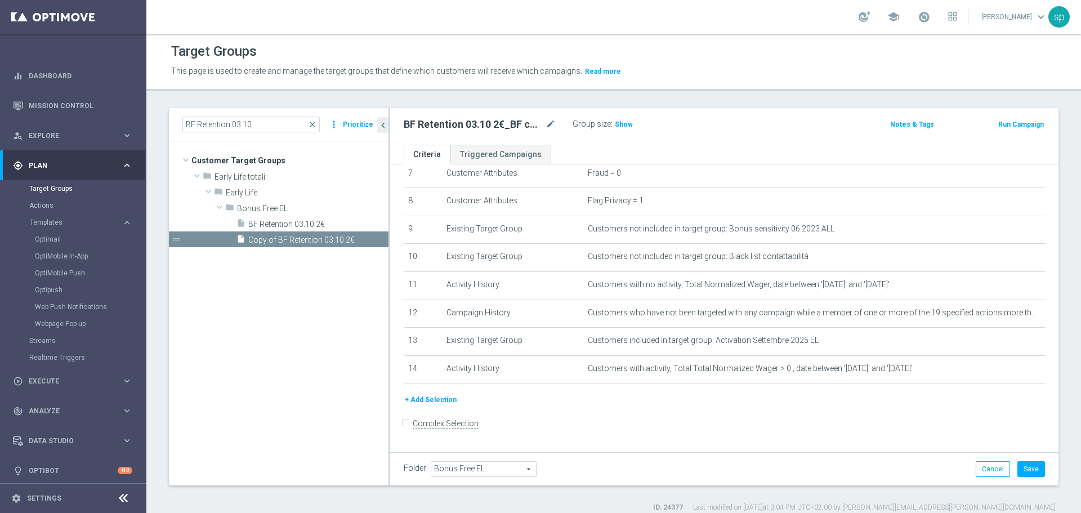
scroll to position [214, 0]
click at [430, 401] on button "+ Add Selection" at bounding box center [431, 397] width 54 height 12
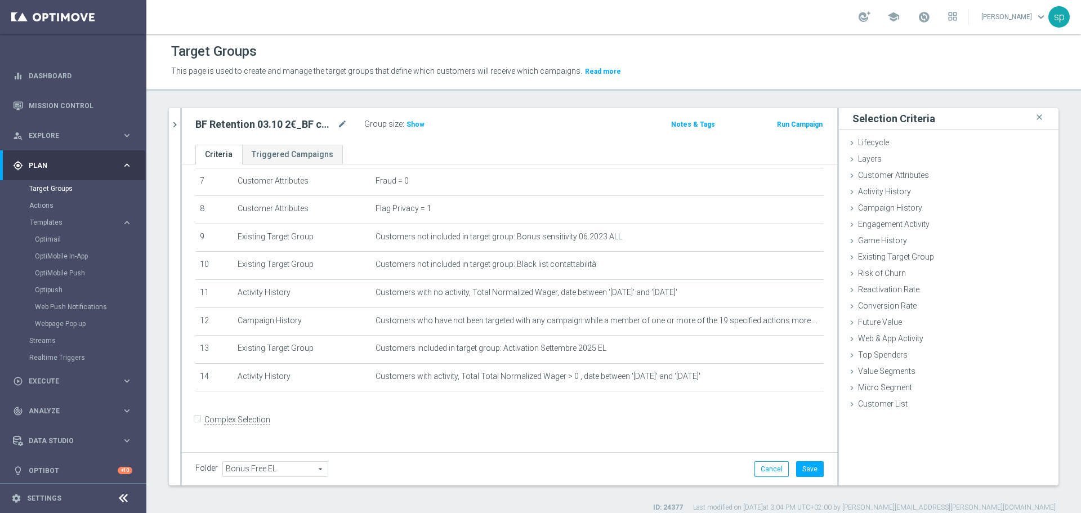
scroll to position [202, 0]
click at [908, 174] on span "Customer Attributes" at bounding box center [893, 175] width 71 height 9
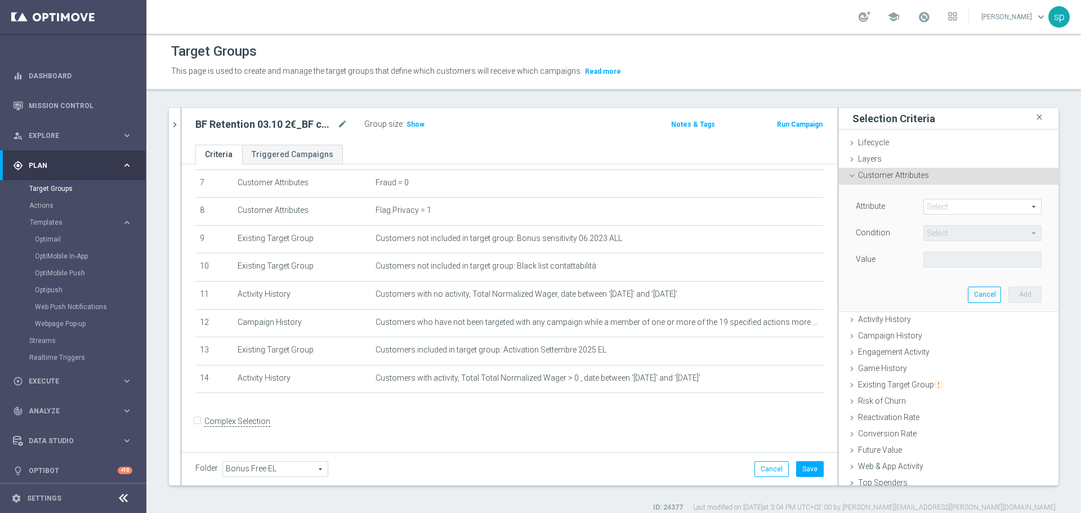
click at [940, 210] on span at bounding box center [982, 206] width 117 height 15
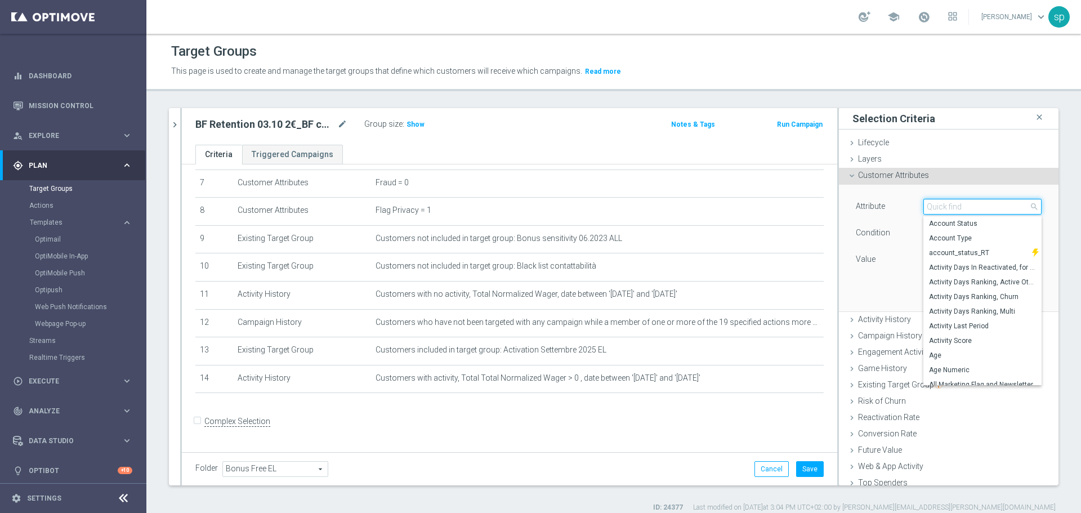
click at [940, 210] on input "search" at bounding box center [982, 207] width 118 height 16
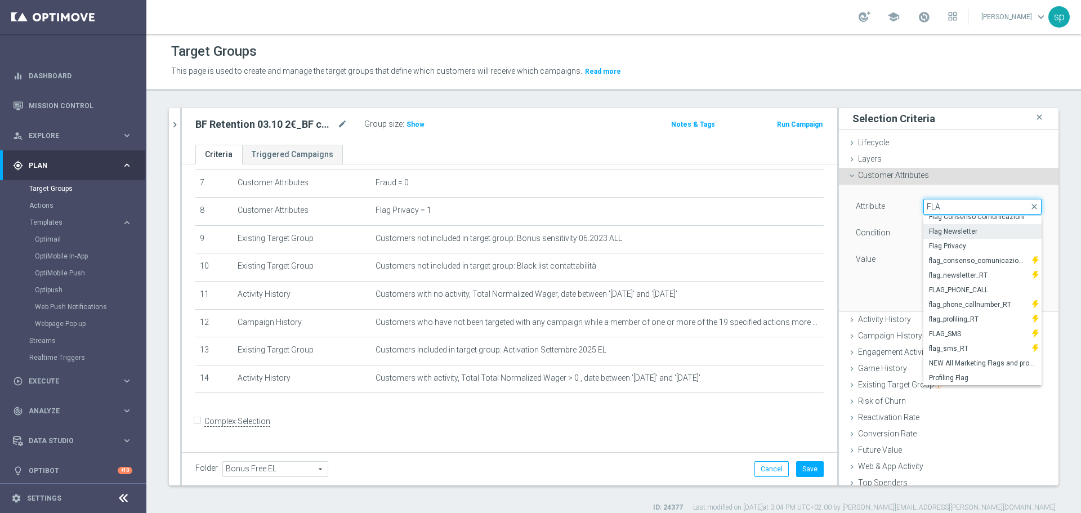
type input "FLA"
click at [974, 227] on span "Flag Newsletter" at bounding box center [982, 231] width 107 height 9
type input "Flag Newsletter"
type input "="
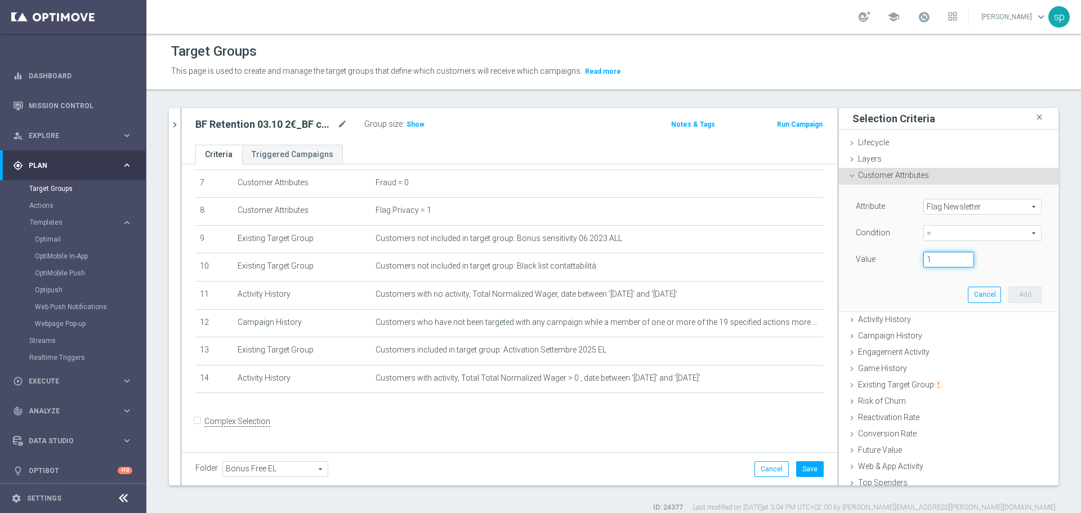
type input "1"
click at [953, 256] on input "1" at bounding box center [948, 260] width 51 height 16
click at [1008, 299] on button "Add" at bounding box center [1024, 294] width 33 height 16
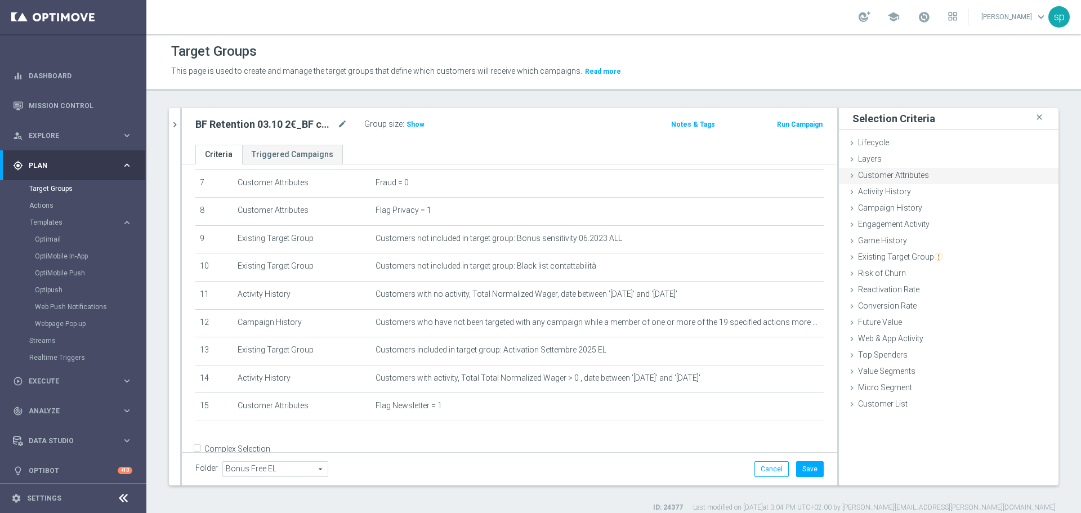
click at [908, 178] on span "Customer Attributes" at bounding box center [893, 175] width 71 height 9
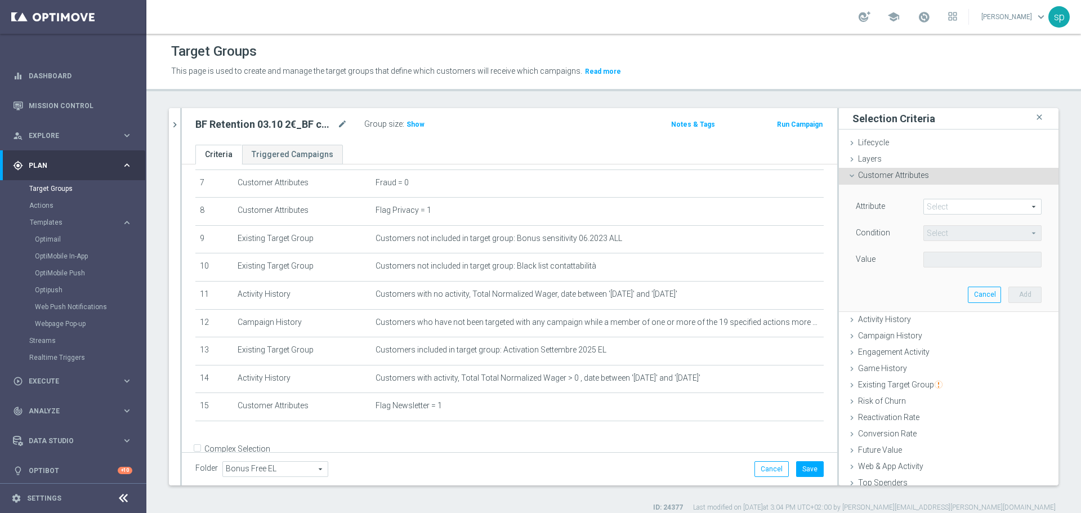
click at [951, 200] on span at bounding box center [982, 206] width 117 height 15
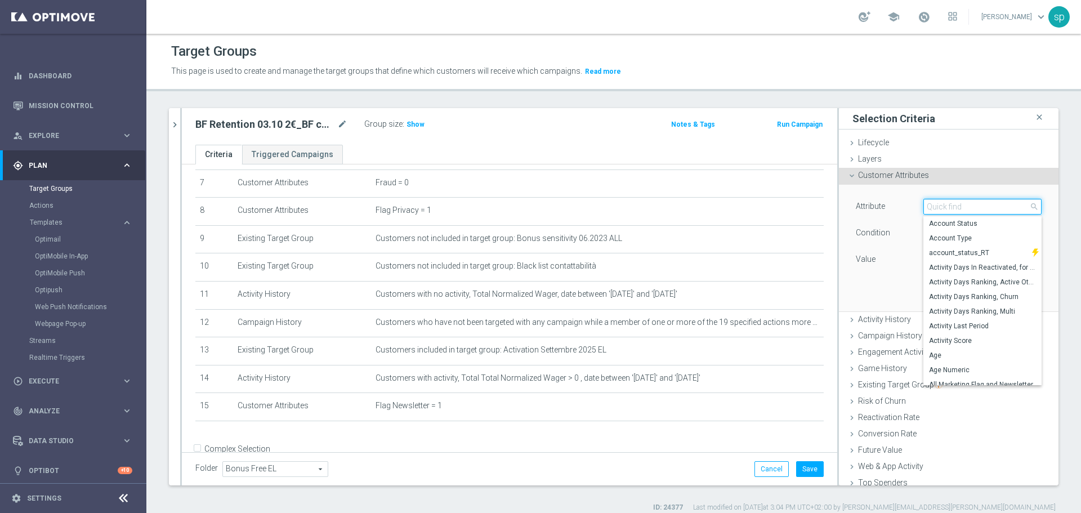
click at [951, 200] on input "search" at bounding box center [982, 207] width 118 height 16
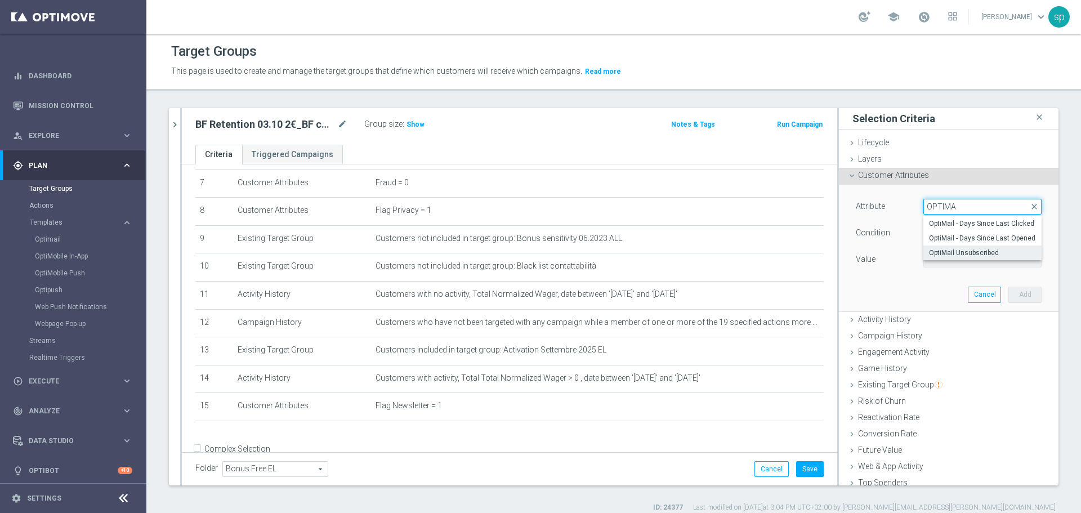
type input "OPTIMA"
click at [977, 246] on label "OptiMail Unsubscribed" at bounding box center [982, 252] width 118 height 15
type input "OptiMail Unsubscribed"
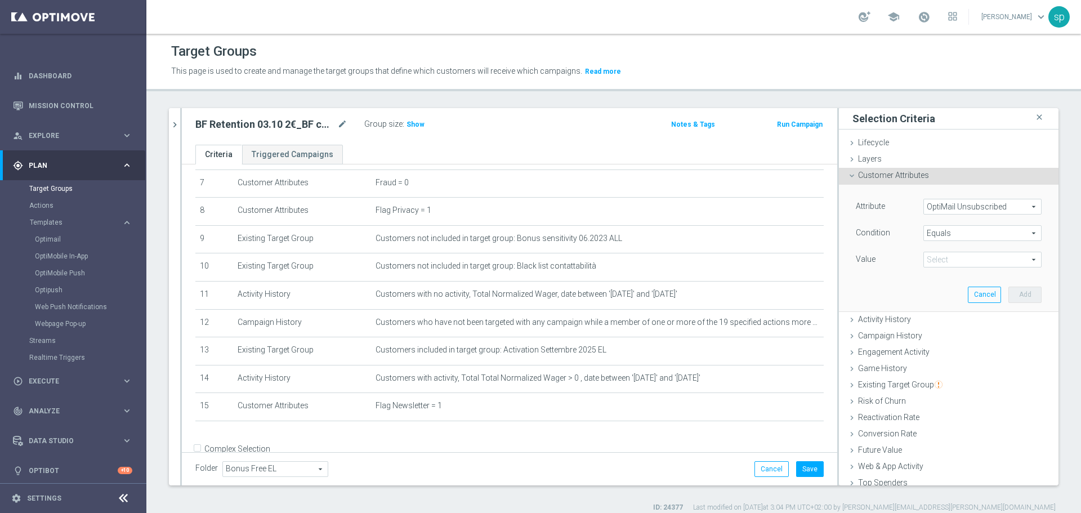
click at [950, 227] on span "Equals" at bounding box center [982, 233] width 117 height 15
click at [976, 292] on span "Does not equal" at bounding box center [982, 293] width 107 height 9
type input "Does not equal"
click at [966, 258] on span at bounding box center [982, 259] width 117 height 15
click at [958, 271] on label "Sisal Marketing" at bounding box center [982, 276] width 118 height 15
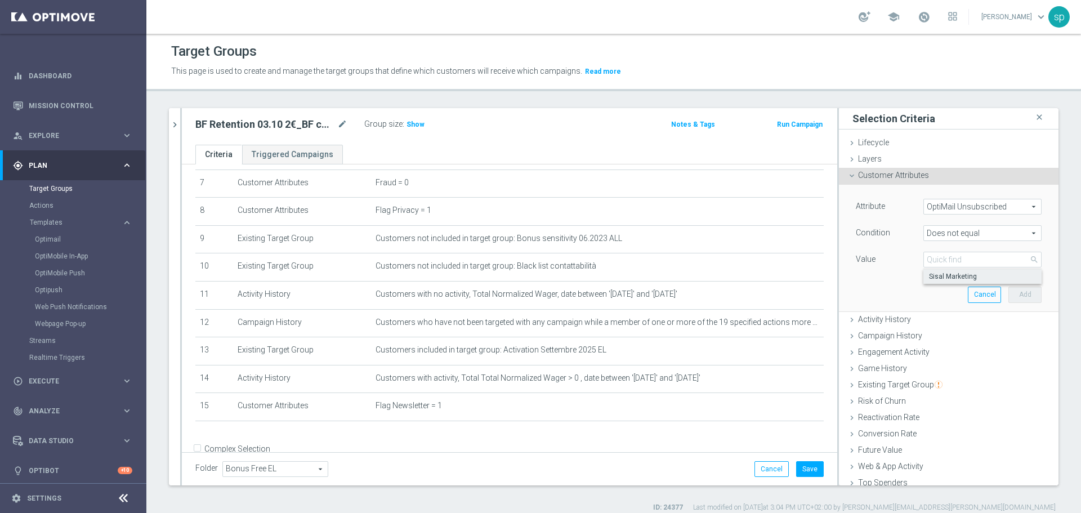
type input "Sisal Marketing"
click at [1008, 292] on button "Add" at bounding box center [1024, 294] width 33 height 16
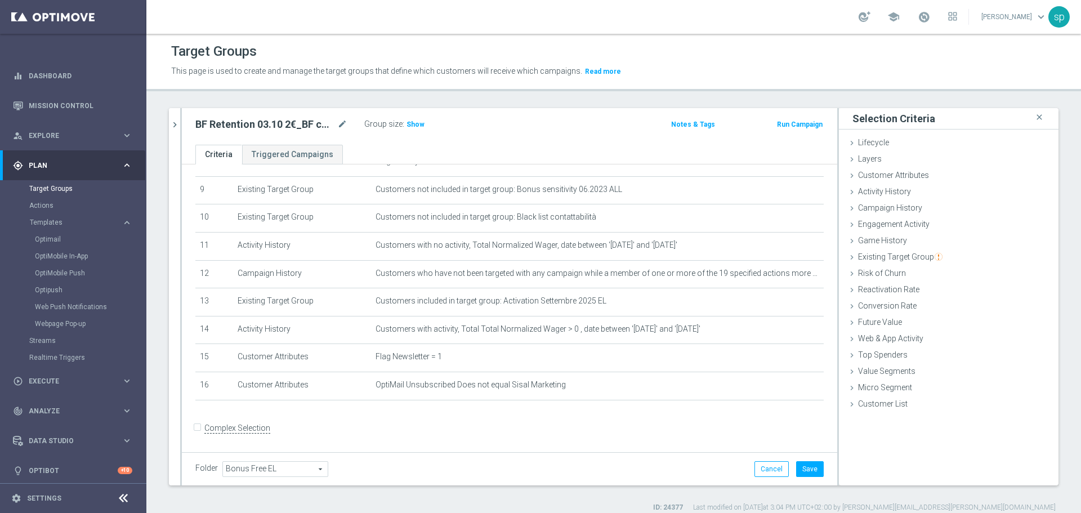
scroll to position [259, 0]
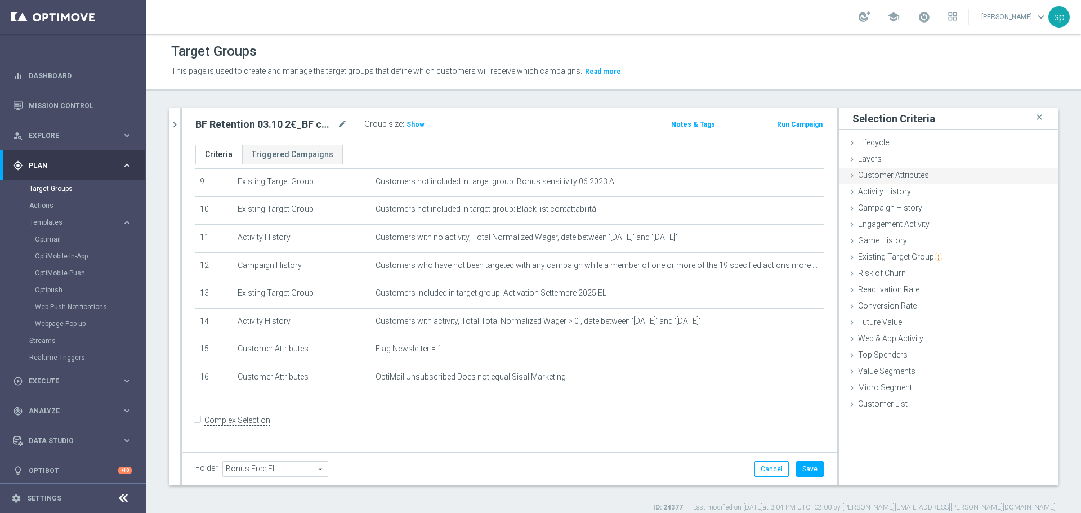
click at [915, 174] on span "Customer Attributes" at bounding box center [893, 175] width 71 height 9
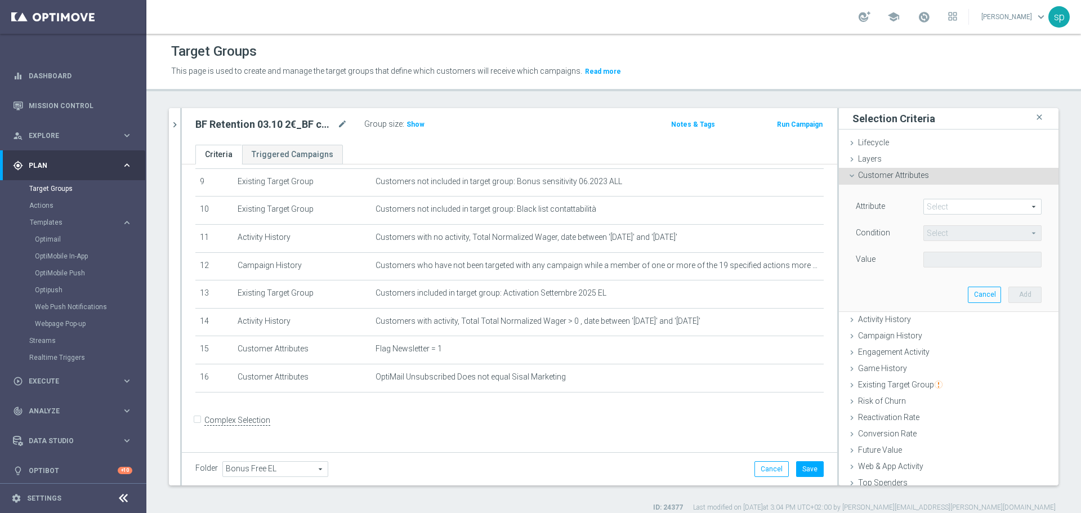
click at [948, 207] on span at bounding box center [982, 206] width 117 height 15
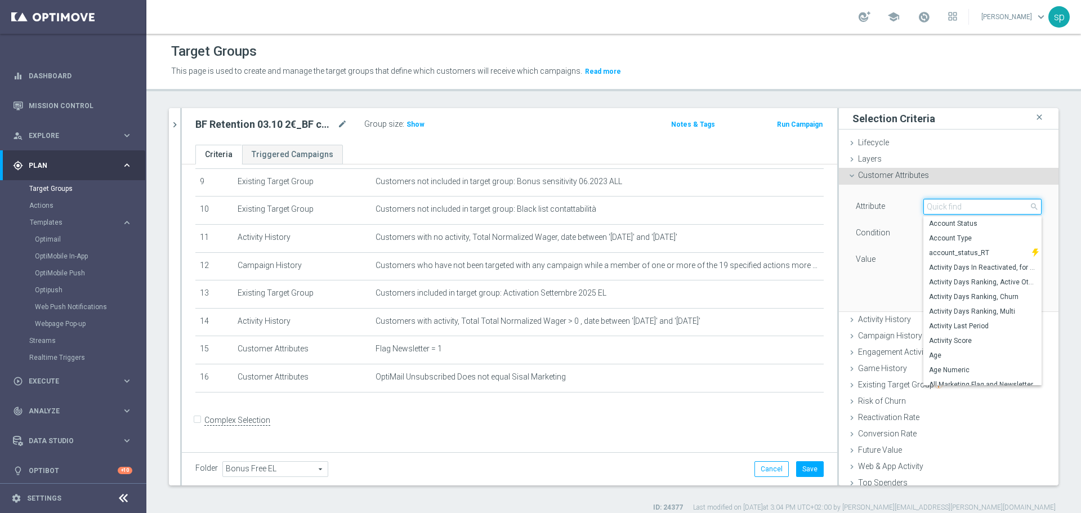
click at [923, 204] on input "search" at bounding box center [982, 207] width 118 height 16
type input "PROF"
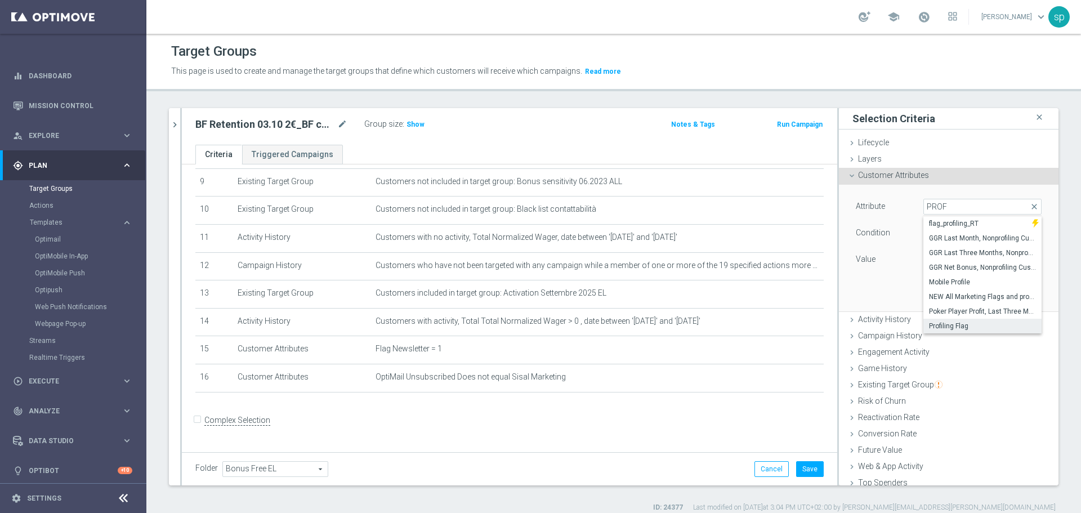
click at [960, 321] on span "Profiling Flag" at bounding box center [982, 325] width 107 height 9
type input "Profiling Flag"
type input "Equals"
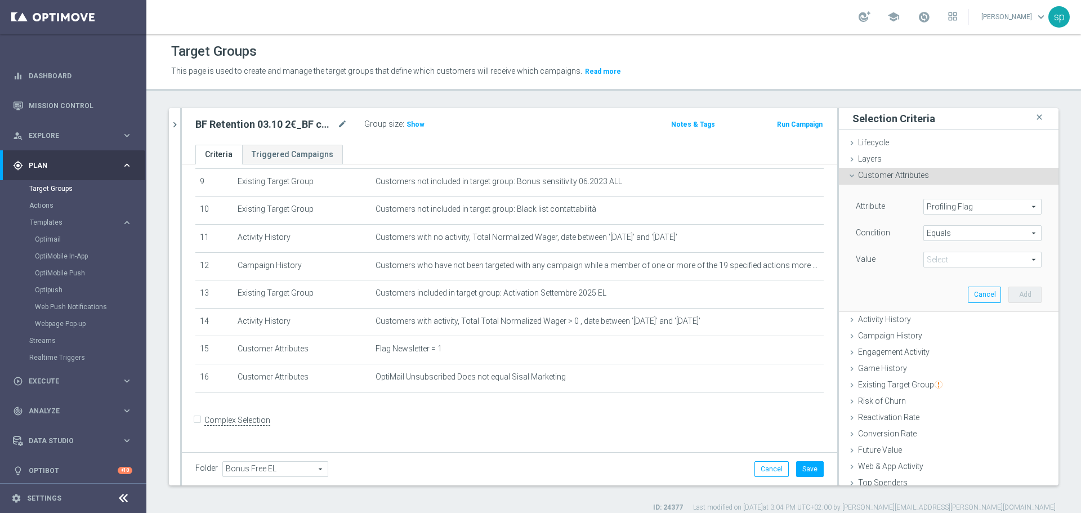
click at [961, 257] on span at bounding box center [982, 259] width 117 height 15
click at [952, 321] on span "Y" at bounding box center [982, 320] width 107 height 9
type input "Y"
click at [1010, 295] on button "Add" at bounding box center [1024, 294] width 33 height 16
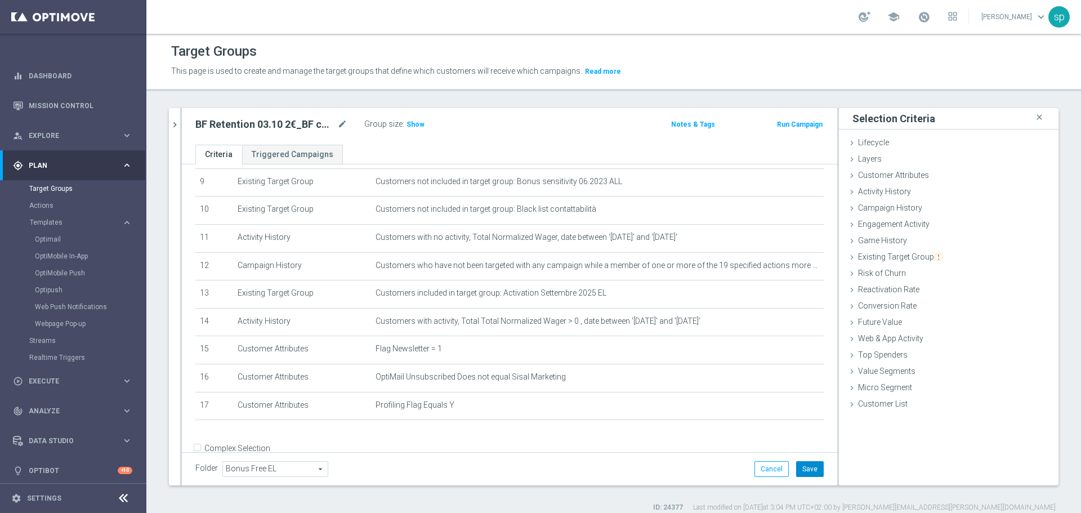
click at [800, 465] on button "Save" at bounding box center [810, 469] width 28 height 16
click at [412, 126] on span "Show" at bounding box center [415, 124] width 18 height 8
click at [172, 122] on icon "chevron_right" at bounding box center [174, 124] width 11 height 11
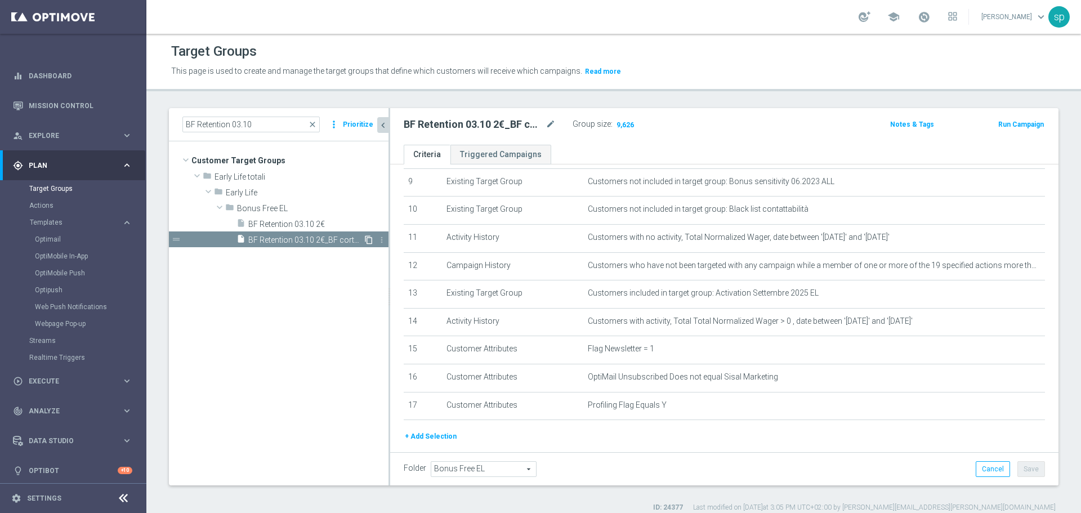
click at [369, 238] on icon "content_copy" at bounding box center [368, 239] width 9 height 9
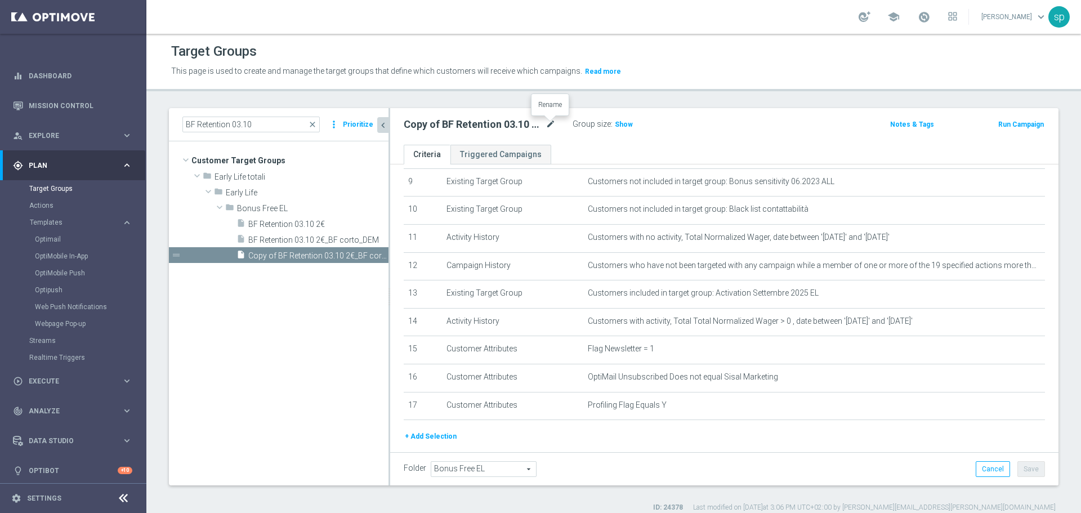
click at [548, 121] on icon "mode_edit" at bounding box center [550, 125] width 10 height 14
click at [530, 126] on input "Copy of BF Retention 03.10 2€_BF corto_DEM" at bounding box center [480, 126] width 152 height 16
click at [530, 126] on input "Copy of BF Retention 03.10 2€_BF oL_DEM" at bounding box center [480, 126] width 152 height 16
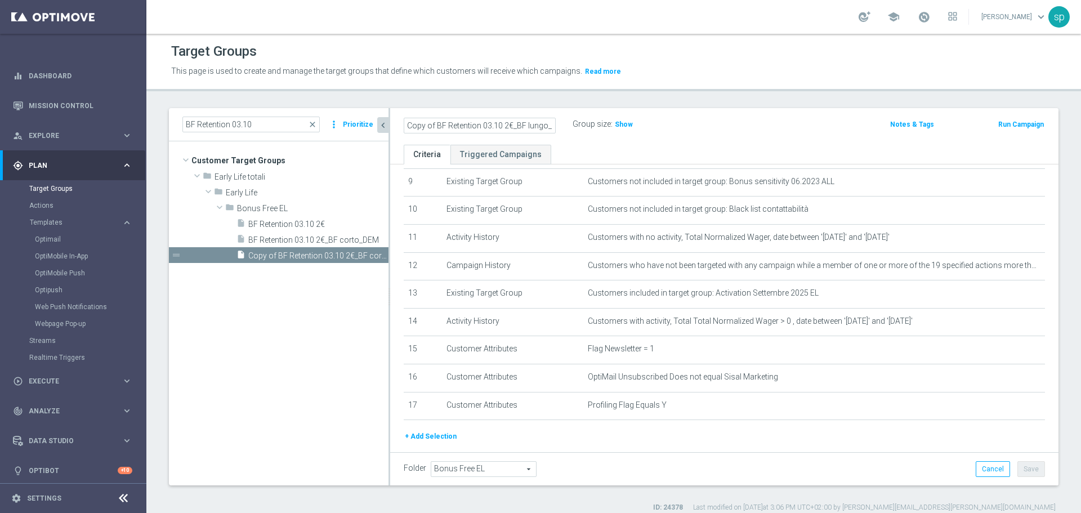
click at [437, 123] on input "Copy of BF Retention 03.10 2€_BF lungo_DEM" at bounding box center [480, 126] width 152 height 16
type input "BF Retention 03.10 2€_BF lungo_DEM"
click at [695, 135] on div "BF Retention 03.10 2€_BF lungo_DEM Group size : Show Notes & Tags Run Campaign" at bounding box center [724, 126] width 668 height 37
click at [1025, 465] on button "Save" at bounding box center [1031, 469] width 28 height 16
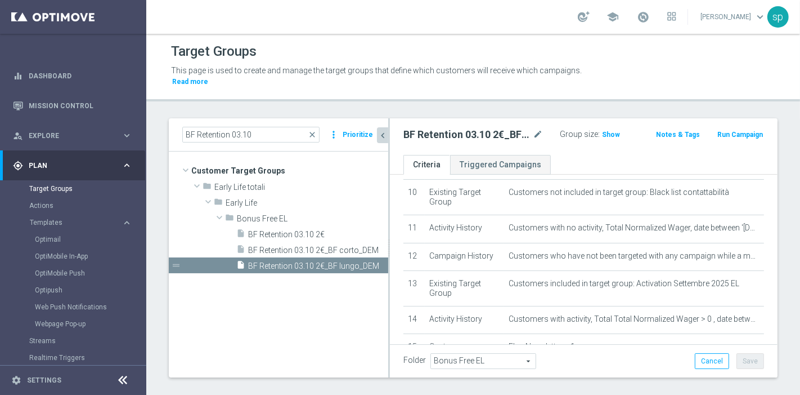
scroll to position [352, 0]
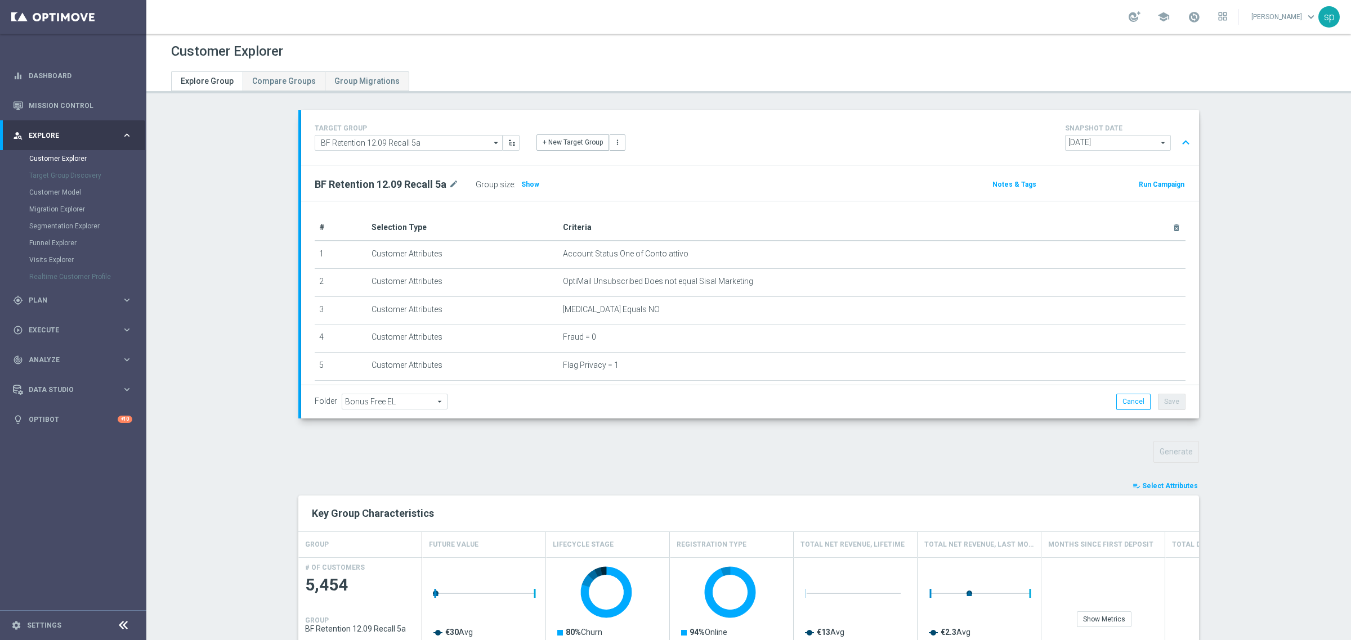
click at [1161, 483] on span "Select Attributes" at bounding box center [1170, 486] width 56 height 8
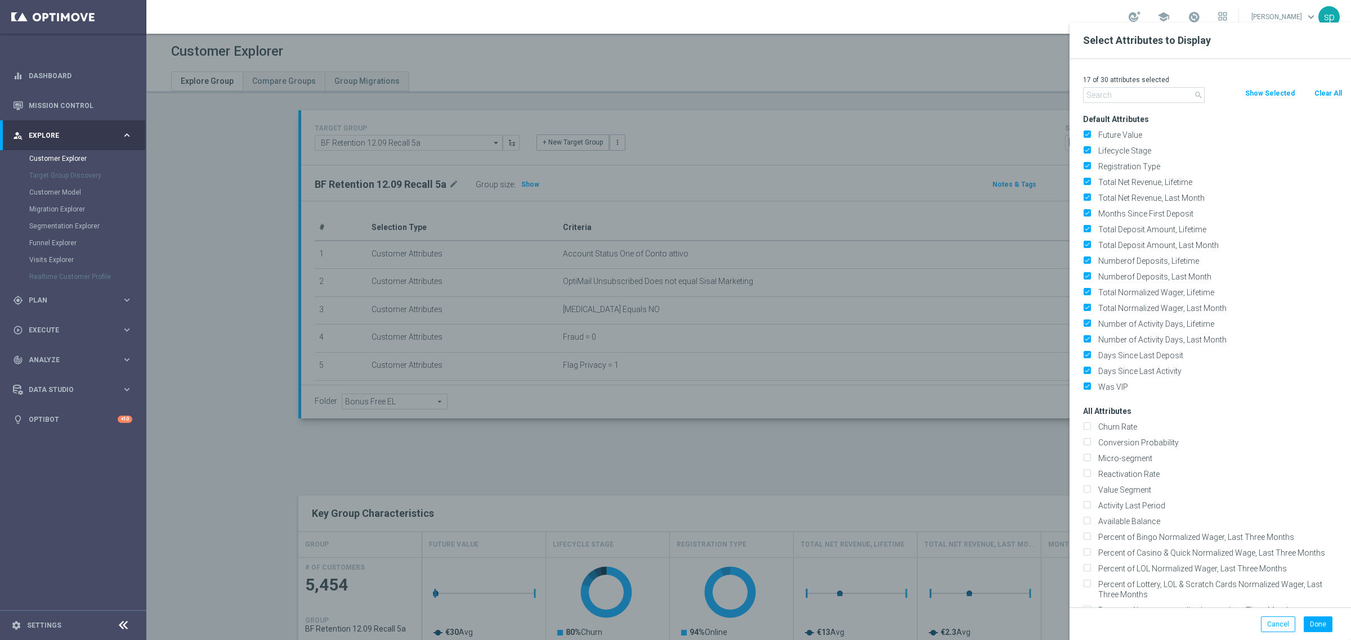
click at [1337, 88] on button "Clear All" at bounding box center [1328, 93] width 30 height 12
checkbox input "false"
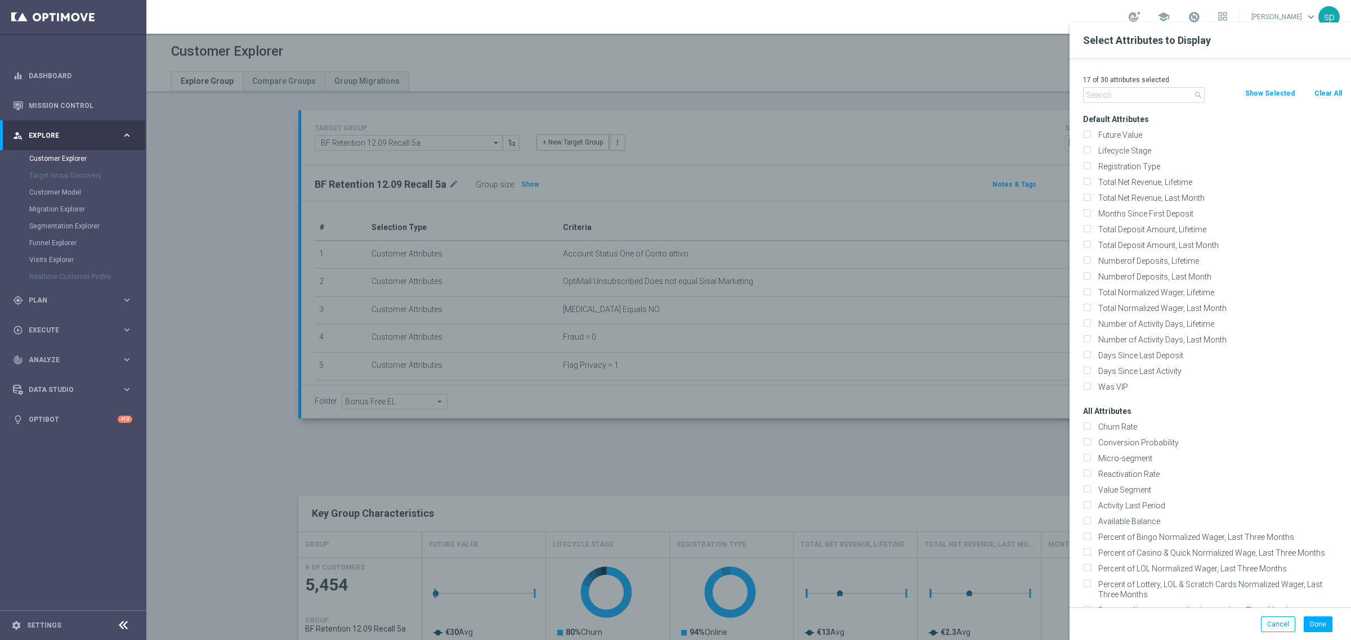
checkbox input "false"
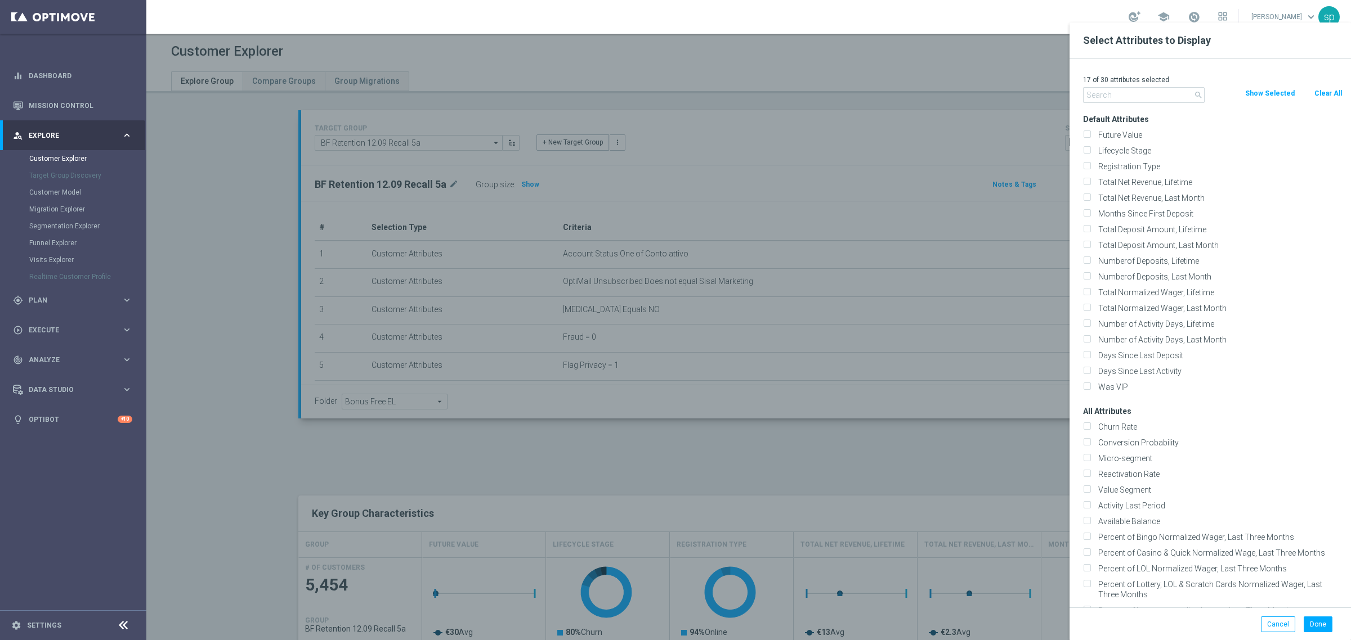
checkbox input "false"
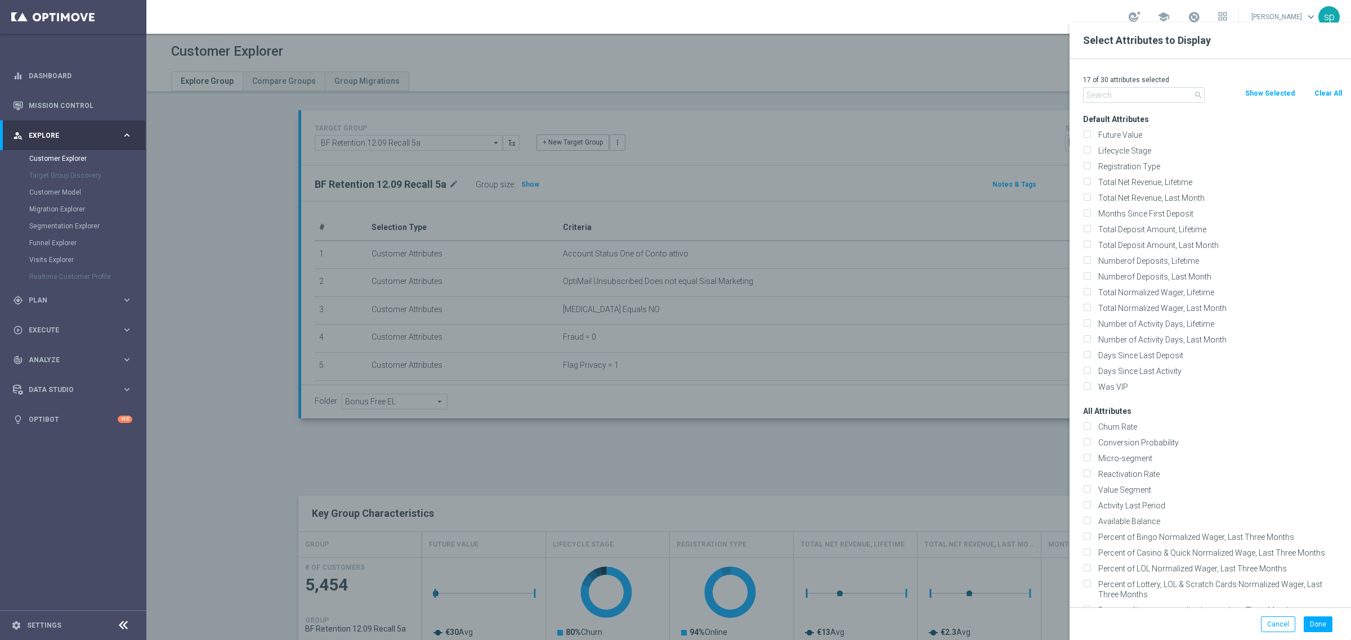
checkbox input "false"
click at [1108, 94] on input "text" at bounding box center [1144, 95] width 122 height 16
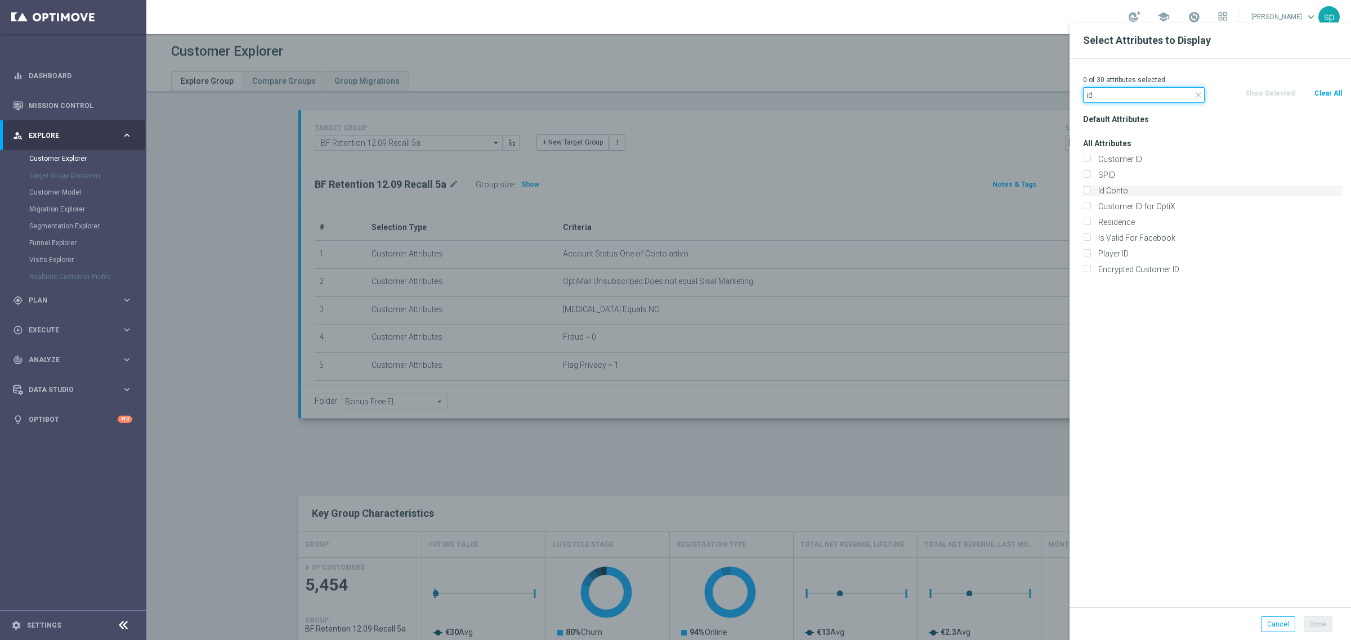
type input "id"
click at [1125, 189] on label "Id Conto" at bounding box center [1218, 191] width 248 height 10
click at [1090, 189] on input "Id Conto" at bounding box center [1086, 192] width 7 height 7
checkbox input "true"
click at [1320, 623] on button "Done" at bounding box center [1317, 625] width 29 height 16
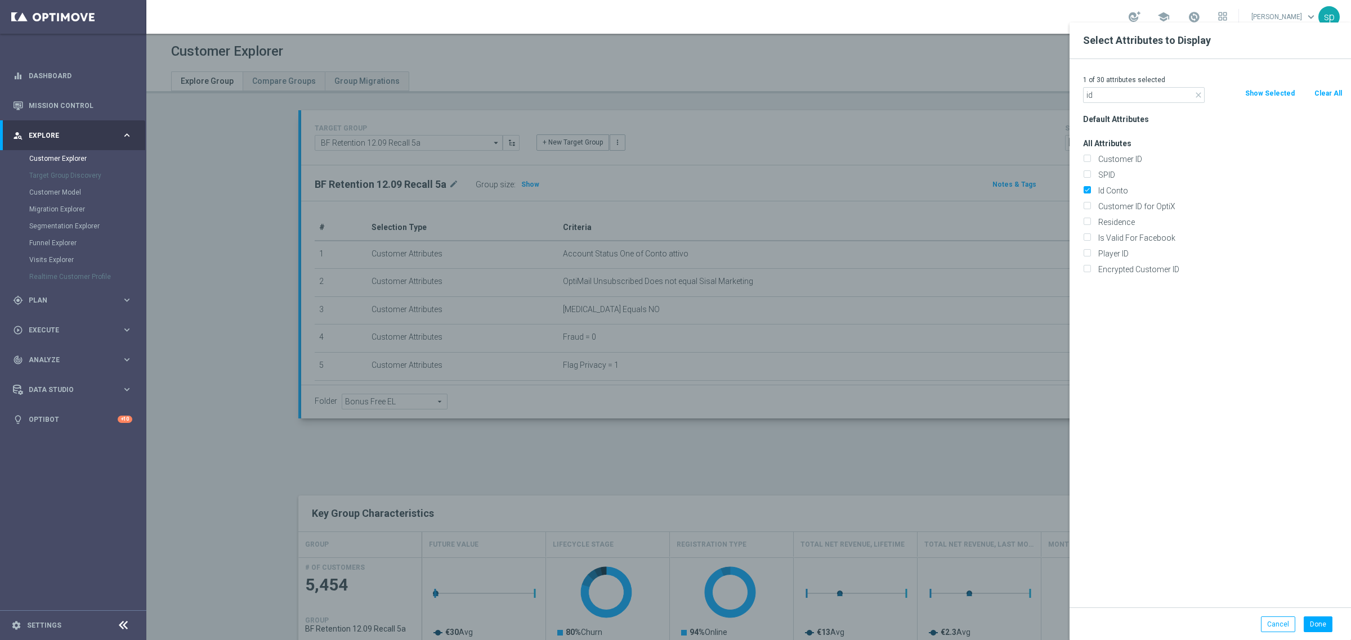
type input "Search"
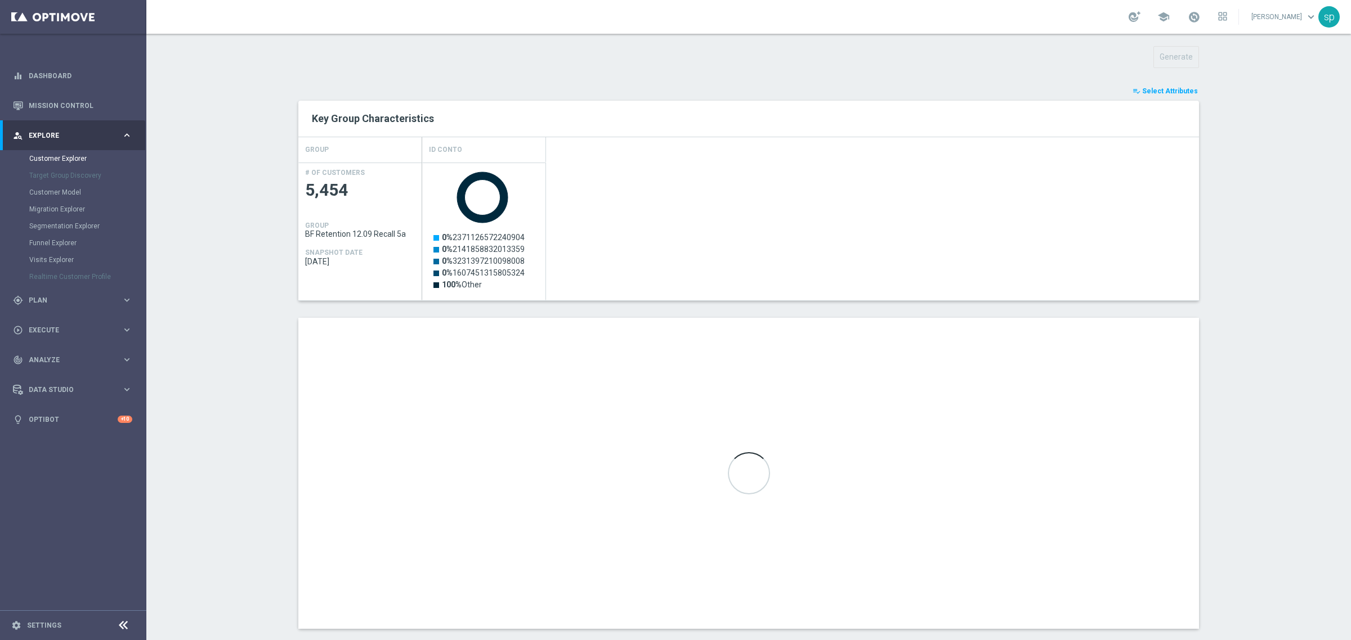
scroll to position [413, 0]
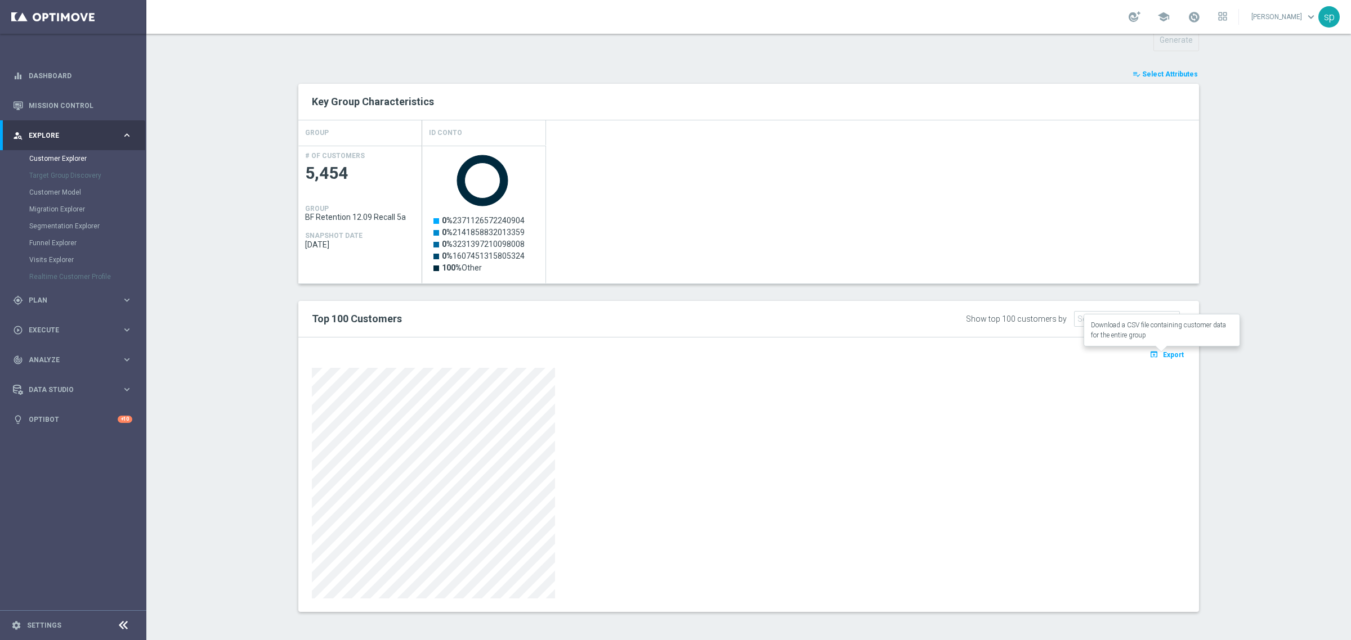
click at [1167, 357] on span "Export" at bounding box center [1173, 355] width 21 height 8
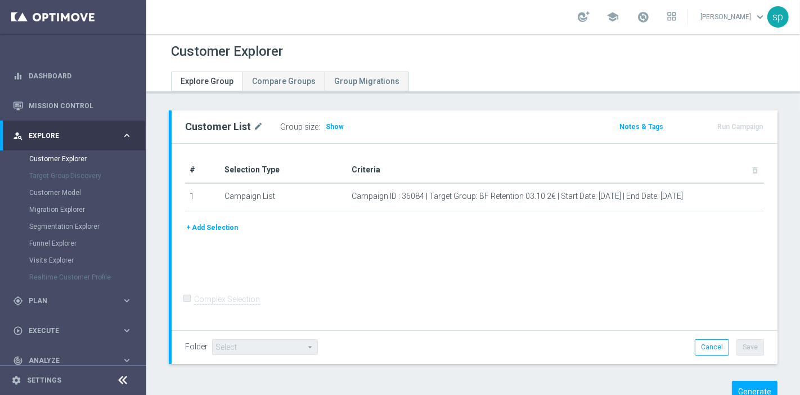
scroll to position [25, 0]
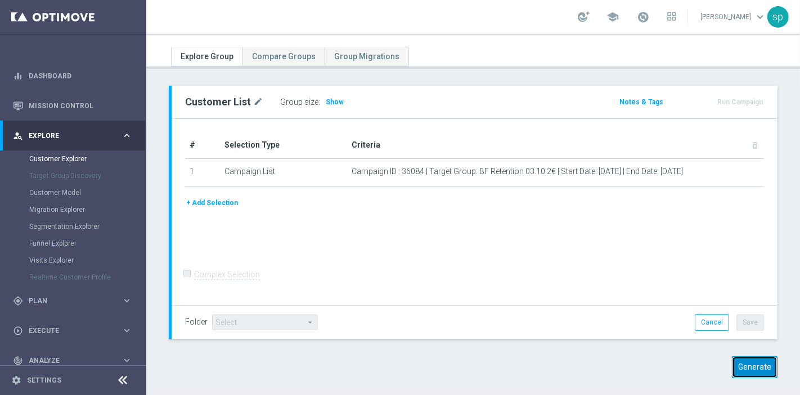
click at [749, 368] on button "Generate" at bounding box center [755, 367] width 46 height 22
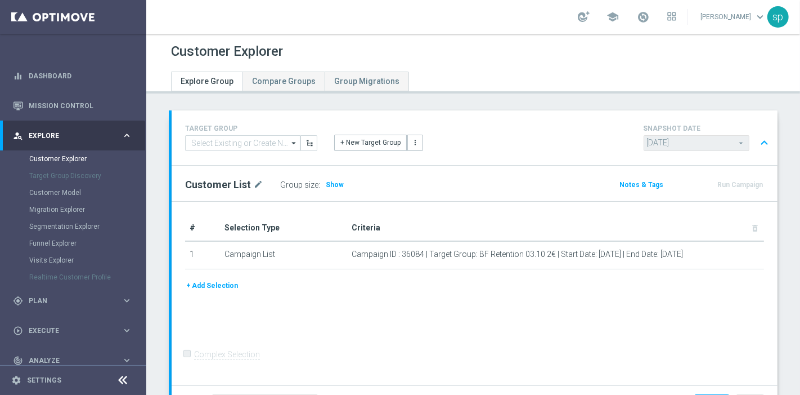
scroll to position [315, 0]
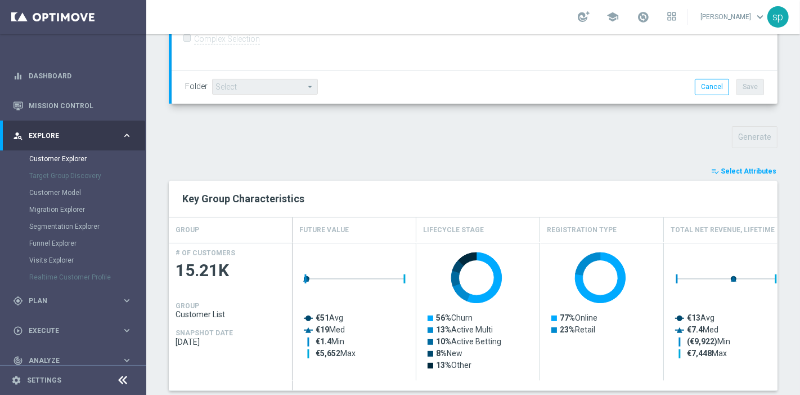
click at [744, 168] on span "Select Attributes" at bounding box center [749, 171] width 56 height 8
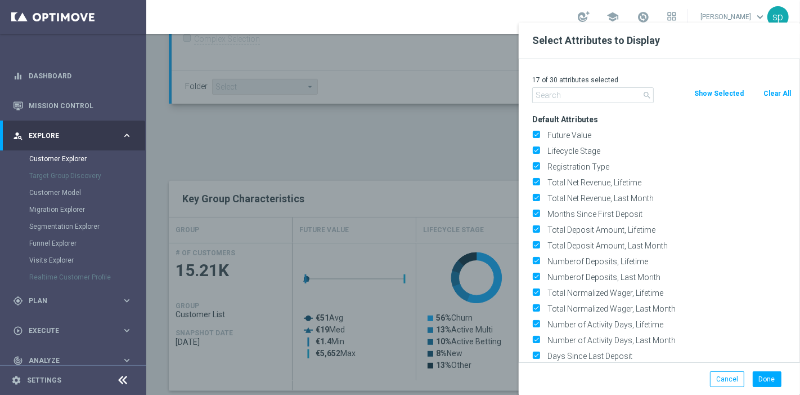
click at [776, 96] on button "Clear All" at bounding box center [778, 93] width 30 height 12
checkbox input "false"
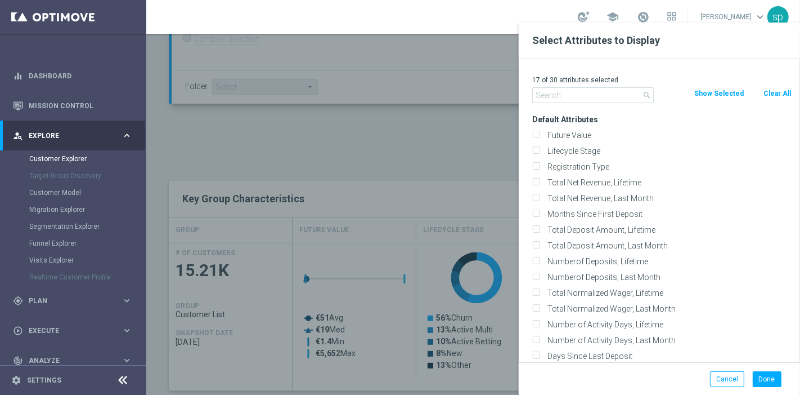
checkbox input "false"
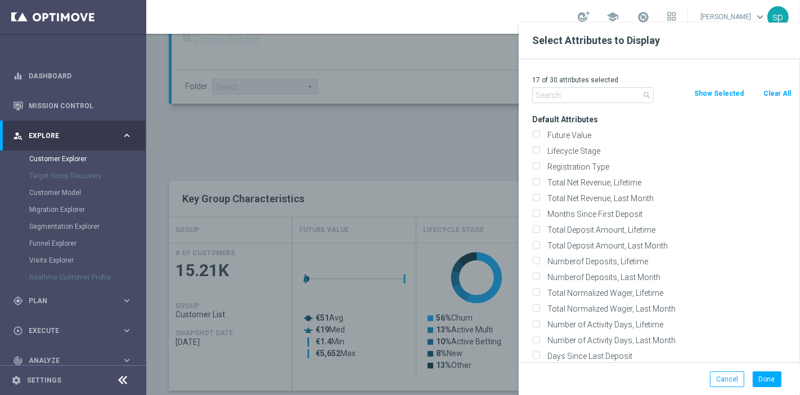
checkbox input "false"
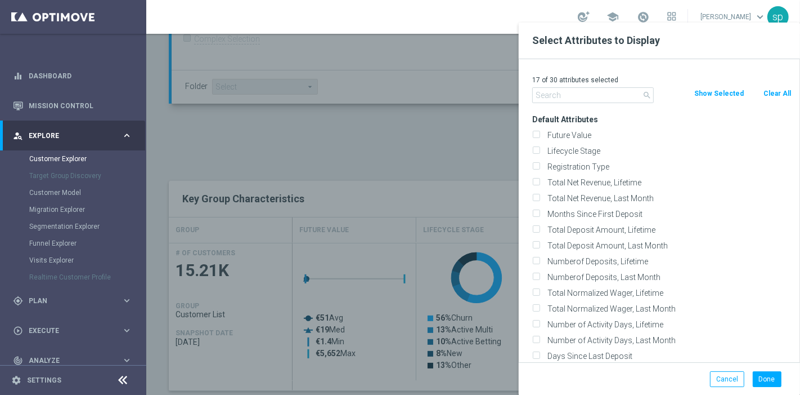
checkbox input "false"
click at [575, 97] on input "text" at bounding box center [593, 95] width 122 height 16
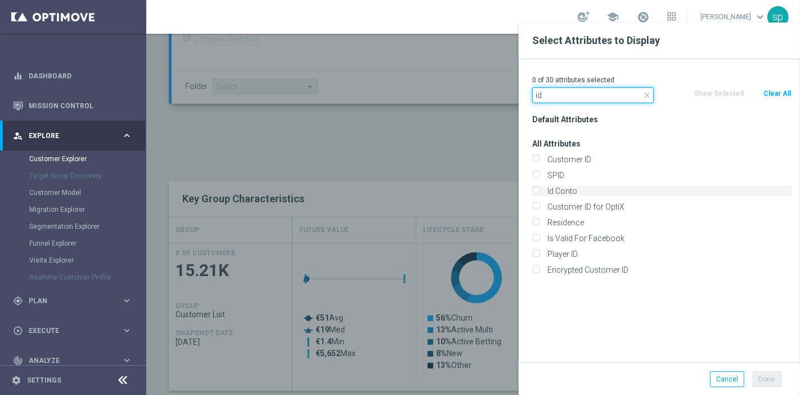
type input "id"
click at [572, 187] on label "Id Conto" at bounding box center [668, 191] width 248 height 10
click at [540, 189] on input "Id Conto" at bounding box center [535, 192] width 7 height 7
checkbox input "true"
click at [567, 97] on input "id" at bounding box center [593, 95] width 122 height 16
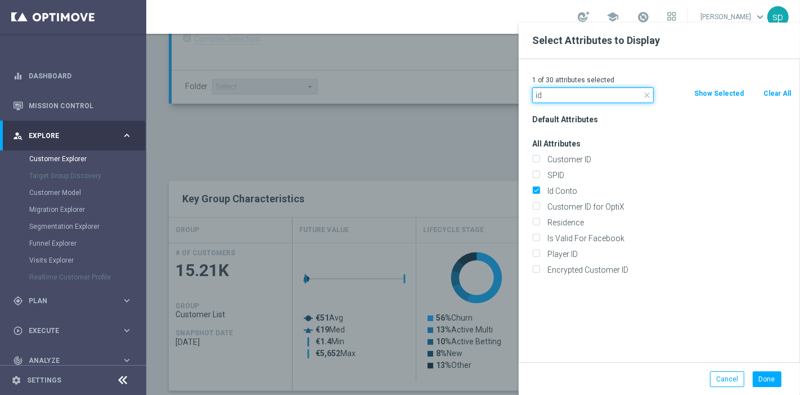
type input "i"
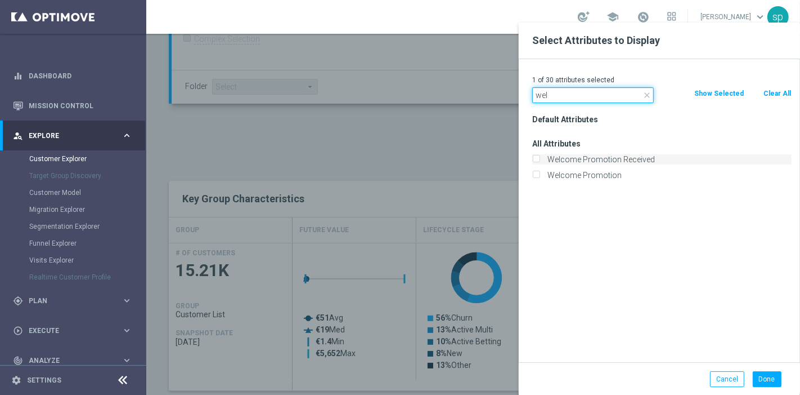
type input "wel"
click at [620, 160] on label "Welcome Promotion Received" at bounding box center [668, 159] width 248 height 10
click at [540, 160] on input "Welcome Promotion Received" at bounding box center [535, 160] width 7 height 7
checkbox input "true"
click at [558, 92] on input "wel" at bounding box center [593, 95] width 122 height 16
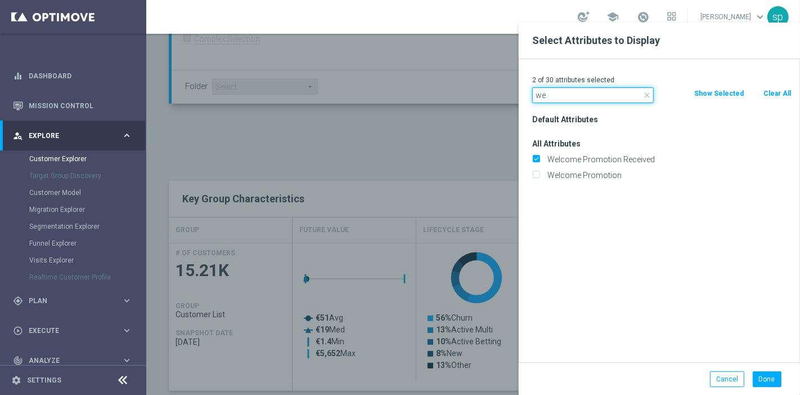
type input "w"
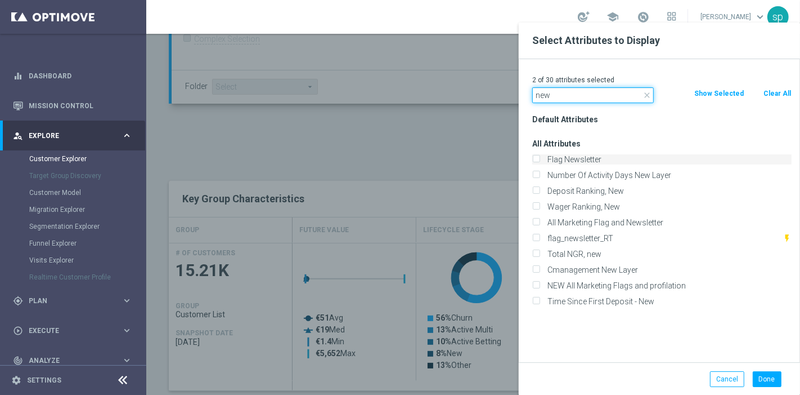
type input "new"
click at [588, 159] on label "Flag Newsletter" at bounding box center [668, 159] width 248 height 10
click at [540, 159] on input "Flag Newsletter" at bounding box center [535, 160] width 7 height 7
checkbox input "true"
click at [568, 92] on input "new" at bounding box center [593, 95] width 122 height 16
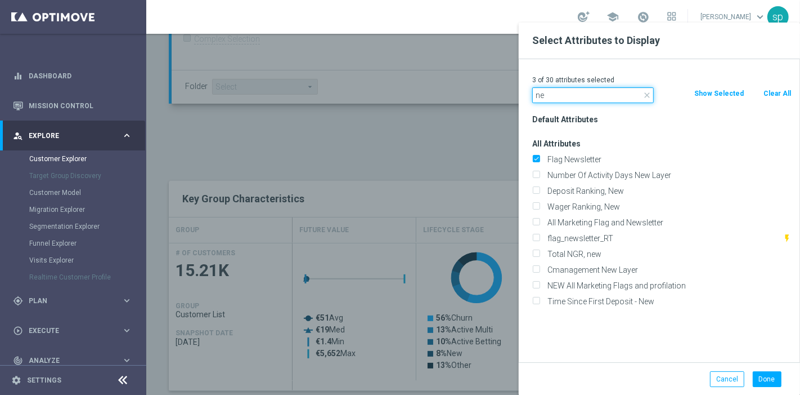
type input "n"
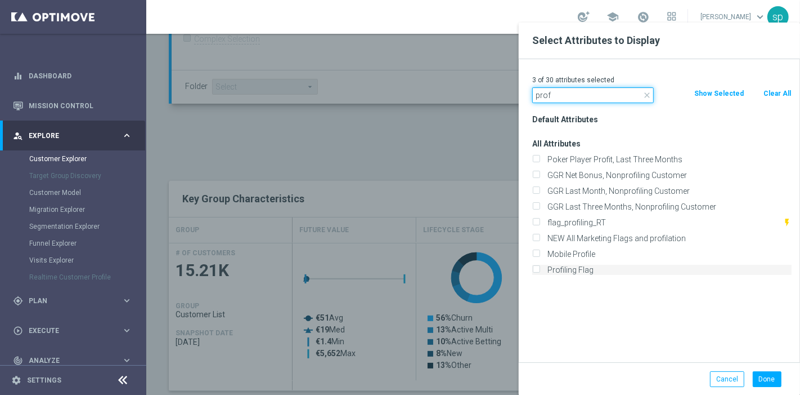
type input "prof"
click at [579, 268] on label "Profiling Flag" at bounding box center [668, 270] width 248 height 10
click at [540, 268] on input "Profiling Flag" at bounding box center [535, 270] width 7 height 7
checkbox input "true"
click at [559, 96] on input "prof" at bounding box center [593, 95] width 122 height 16
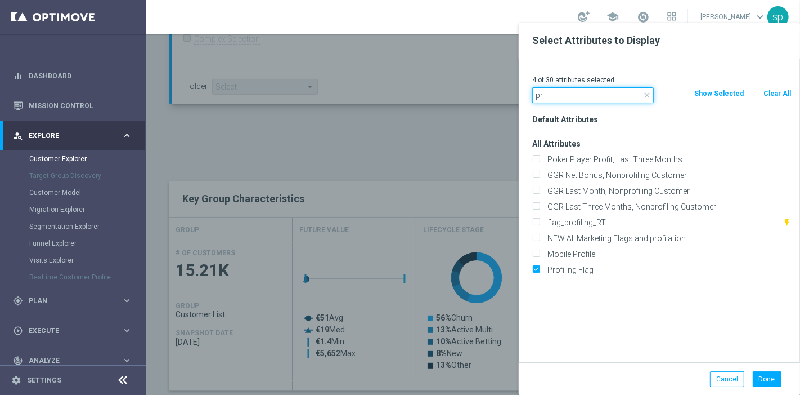
type input "p"
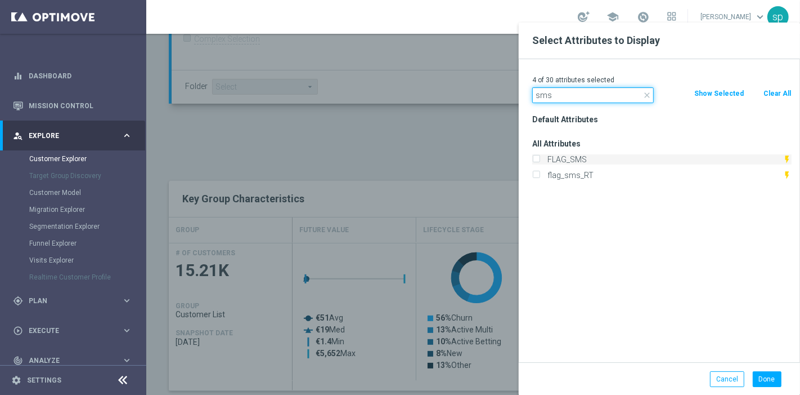
type input "sms"
click at [589, 158] on label "FLAG_SMS" at bounding box center [663, 159] width 239 height 10
click at [540, 158] on input "FLAG_SMS" at bounding box center [535, 160] width 7 height 7
checkbox input "true"
click at [770, 380] on button "Done" at bounding box center [767, 379] width 29 height 16
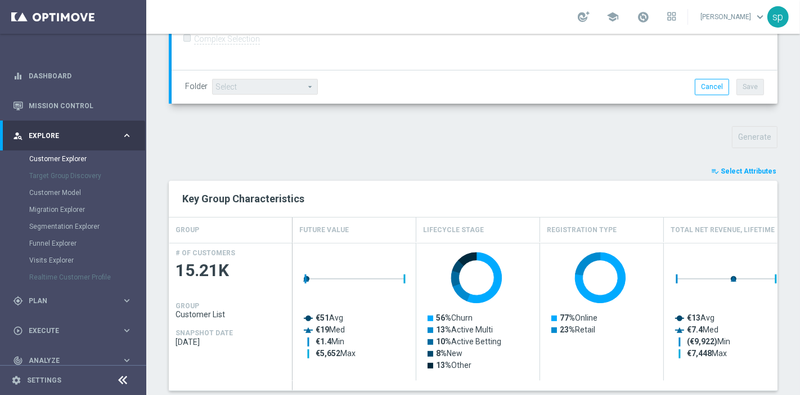
type input "Search"
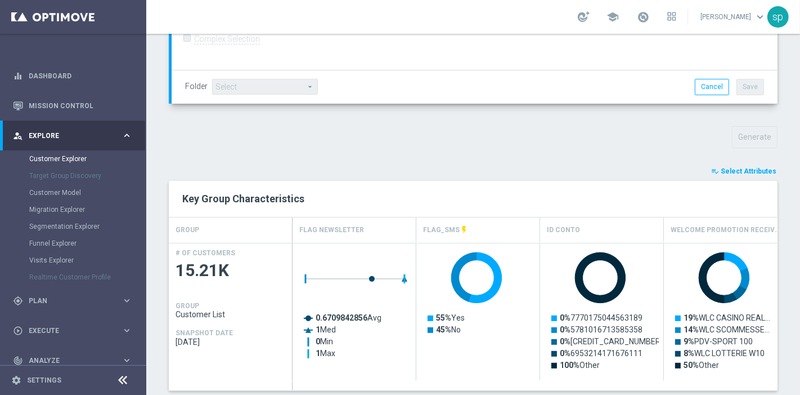
click at [759, 168] on span "Select Attributes" at bounding box center [749, 171] width 56 height 8
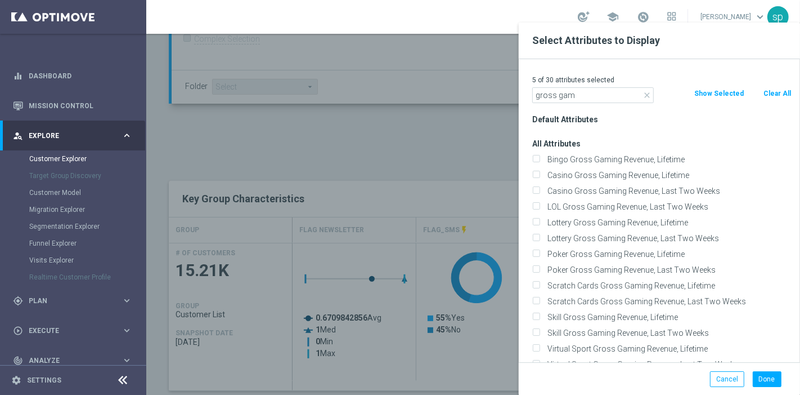
click at [605, 94] on input "gross gam" at bounding box center [593, 95] width 122 height 16
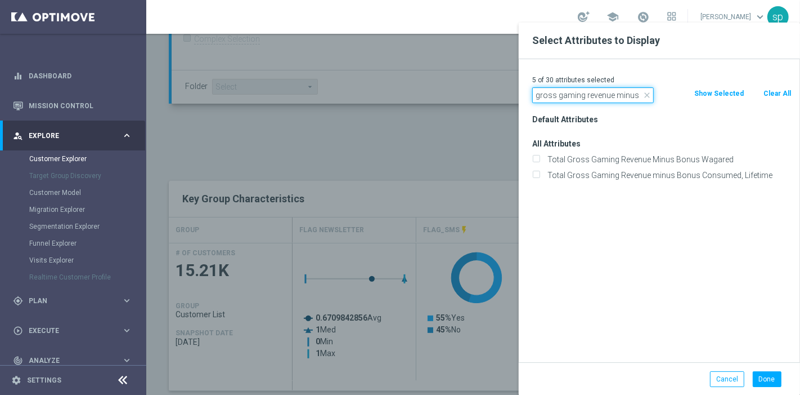
type input "gross gaming revenue minus"
click at [702, 173] on label "Total Gross Gaming Revenue minus Bonus Consumed, Lifetime" at bounding box center [668, 175] width 248 height 10
click at [540, 173] on input "Total Gross Gaming Revenue minus Bonus Consumed, Lifetime" at bounding box center [535, 176] width 7 height 7
checkbox input "true"
click at [765, 378] on button "Done" at bounding box center [767, 379] width 29 height 16
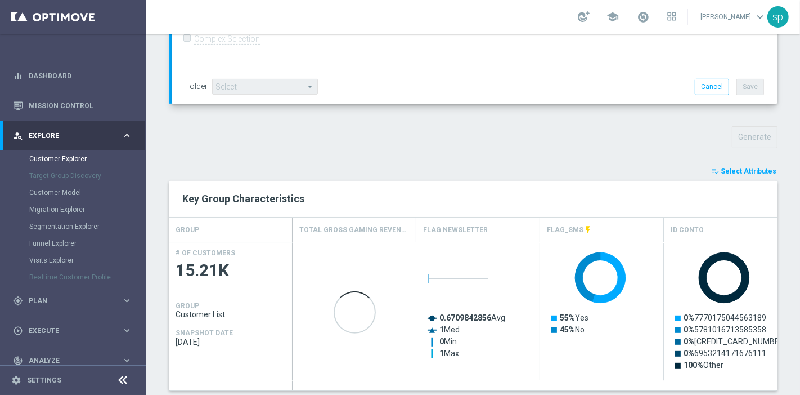
click at [790, 344] on div "TARGET GROUP arrow_drop_down Show Selected 0 of NaN" at bounding box center [473, 265] width 654 height 940
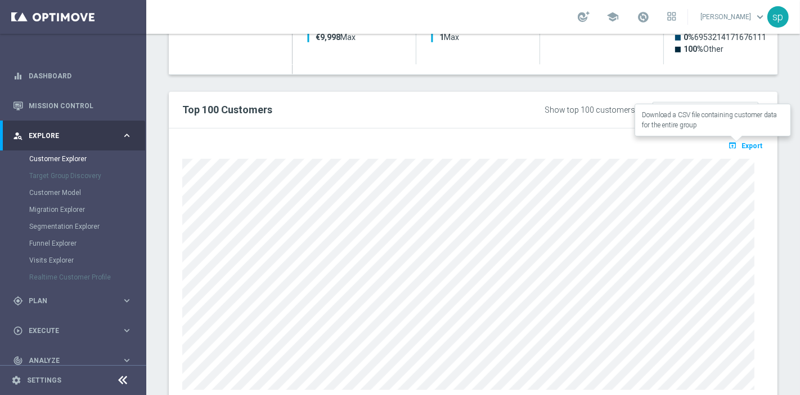
click at [742, 145] on span "Export" at bounding box center [752, 146] width 21 height 8
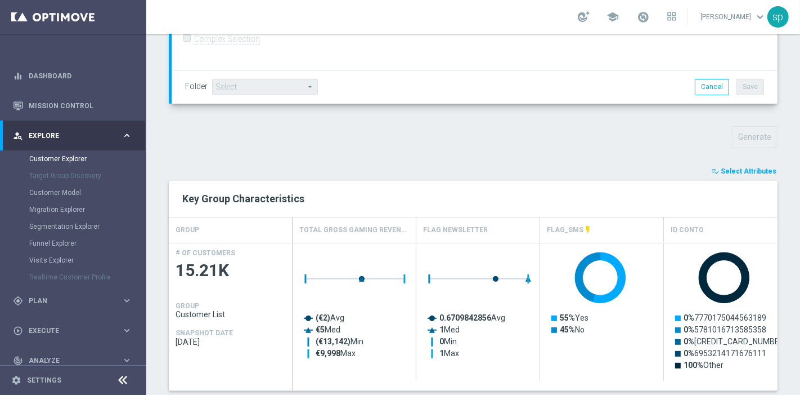
click at [743, 169] on span "Select Attributes" at bounding box center [749, 171] width 56 height 8
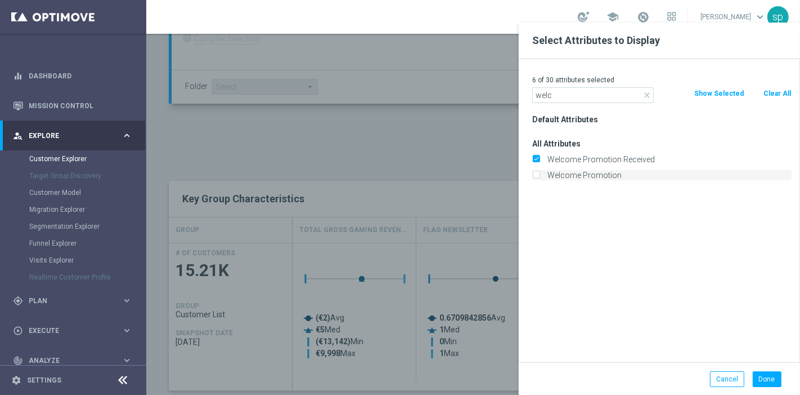
type input "welc"
click at [587, 177] on label "Welcome Promotion" at bounding box center [668, 175] width 248 height 10
click at [540, 177] on input "Welcome Promotion" at bounding box center [535, 176] width 7 height 7
checkbox input "true"
click at [584, 156] on label "Welcome Promotion Received" at bounding box center [668, 159] width 248 height 10
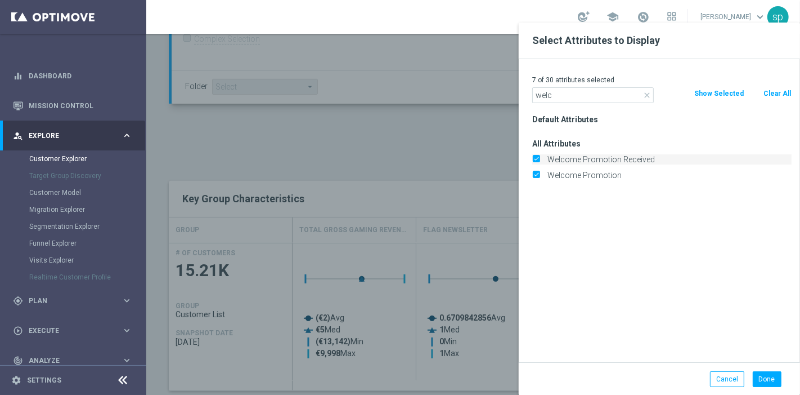
click at [540, 157] on input "Welcome Promotion Received" at bounding box center [535, 160] width 7 height 7
checkbox input "false"
click at [770, 375] on button "Done" at bounding box center [767, 379] width 29 height 16
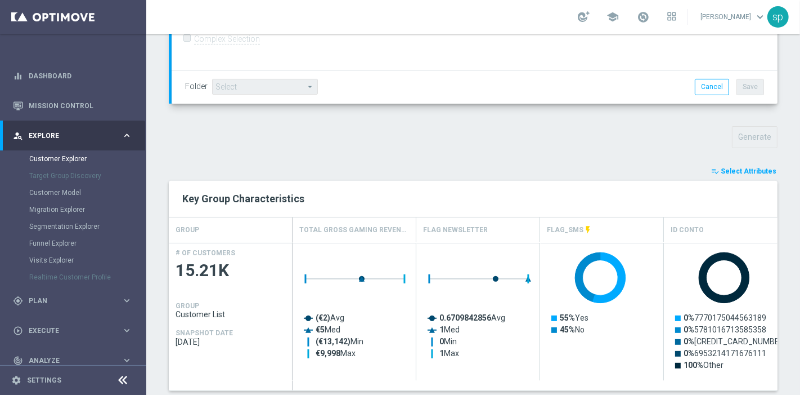
scroll to position [631, 0]
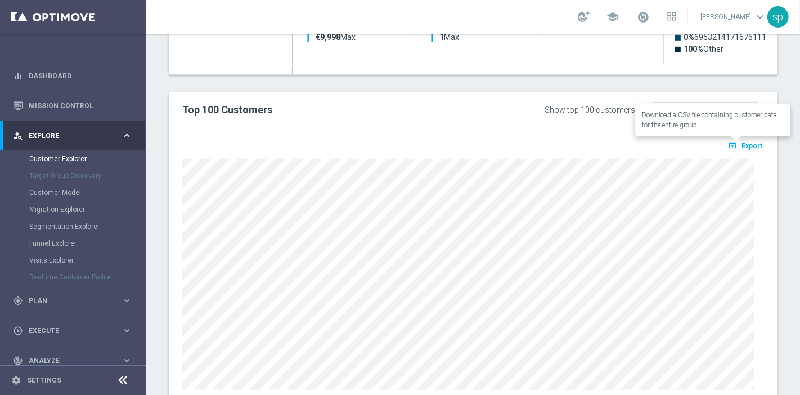
click at [742, 144] on span "Export" at bounding box center [752, 146] width 21 height 8
